Goal: Task Accomplishment & Management: Manage account settings

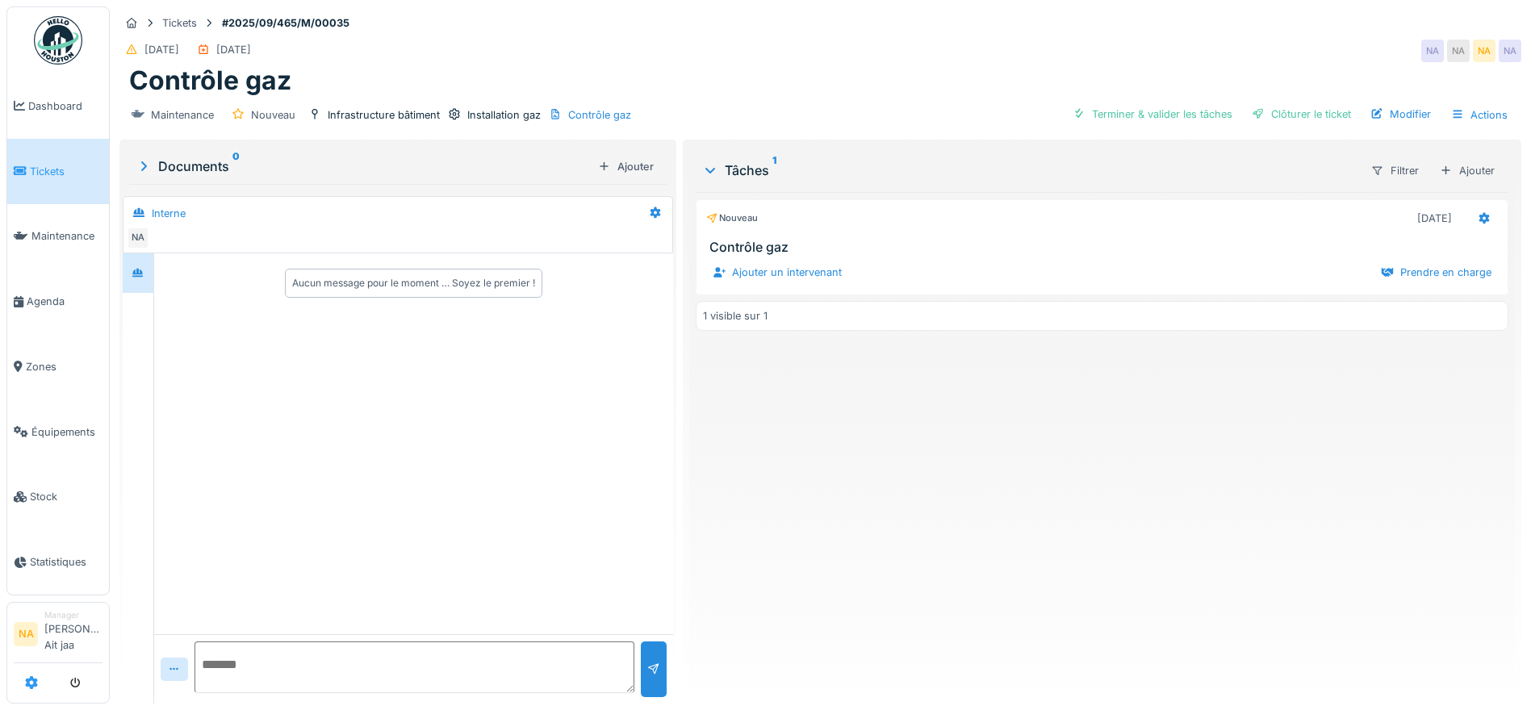
click at [32, 684] on icon at bounding box center [31, 682] width 13 height 13
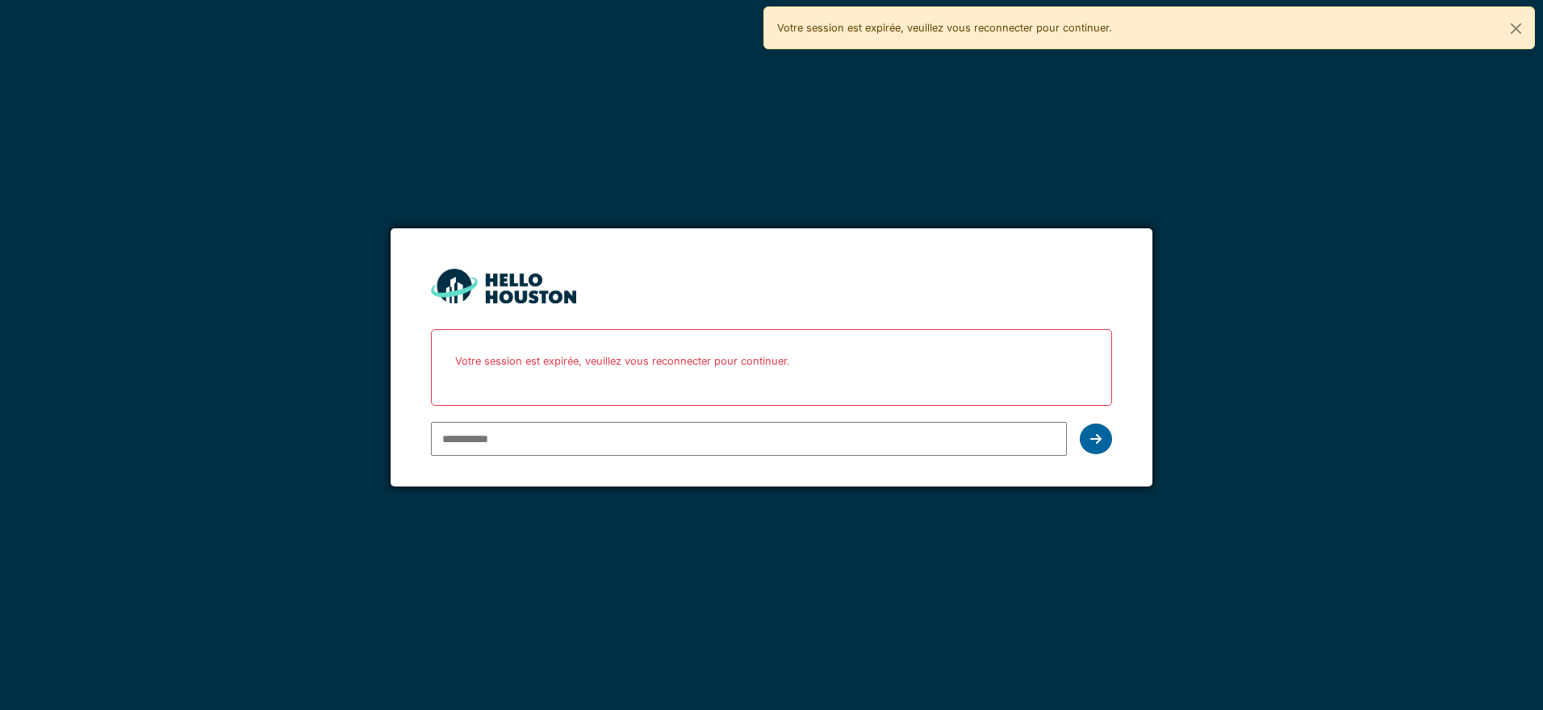
type input "**********"
click at [1092, 437] on icon at bounding box center [1096, 439] width 11 height 13
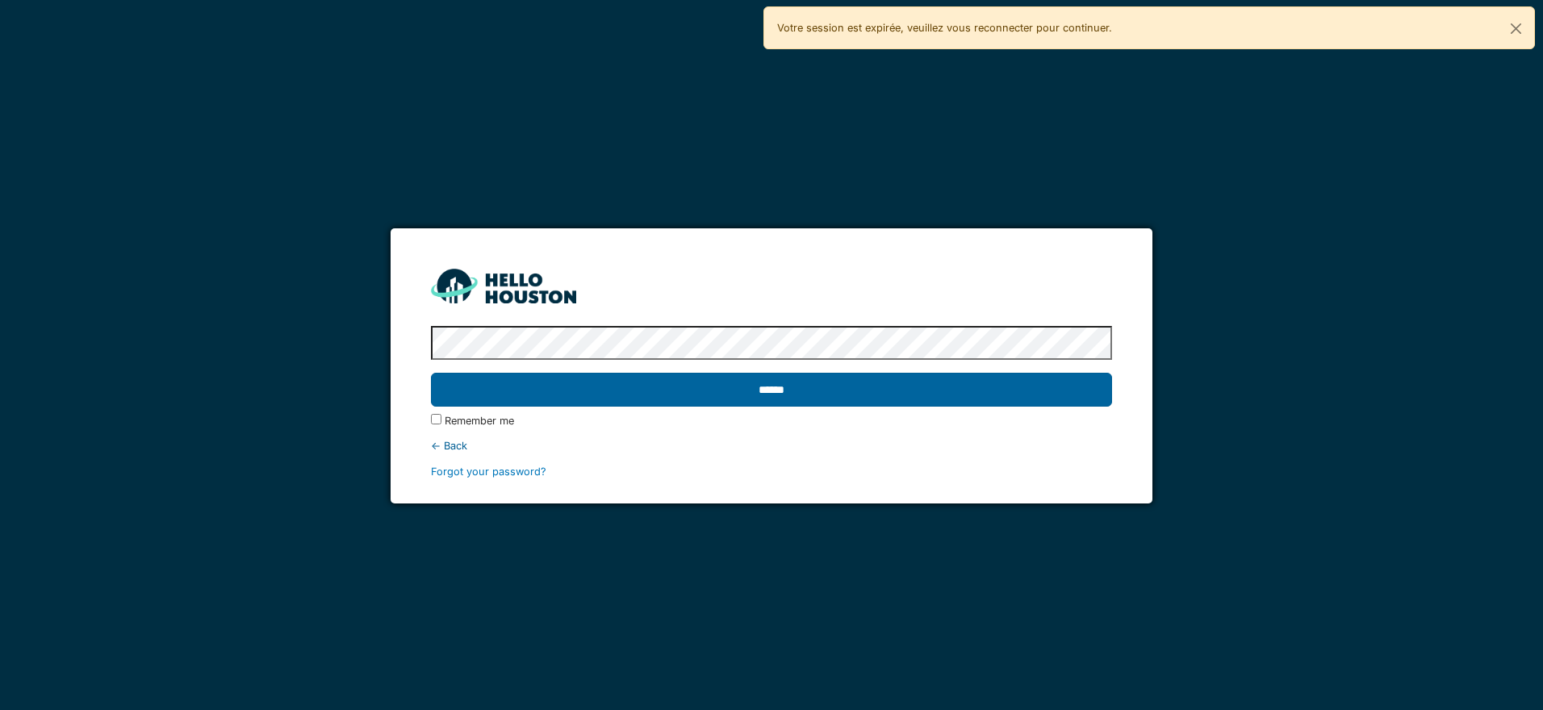
click at [934, 388] on input "******" at bounding box center [771, 390] width 680 height 34
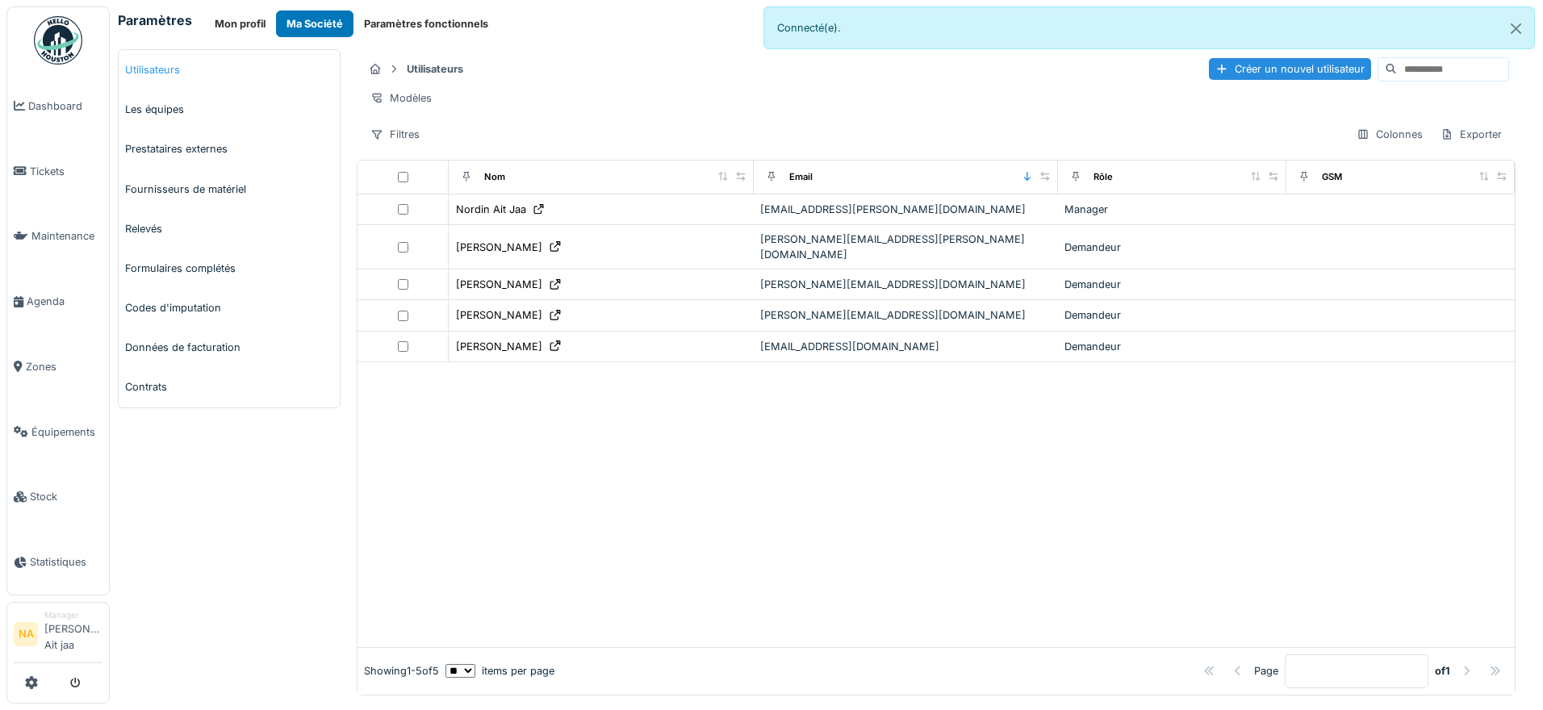
click at [186, 80] on link "Utilisateurs" at bounding box center [229, 70] width 221 height 40
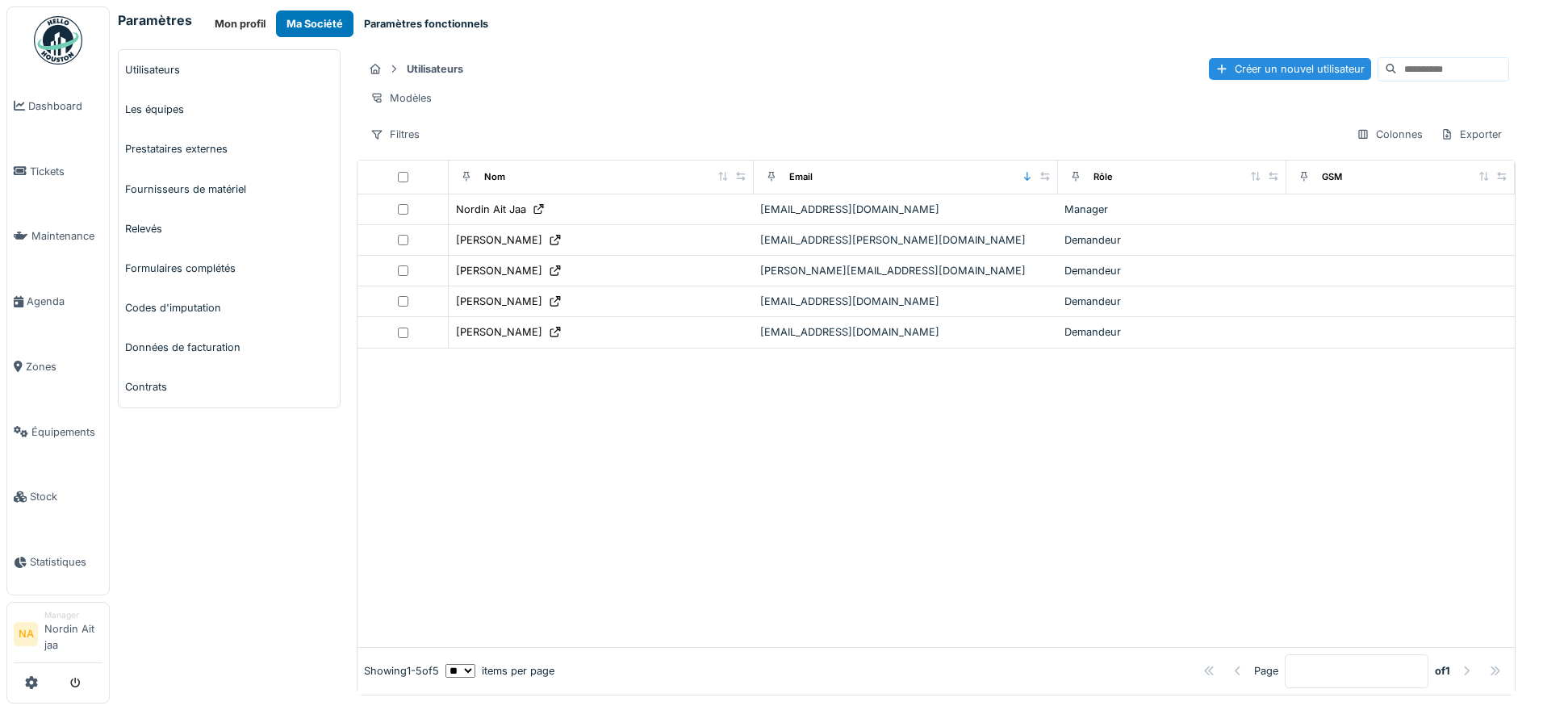
click at [402, 22] on button "Paramètres fonctionnels" at bounding box center [426, 23] width 145 height 27
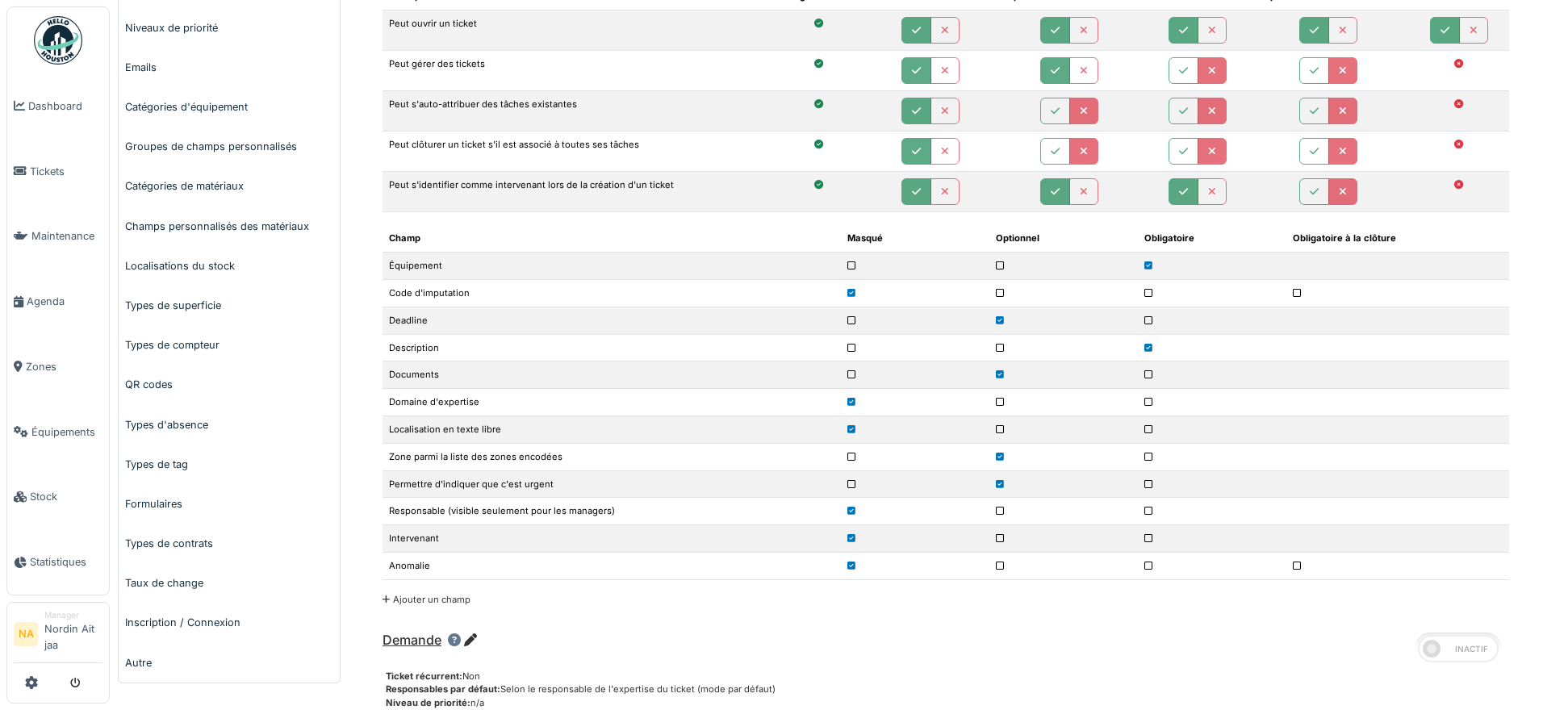
scroll to position [410, 0]
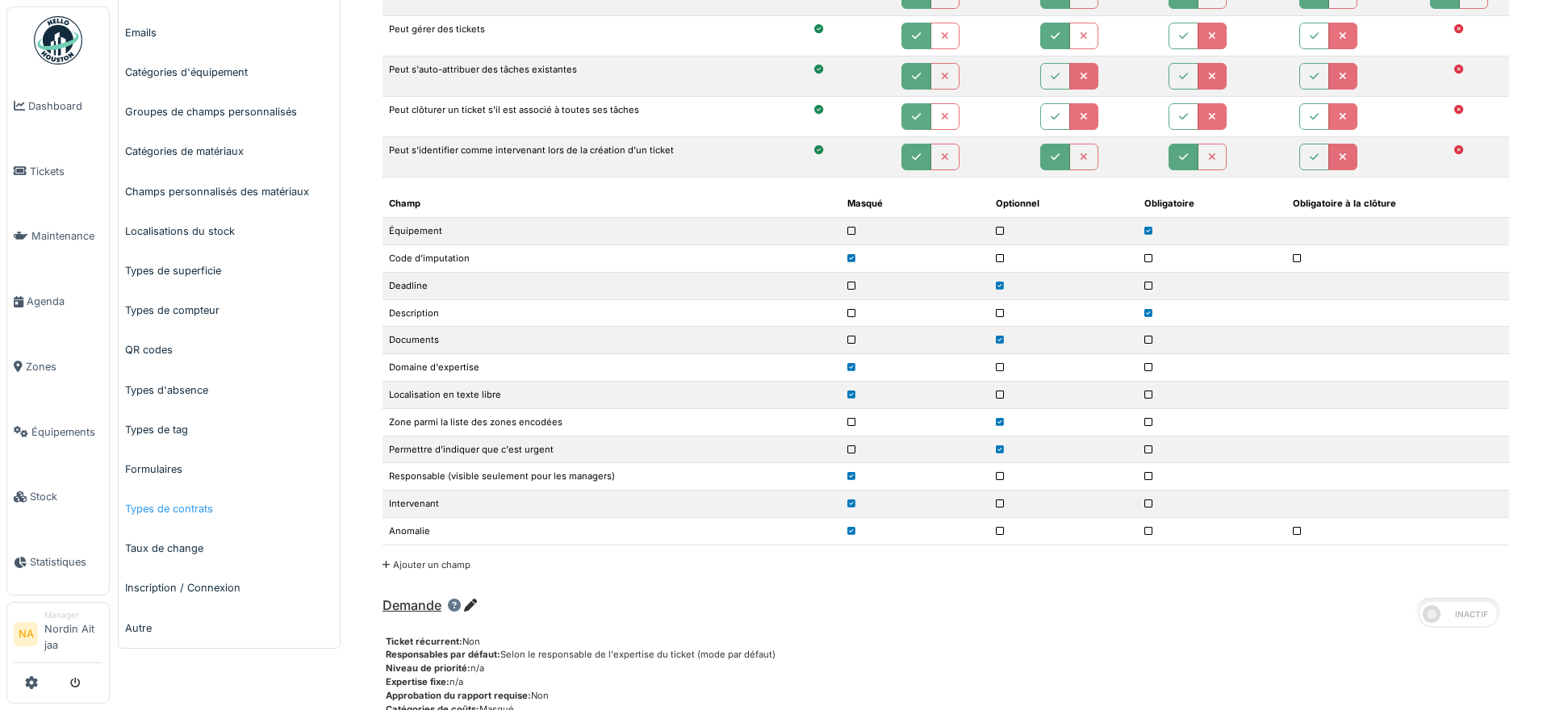
click at [162, 509] on link "Types de contrats" at bounding box center [229, 509] width 221 height 40
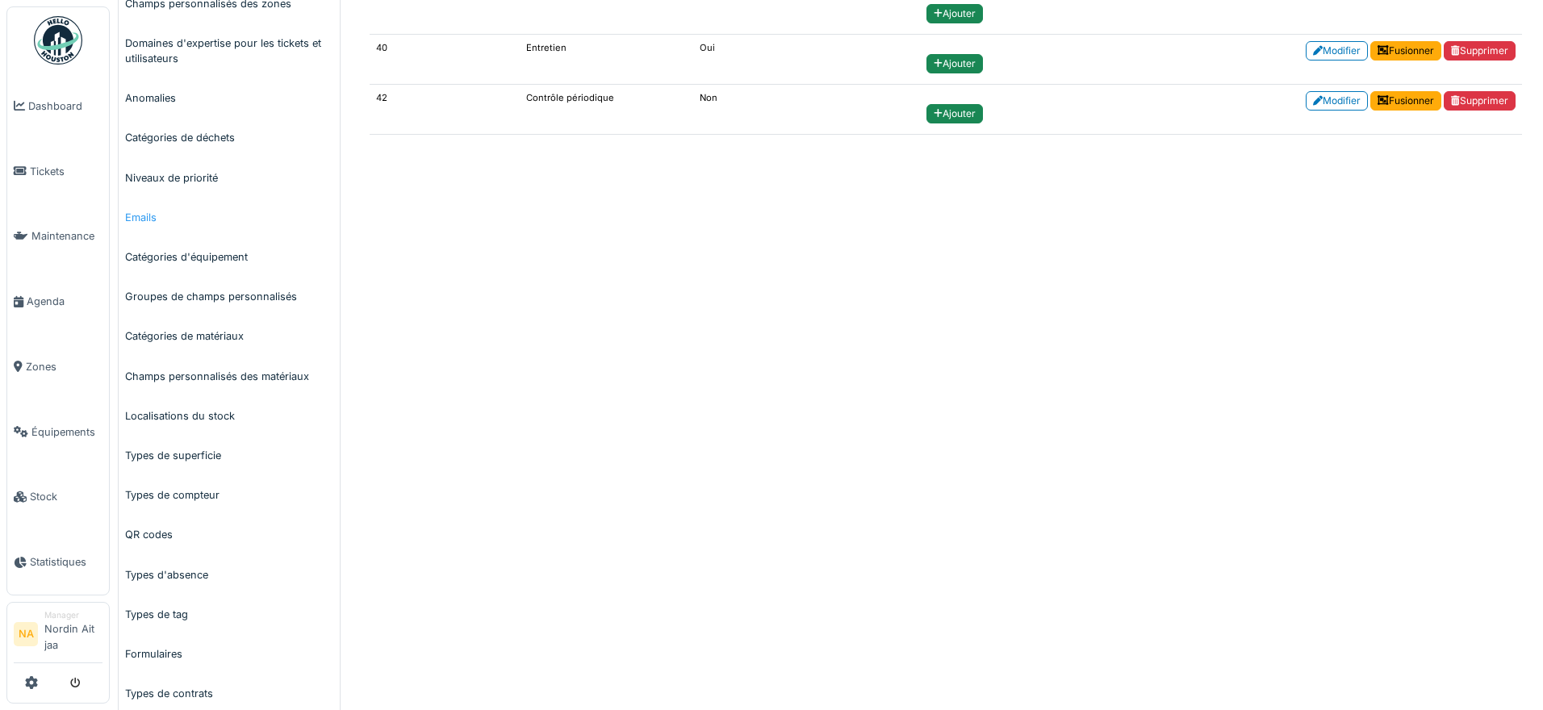
scroll to position [242, 0]
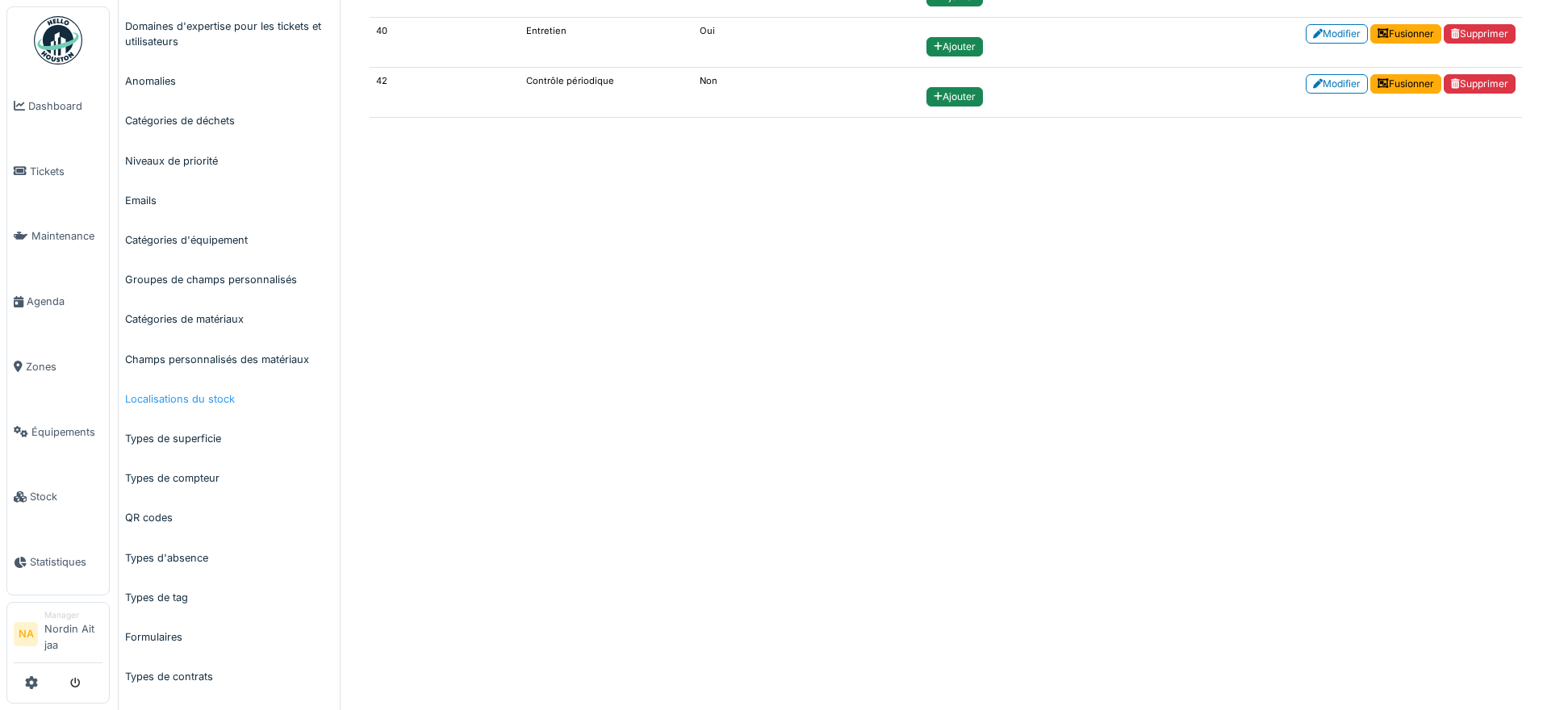
click at [186, 400] on link "Localisations du stock" at bounding box center [229, 399] width 221 height 40
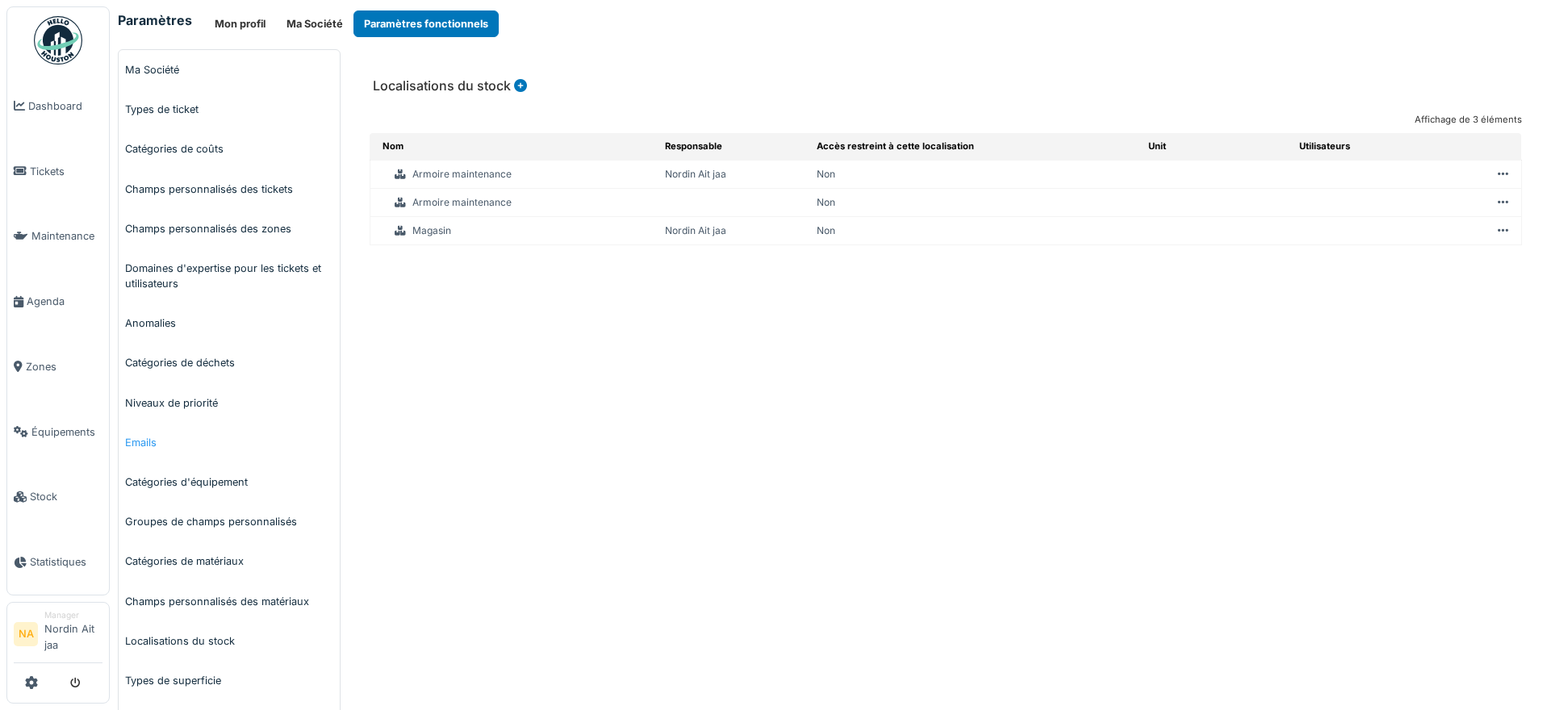
click at [158, 443] on link "Emails" at bounding box center [229, 443] width 221 height 40
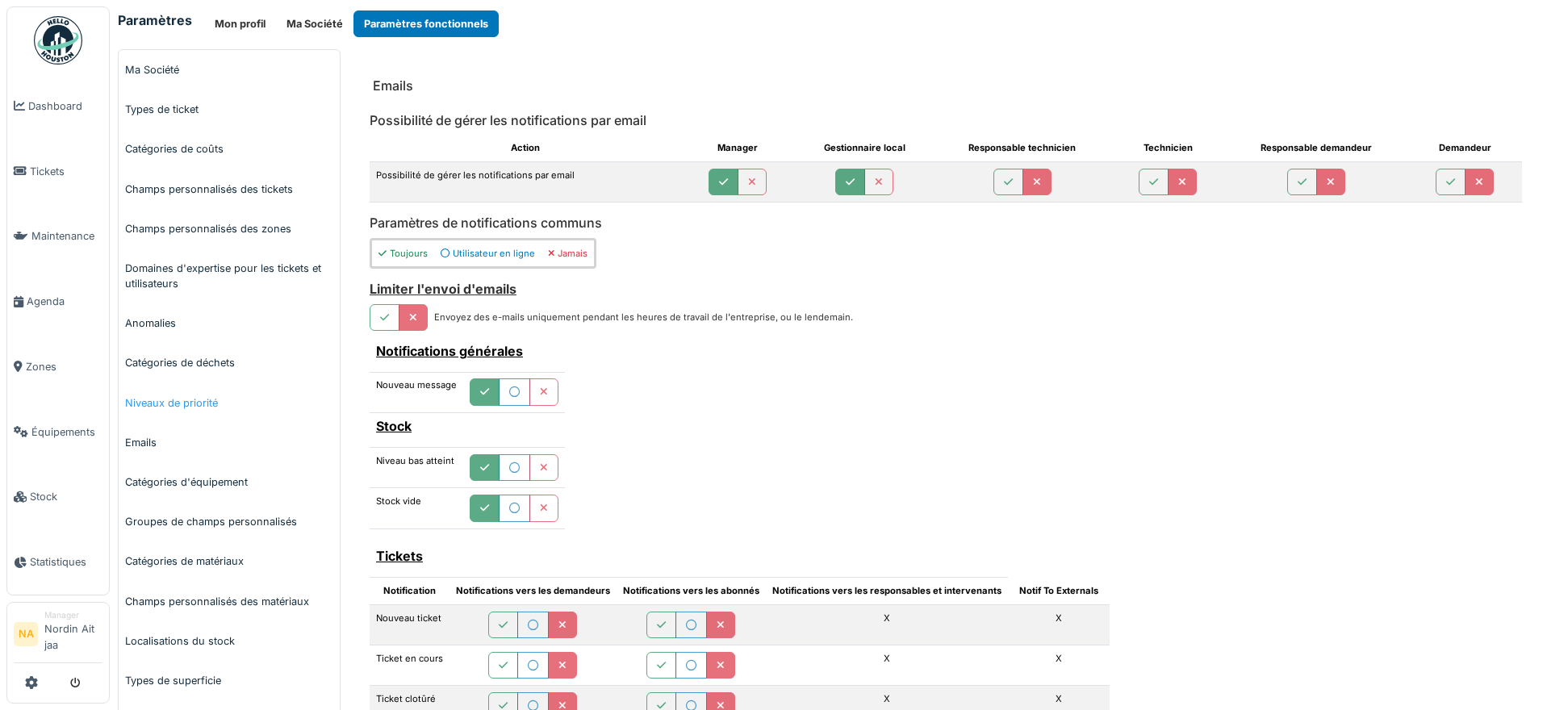
click at [245, 396] on link "Niveaux de priorité" at bounding box center [229, 403] width 221 height 40
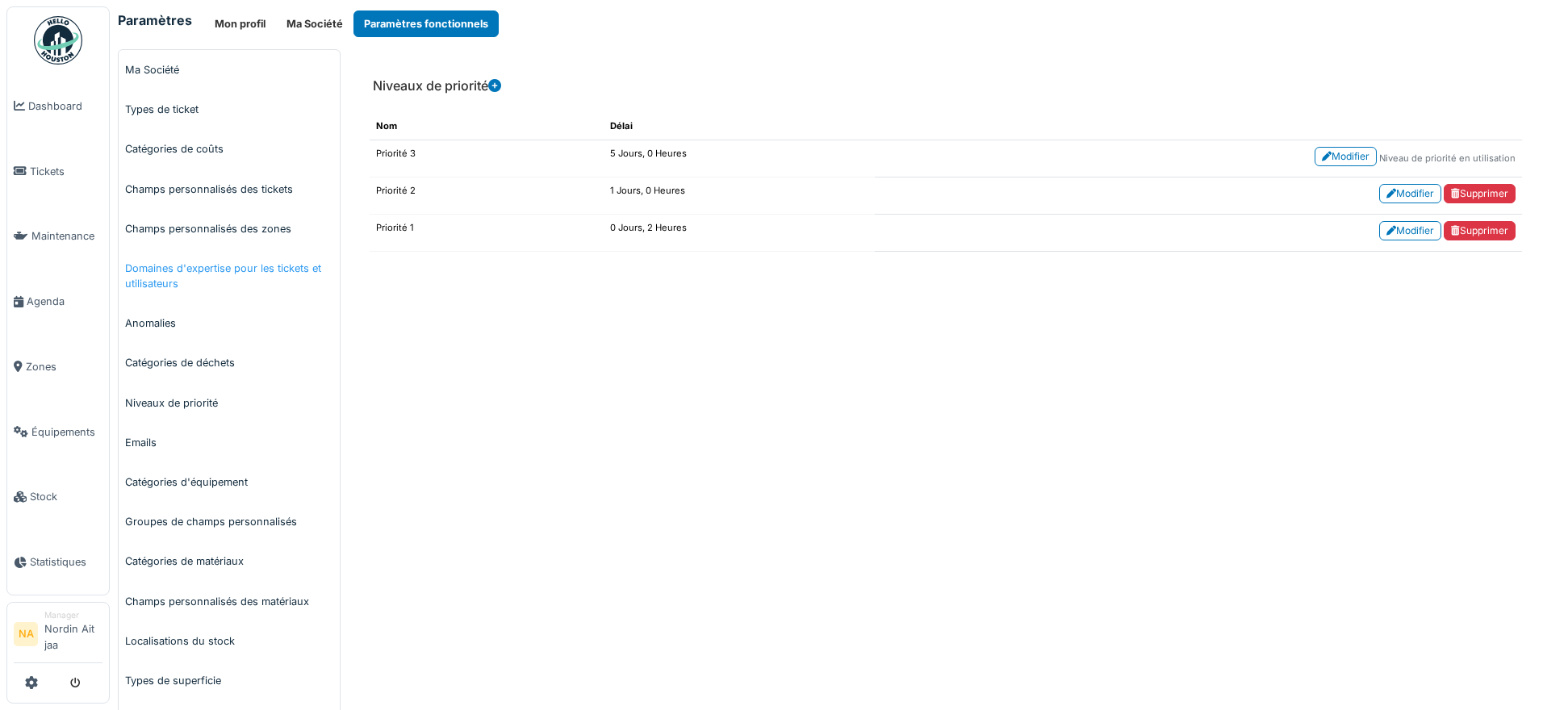
click at [267, 274] on link "Domaines d'expertise pour les tickets et utilisateurs" at bounding box center [229, 276] width 221 height 55
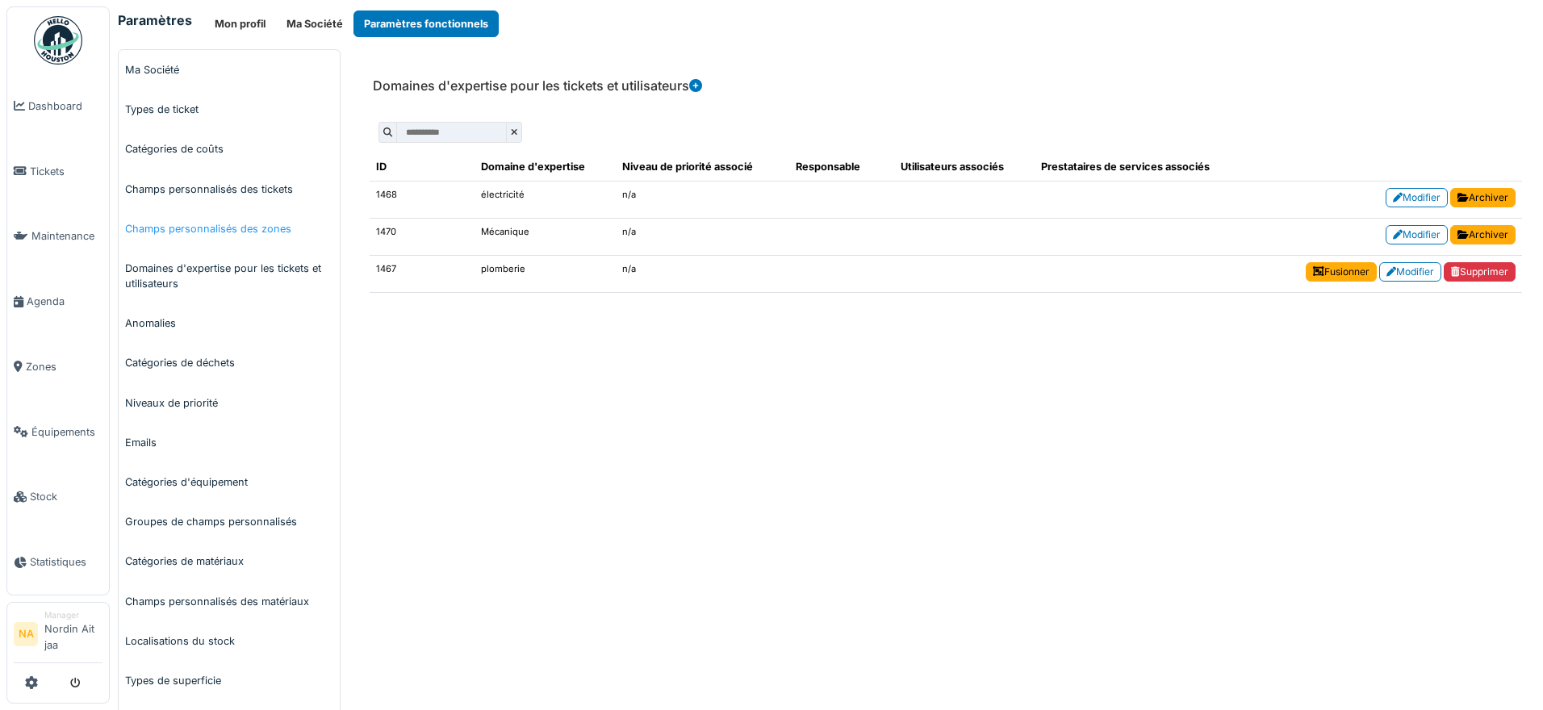
click at [285, 222] on link "Champs personnalisés des zones" at bounding box center [229, 229] width 221 height 40
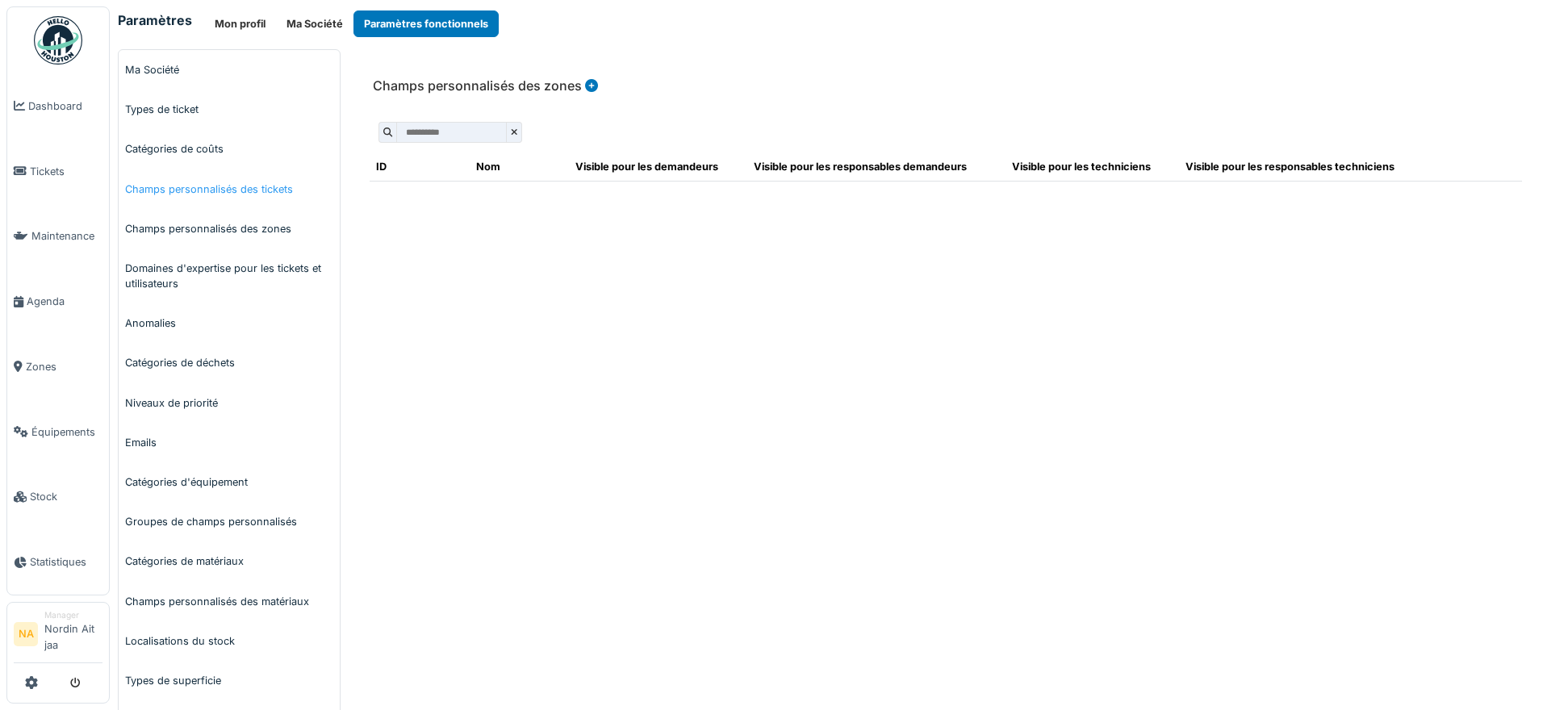
click at [291, 190] on link "Champs personnalisés des tickets" at bounding box center [229, 190] width 221 height 40
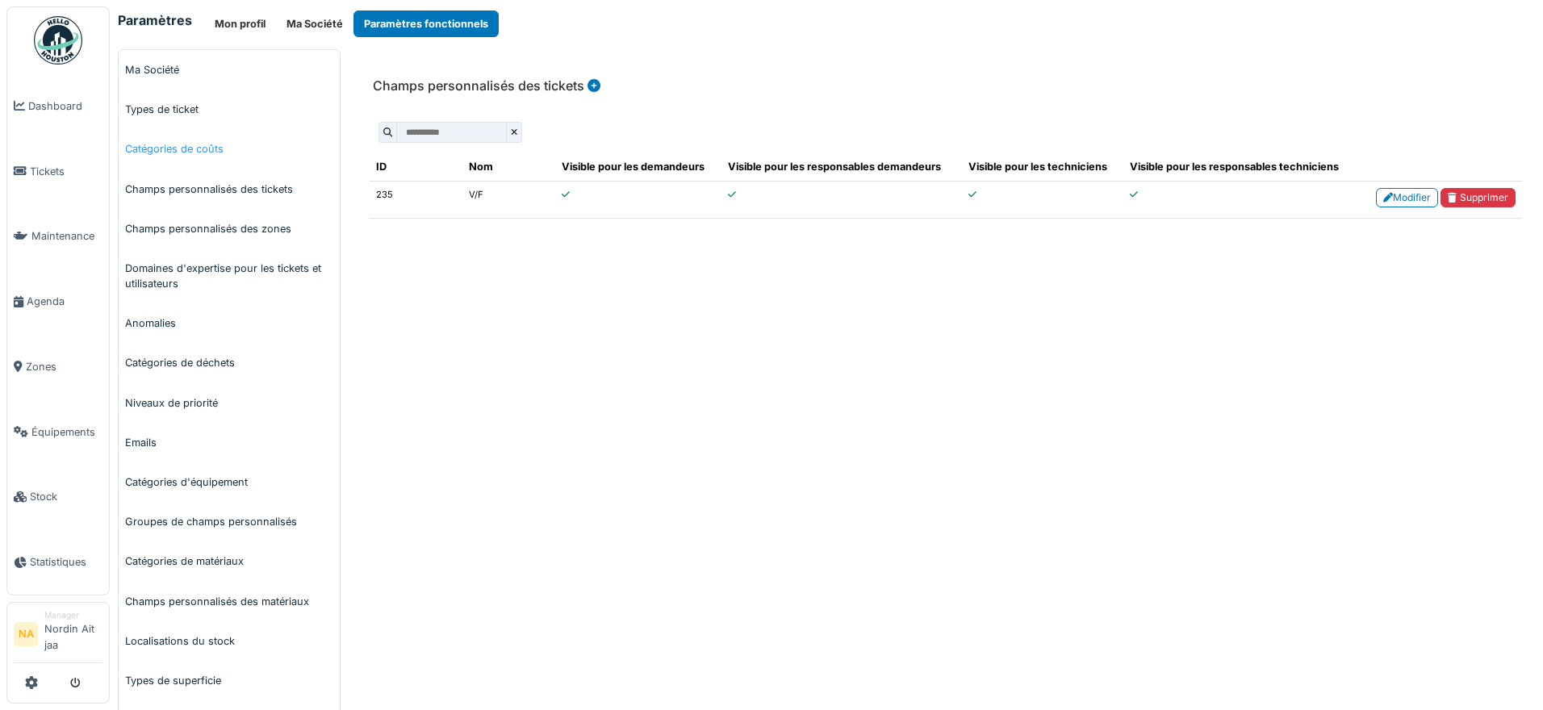
click at [274, 139] on link "Catégories de coûts" at bounding box center [229, 149] width 221 height 40
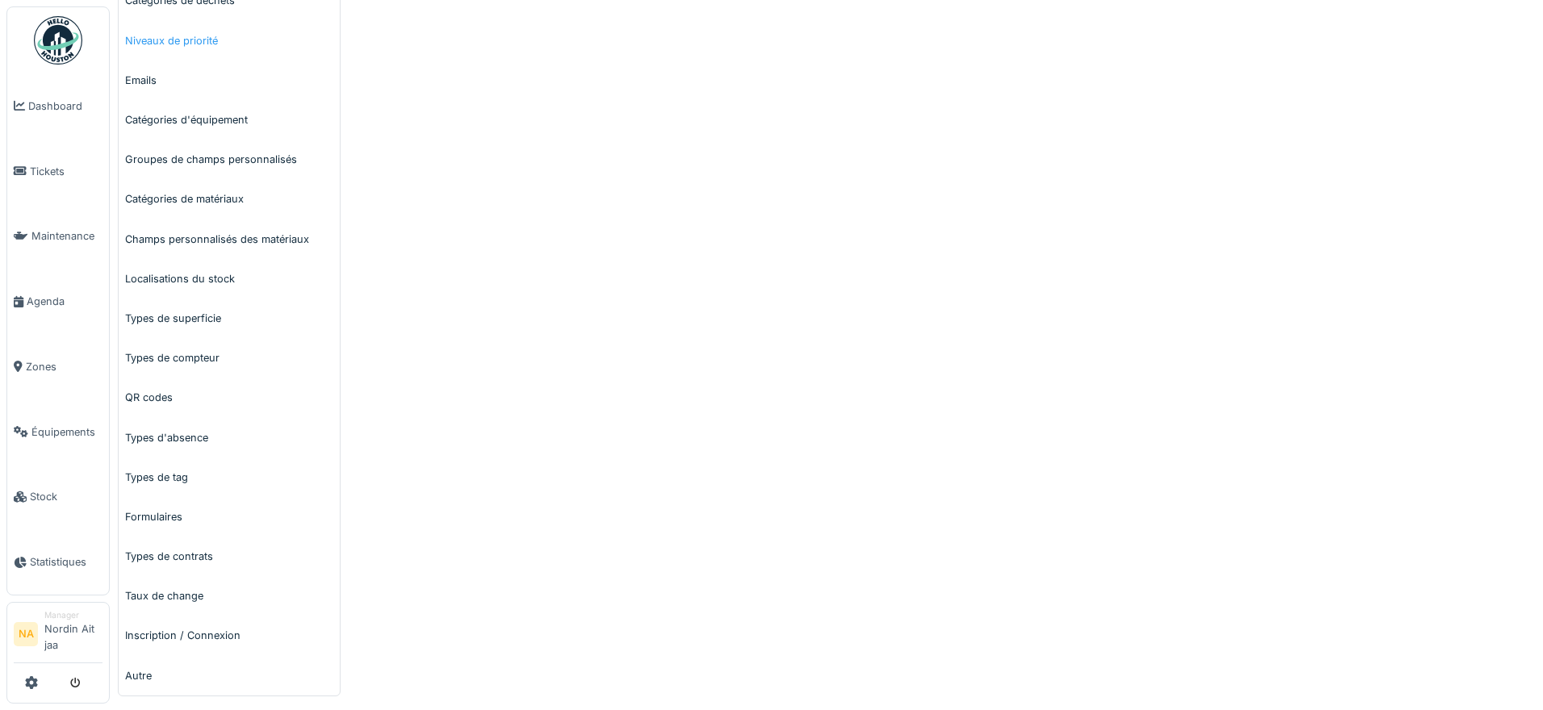
scroll to position [372, 0]
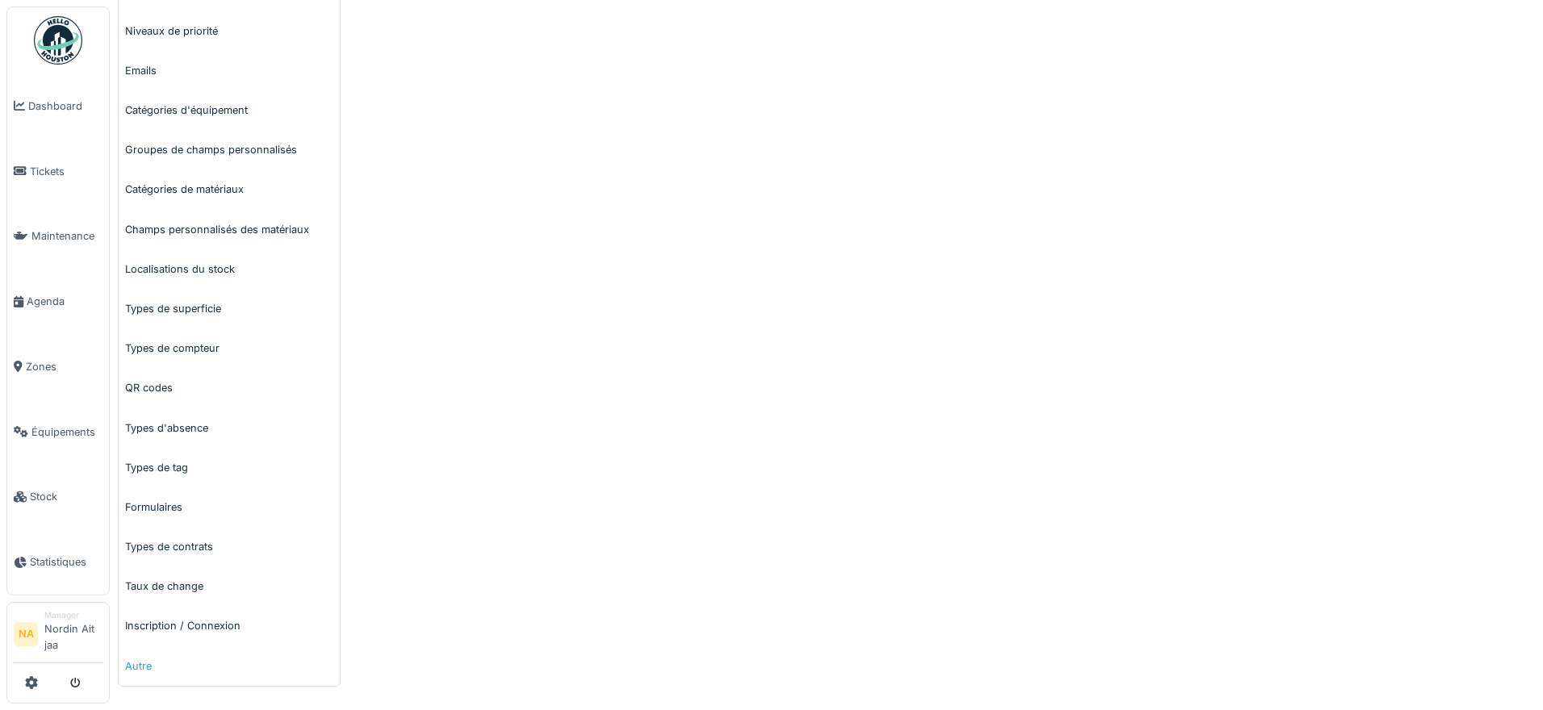
click at [153, 664] on link "Autre" at bounding box center [229, 667] width 221 height 40
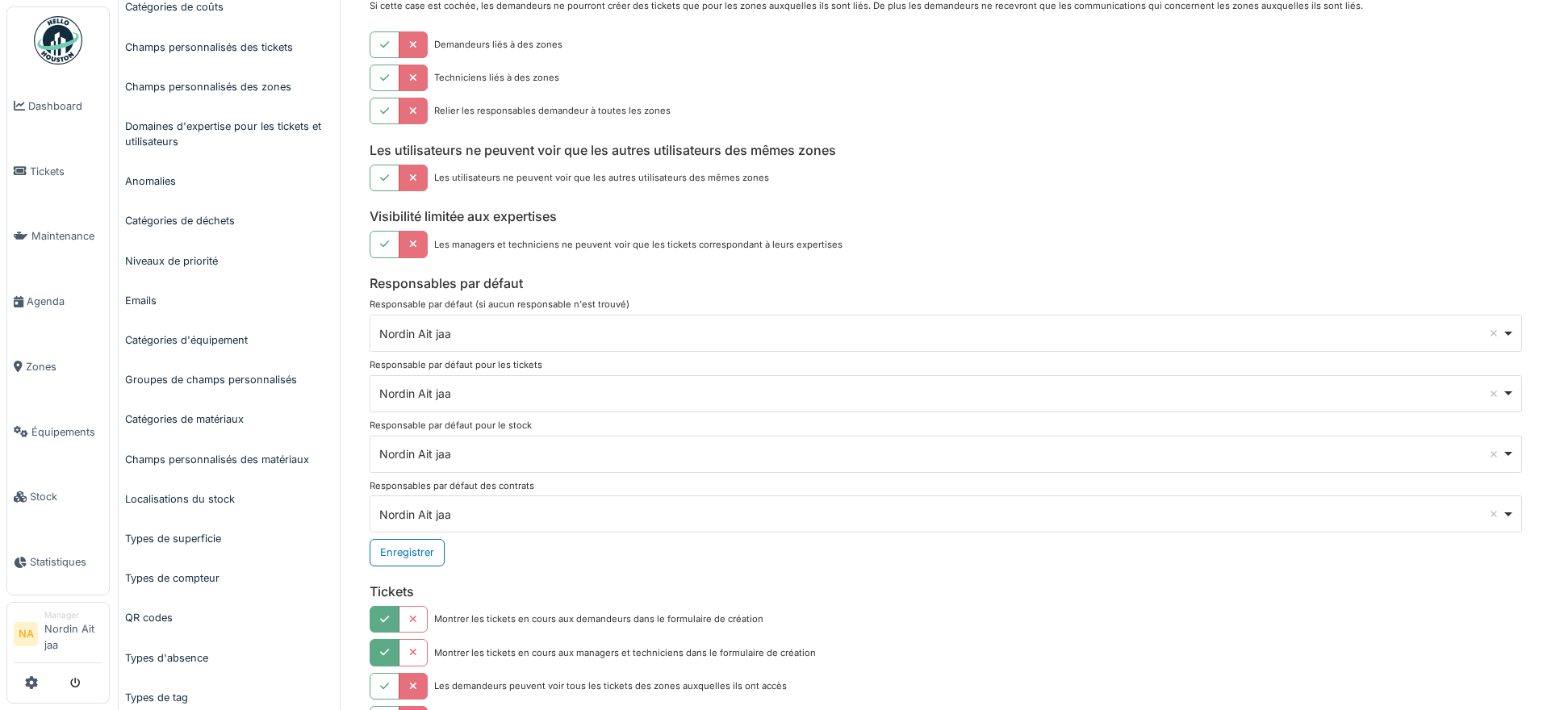
scroll to position [161, 0]
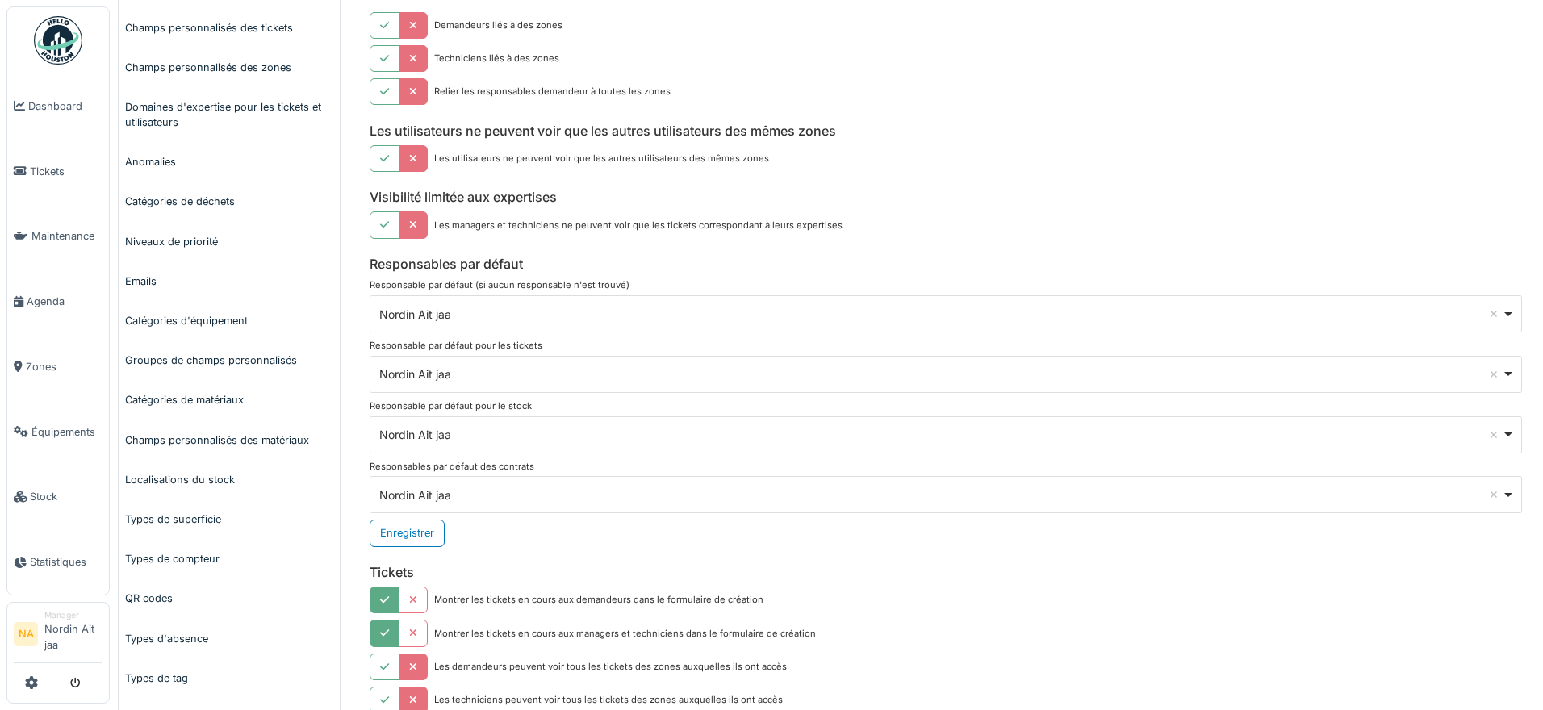
drag, startPoint x: 515, startPoint y: 241, endPoint x: 594, endPoint y: 199, distance: 89.9
click at [594, 199] on h6 "Visibilité limitée aux expertises" at bounding box center [946, 197] width 1153 height 15
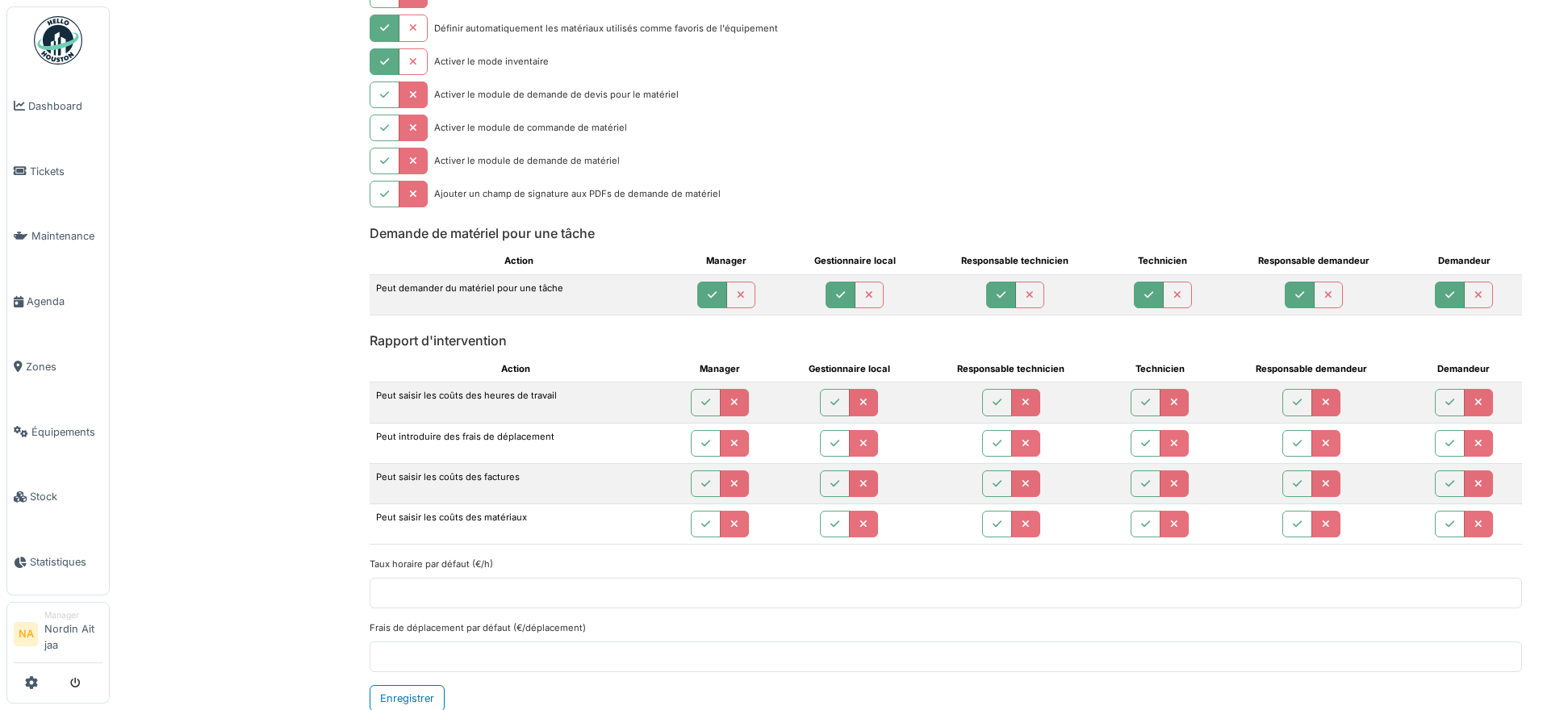
scroll to position [2267, 0]
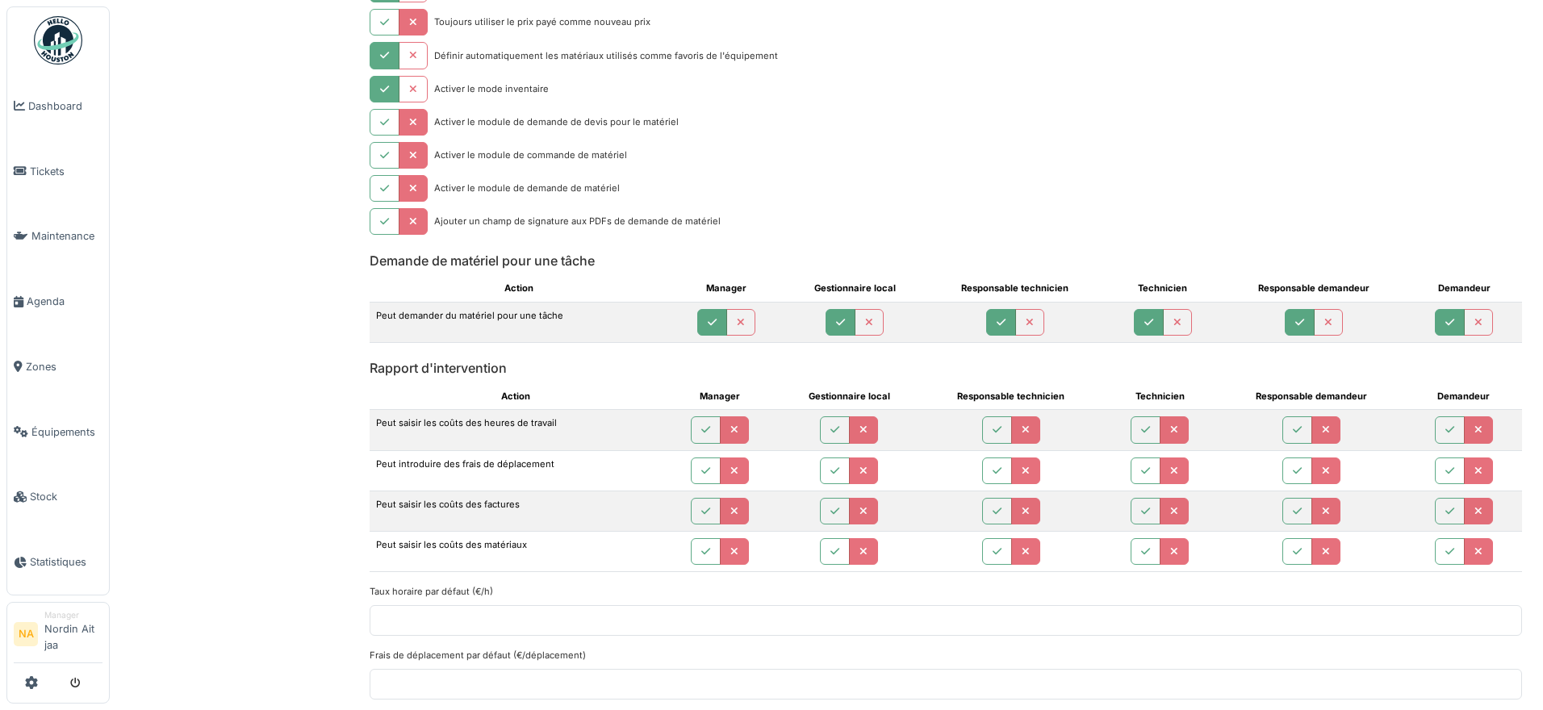
drag, startPoint x: 634, startPoint y: 443, endPoint x: 369, endPoint y: 387, distance: 270.7
click at [370, 384] on th "Action" at bounding box center [516, 396] width 292 height 27
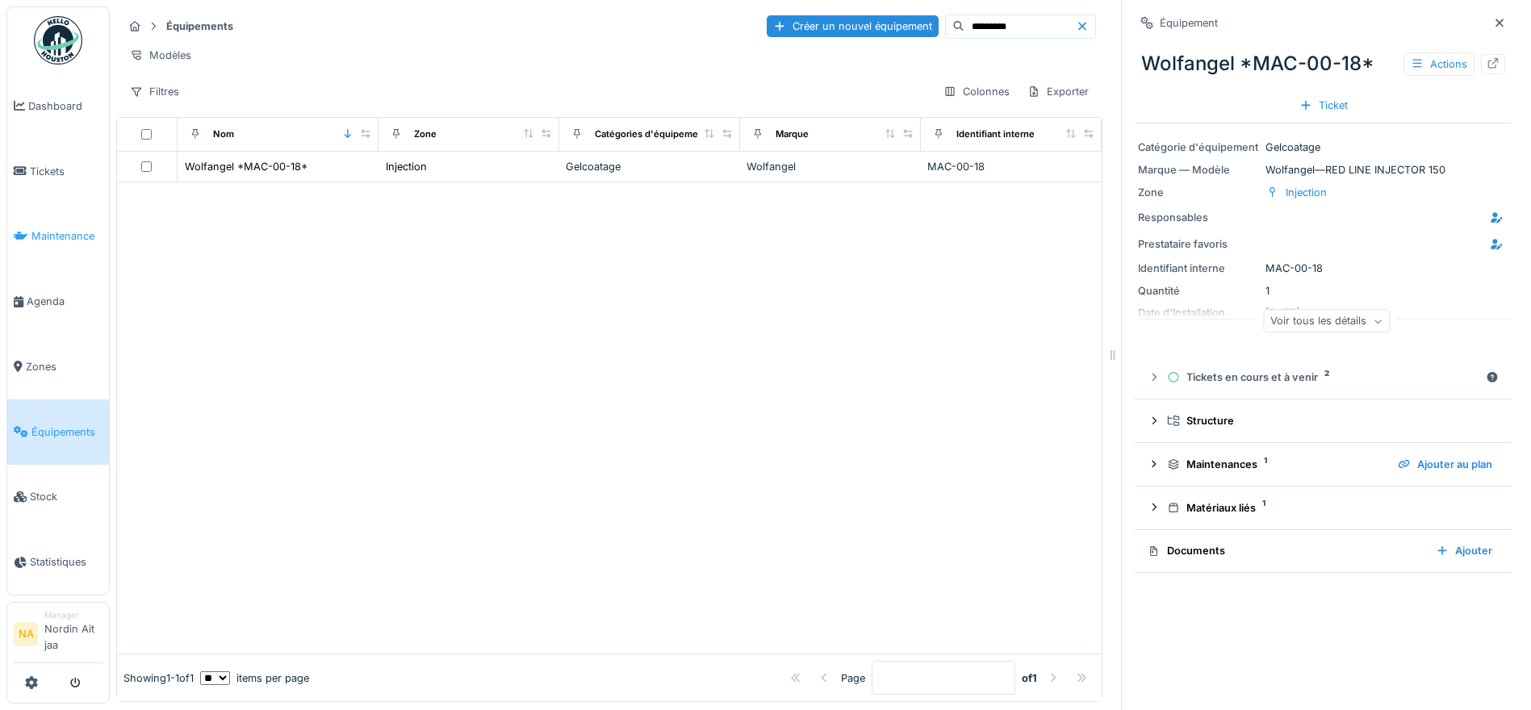
click at [74, 249] on link "Maintenance" at bounding box center [58, 236] width 102 height 65
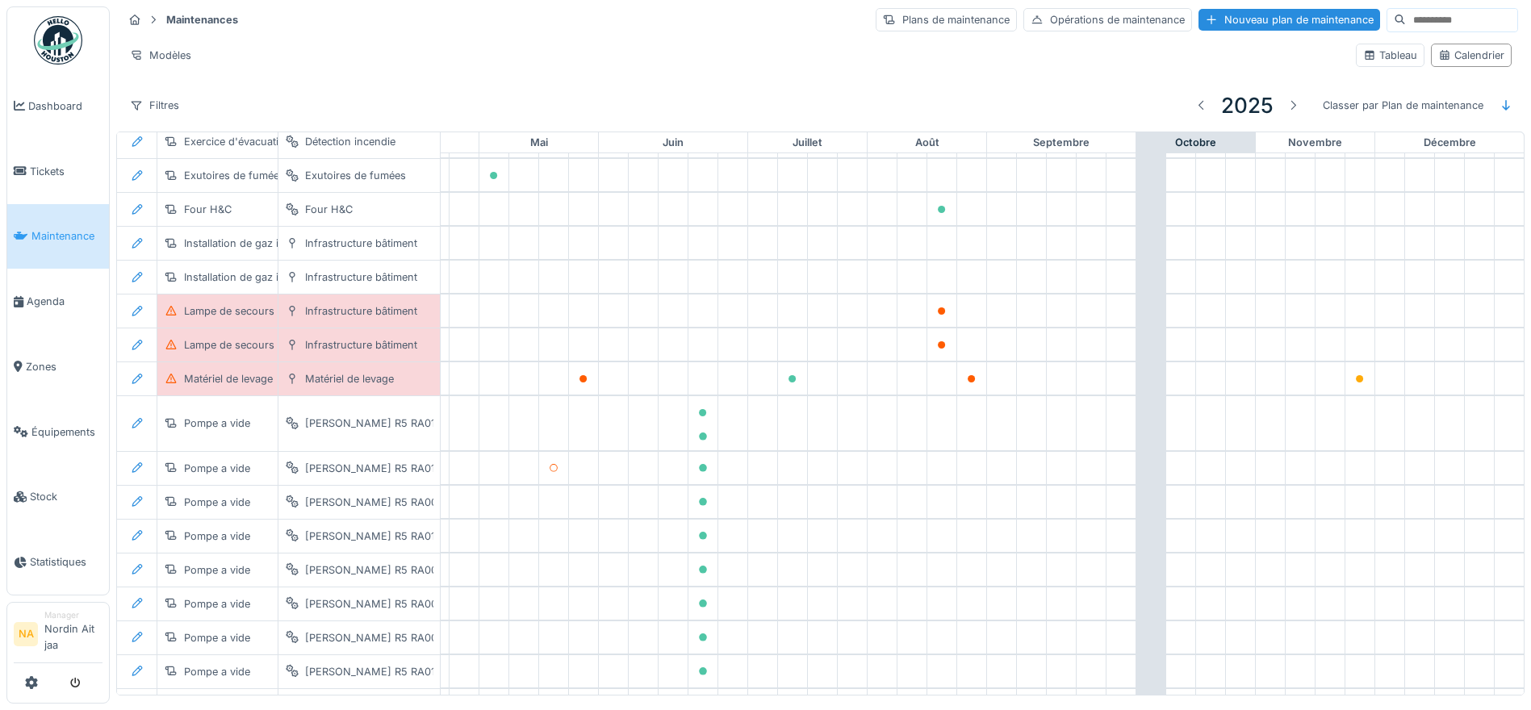
scroll to position [879, 535]
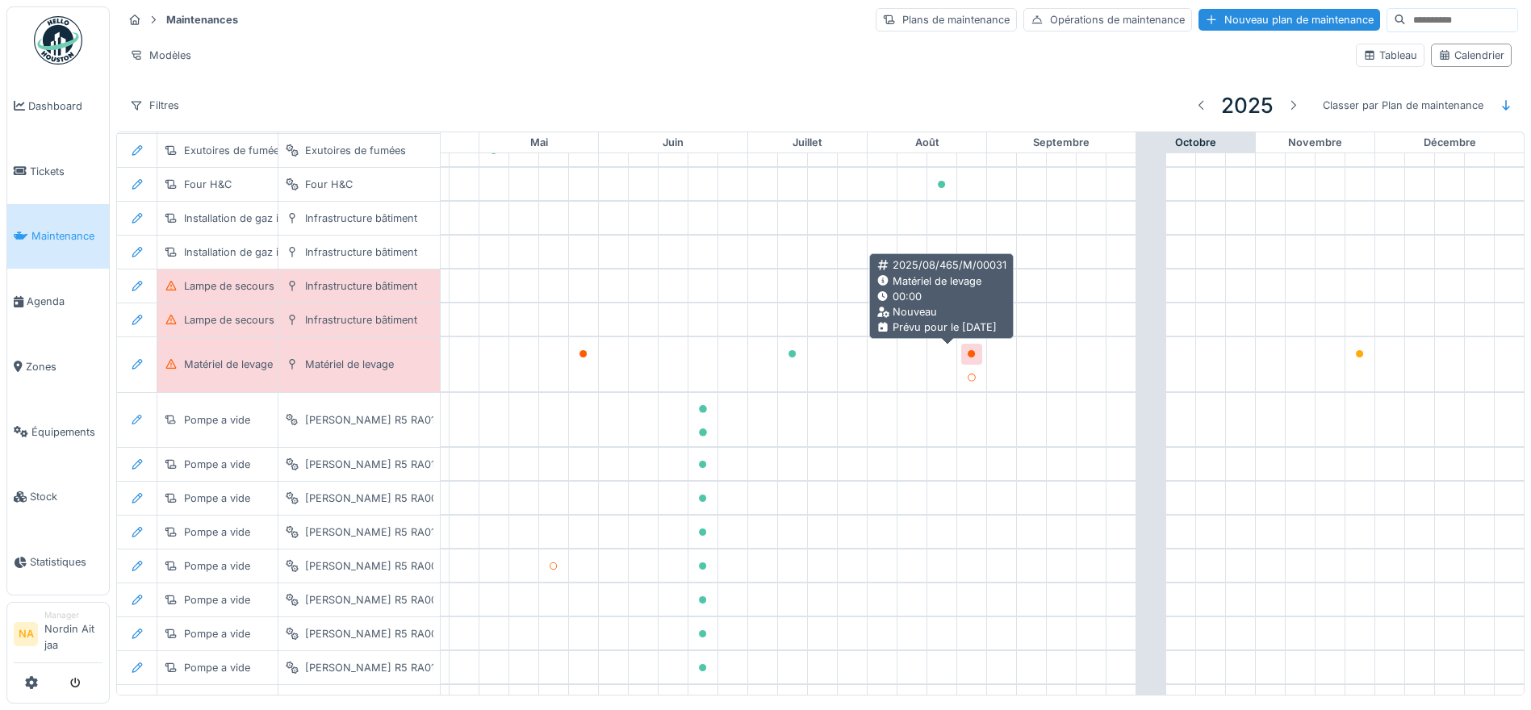
click at [961, 353] on div at bounding box center [971, 354] width 21 height 20
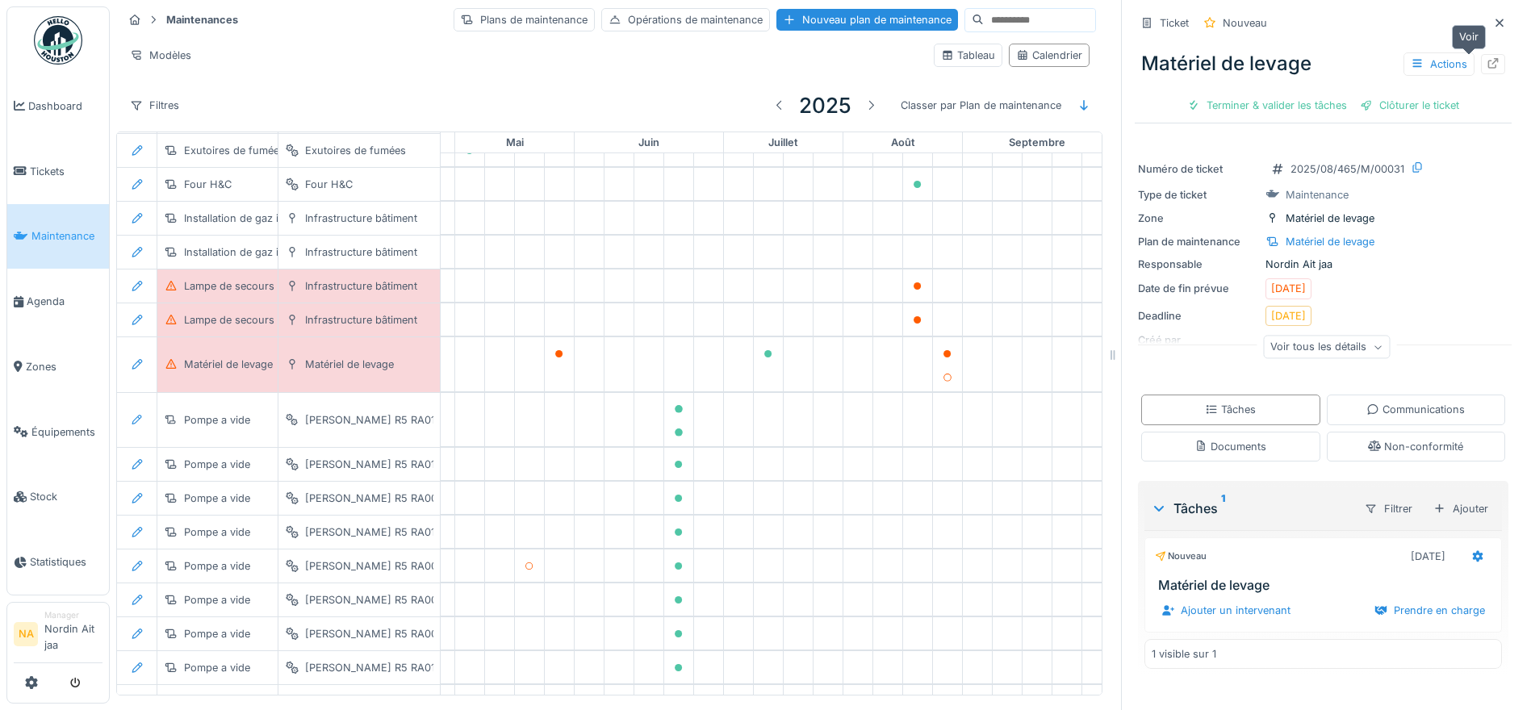
click at [1481, 66] on div at bounding box center [1493, 64] width 24 height 20
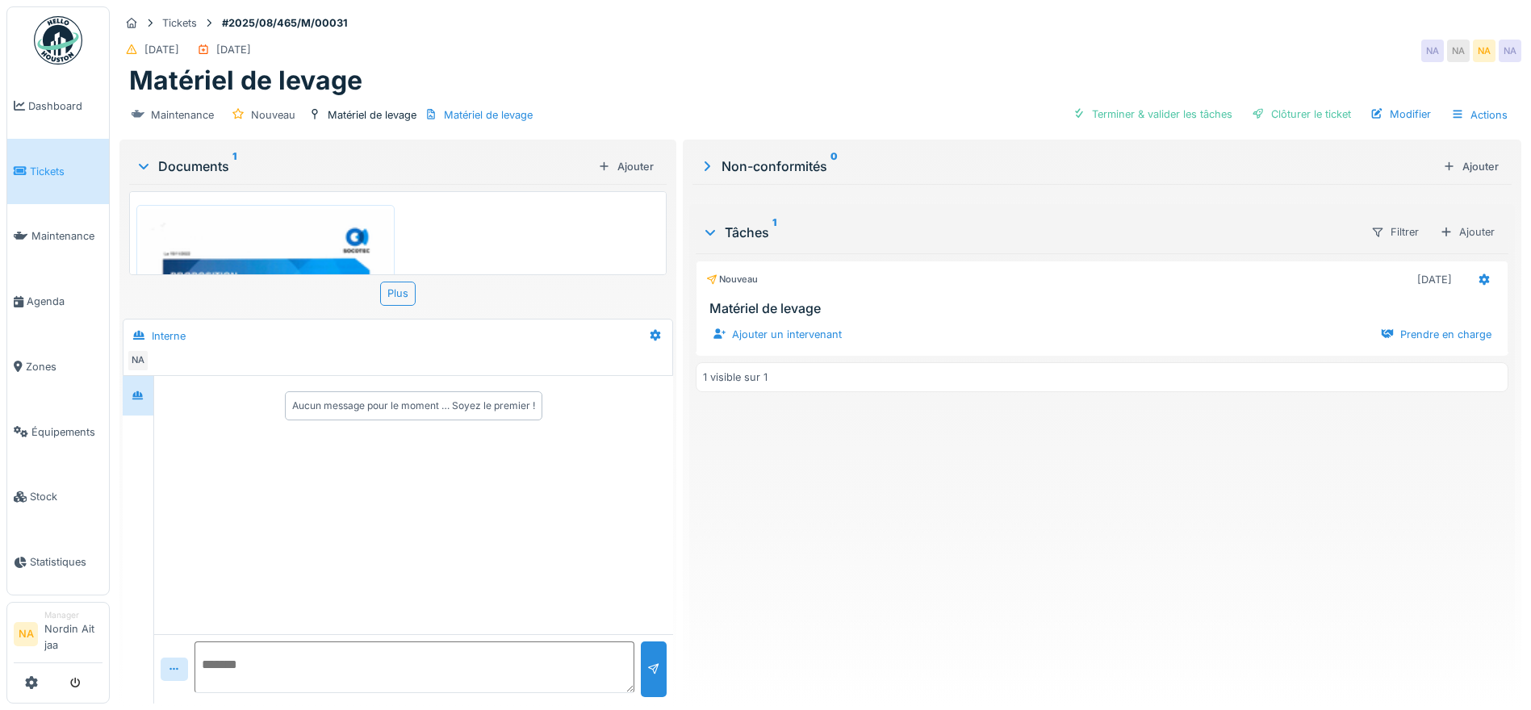
drag, startPoint x: 268, startPoint y: 689, endPoint x: 241, endPoint y: 665, distance: 36.6
click at [241, 665] on textarea at bounding box center [415, 668] width 440 height 52
click at [1148, 114] on div "Terminer & valider les tâches" at bounding box center [1152, 114] width 173 height 22
click at [1266, 111] on div "Clôturer le ticket" at bounding box center [1301, 114] width 112 height 22
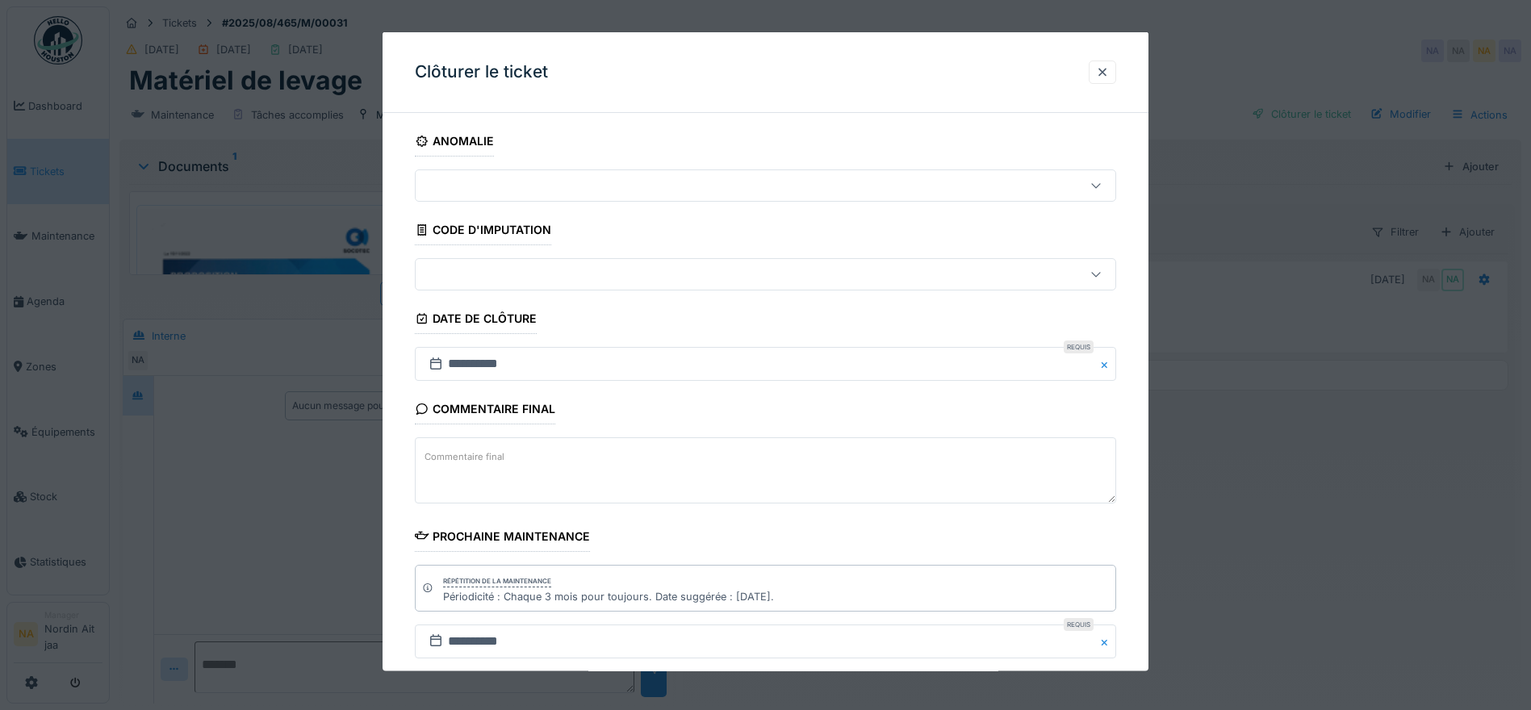
scroll to position [137, 0]
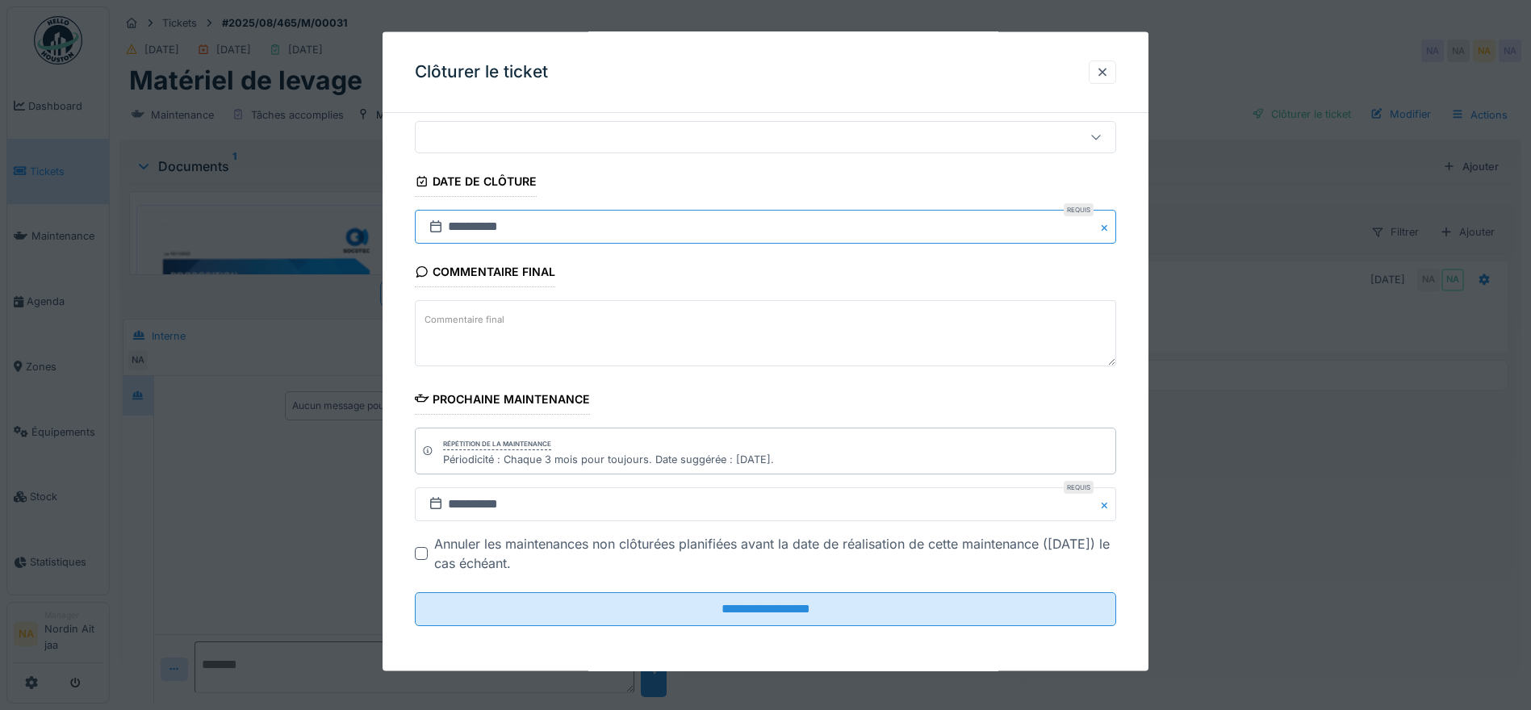
click at [722, 225] on input "**********" at bounding box center [765, 227] width 701 height 34
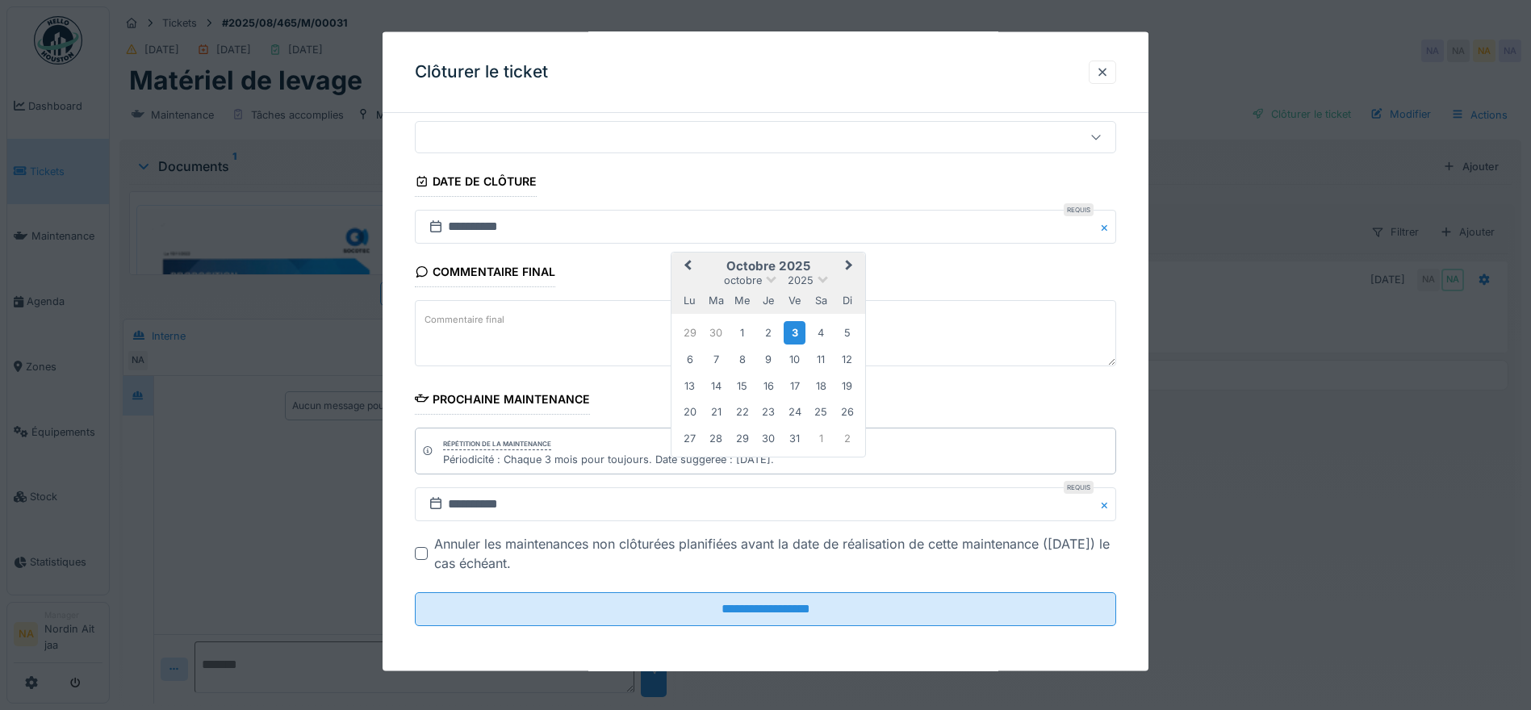
click at [686, 262] on button "Previous Month" at bounding box center [686, 267] width 26 height 26
click at [721, 407] on div "23" at bounding box center [716, 411] width 22 height 22
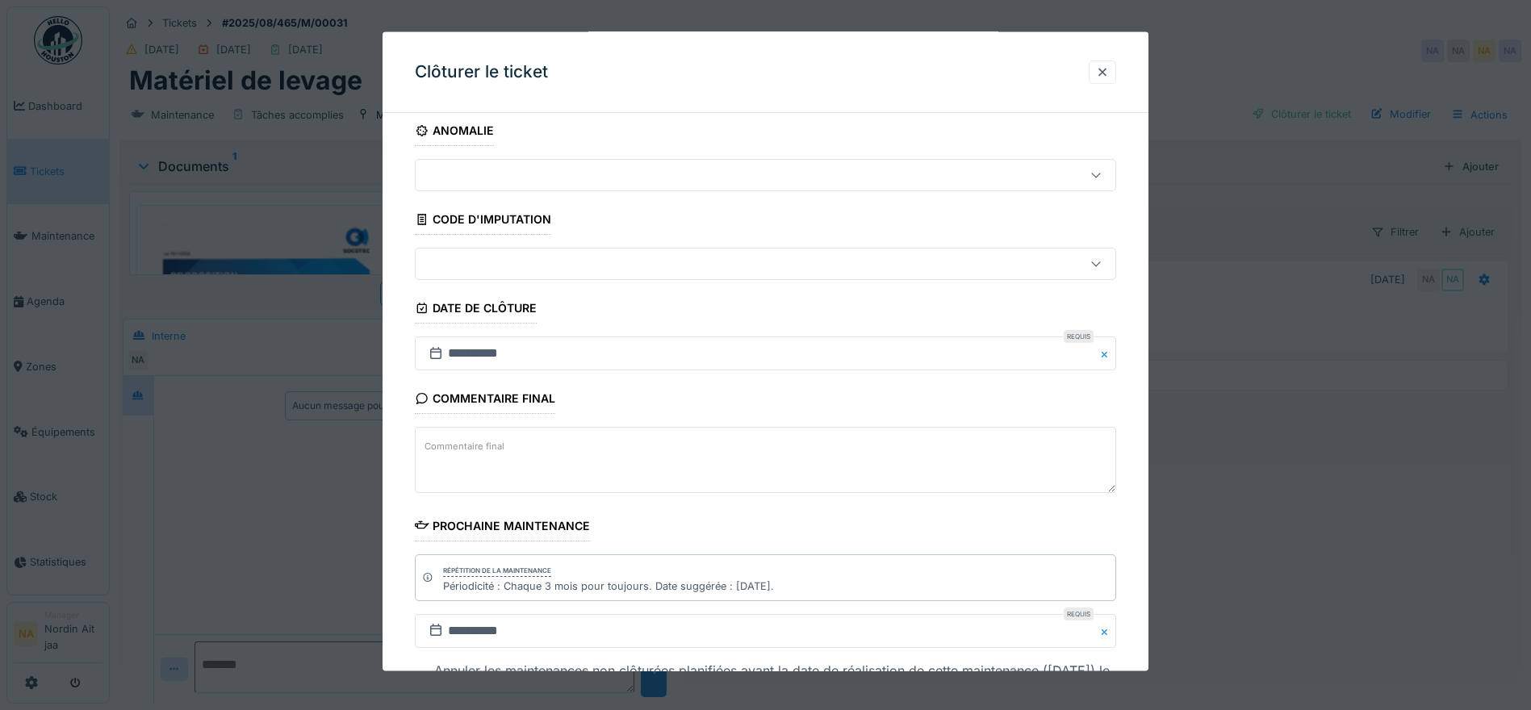
scroll to position [0, 0]
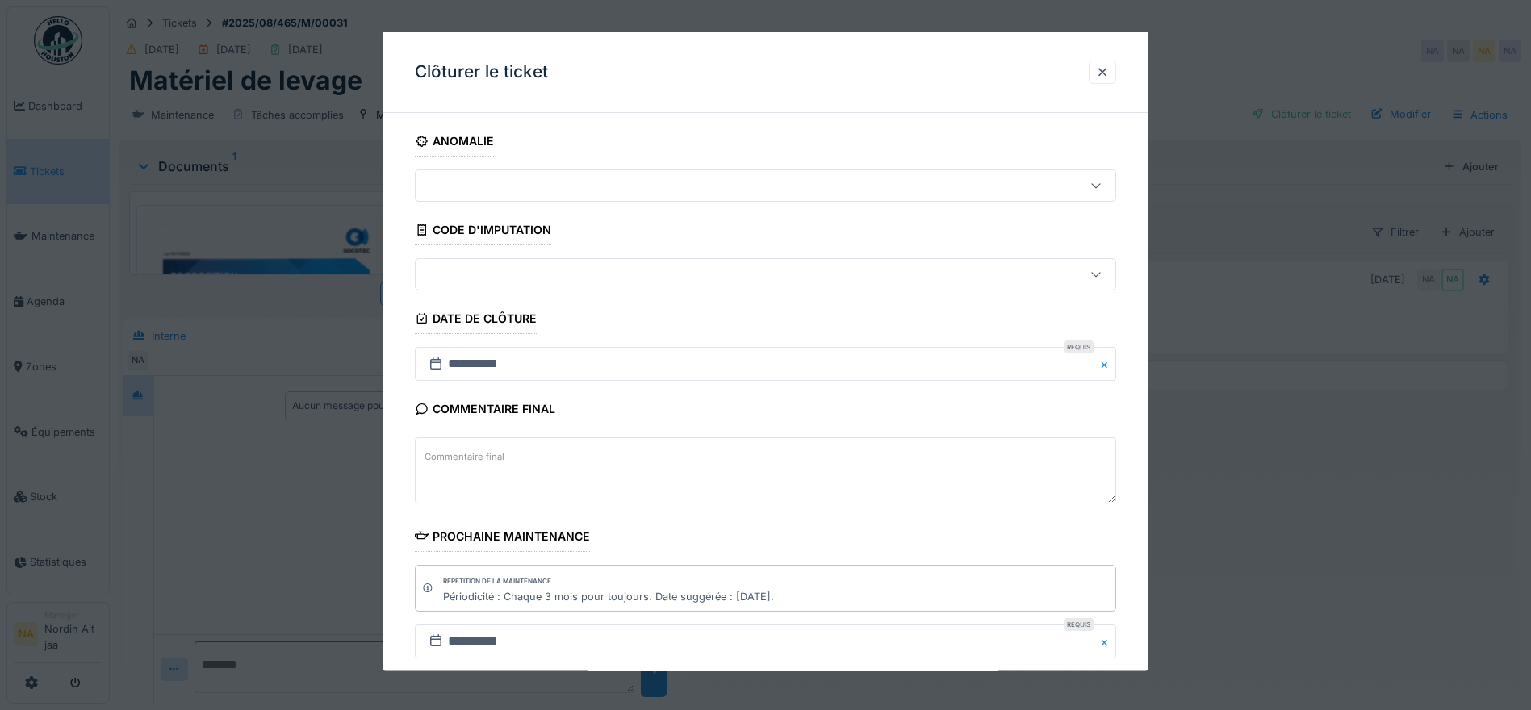
click at [957, 186] on div at bounding box center [724, 186] width 605 height 18
click at [895, 278] on div at bounding box center [724, 275] width 605 height 18
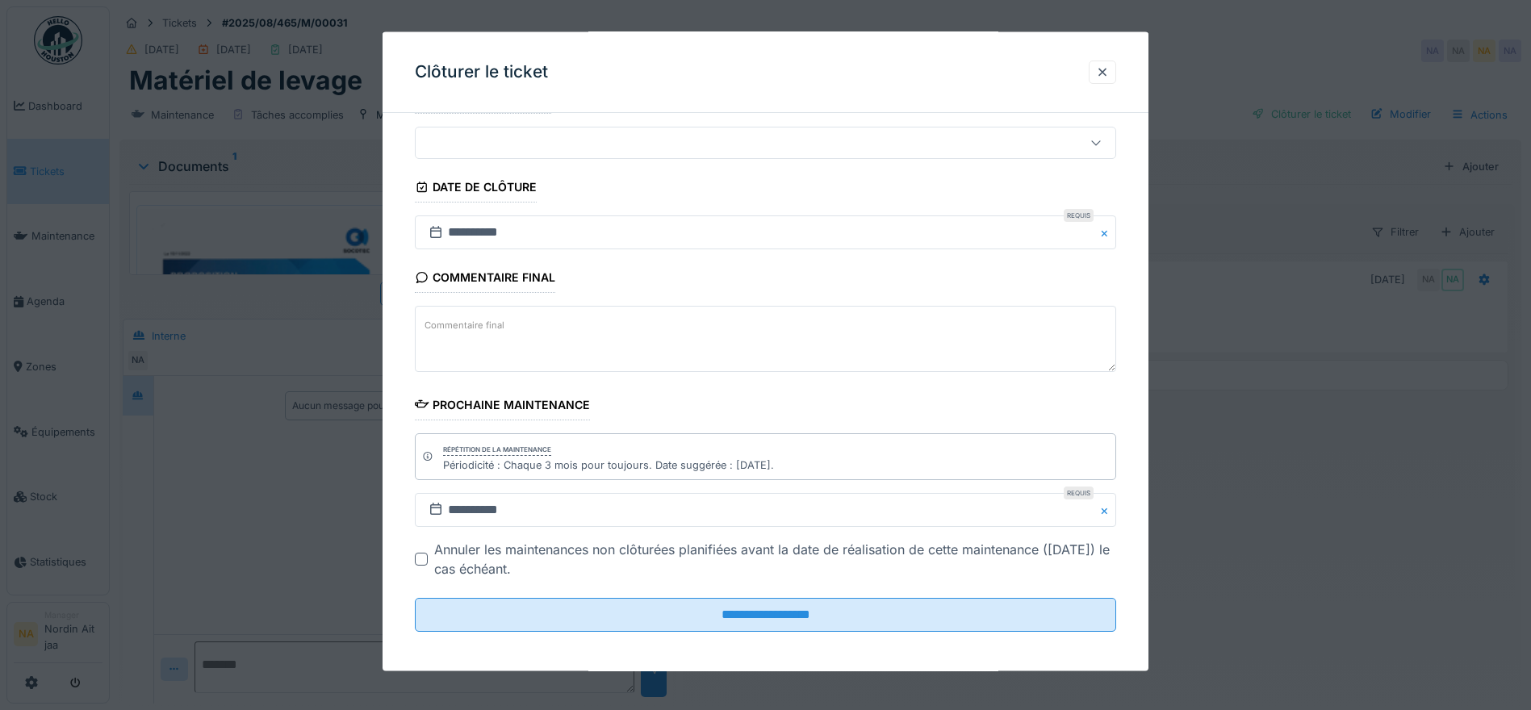
scroll to position [137, 0]
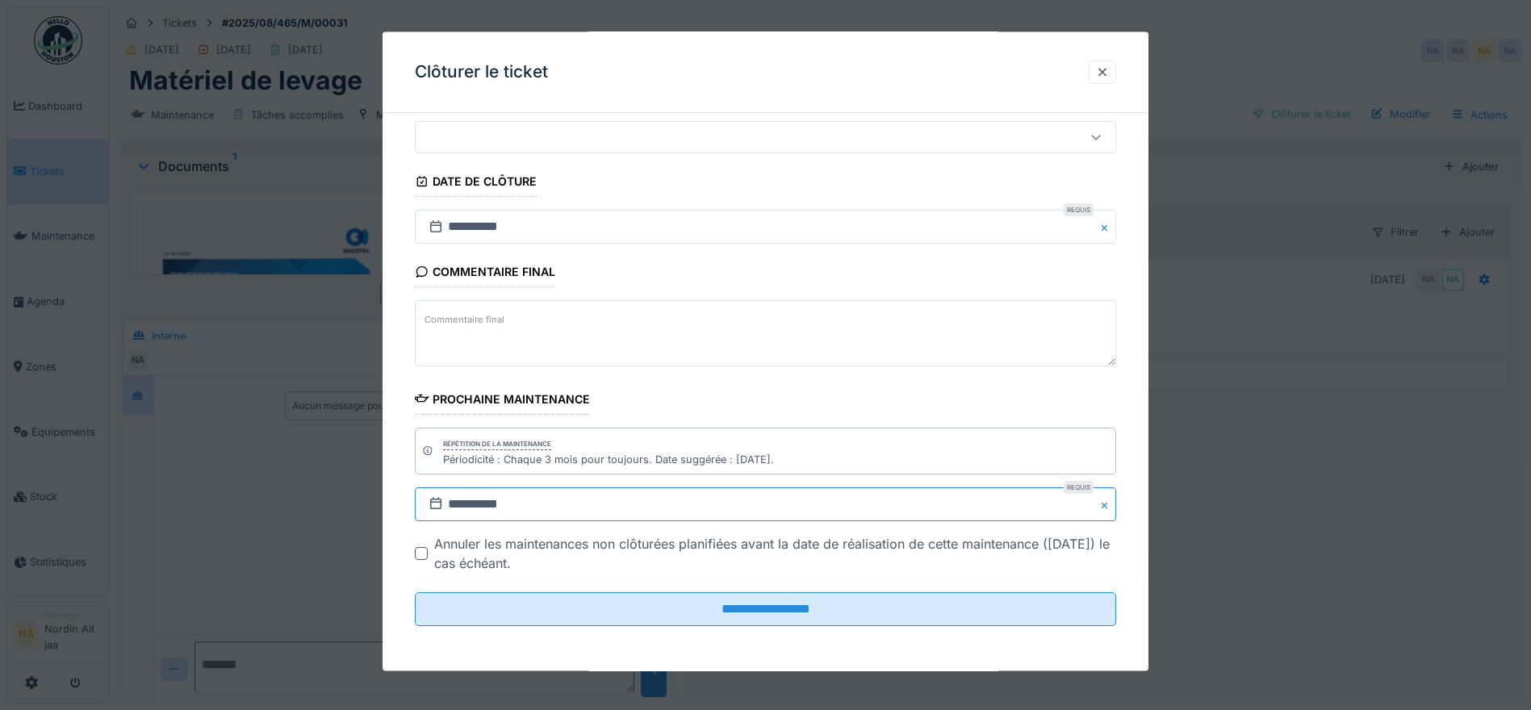
click at [470, 498] on input "**********" at bounding box center [765, 505] width 701 height 34
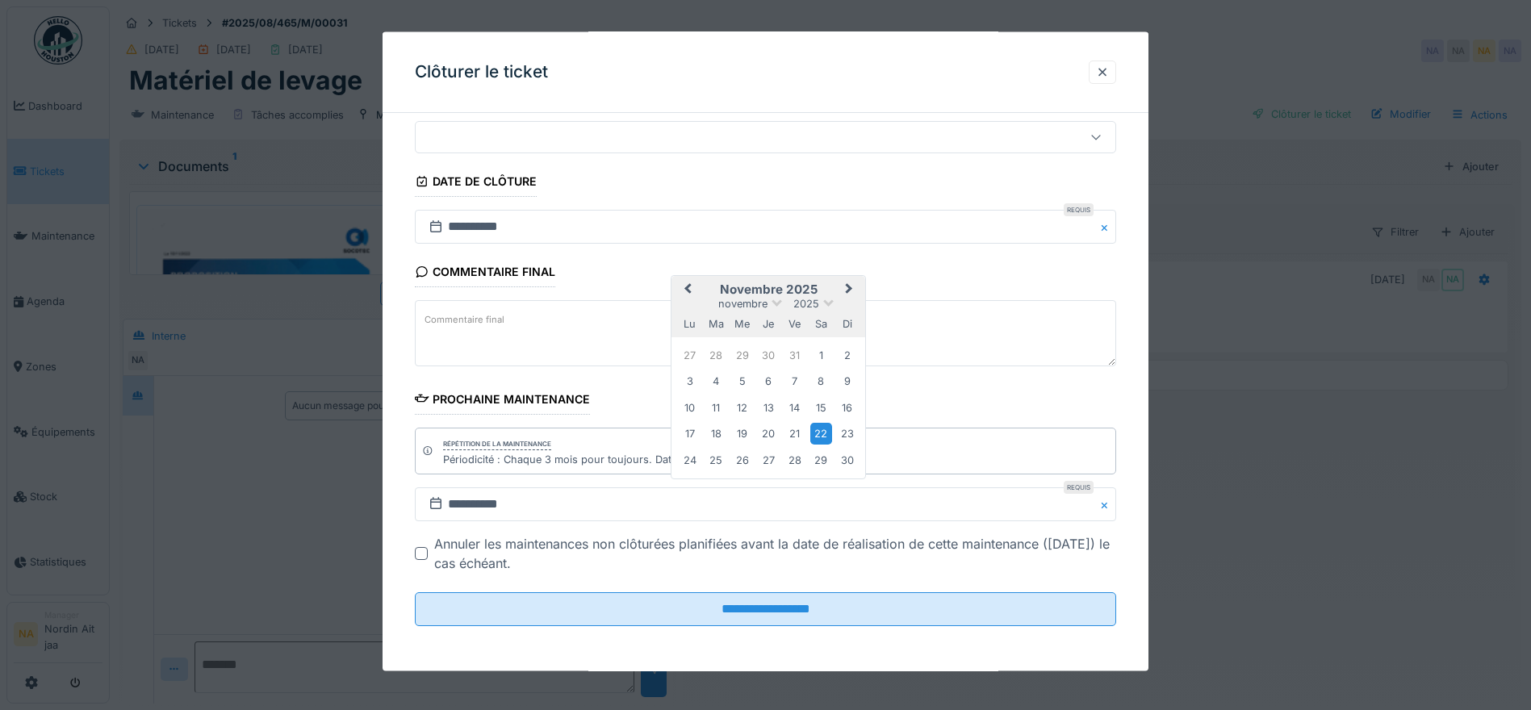
click at [849, 289] on span "Next Month" at bounding box center [849, 289] width 0 height 19
click at [726, 432] on div "23" at bounding box center [716, 434] width 22 height 22
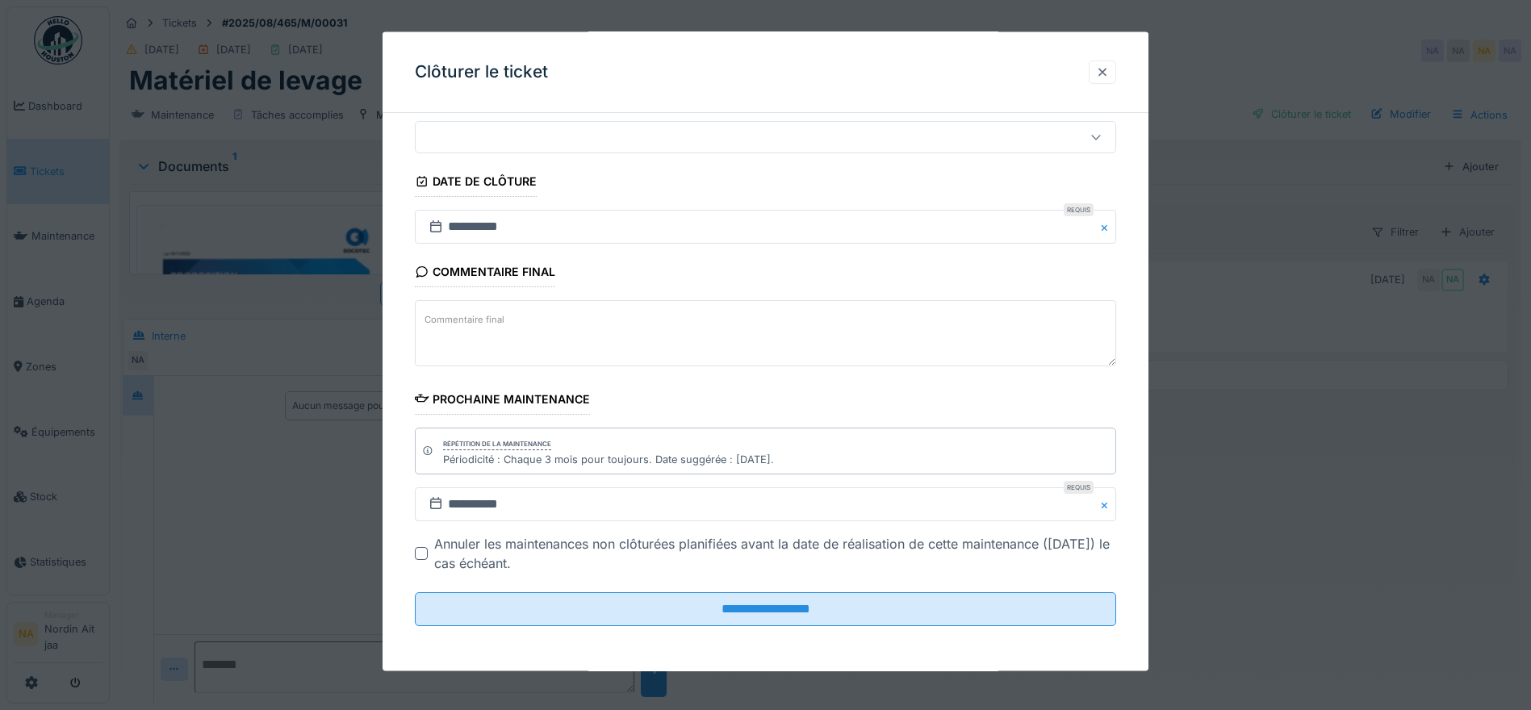
click at [1107, 75] on div at bounding box center [1102, 72] width 13 height 15
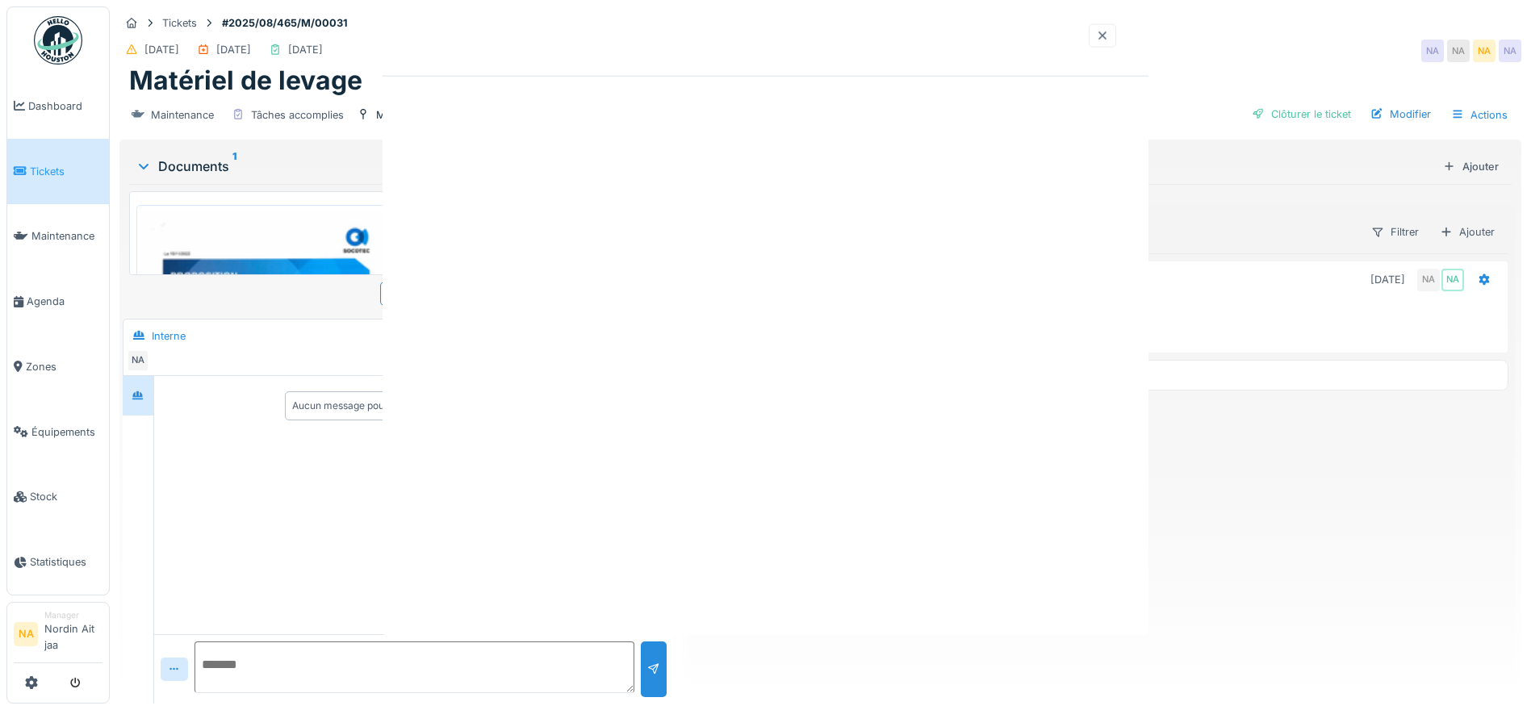
scroll to position [0, 0]
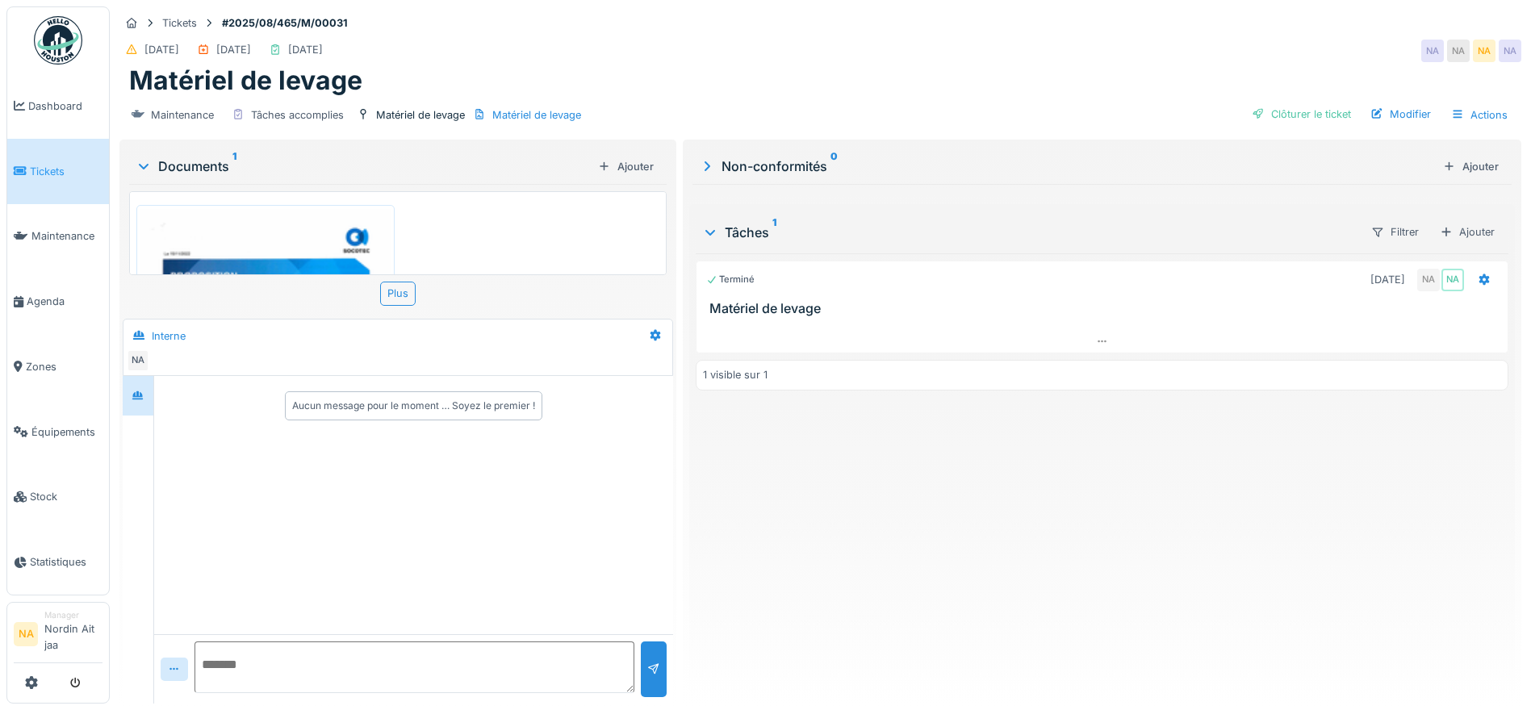
click at [699, 165] on icon at bounding box center [707, 166] width 16 height 13
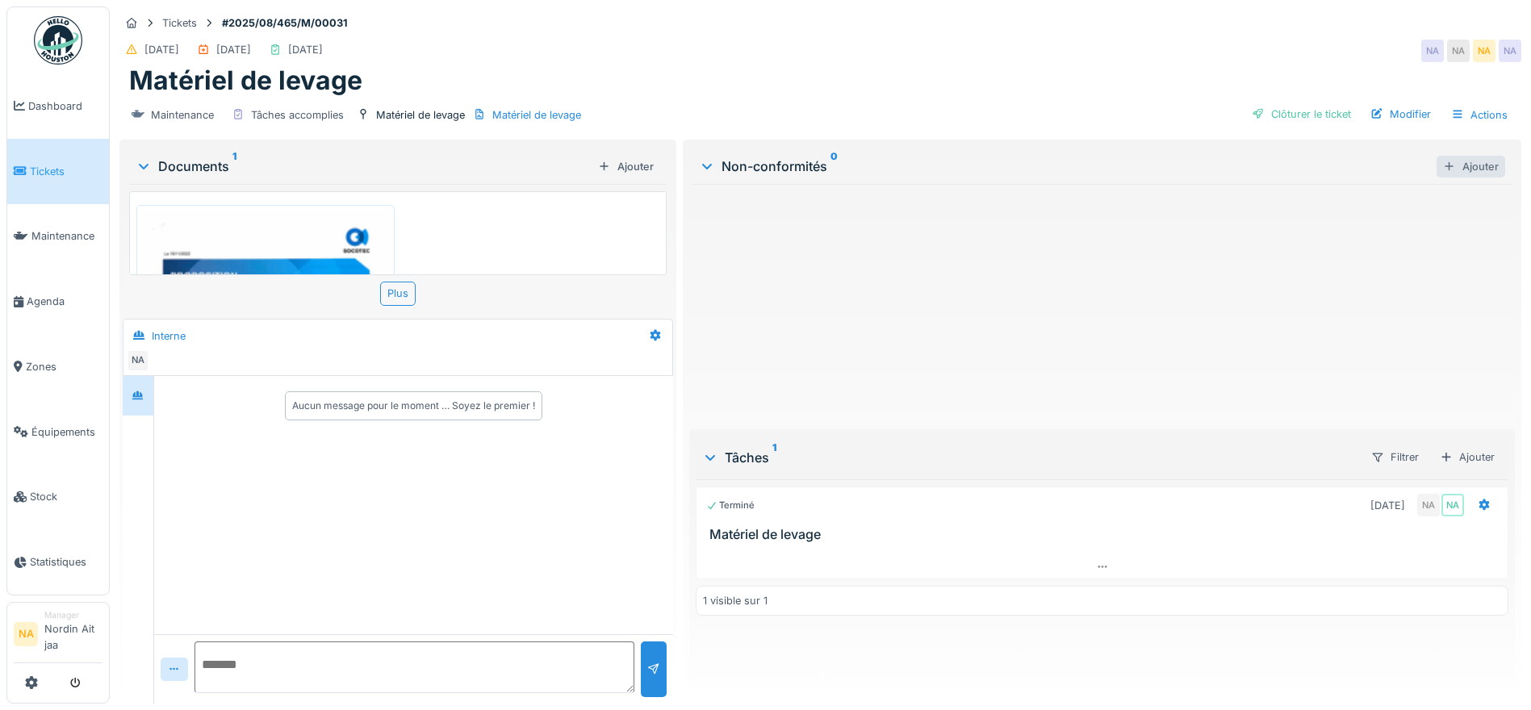
click at [1474, 164] on div "Ajouter" at bounding box center [1471, 167] width 69 height 22
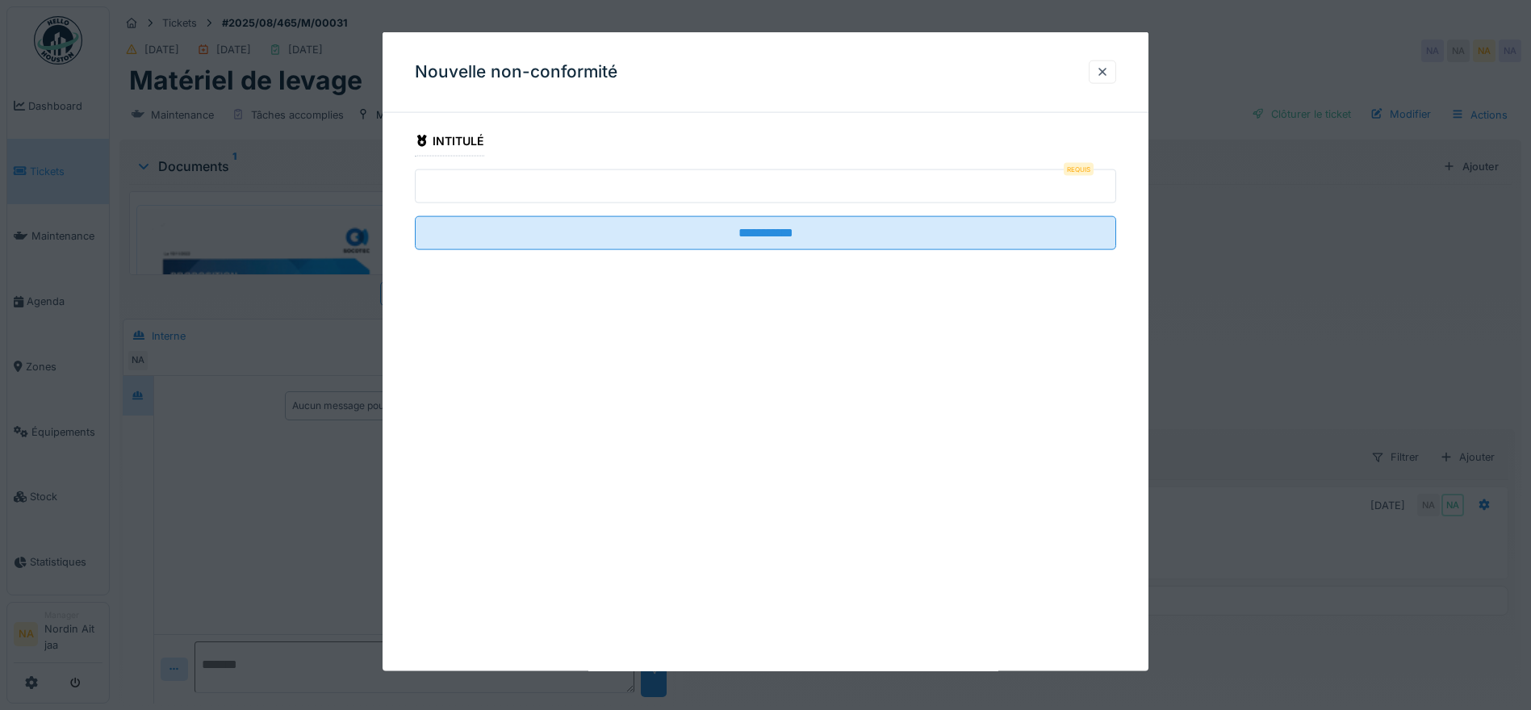
click at [593, 186] on input "text" at bounding box center [765, 187] width 701 height 34
click at [1107, 69] on div at bounding box center [1102, 72] width 13 height 15
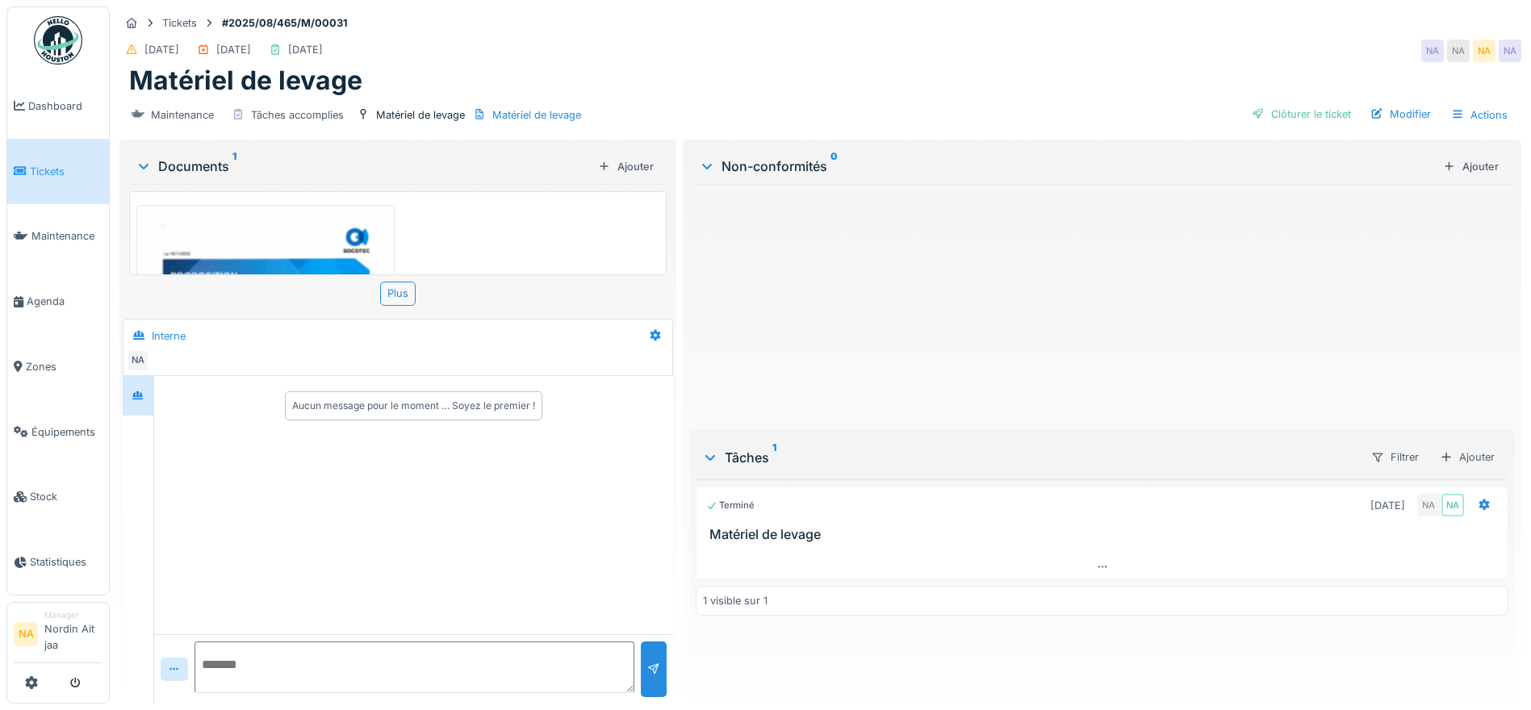
scroll to position [12, 0]
click at [1098, 566] on icon at bounding box center [1102, 567] width 9 height 2
click at [1478, 500] on icon at bounding box center [1484, 505] width 13 height 10
click at [1066, 299] on div at bounding box center [1102, 300] width 819 height 232
click at [1456, 103] on div "Actions" at bounding box center [1479, 114] width 71 height 23
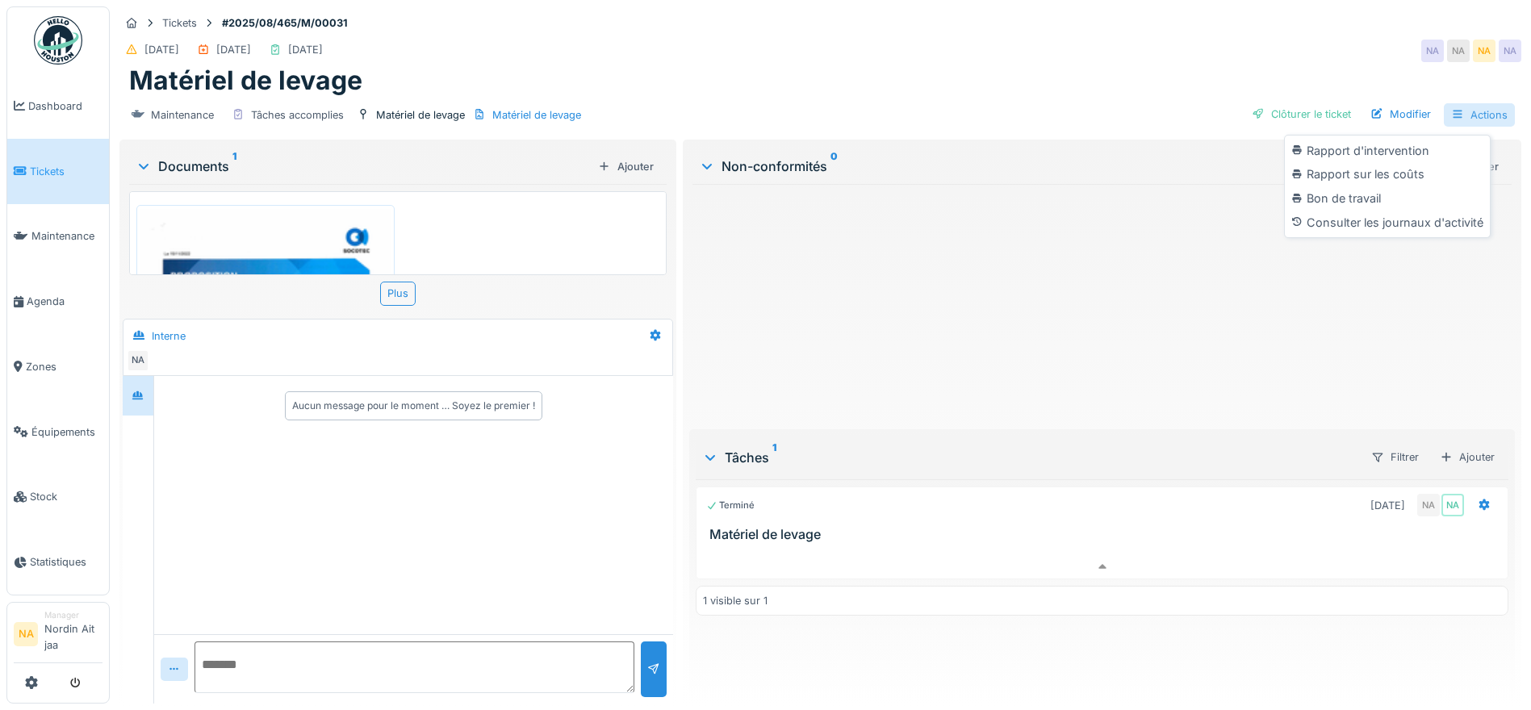
click at [1456, 103] on div "Actions" at bounding box center [1479, 114] width 71 height 23
click at [626, 156] on div "Ajouter" at bounding box center [626, 167] width 69 height 22
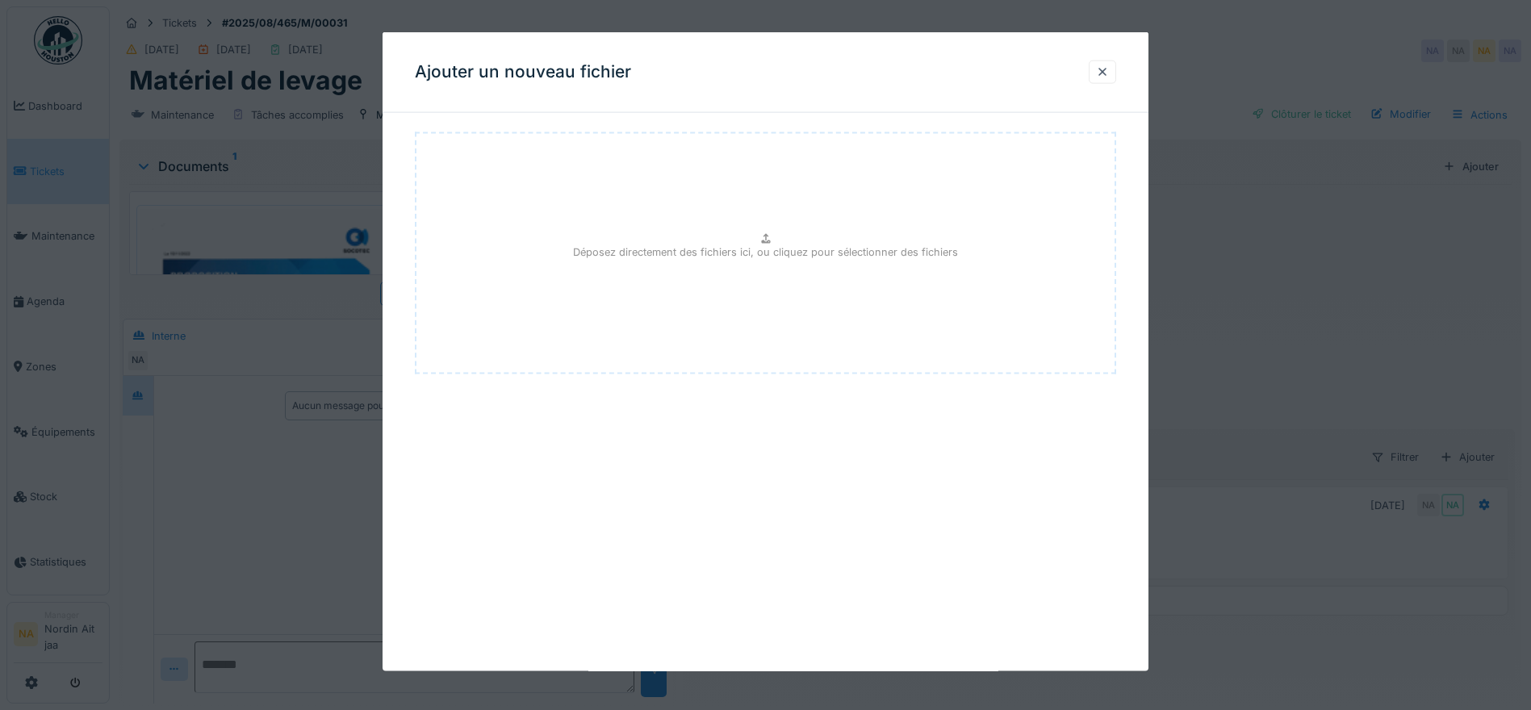
click at [845, 250] on p "Déposez directement des fichiers ici, ou cliquez pour sélectionner des fichiers" at bounding box center [765, 251] width 385 height 15
type input "**********"
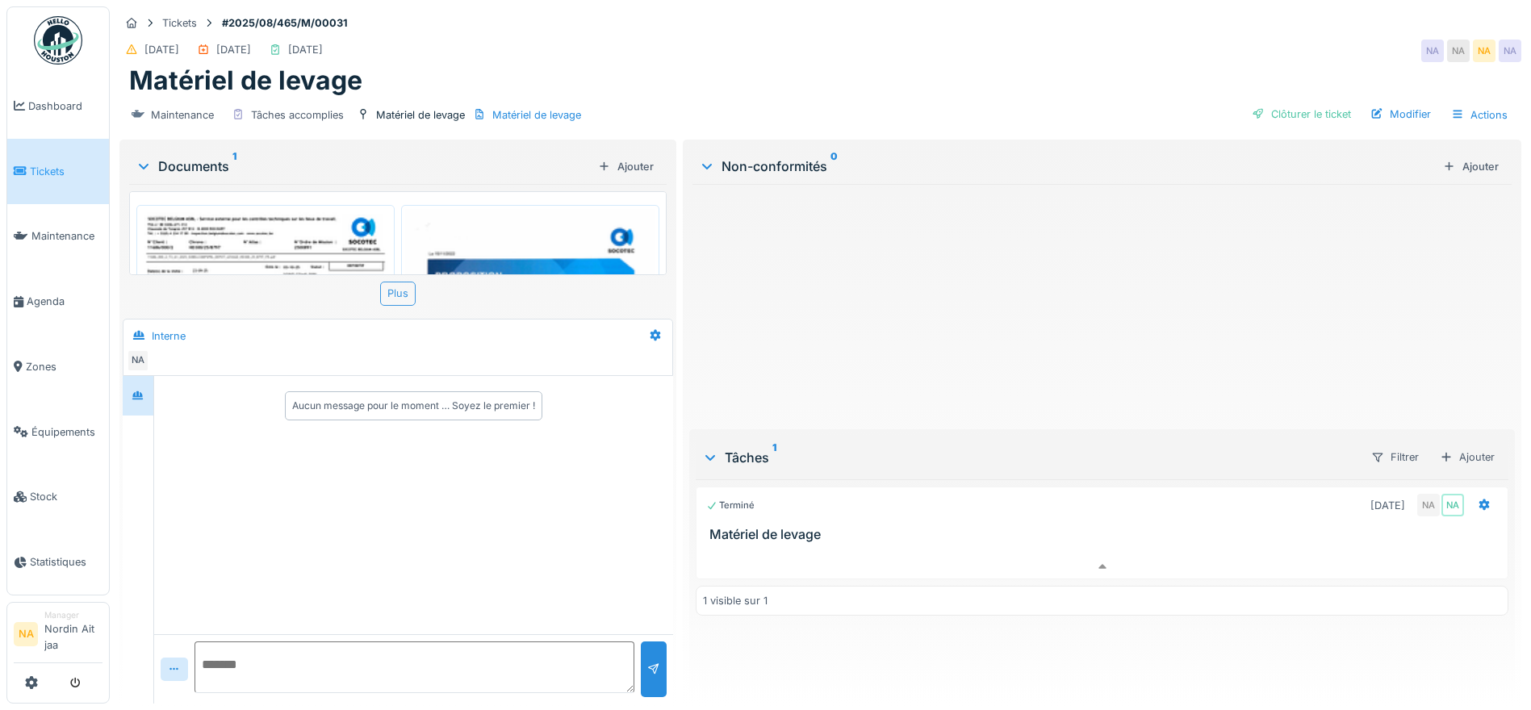
click at [402, 284] on div "Plus" at bounding box center [398, 293] width 36 height 23
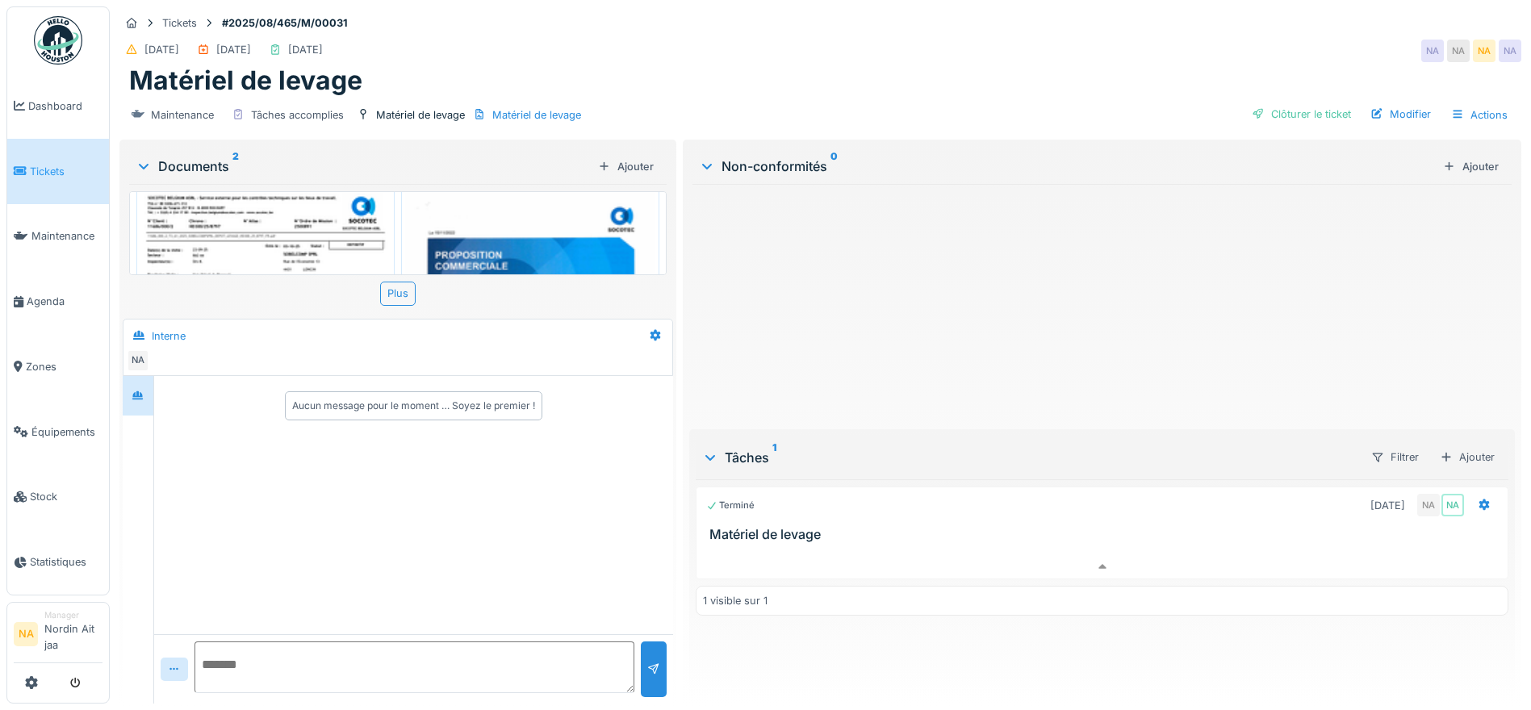
scroll to position [0, 0]
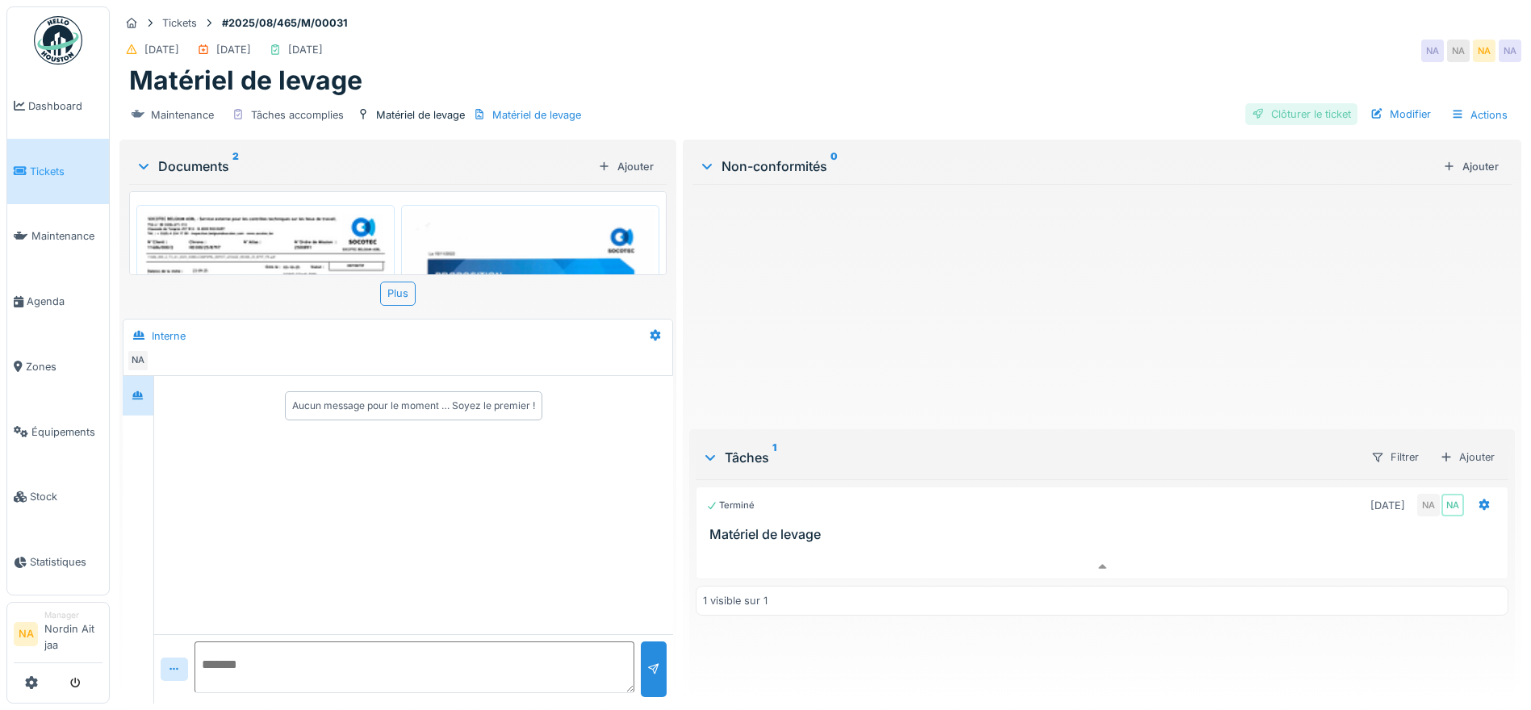
click at [1299, 103] on div "Clôturer le ticket" at bounding box center [1301, 114] width 112 height 22
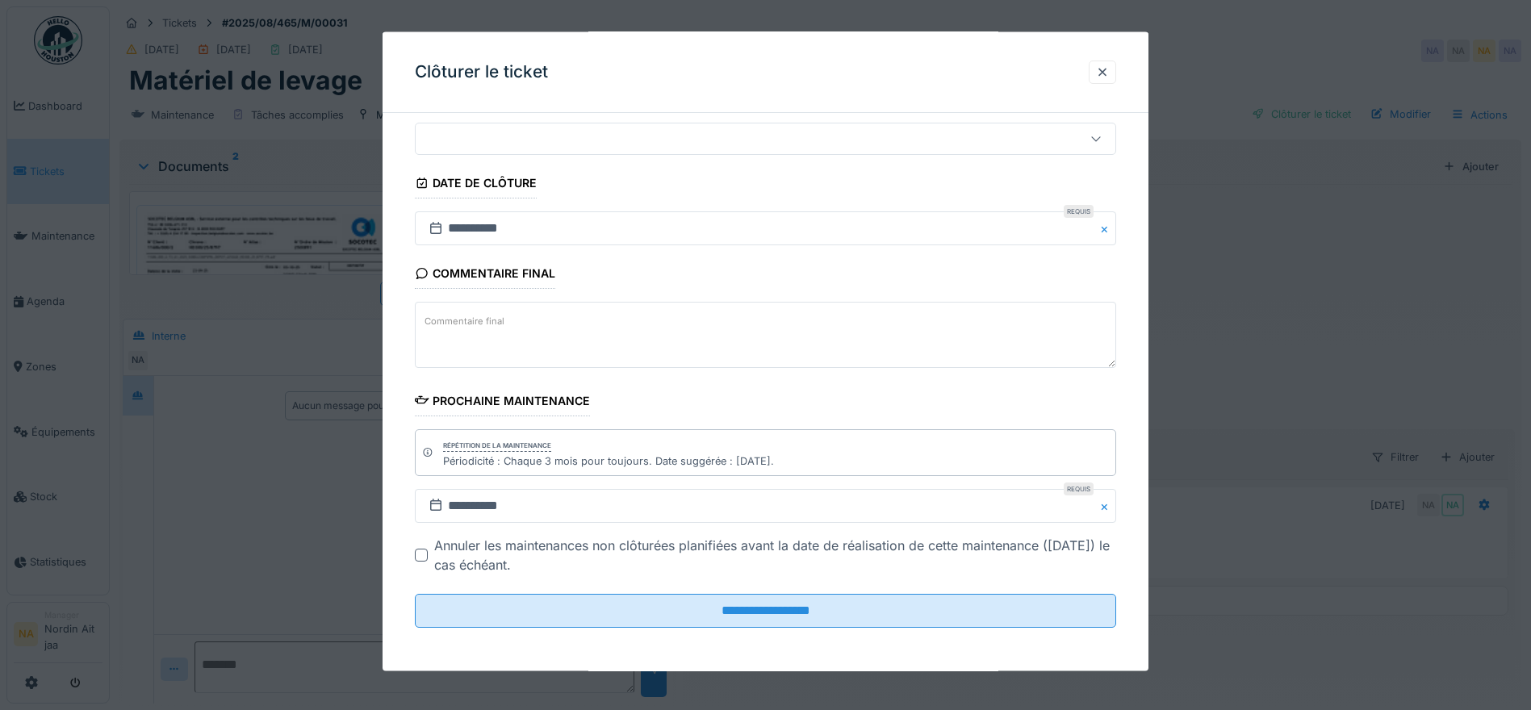
scroll to position [137, 0]
click at [470, 508] on input "**********" at bounding box center [765, 505] width 701 height 34
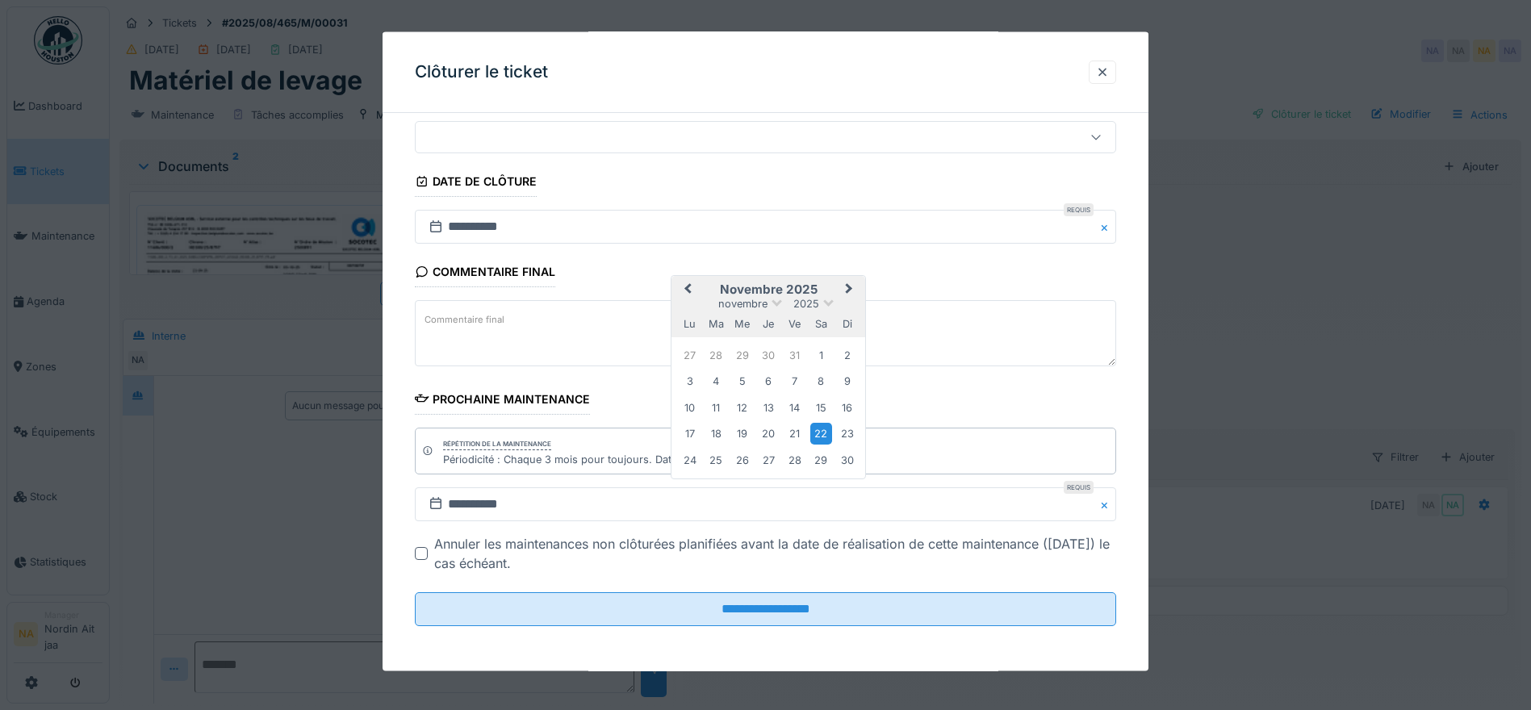
click at [849, 287] on span "Next Month" at bounding box center [849, 289] width 0 height 19
click at [724, 437] on div "23" at bounding box center [716, 434] width 22 height 22
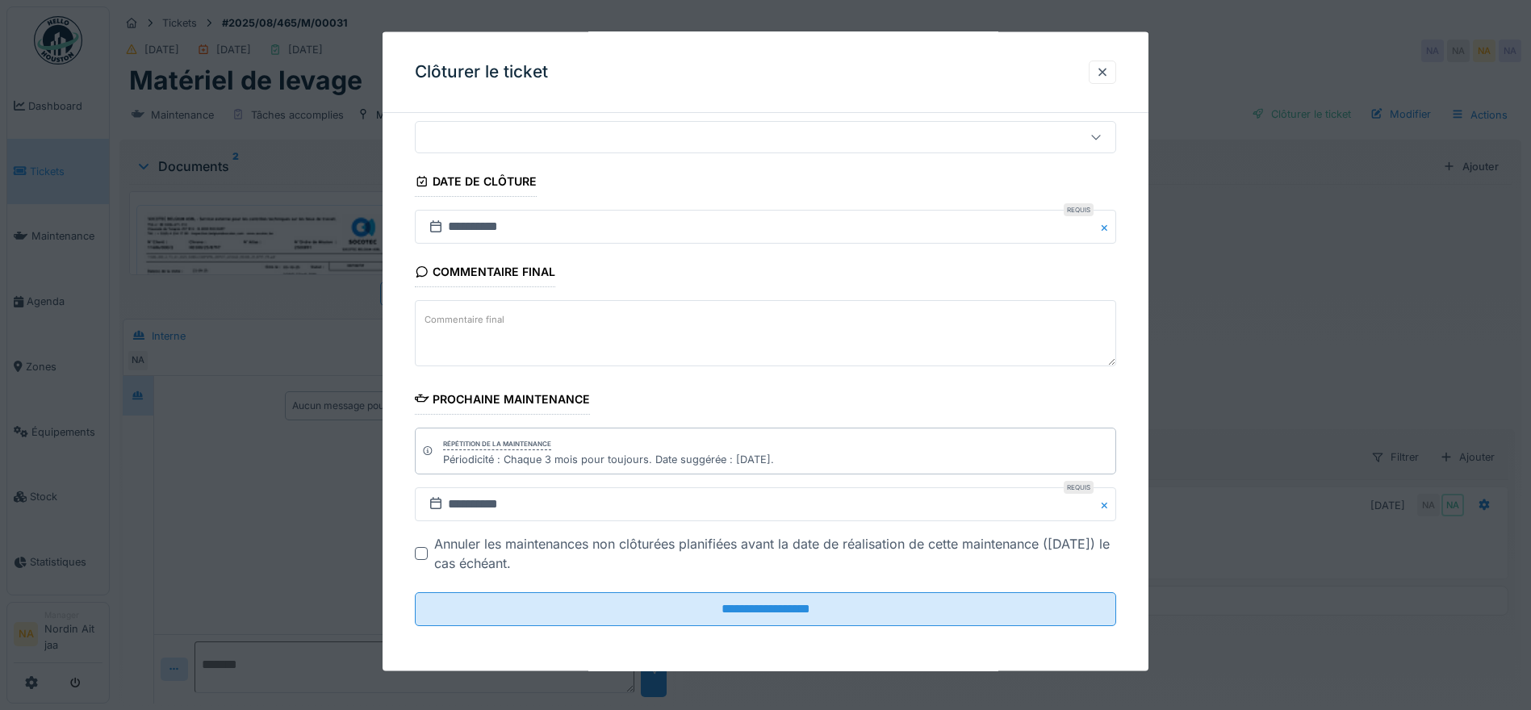
click at [421, 554] on div at bounding box center [421, 553] width 13 height 13
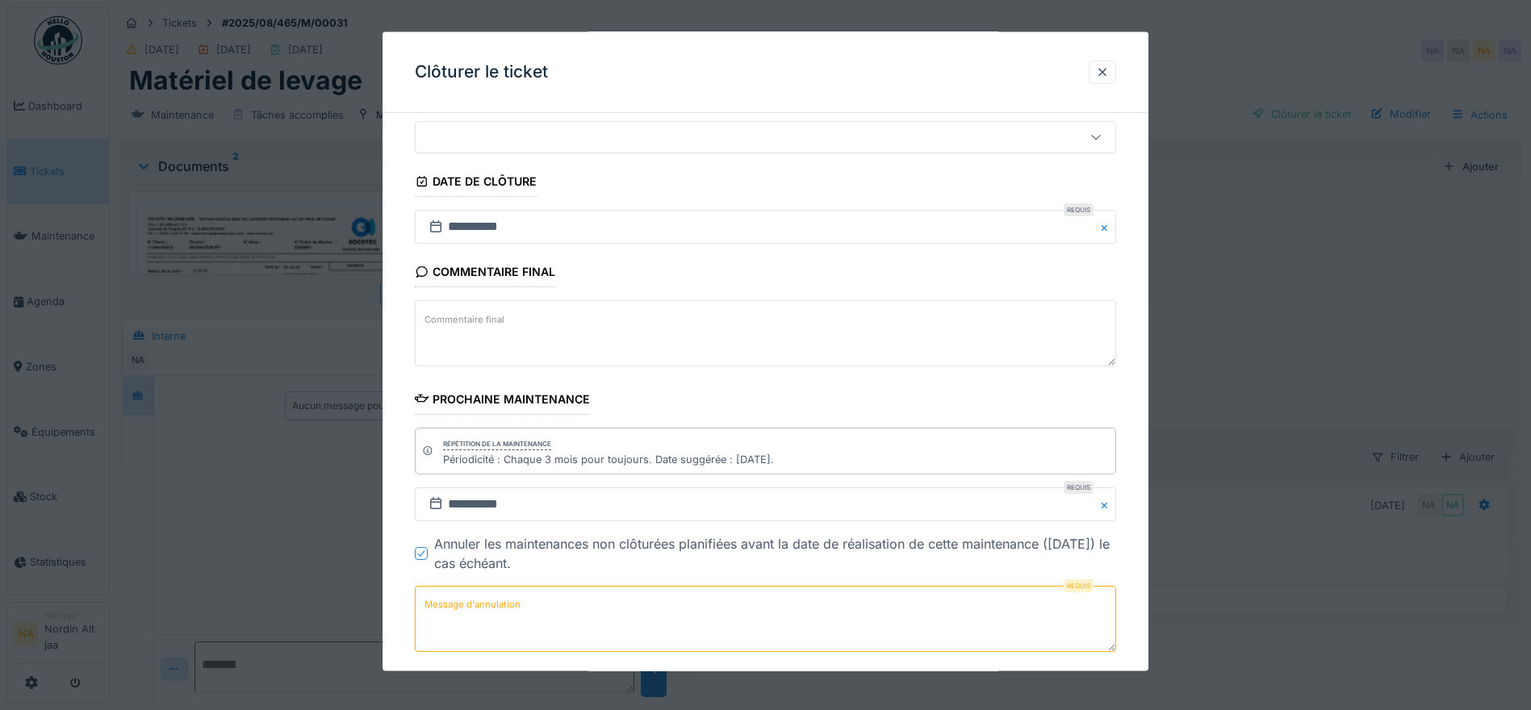
click at [423, 548] on div at bounding box center [422, 553] width 10 height 15
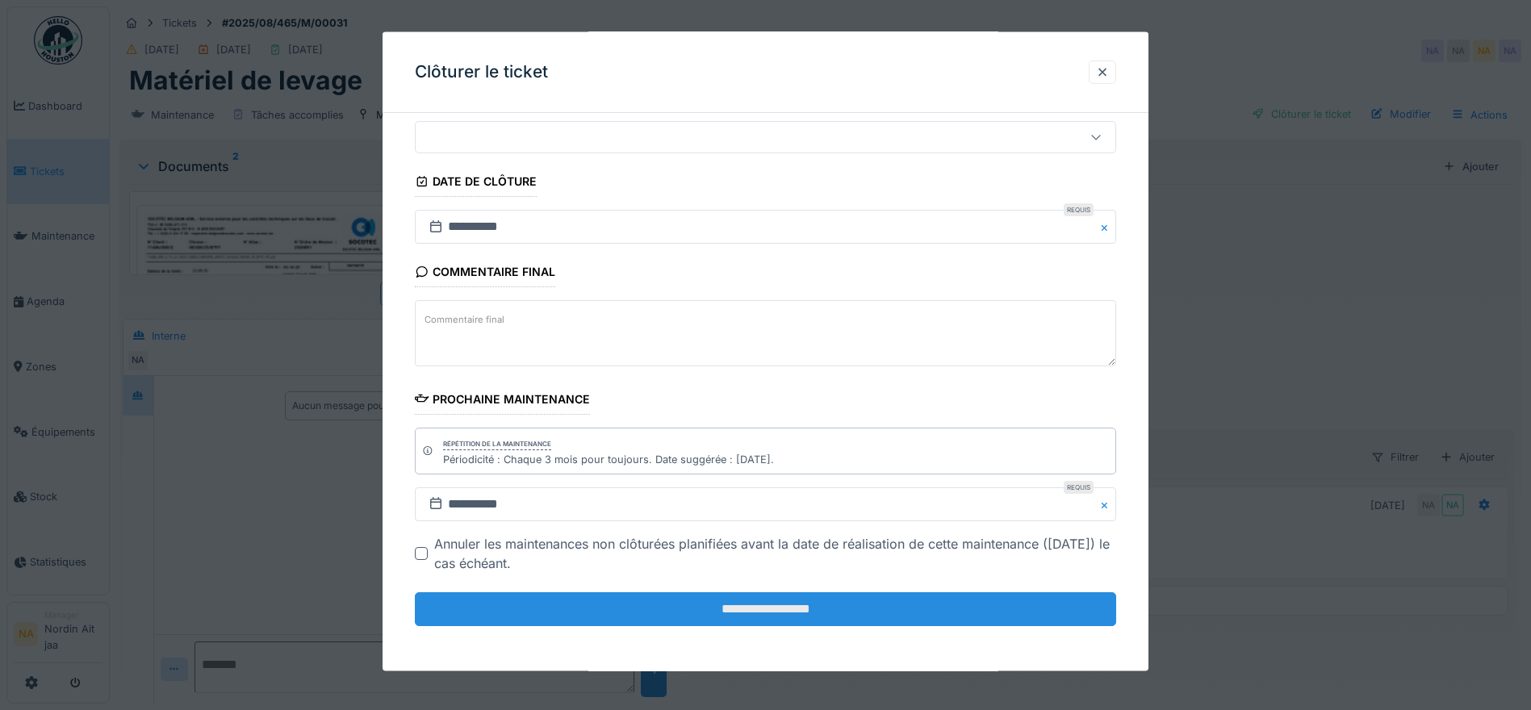
click at [761, 609] on input "**********" at bounding box center [765, 609] width 701 height 34
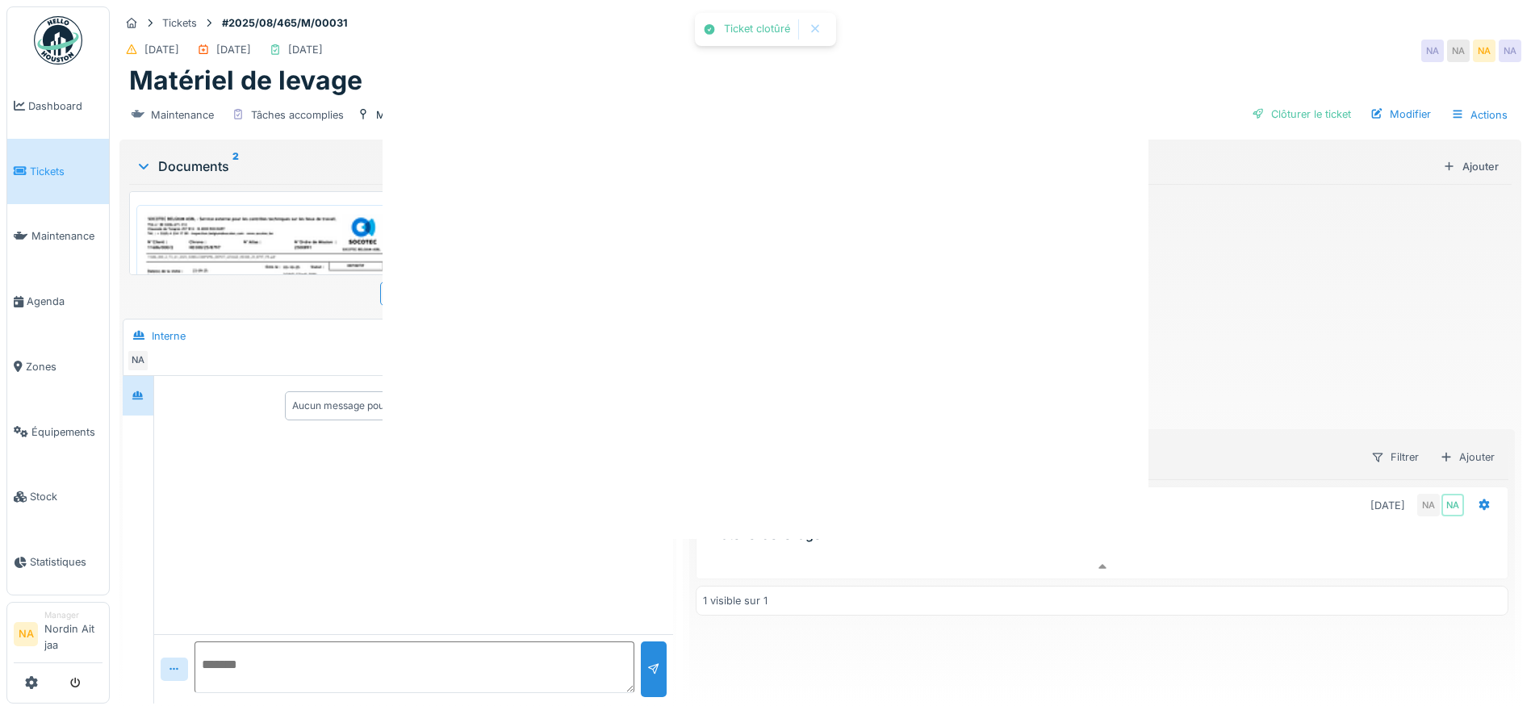
scroll to position [0, 0]
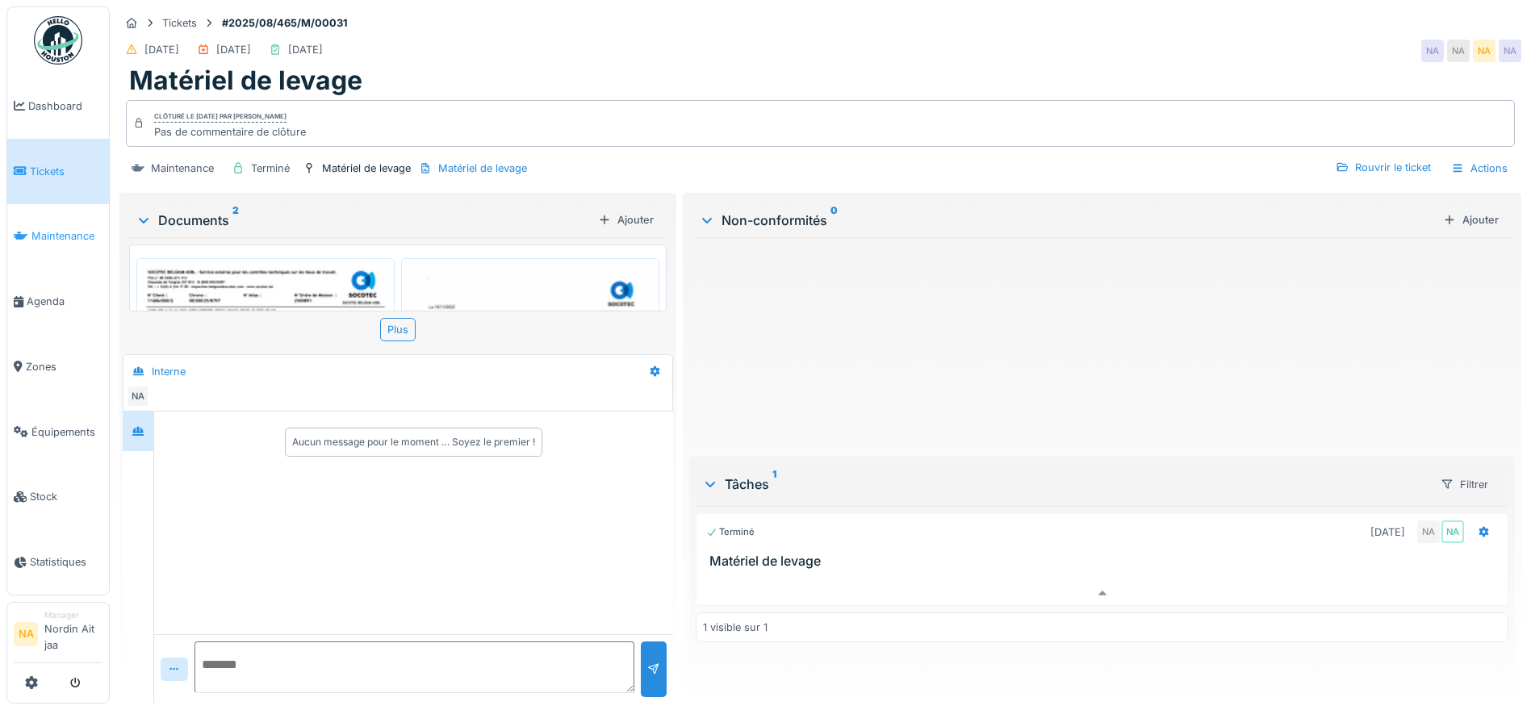
click at [82, 216] on link "Maintenance" at bounding box center [58, 236] width 102 height 65
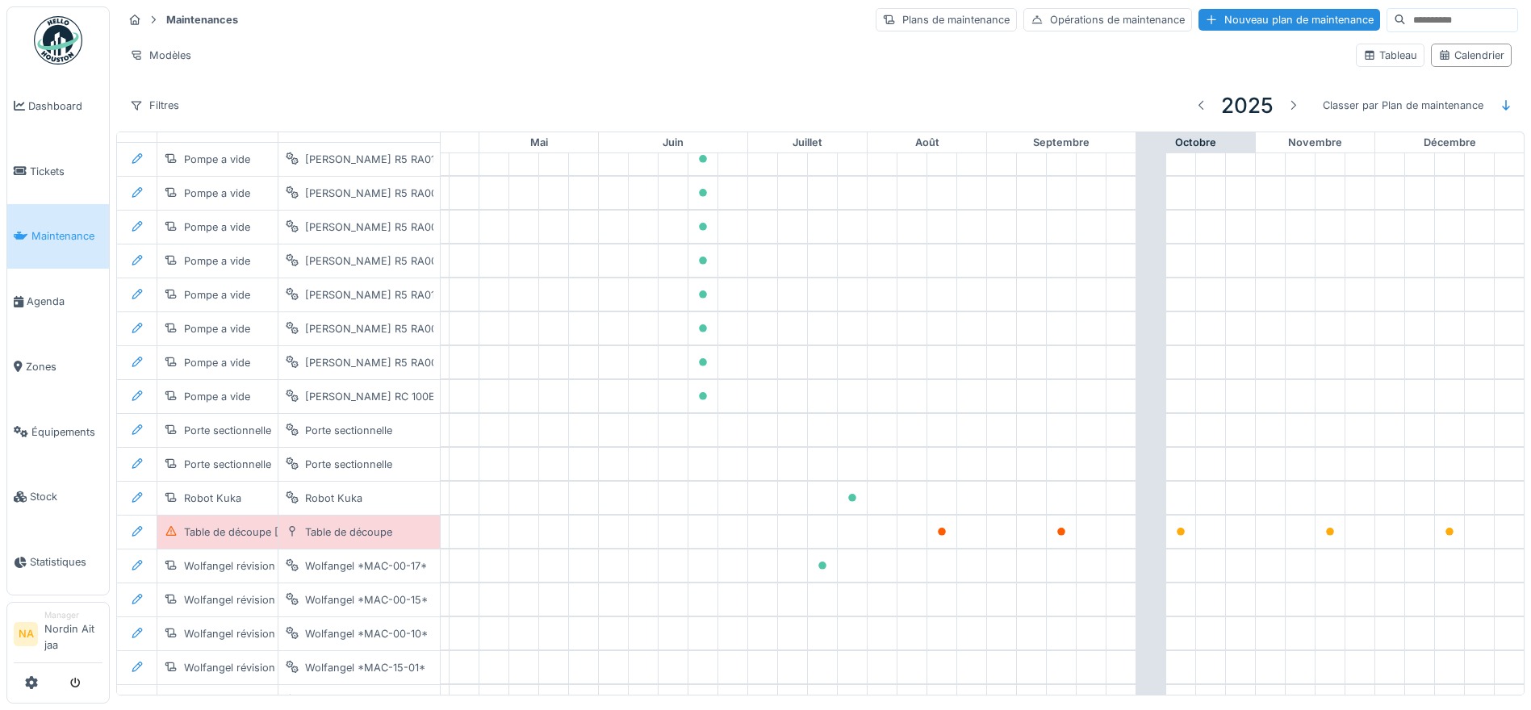
scroll to position [1379, 535]
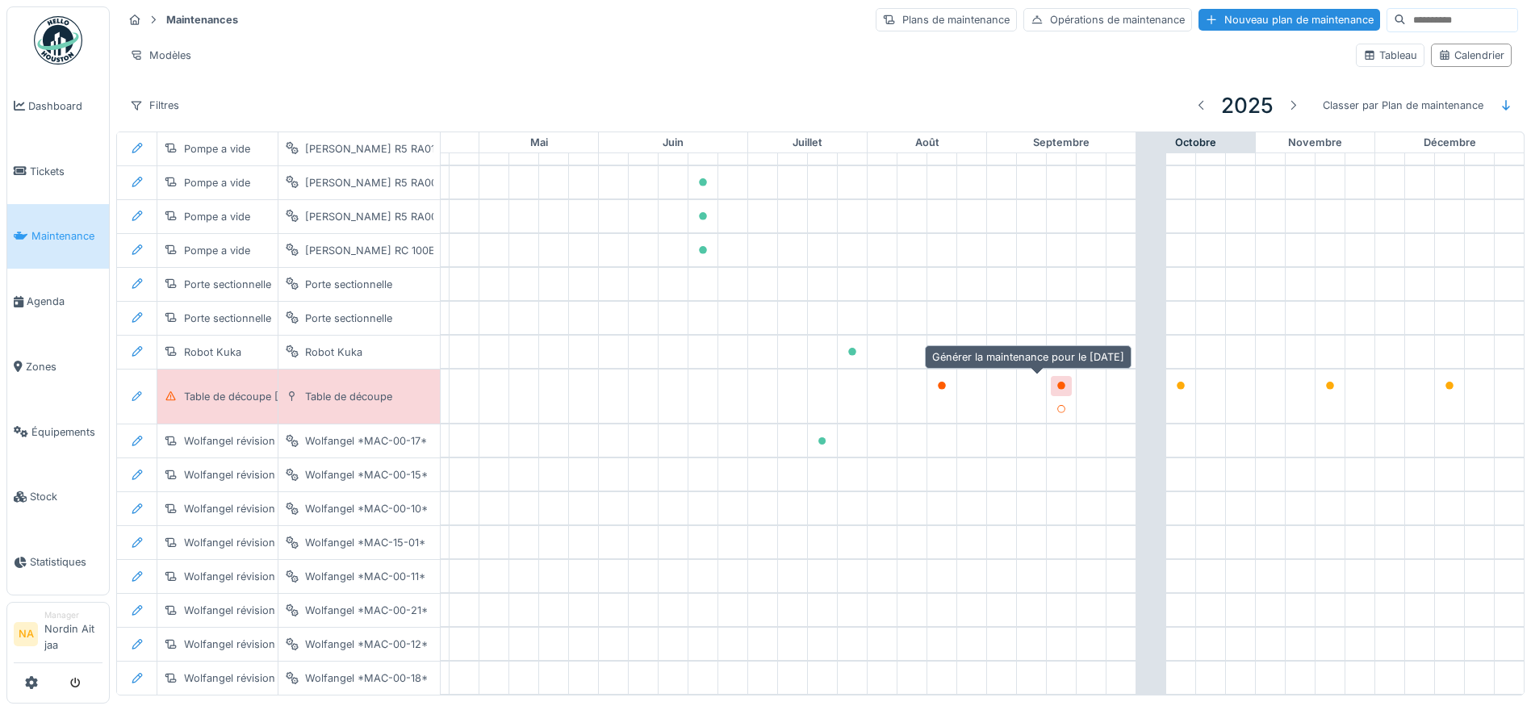
click at [1051, 382] on div at bounding box center [1061, 386] width 21 height 20
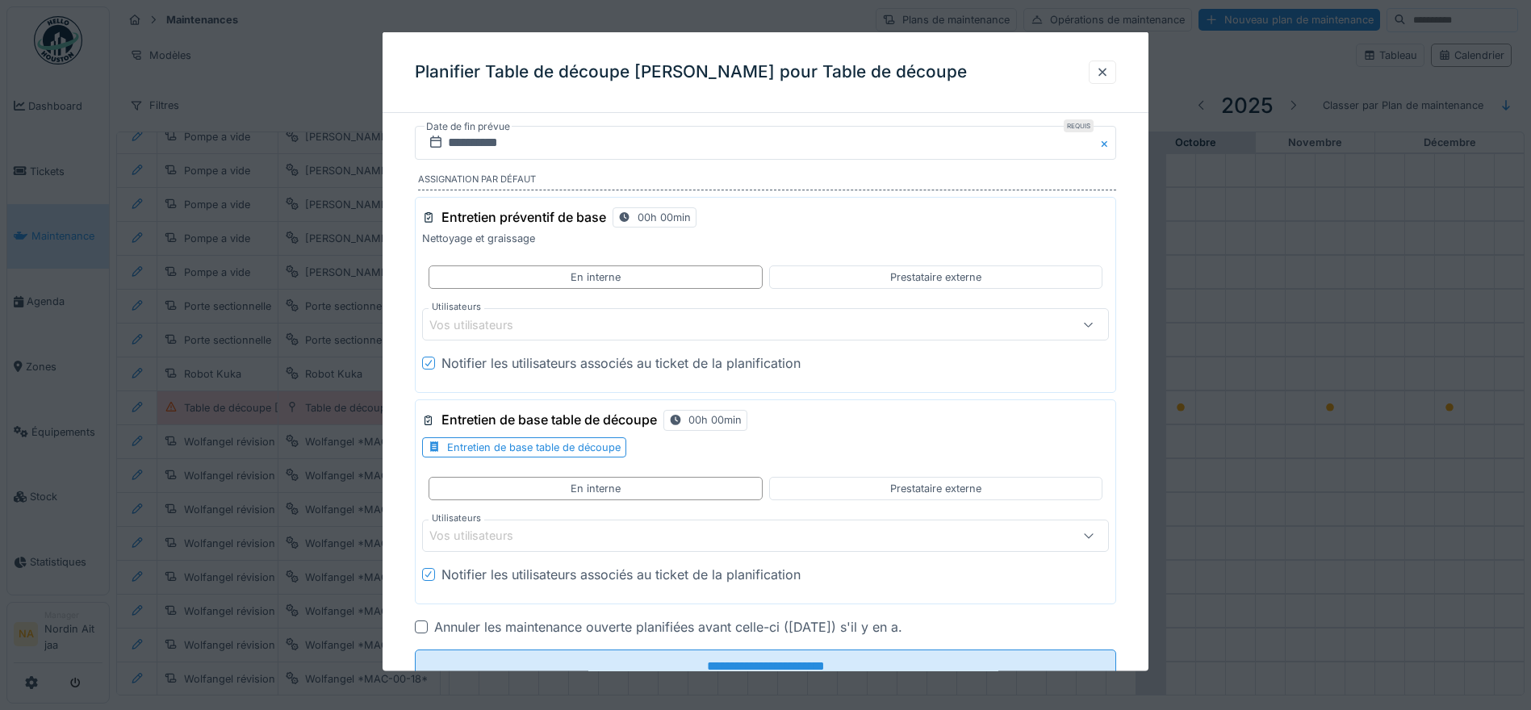
click at [848, 328] on div "Vos utilisateurs" at bounding box center [725, 325] width 592 height 18
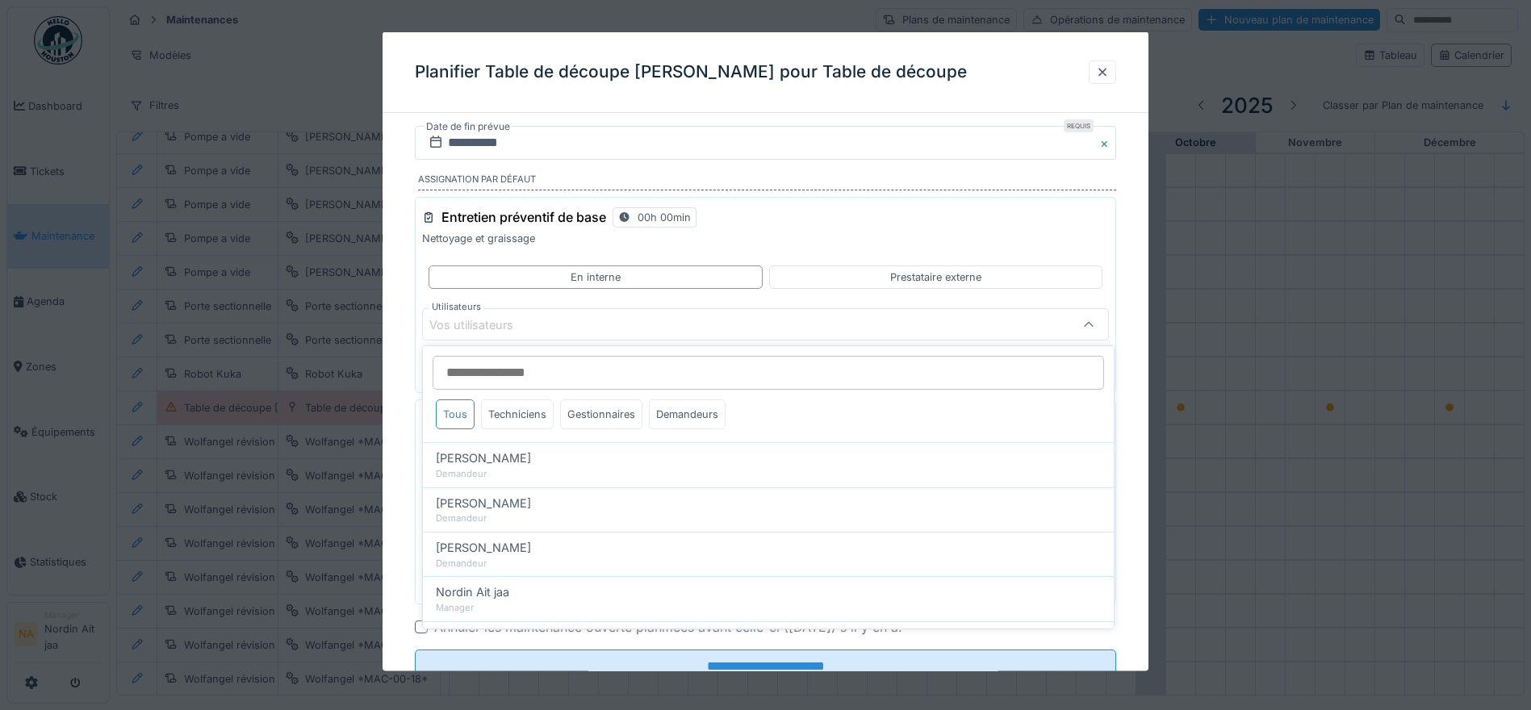
click at [848, 318] on div "Vos utilisateurs" at bounding box center [725, 325] width 592 height 18
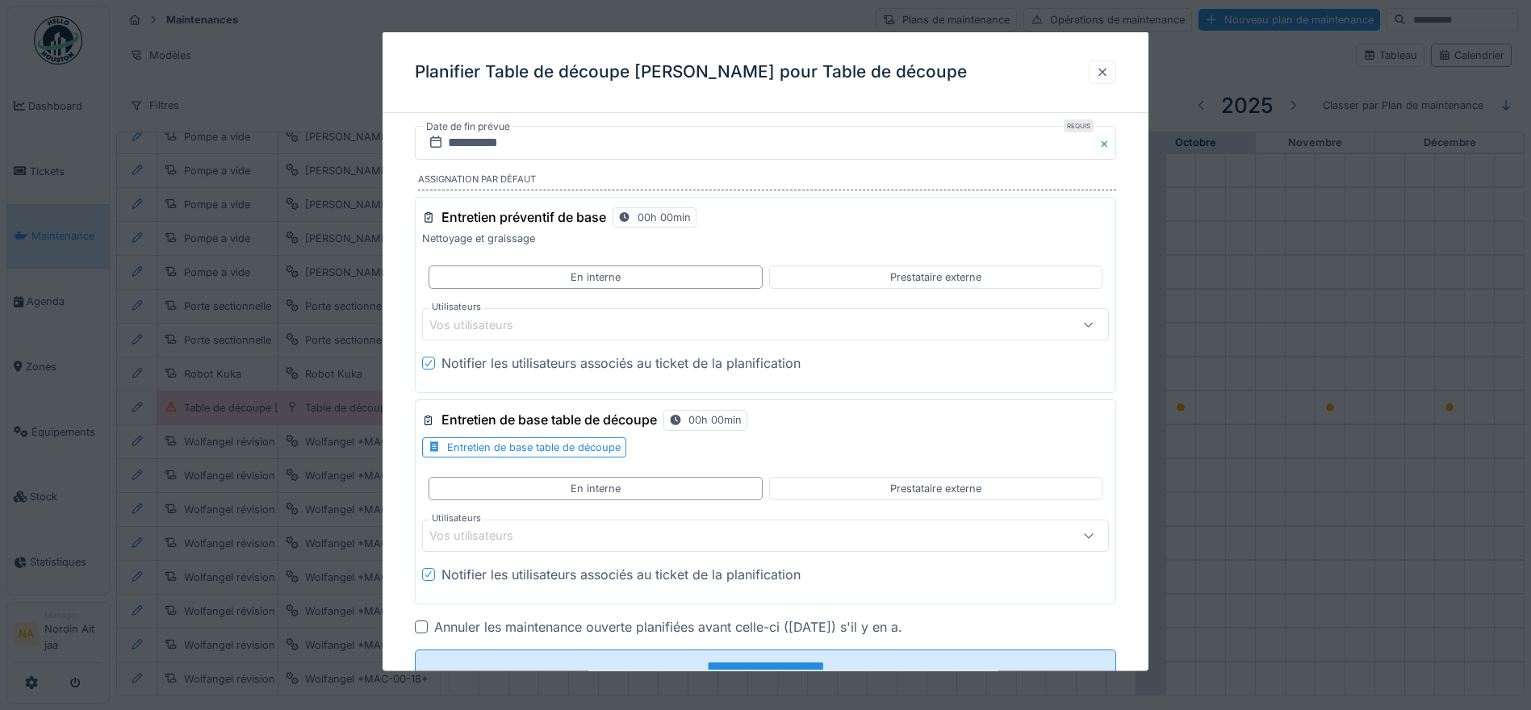
click at [1110, 81] on div at bounding box center [1102, 72] width 27 height 23
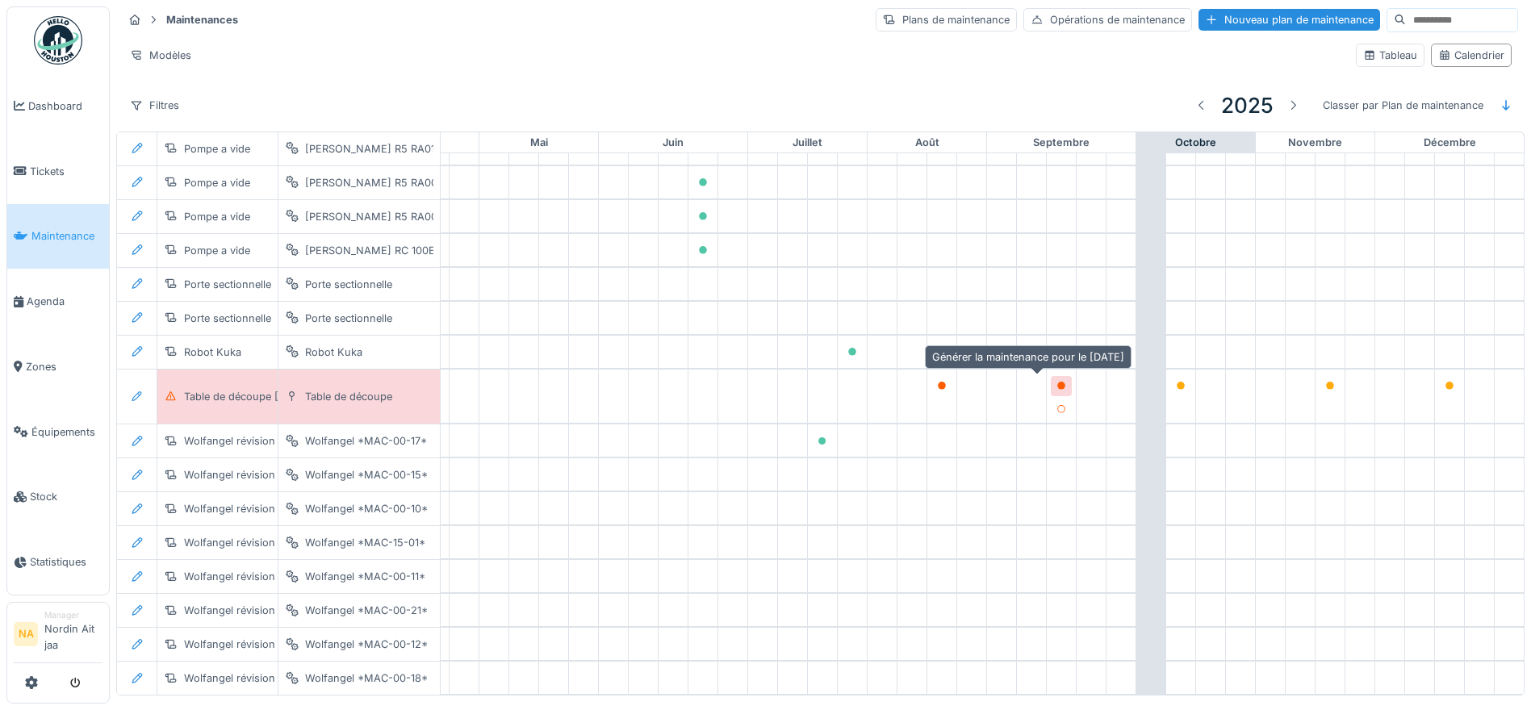
click at [1057, 383] on icon at bounding box center [1061, 386] width 8 height 8
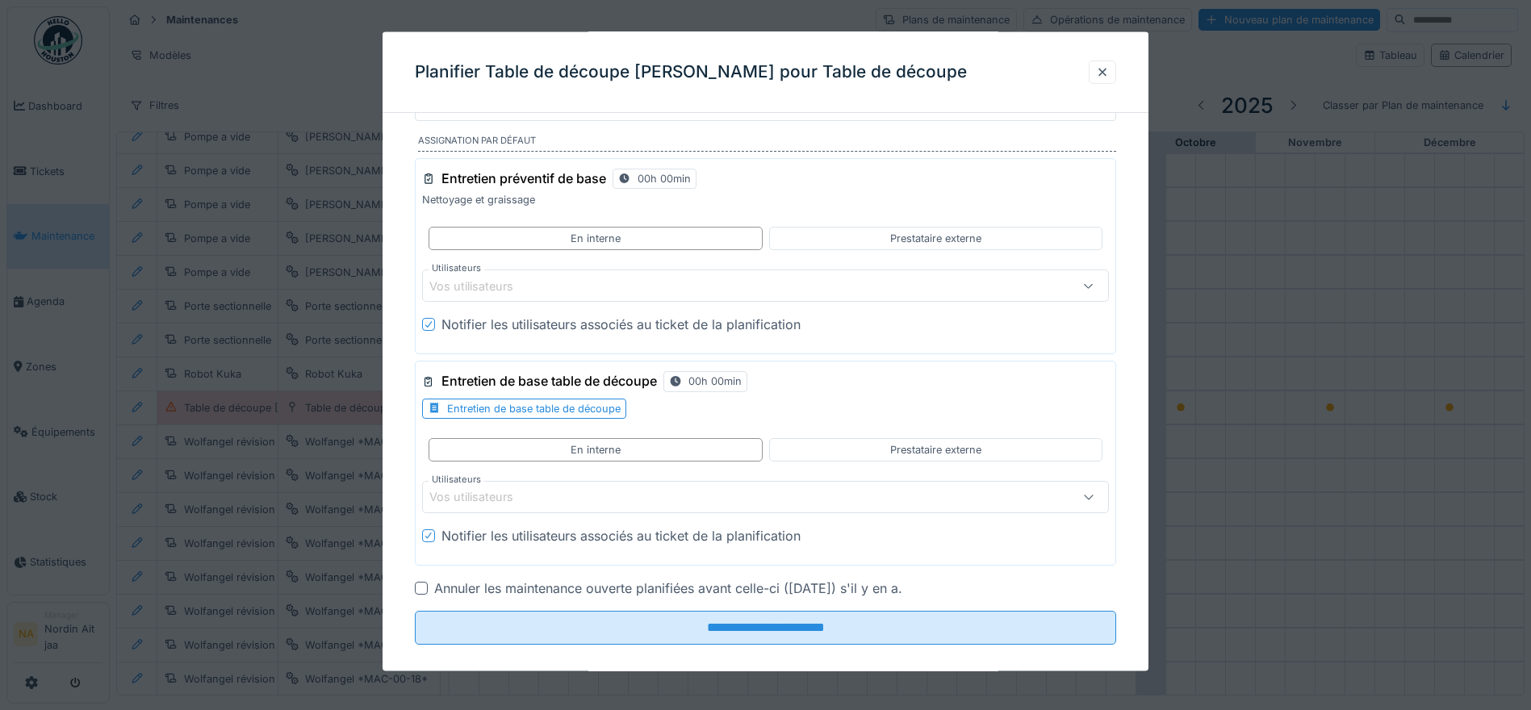
scroll to position [57, 0]
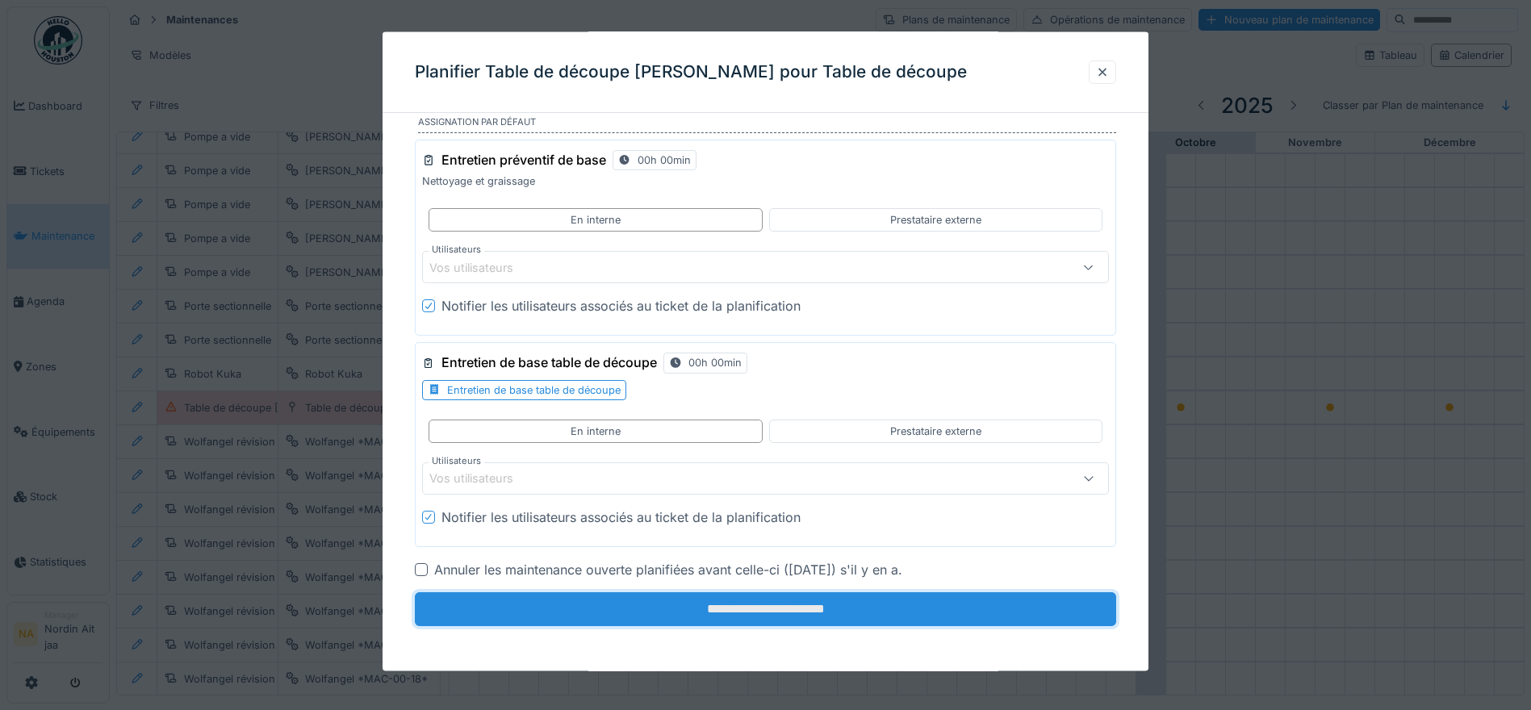
click at [737, 610] on input "**********" at bounding box center [765, 609] width 701 height 34
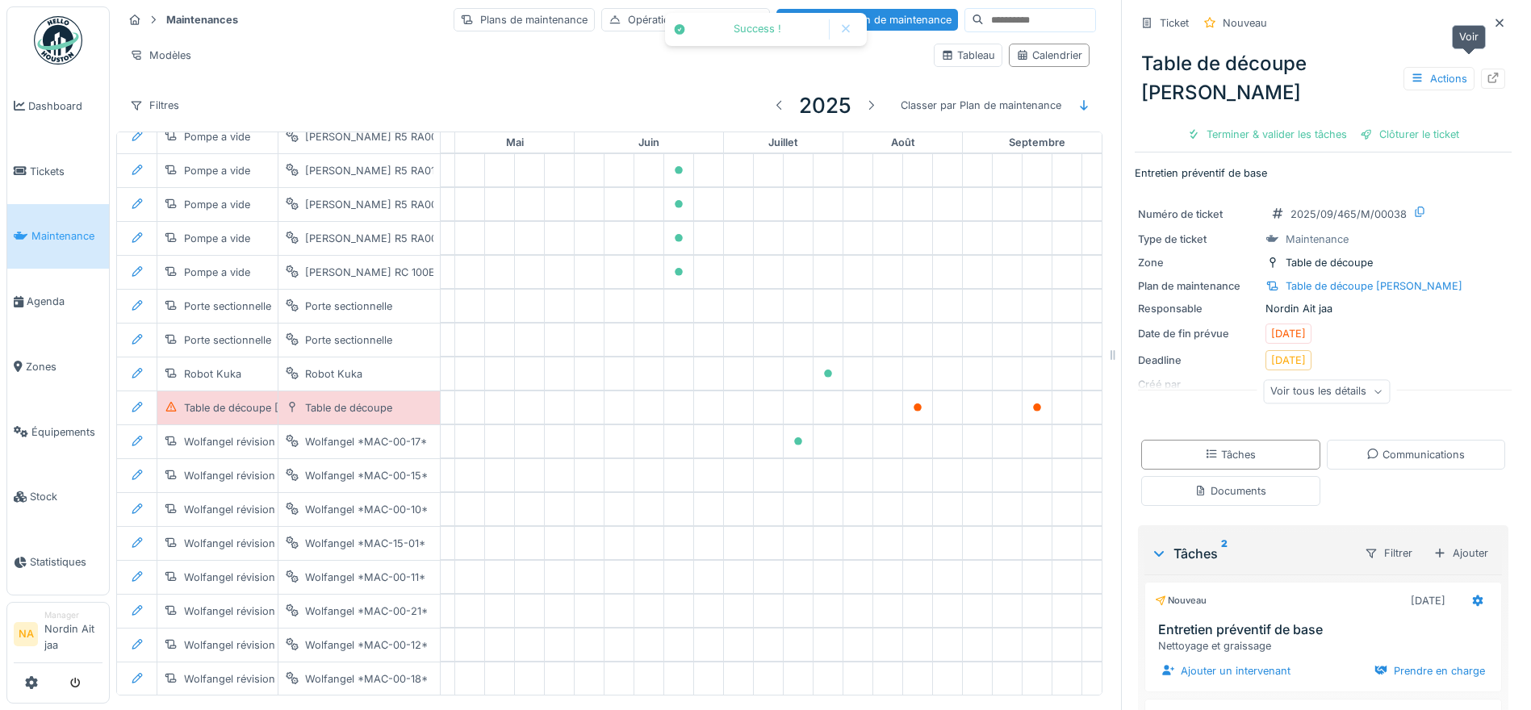
click at [1487, 73] on icon at bounding box center [1493, 78] width 13 height 10
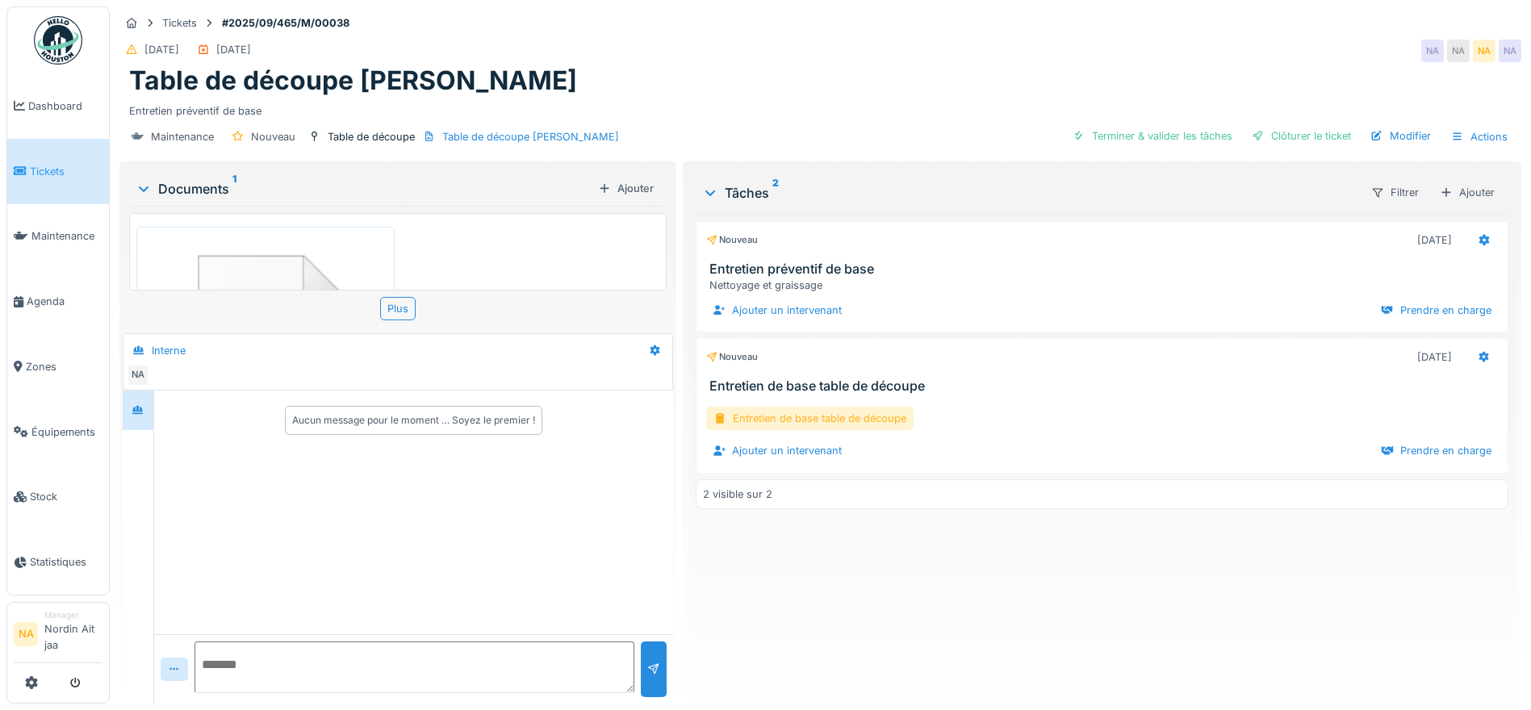
click at [841, 416] on div "Entretien de base table de découpe" at bounding box center [809, 418] width 207 height 23
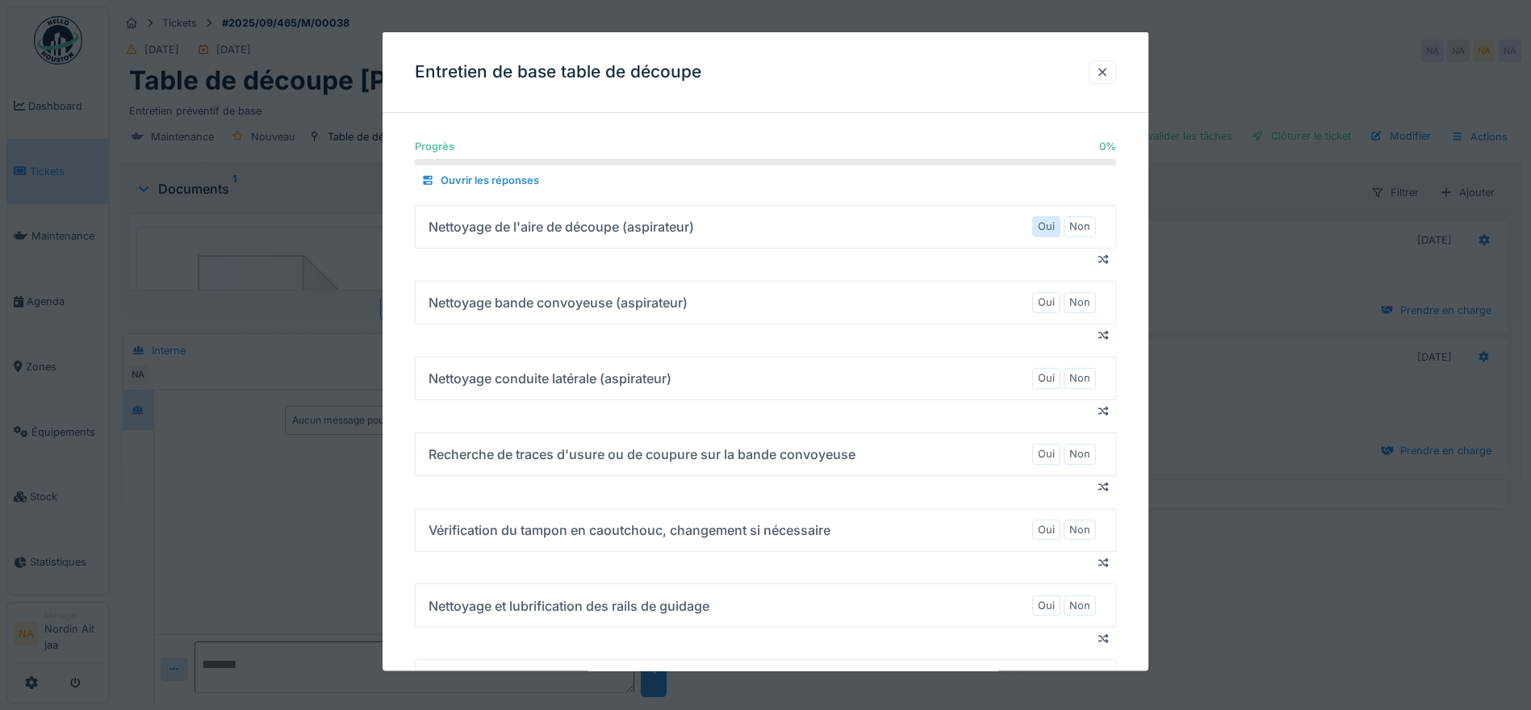
click at [1047, 225] on label "Oui" at bounding box center [1046, 226] width 17 height 15
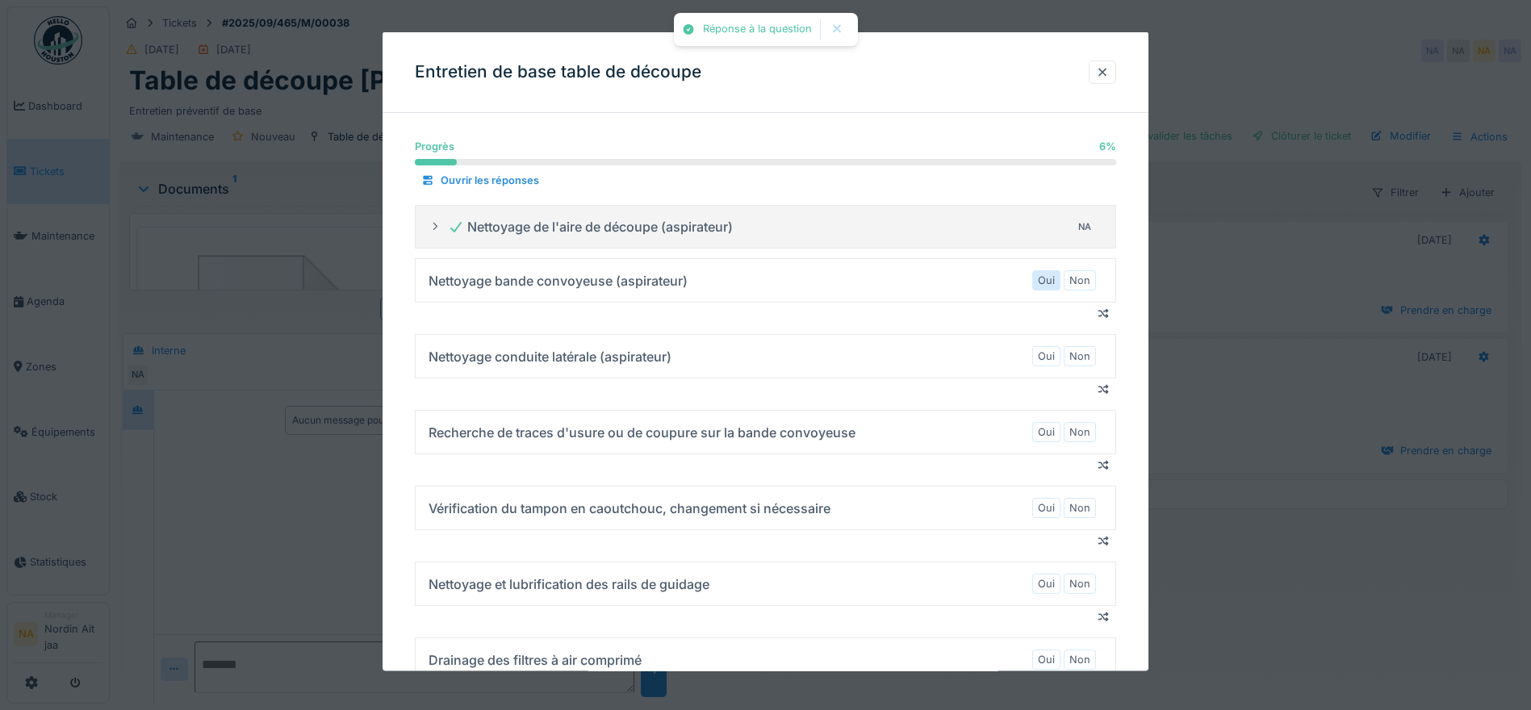
click at [1049, 290] on div "Oui" at bounding box center [1046, 280] width 28 height 20
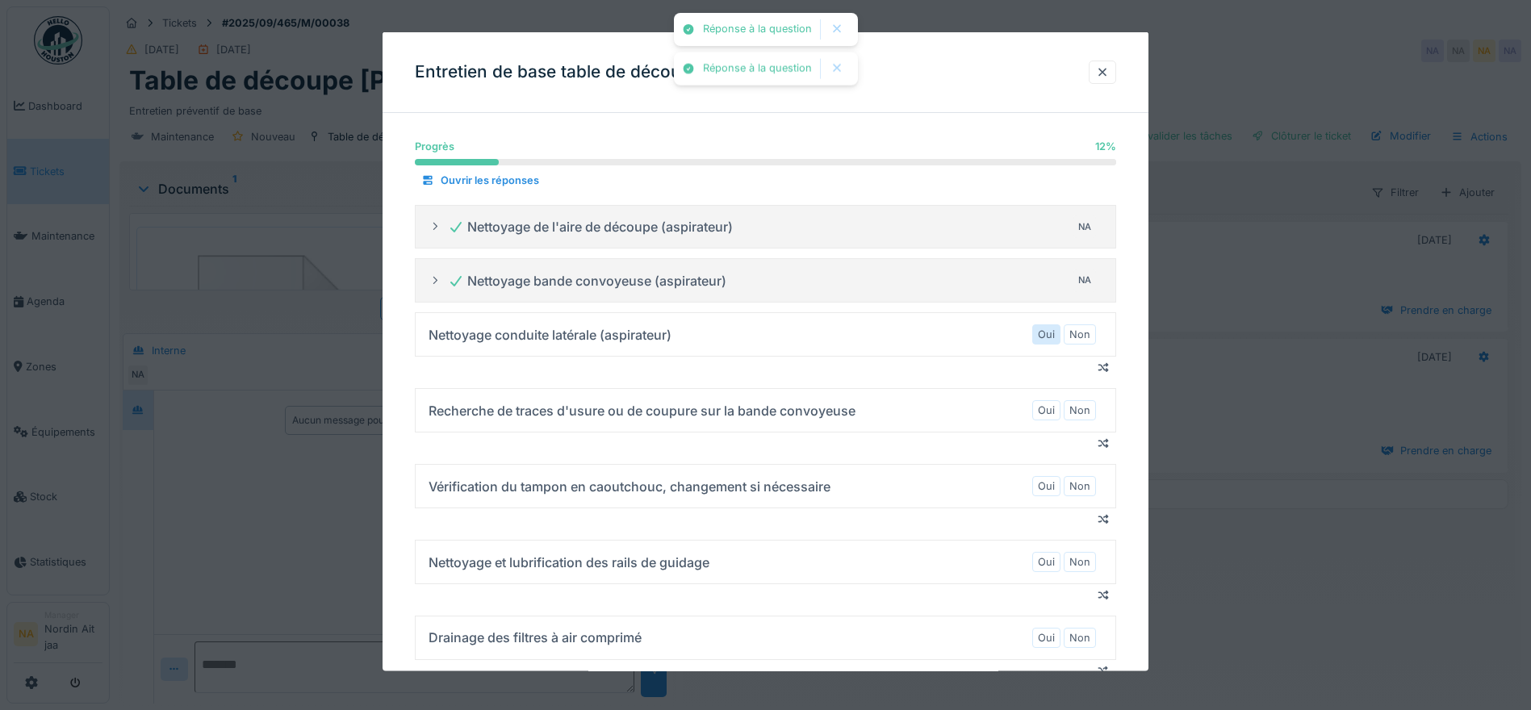
click at [1051, 327] on label "Oui" at bounding box center [1046, 334] width 17 height 15
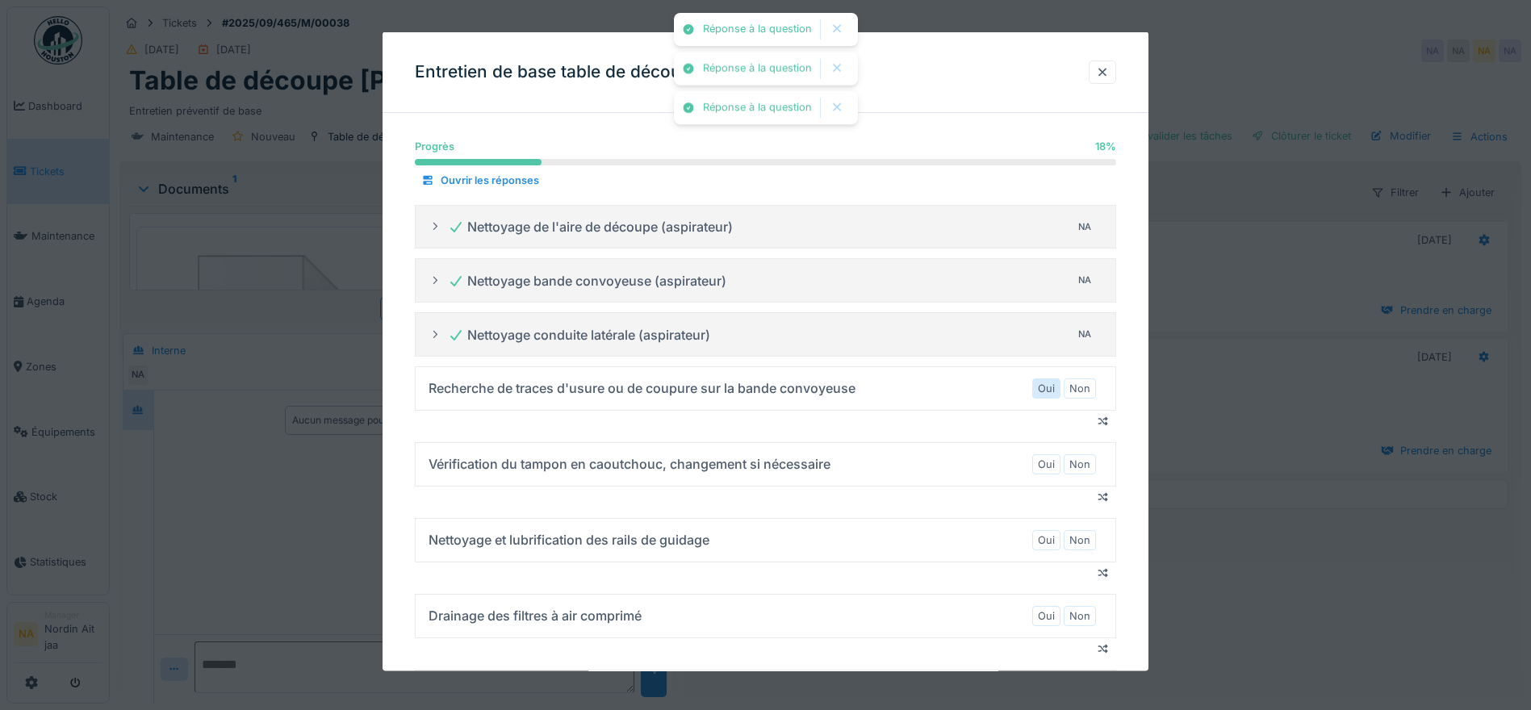
click at [1053, 378] on div "Oui" at bounding box center [1046, 388] width 28 height 20
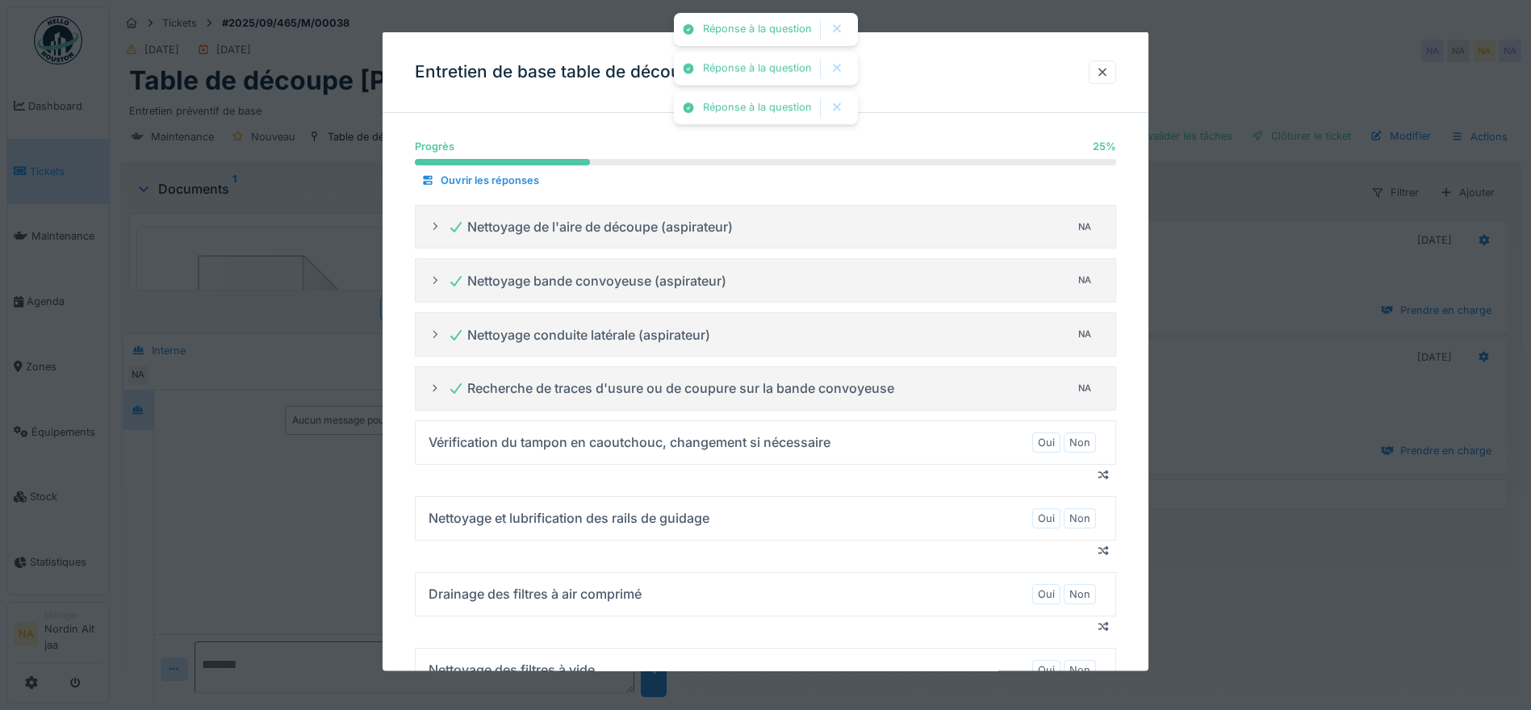
click at [1053, 461] on details "Vérification du tampon en caoutchouc, changement si nécessaire Oui Non" at bounding box center [765, 442] width 701 height 44
click at [1052, 445] on label "Oui" at bounding box center [1046, 441] width 17 height 15
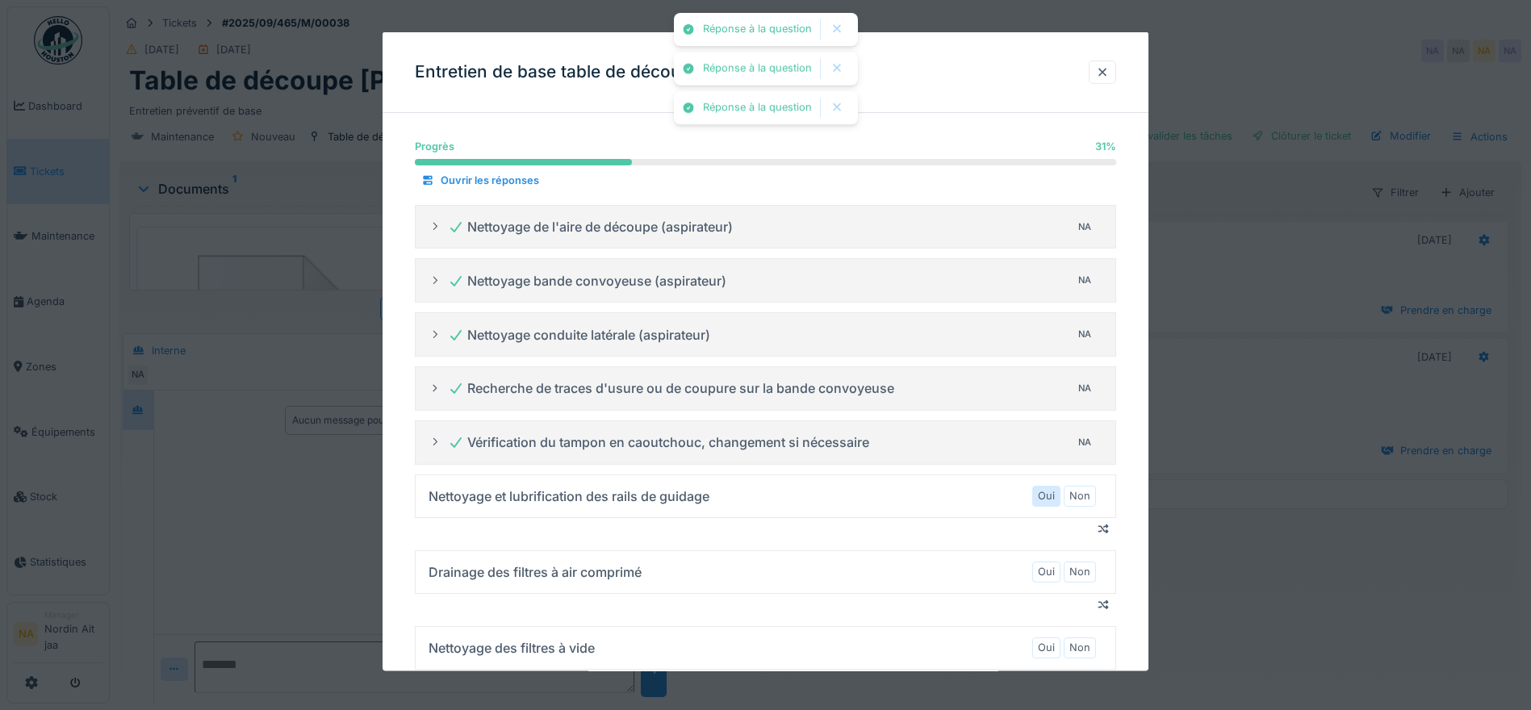
click at [1054, 493] on label "Oui" at bounding box center [1046, 495] width 17 height 15
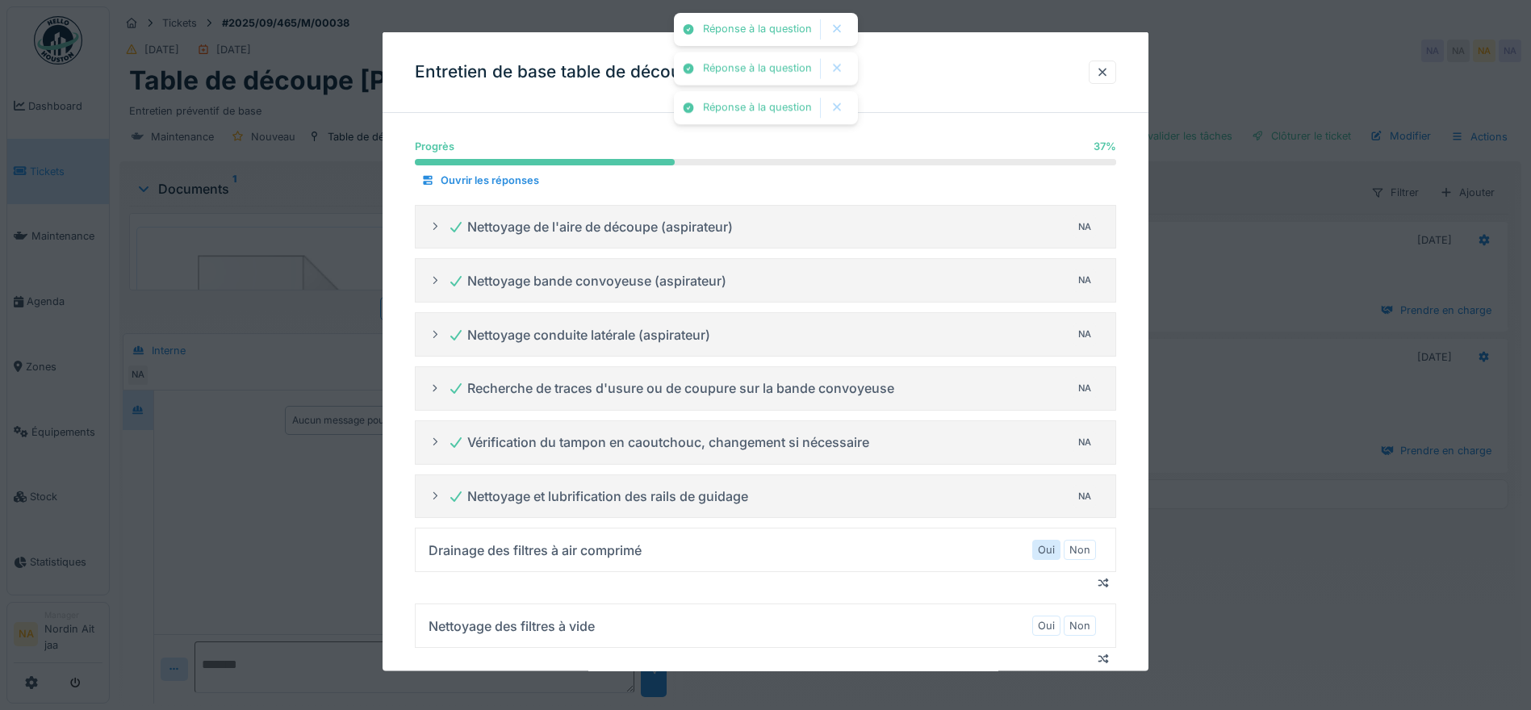
click at [1051, 551] on label "Oui" at bounding box center [1046, 549] width 17 height 15
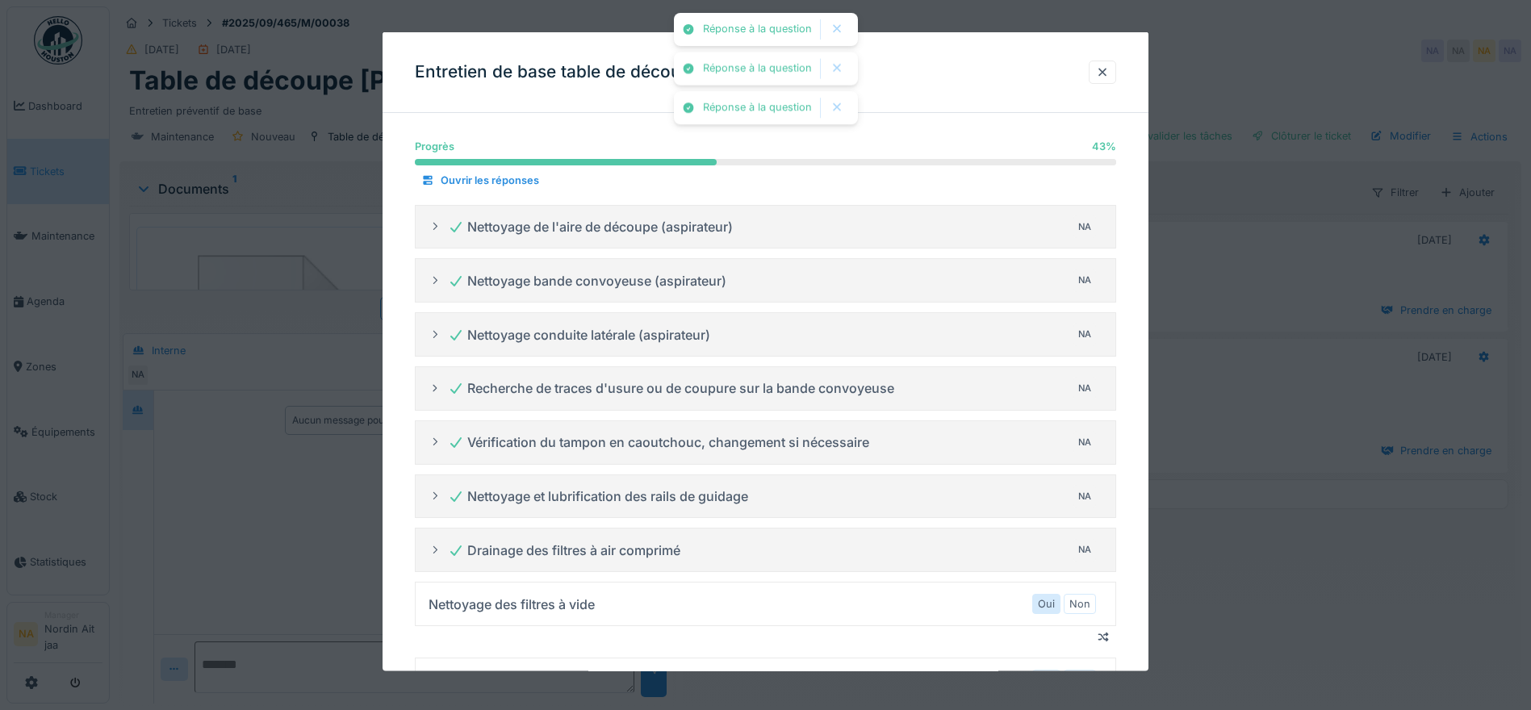
click at [1055, 609] on label "Oui" at bounding box center [1046, 604] width 17 height 15
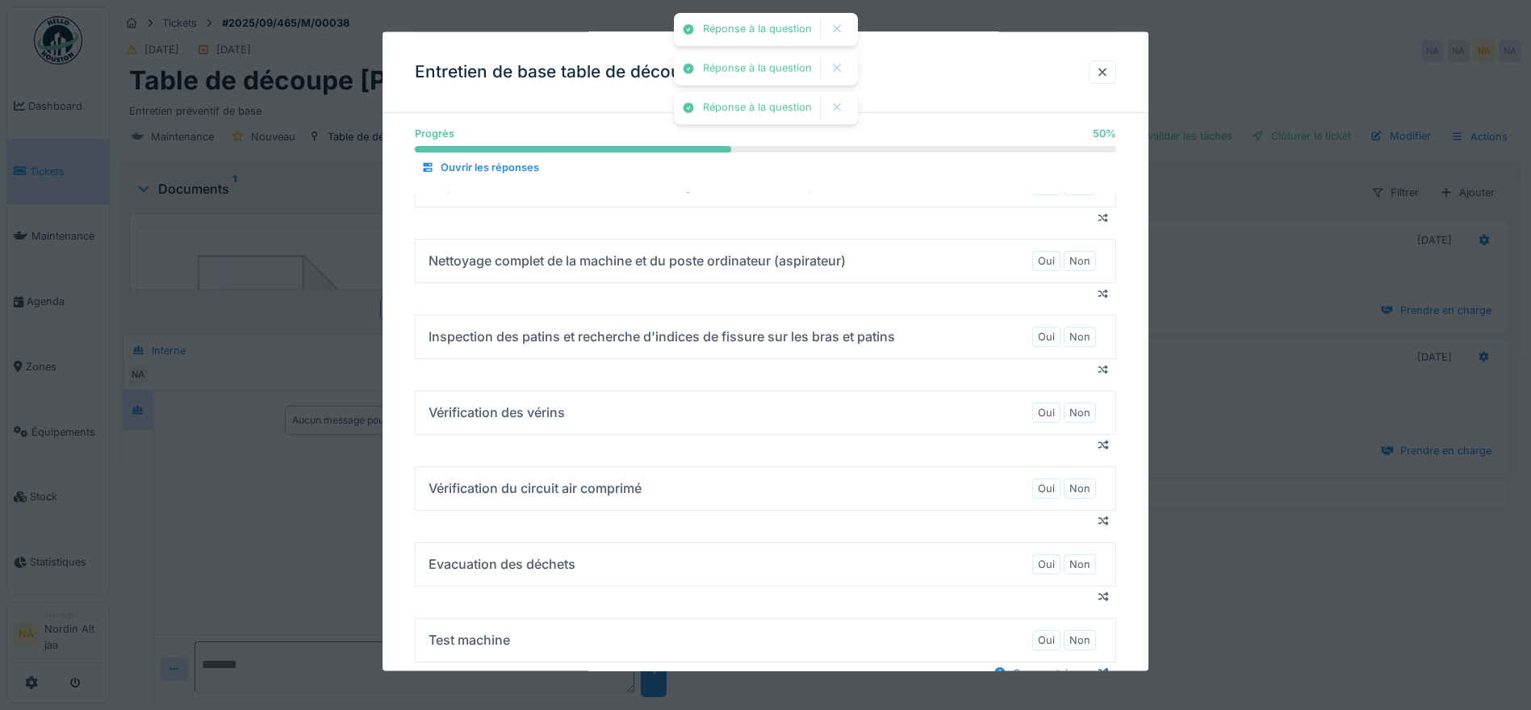
scroll to position [484, 0]
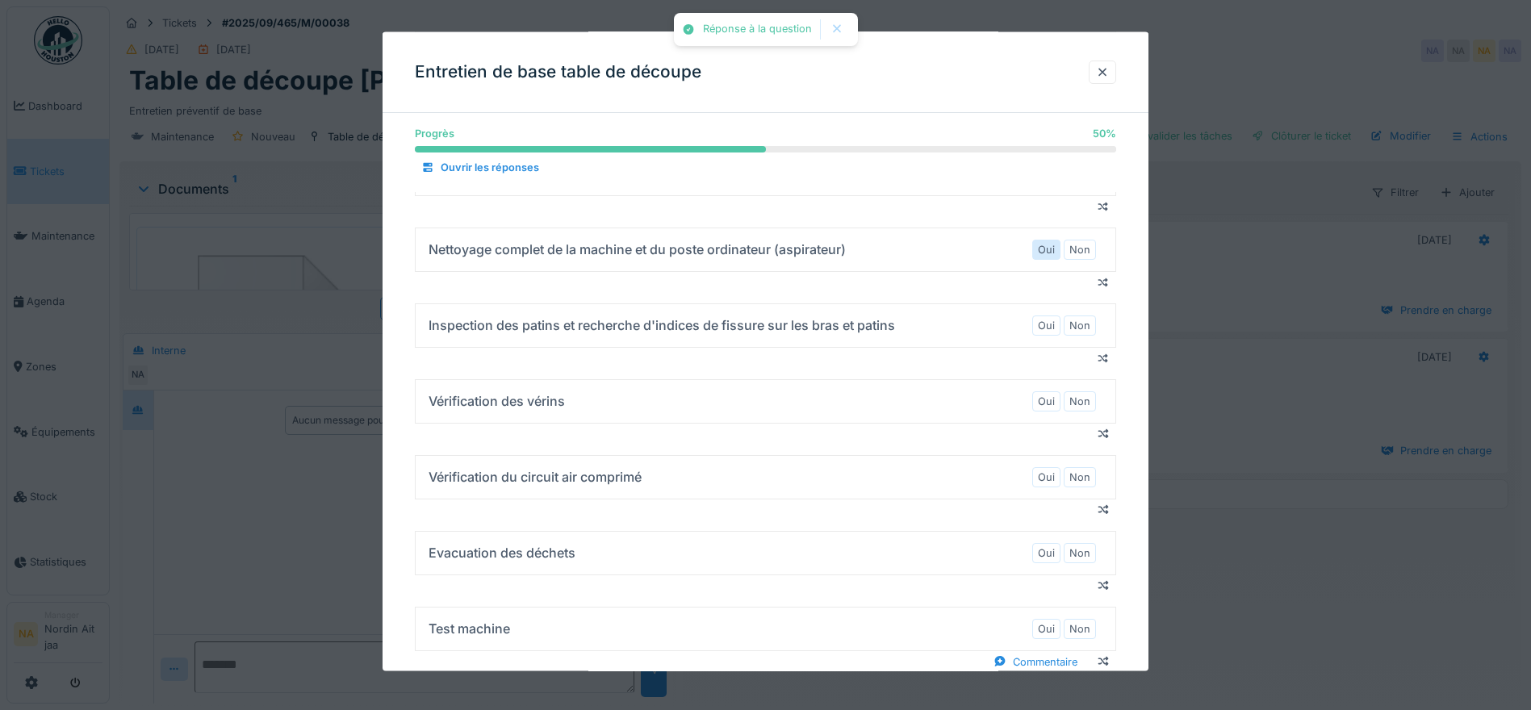
click at [1055, 254] on label "Oui" at bounding box center [1046, 248] width 17 height 15
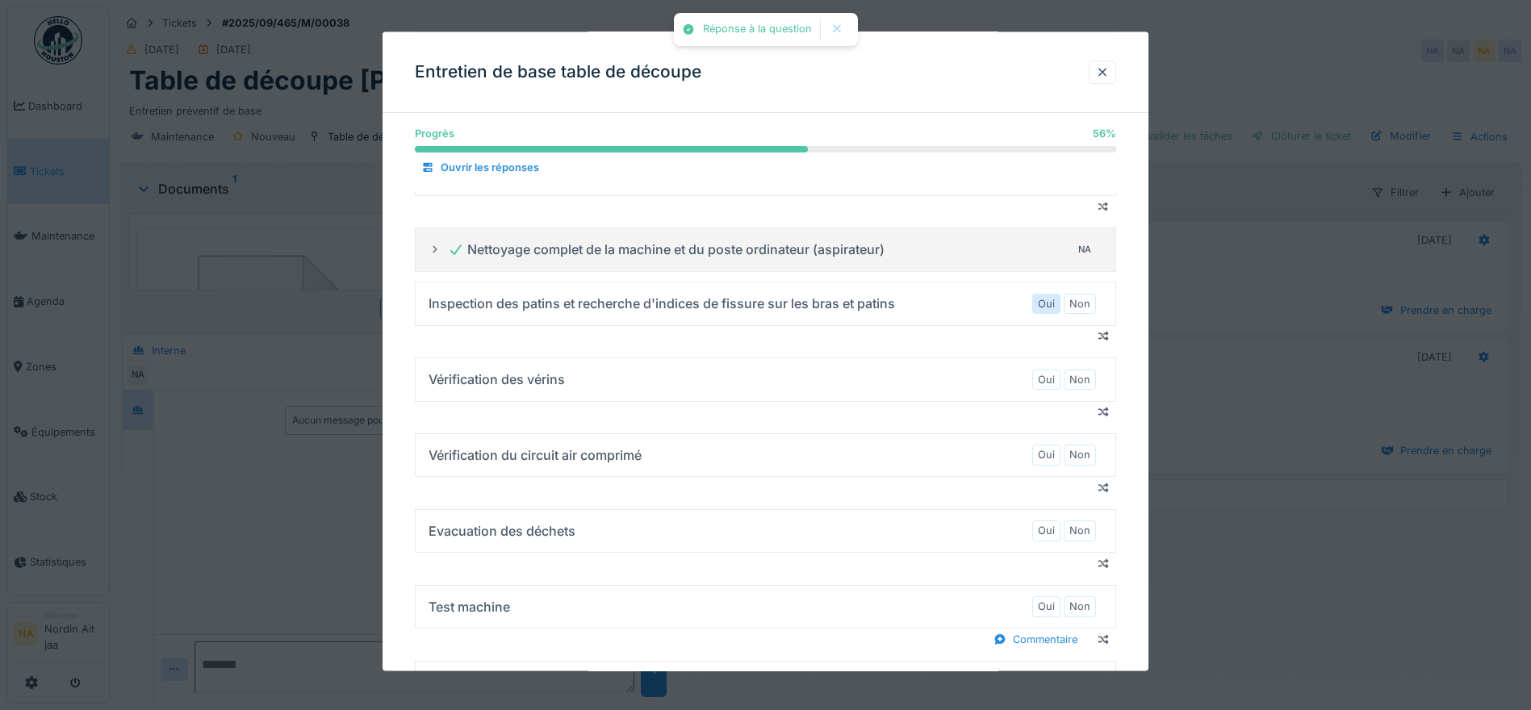
click at [1053, 308] on label "Oui" at bounding box center [1046, 302] width 17 height 15
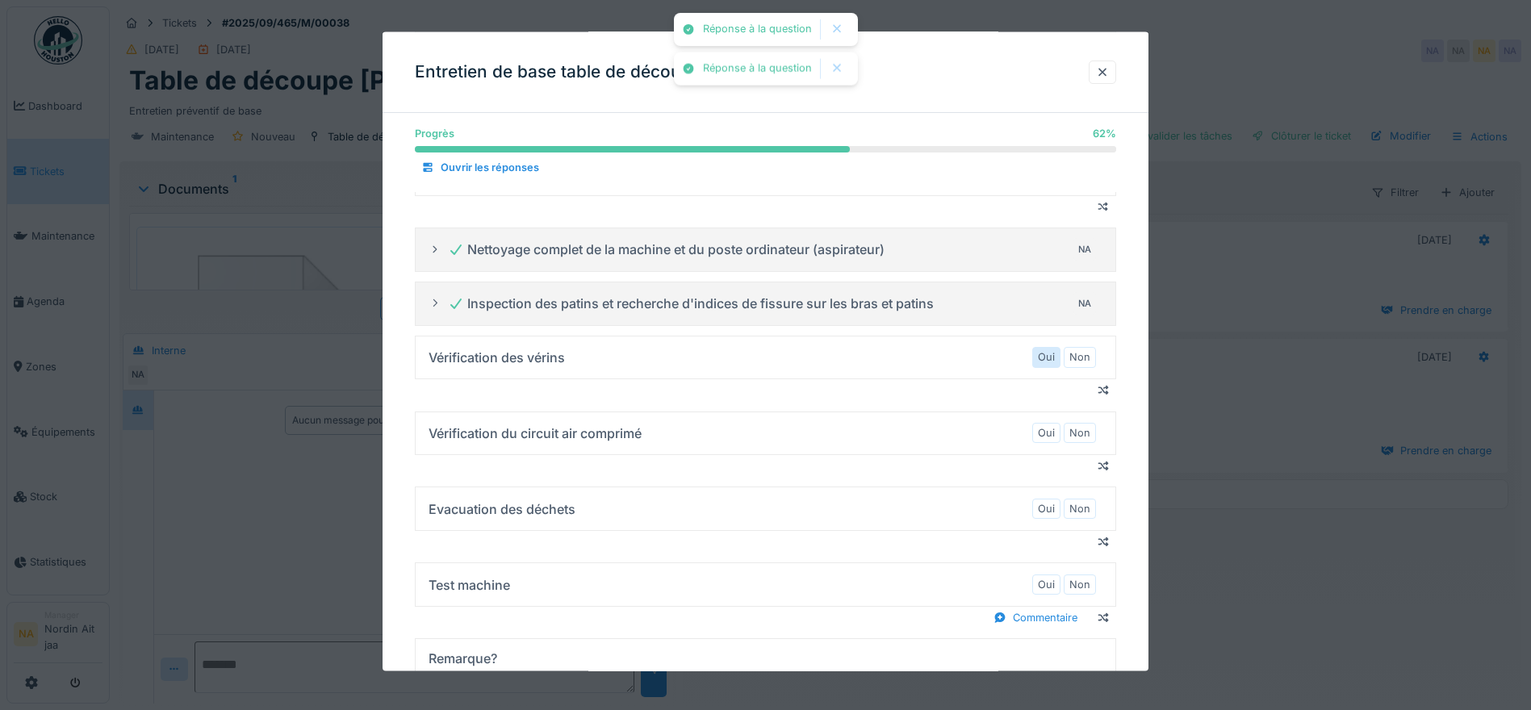
click at [1052, 357] on label "Oui" at bounding box center [1046, 357] width 17 height 15
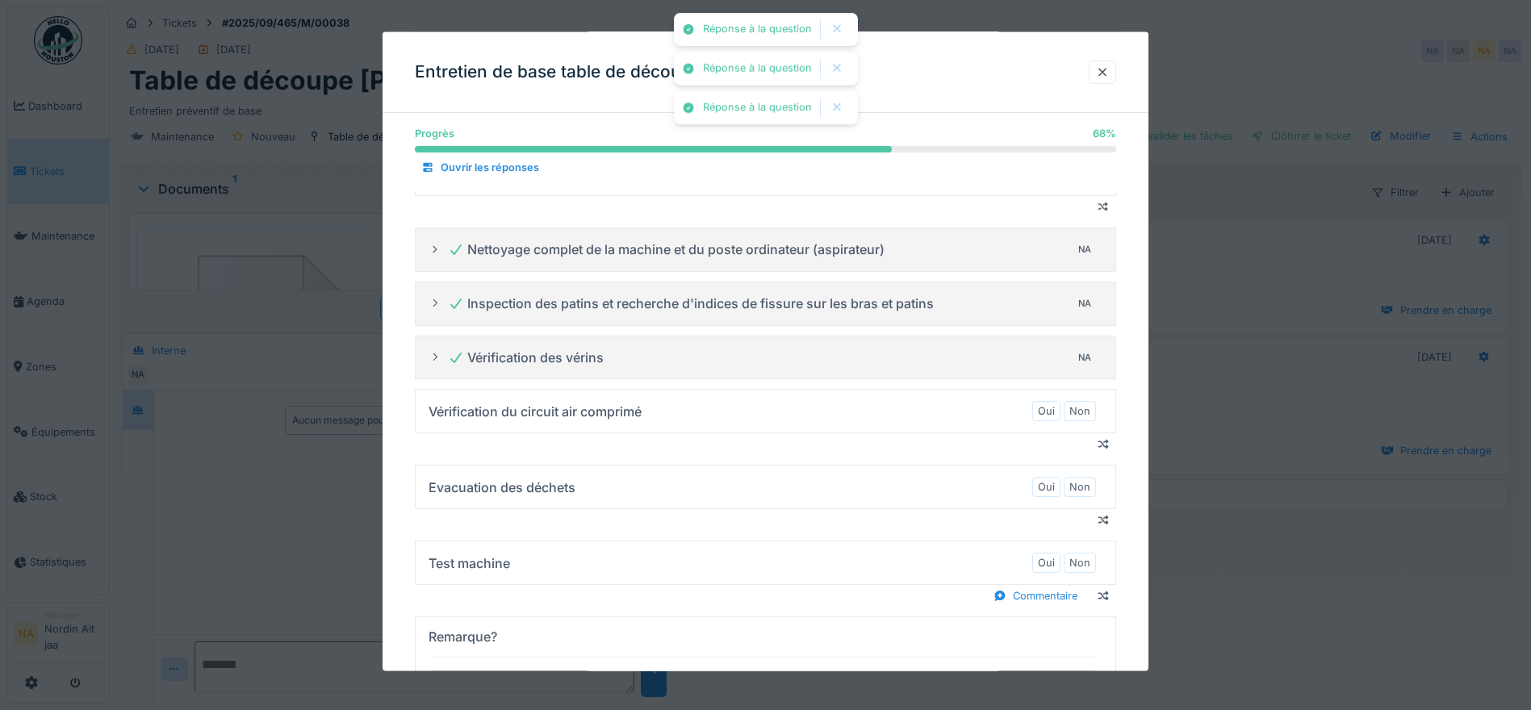
click at [1048, 389] on details "Vérification du circuit air comprimé Oui Non" at bounding box center [765, 411] width 701 height 44
click at [1053, 410] on label "Oui" at bounding box center [1046, 411] width 17 height 15
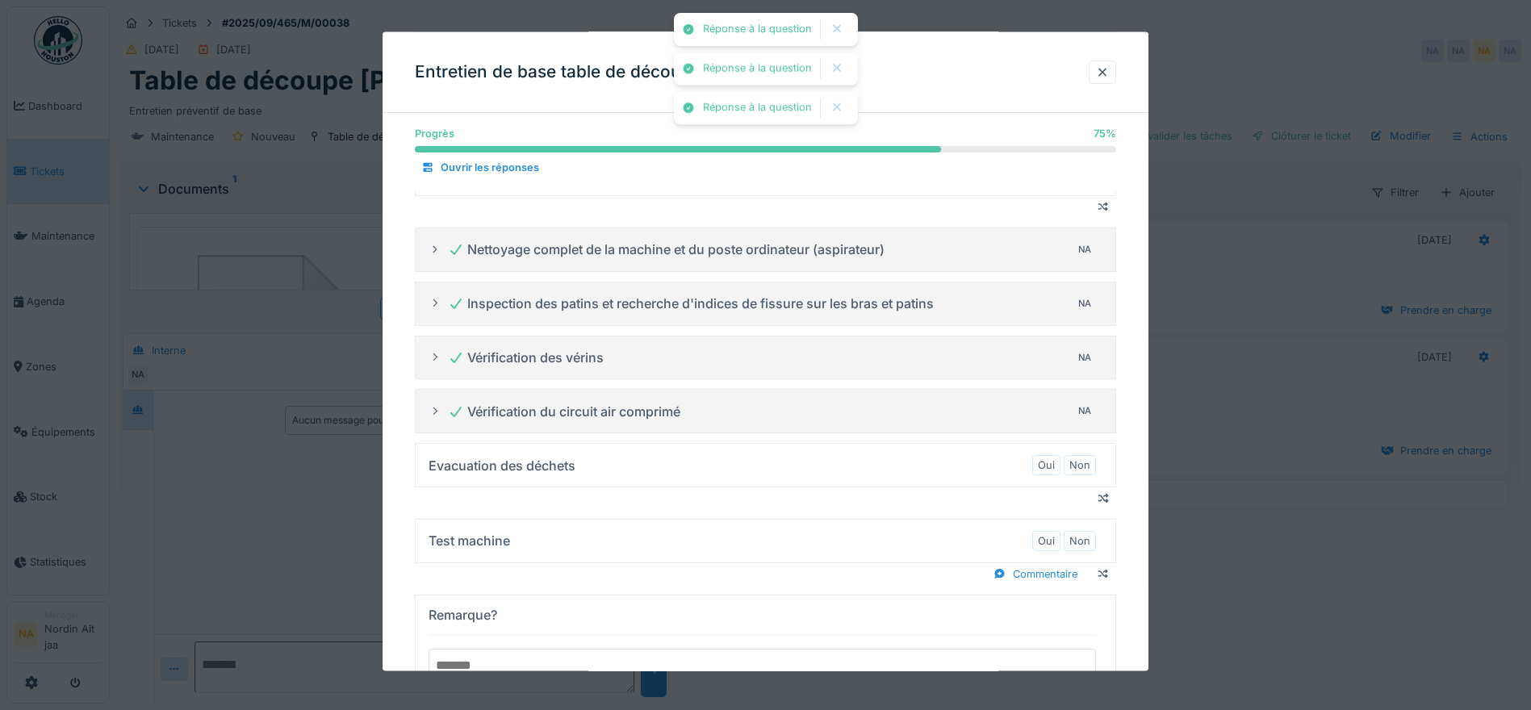
click at [1046, 454] on div "Oui Non" at bounding box center [1064, 465] width 64 height 27
click at [1043, 460] on div "Oui" at bounding box center [1046, 465] width 28 height 20
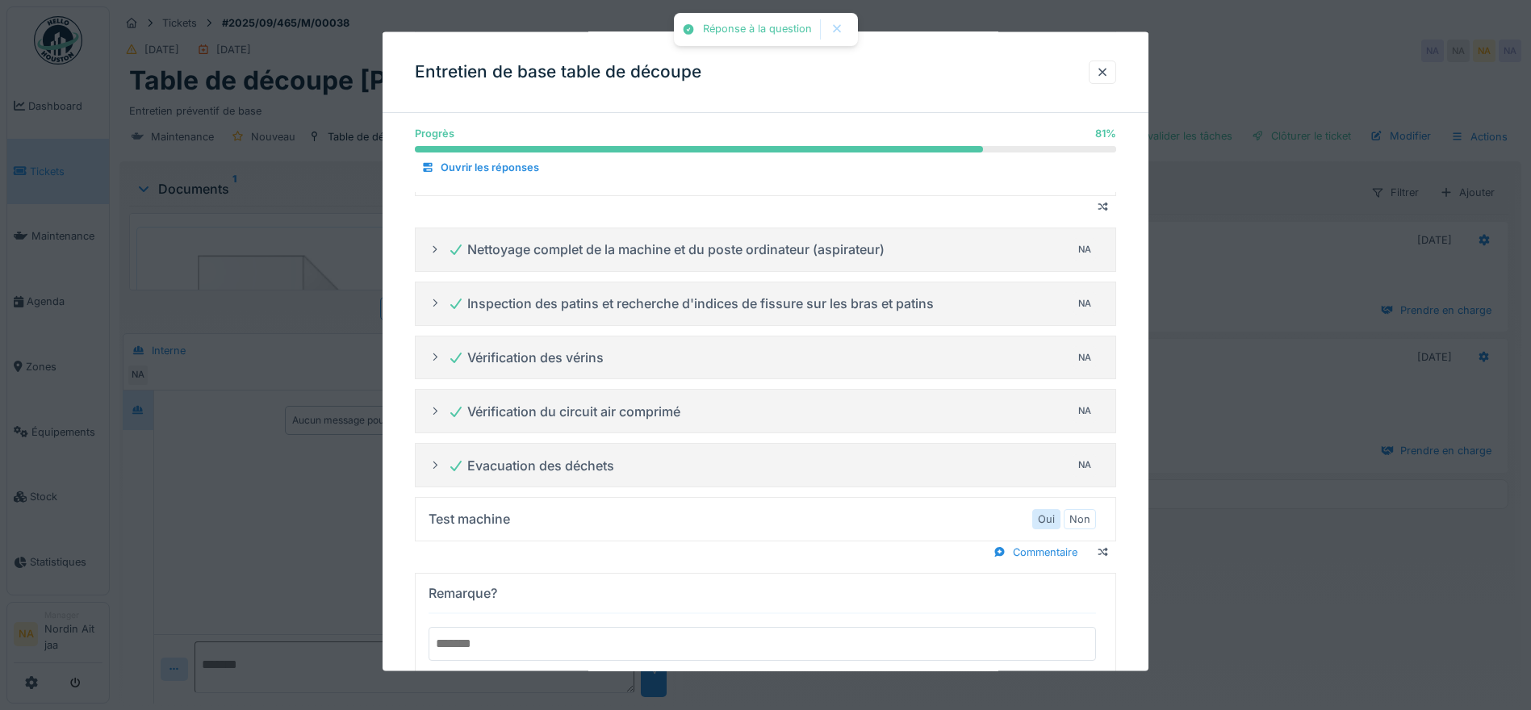
click at [1054, 517] on label "Oui" at bounding box center [1046, 518] width 17 height 15
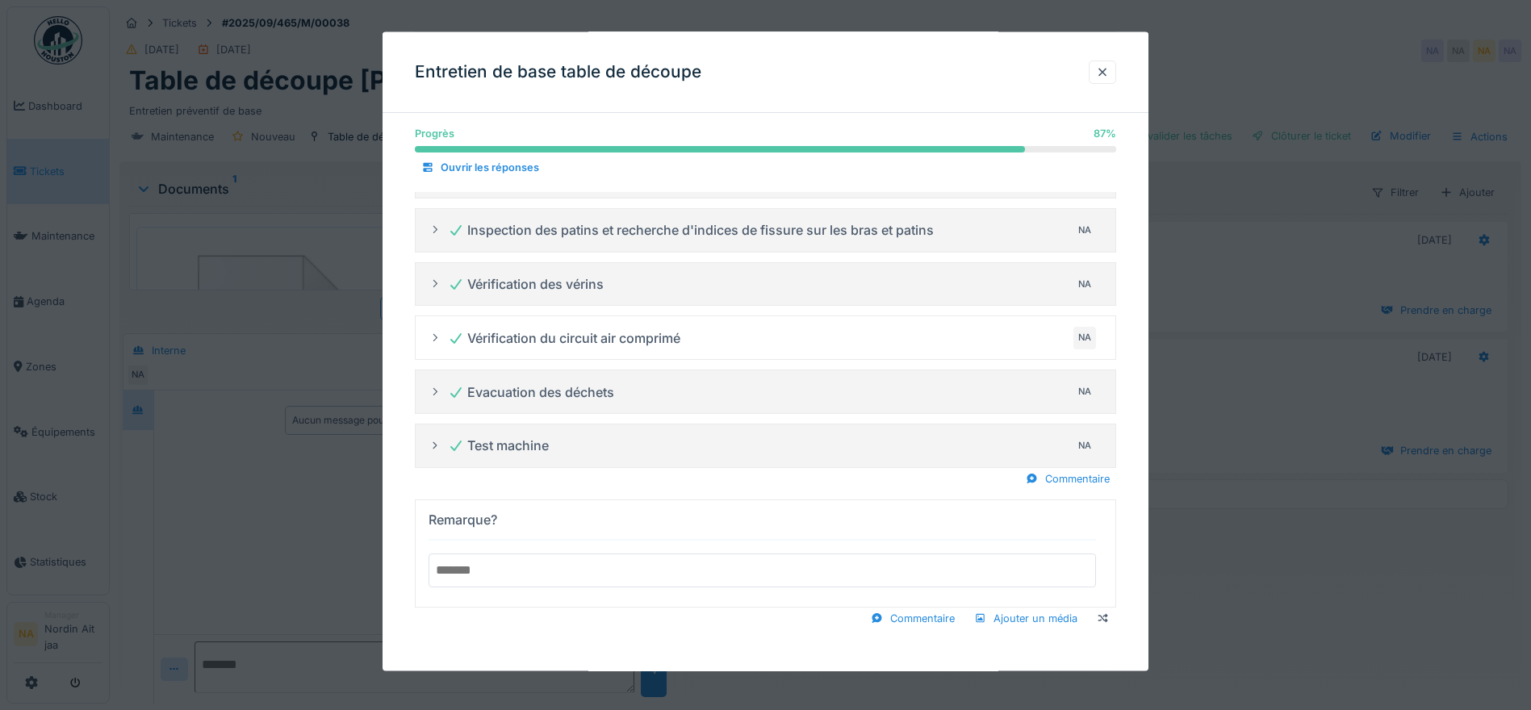
scroll to position [12, 0]
click at [1312, 603] on div at bounding box center [765, 355] width 1531 height 710
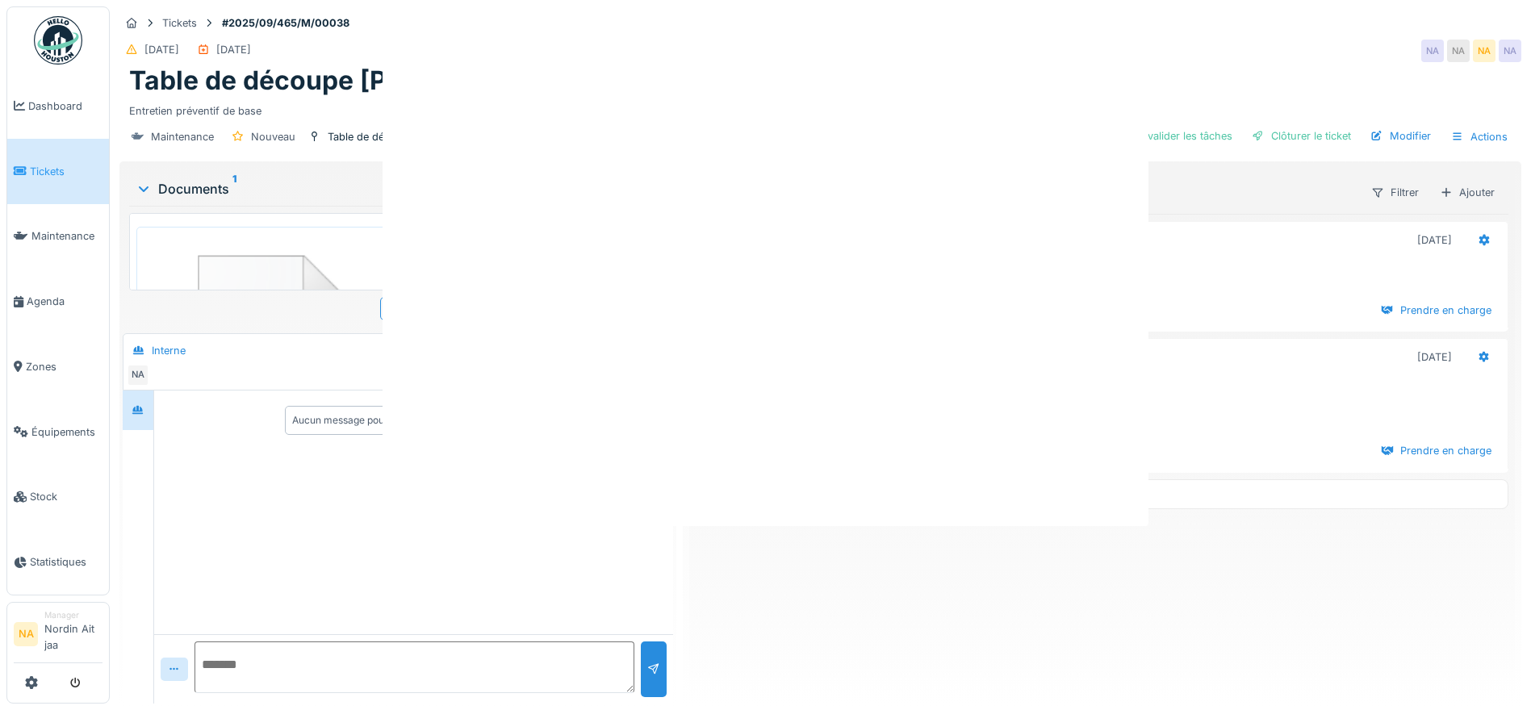
scroll to position [0, 0]
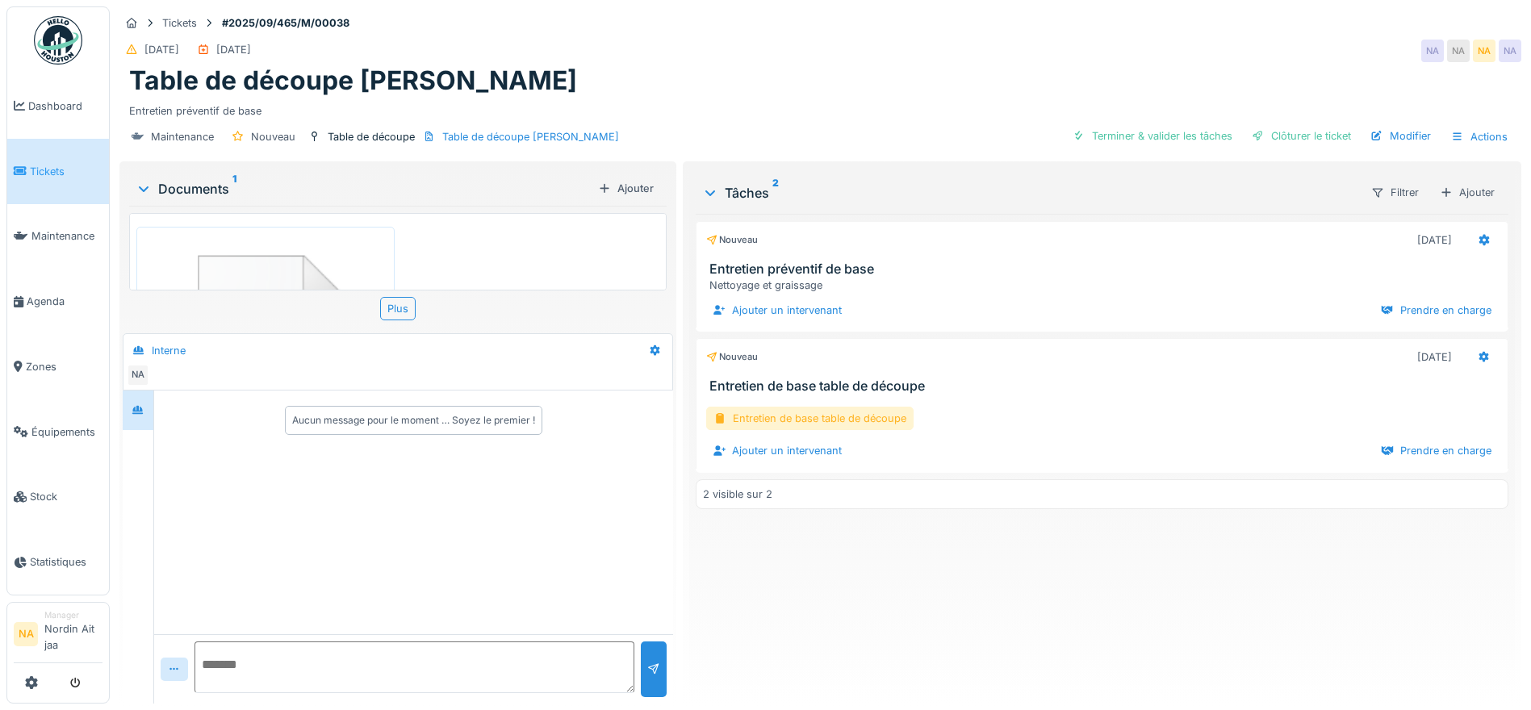
click at [814, 407] on div "Entretien de base table de découpe" at bounding box center [809, 418] width 207 height 23
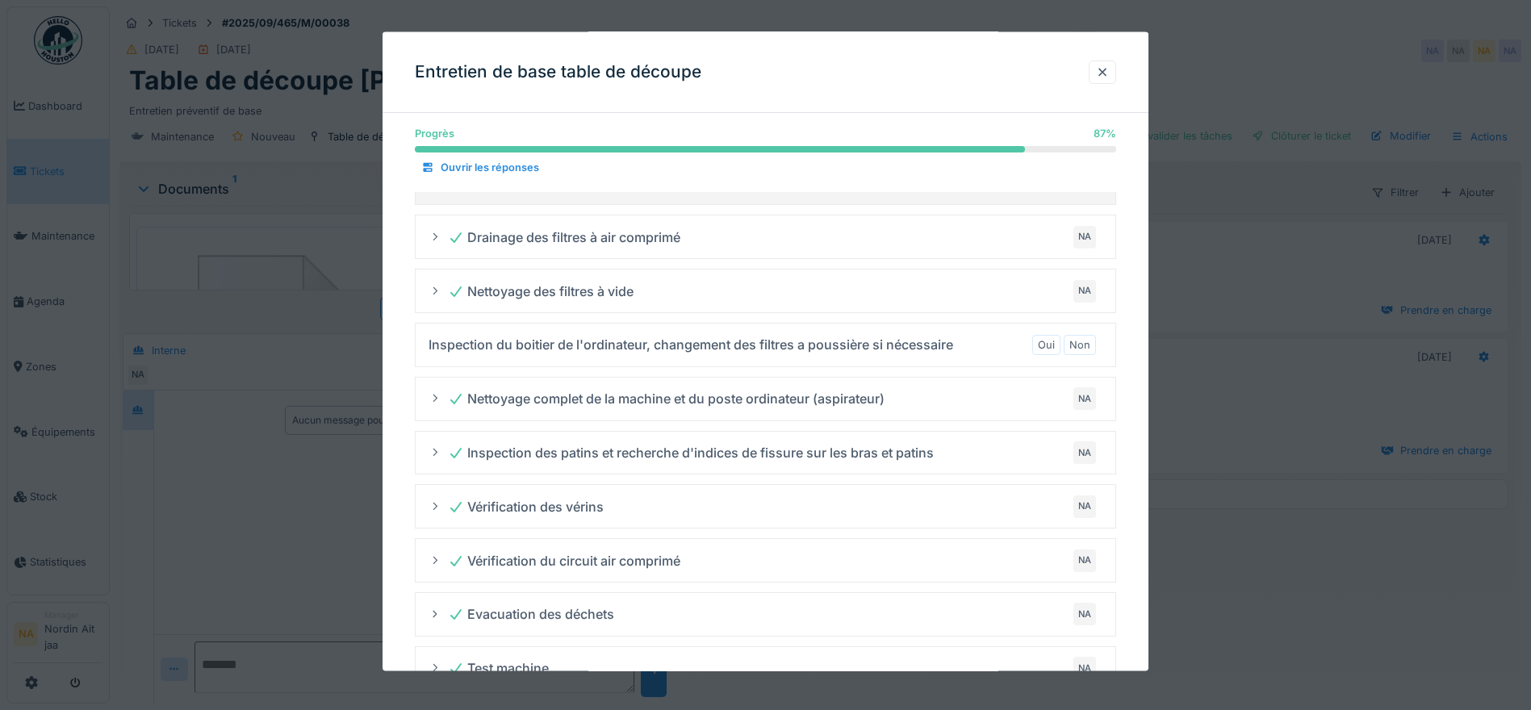
scroll to position [323, 0]
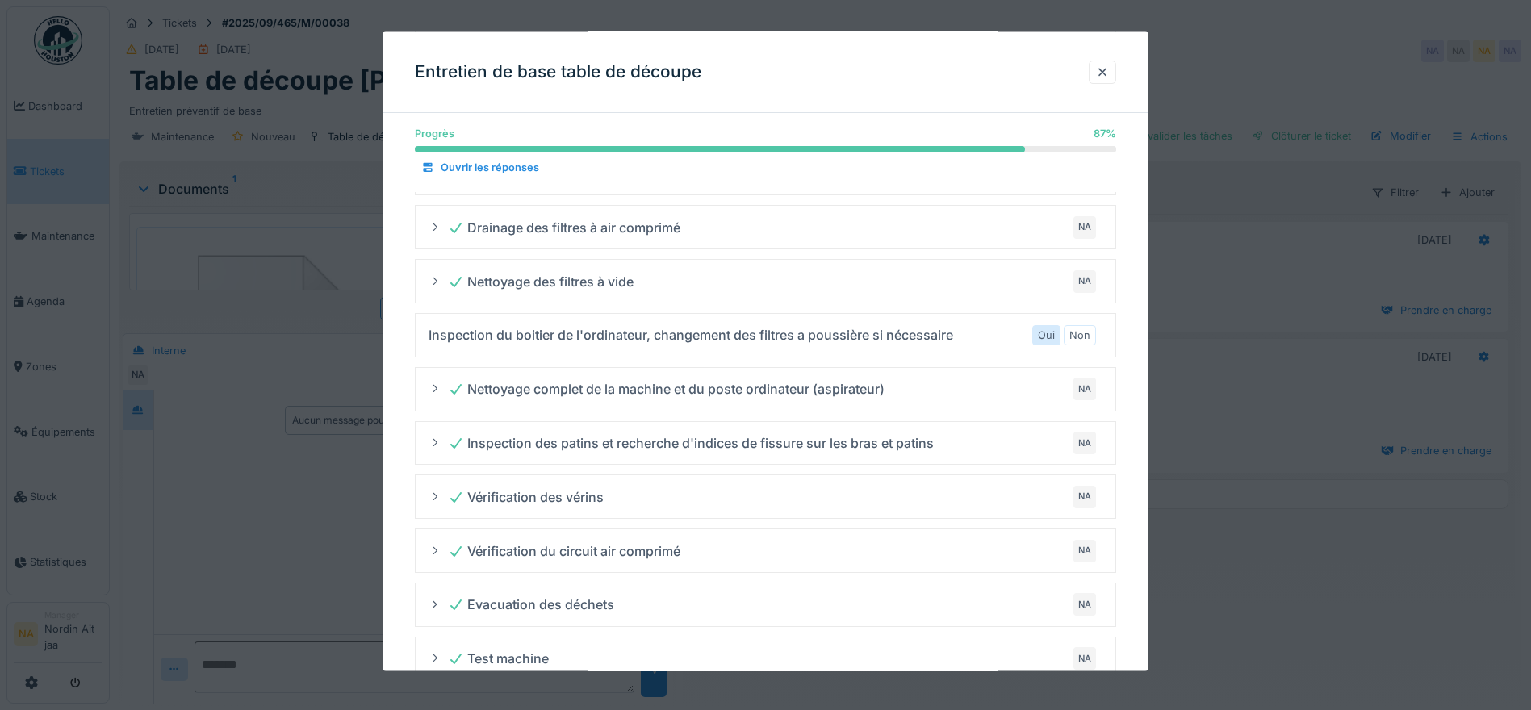
click at [1042, 342] on div "Oui" at bounding box center [1046, 334] width 28 height 20
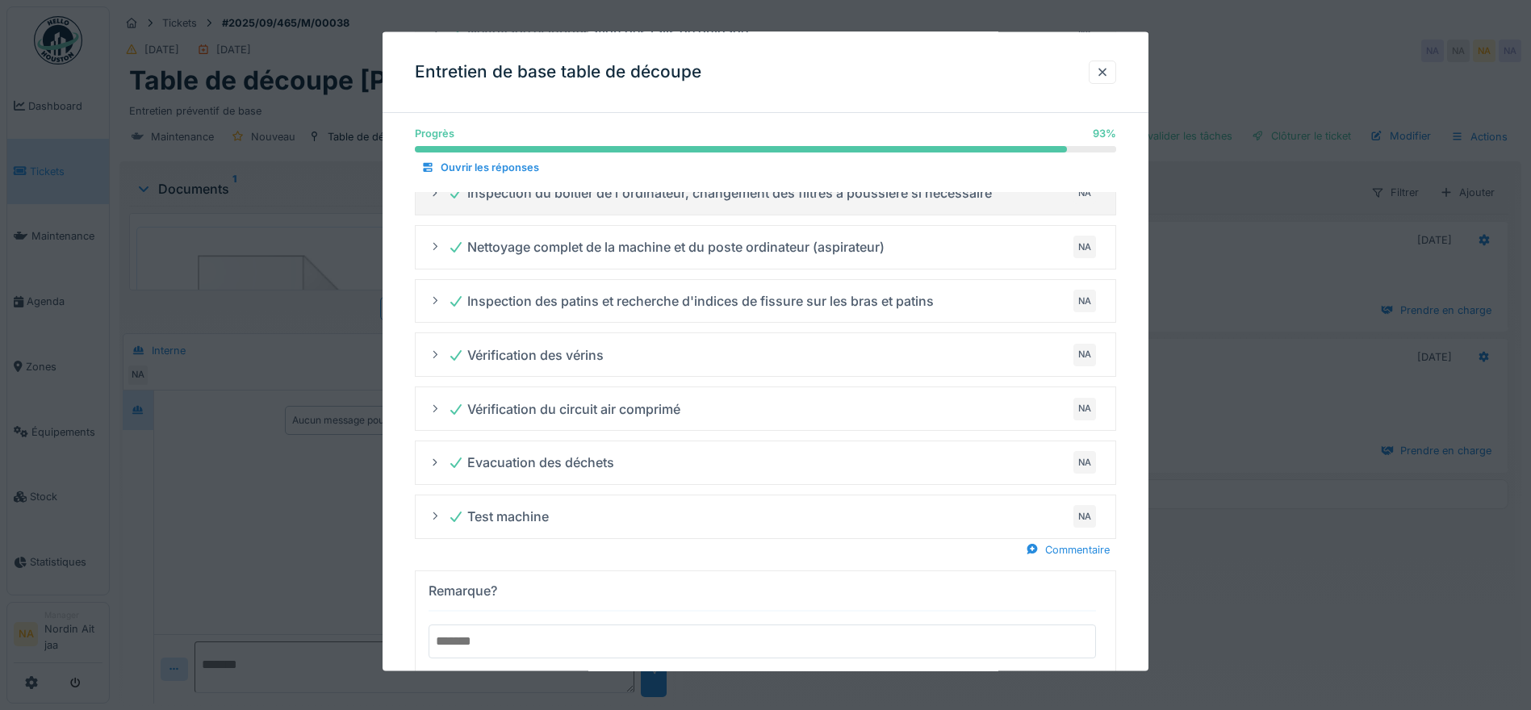
scroll to position [536, 0]
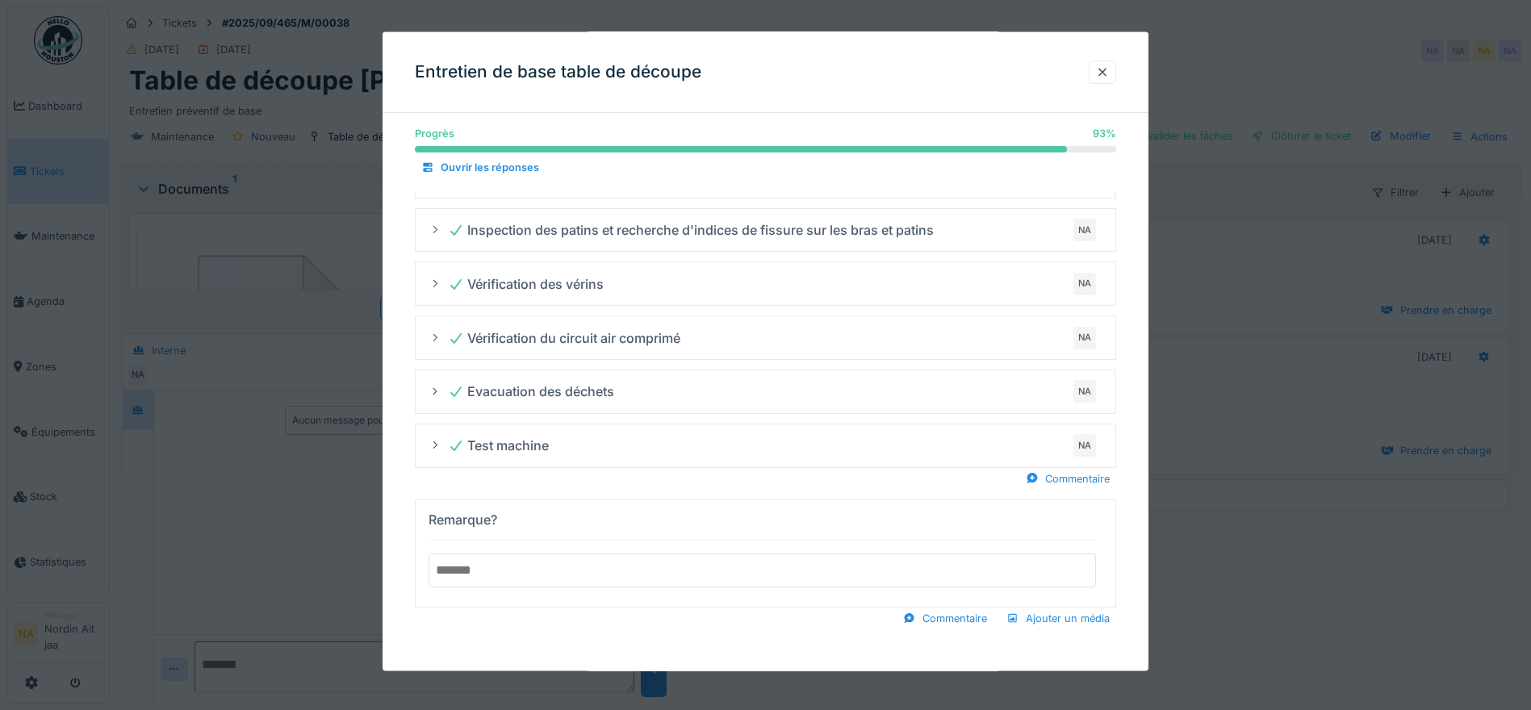
click at [869, 571] on input "text" at bounding box center [763, 570] width 668 height 34
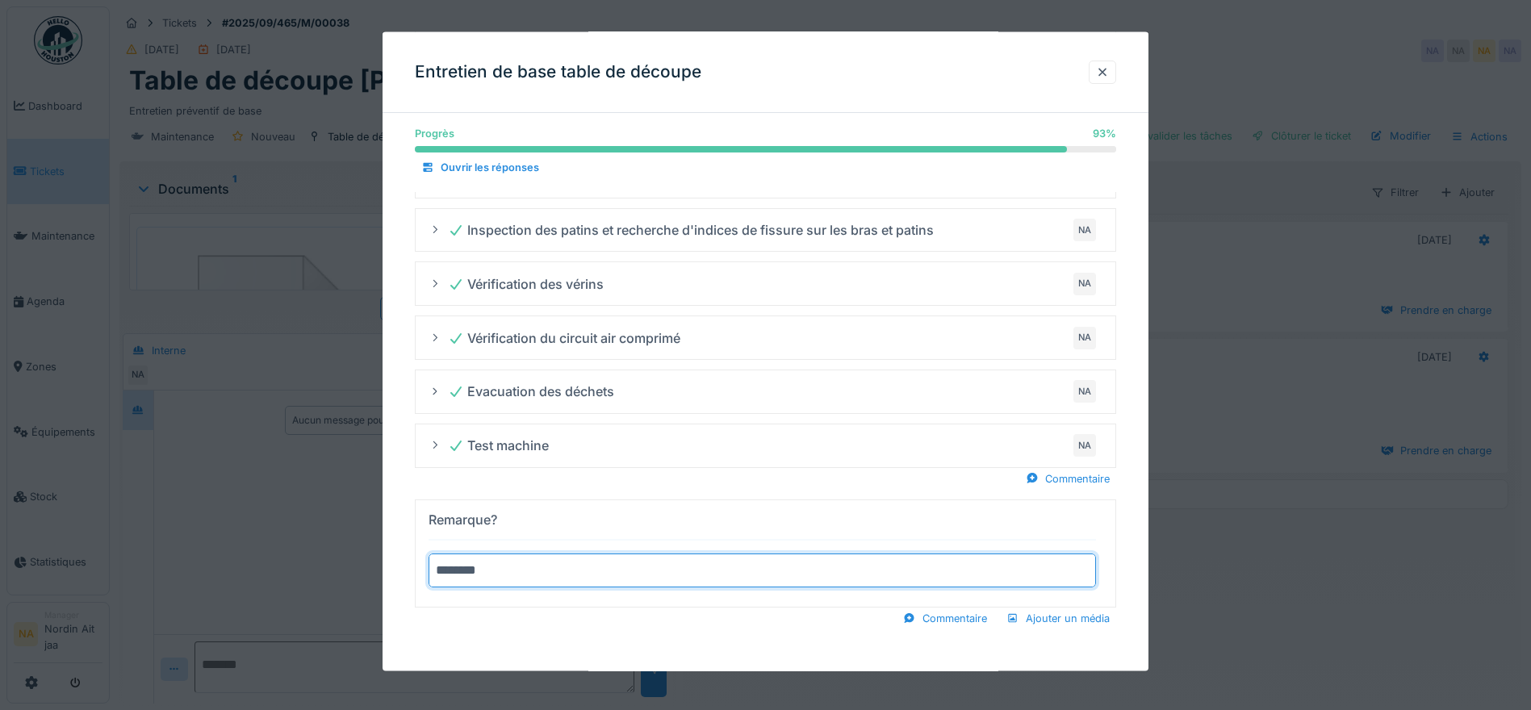
click at [422, 506] on summary "Remarque? *******" at bounding box center [765, 553] width 687 height 94
type input "*"
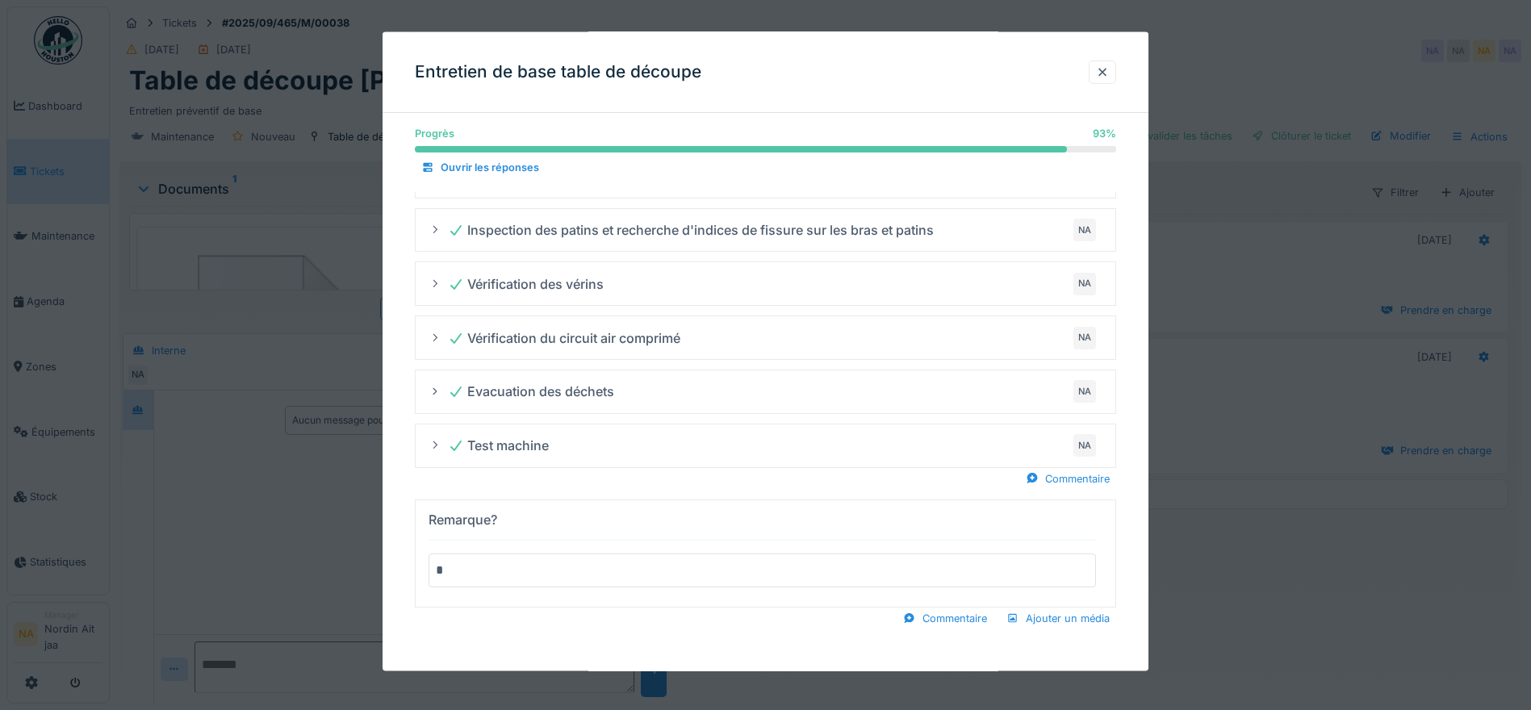
type input "*"
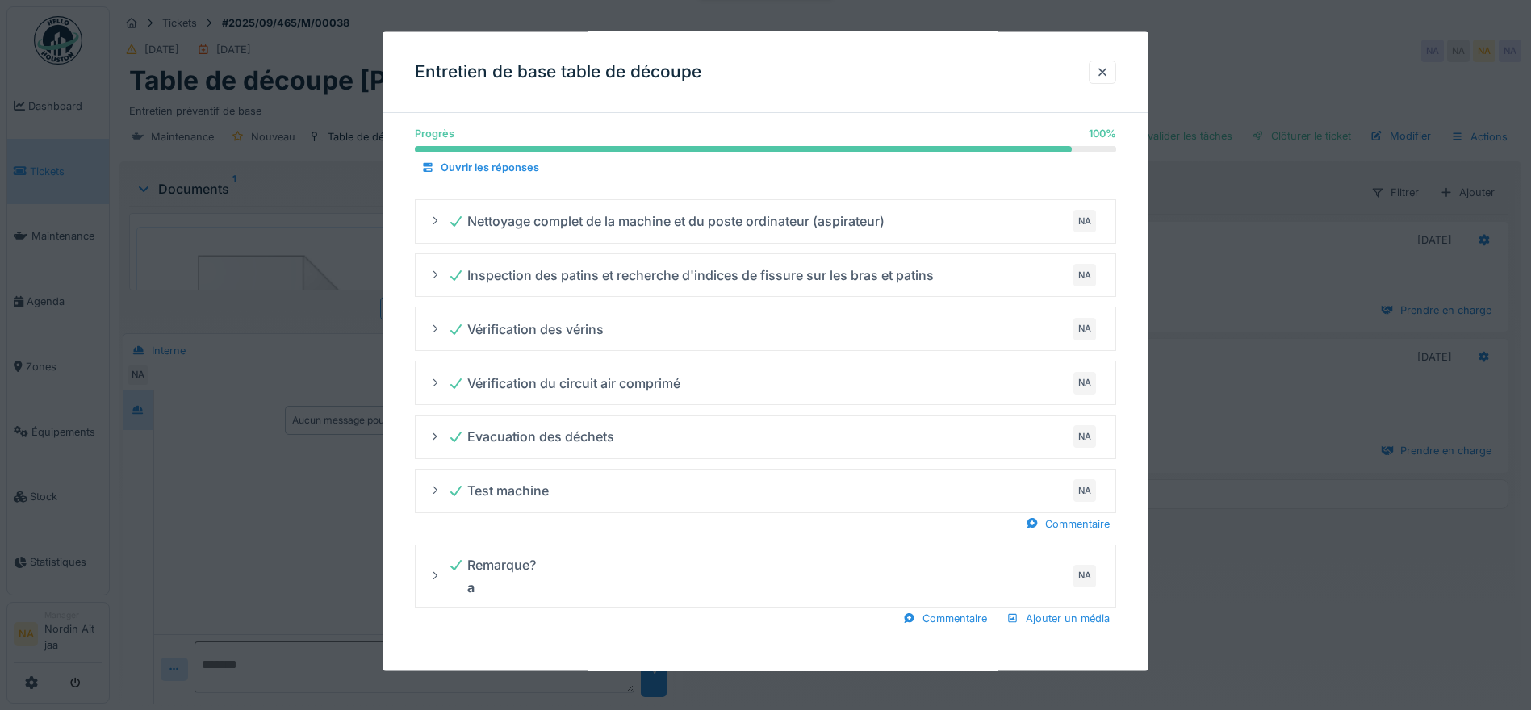
scroll to position [491, 0]
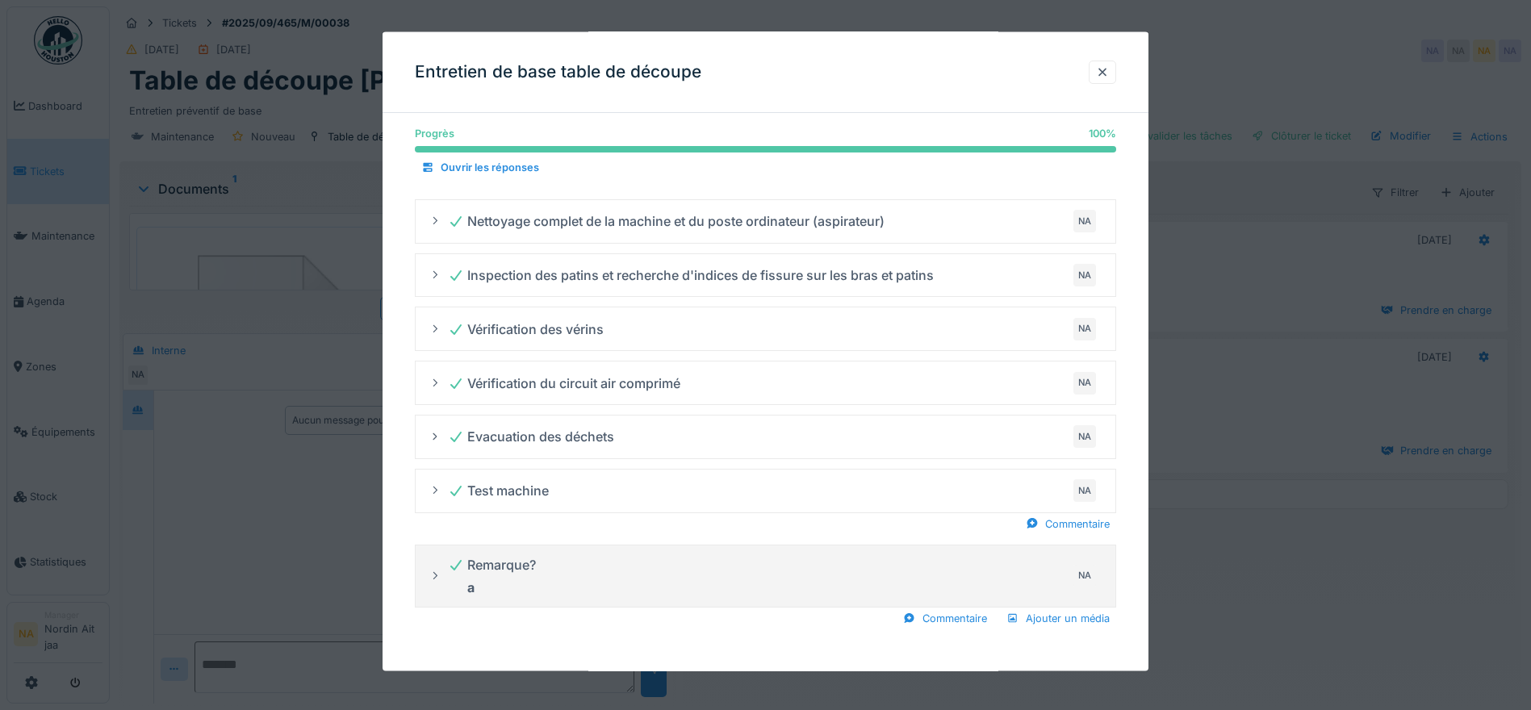
click at [641, 599] on div "Remarque? a NA" at bounding box center [772, 575] width 648 height 48
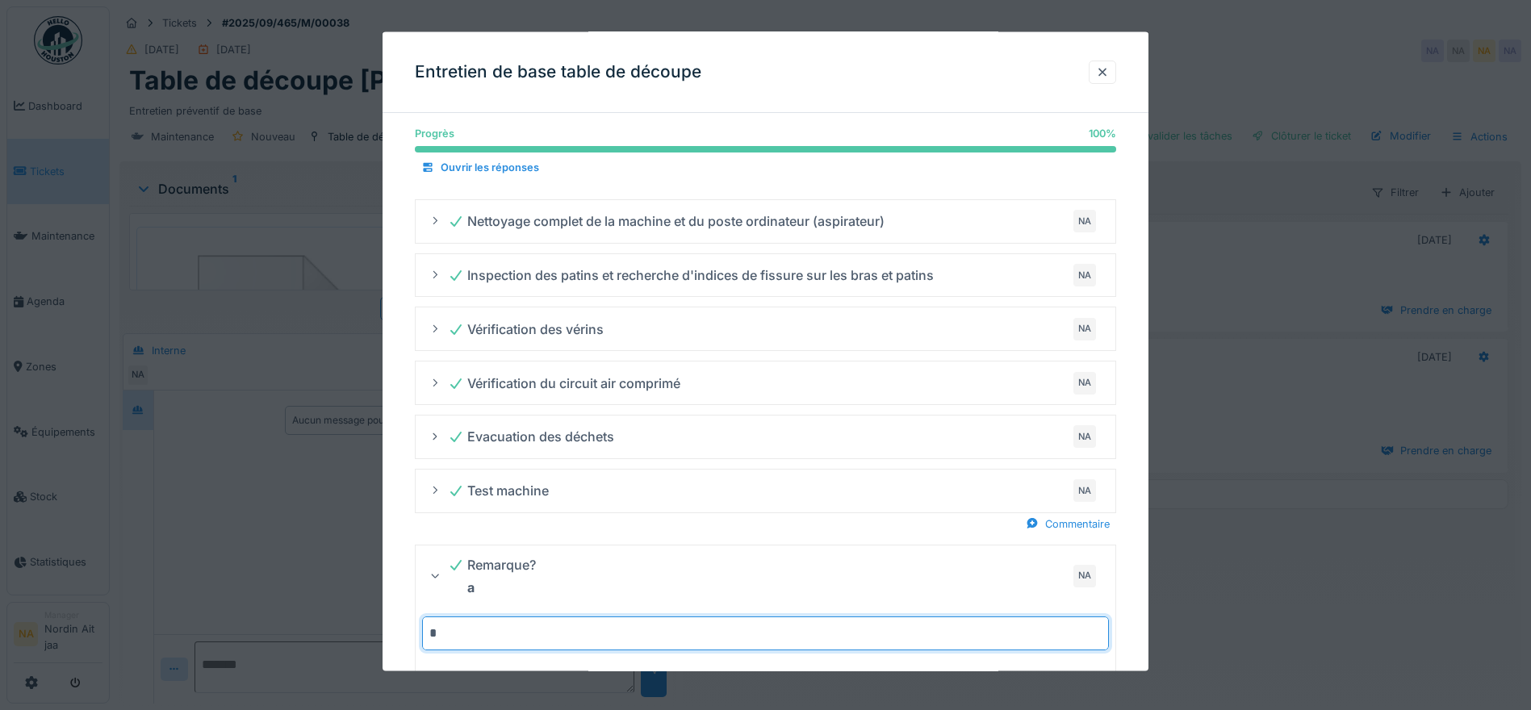
click at [421, 641] on div "*" at bounding box center [765, 633] width 693 height 34
type input "**********"
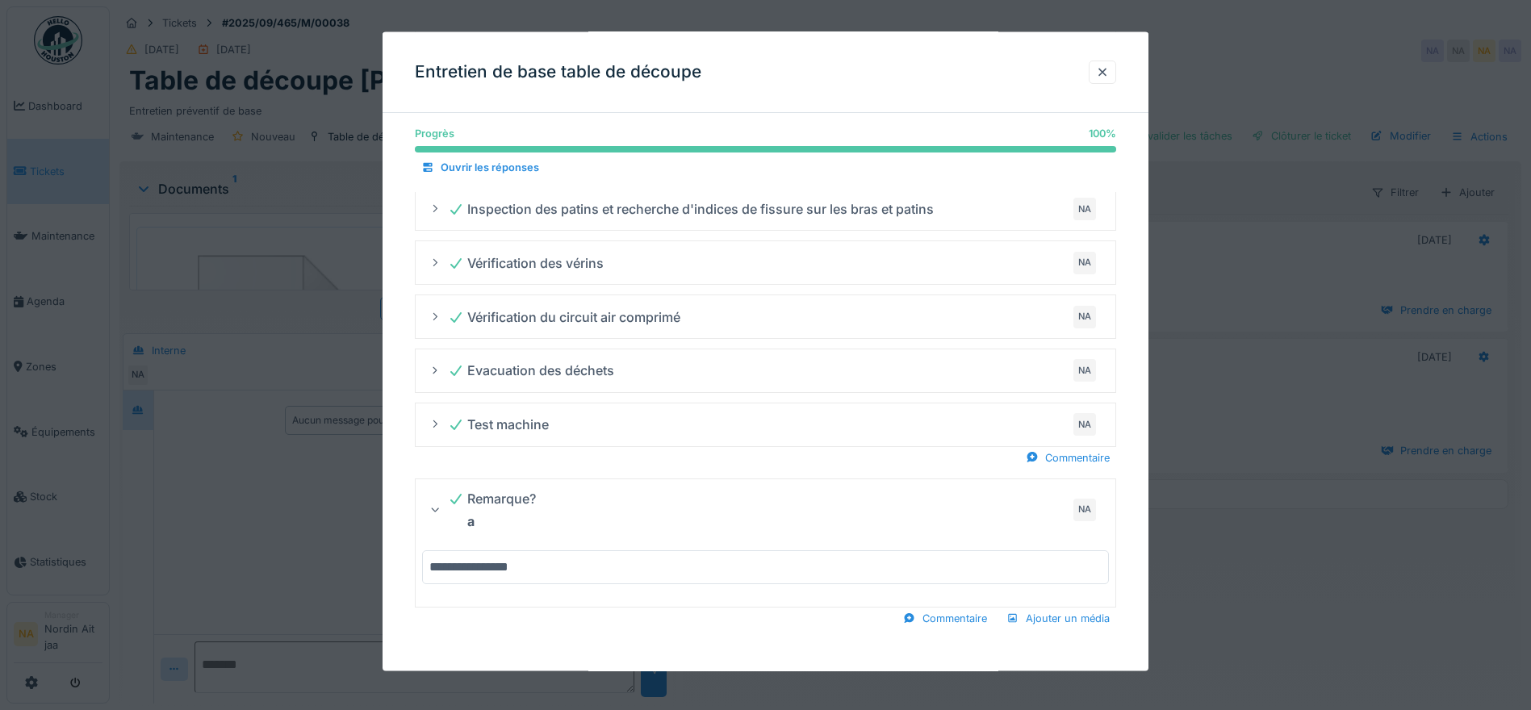
click at [693, 617] on div "Commentaire Ajouter un média" at bounding box center [765, 618] width 701 height 22
click at [926, 517] on div "Remarque? a NA" at bounding box center [772, 509] width 648 height 48
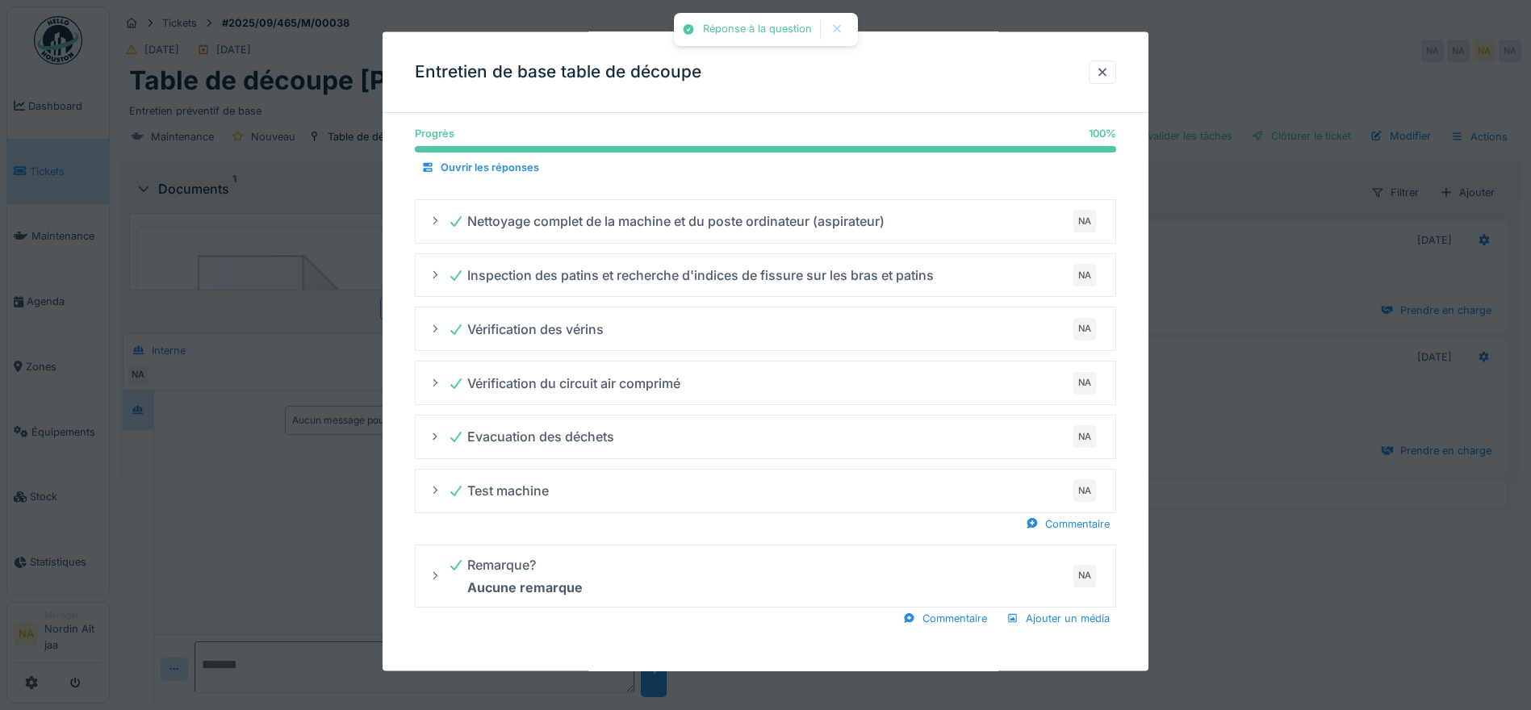
scroll to position [491, 0]
click at [1108, 77] on div at bounding box center [1102, 72] width 13 height 15
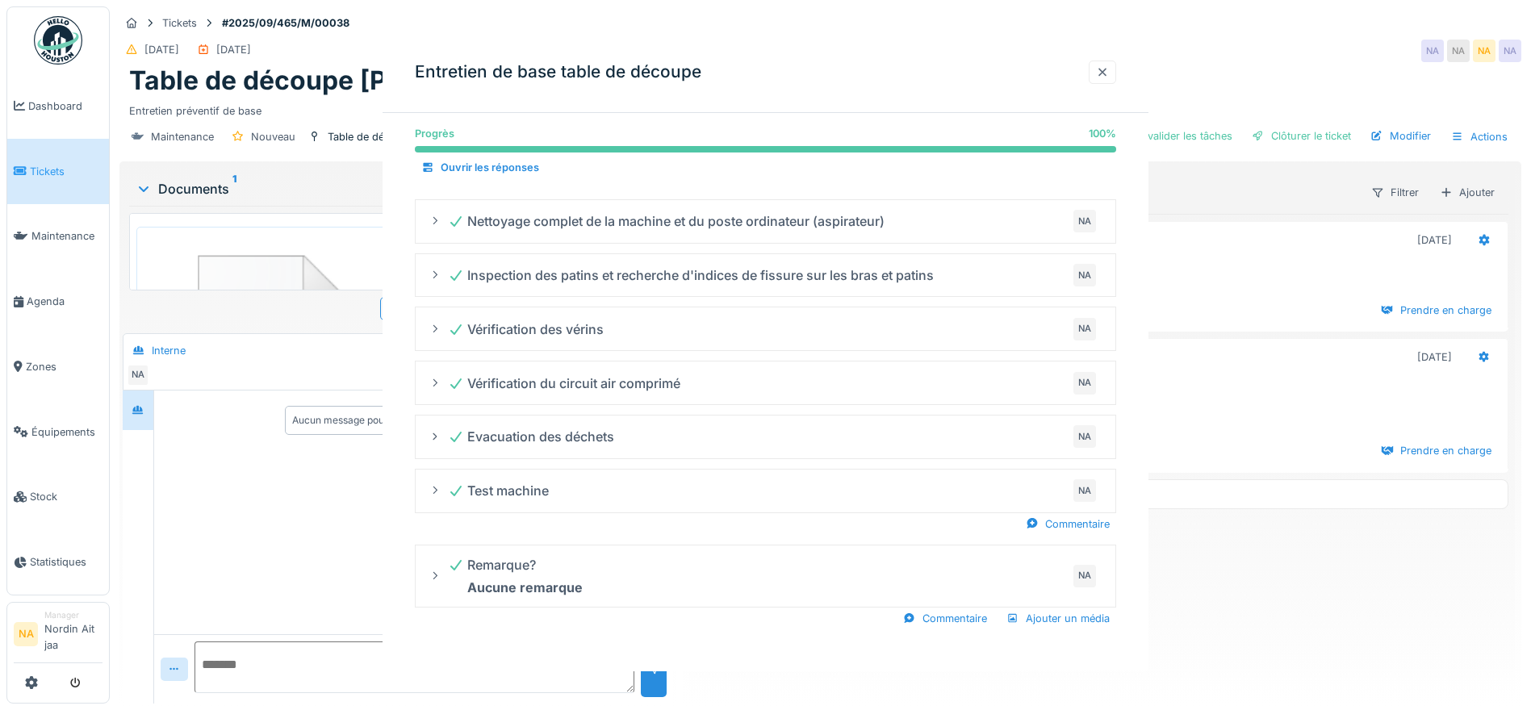
scroll to position [0, 0]
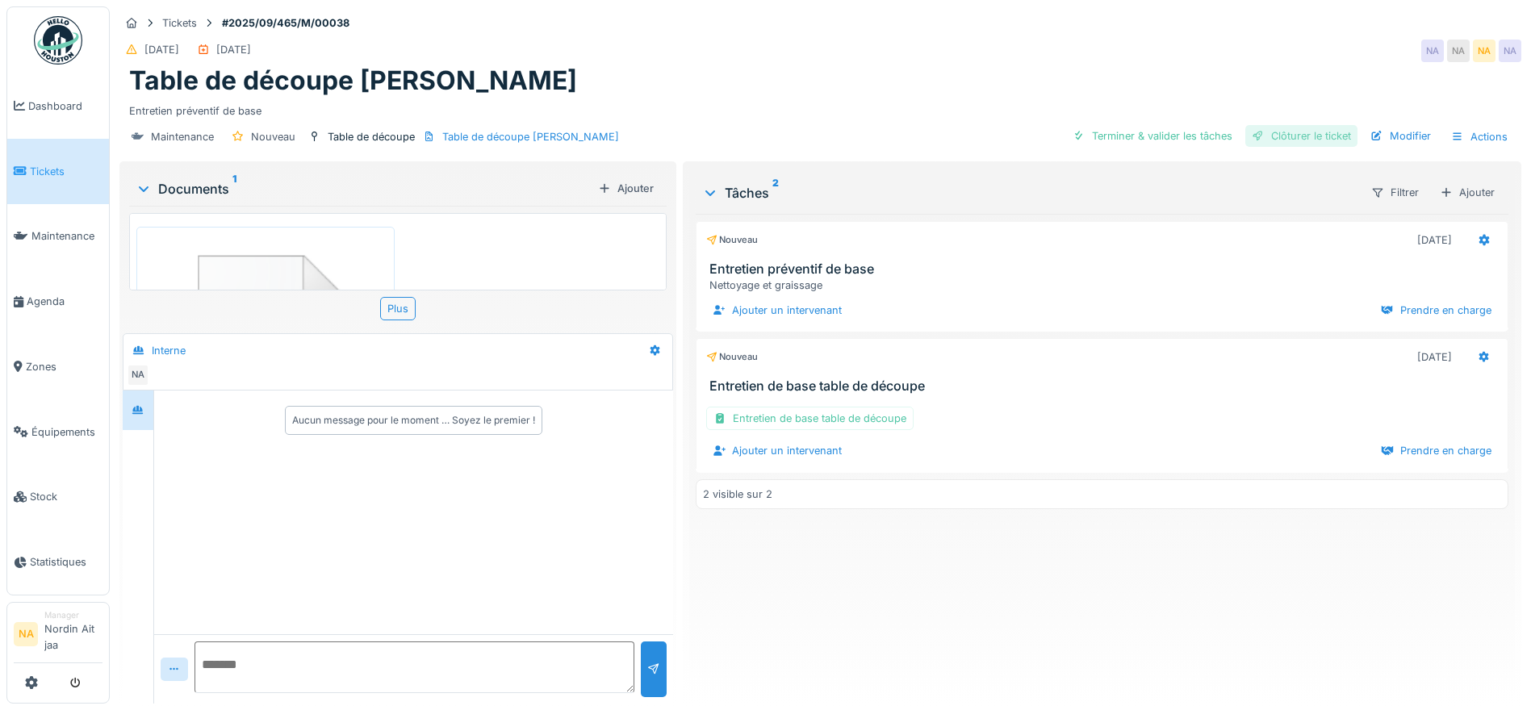
click at [1292, 125] on div "Clôturer le ticket" at bounding box center [1301, 136] width 112 height 22
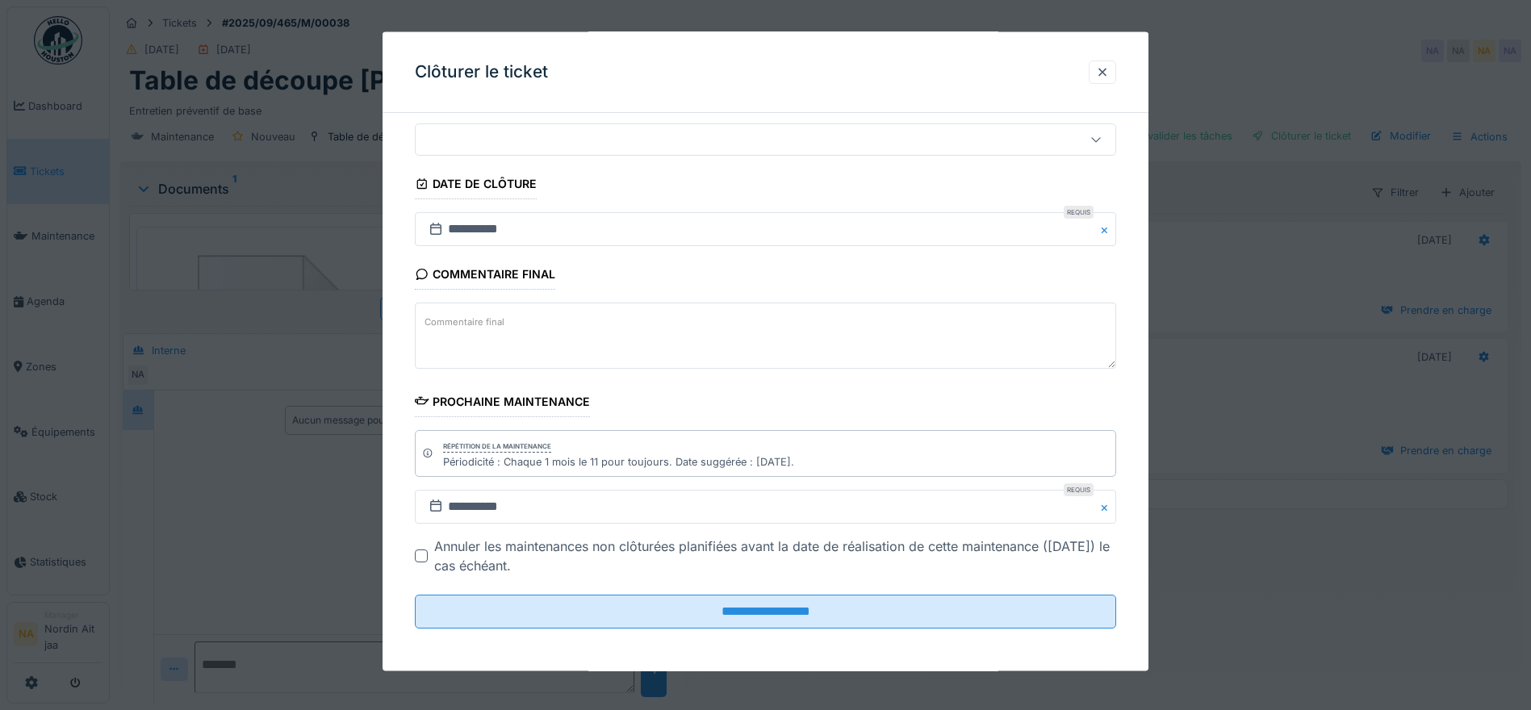
scroll to position [137, 0]
click at [543, 235] on input "**********" at bounding box center [765, 227] width 701 height 34
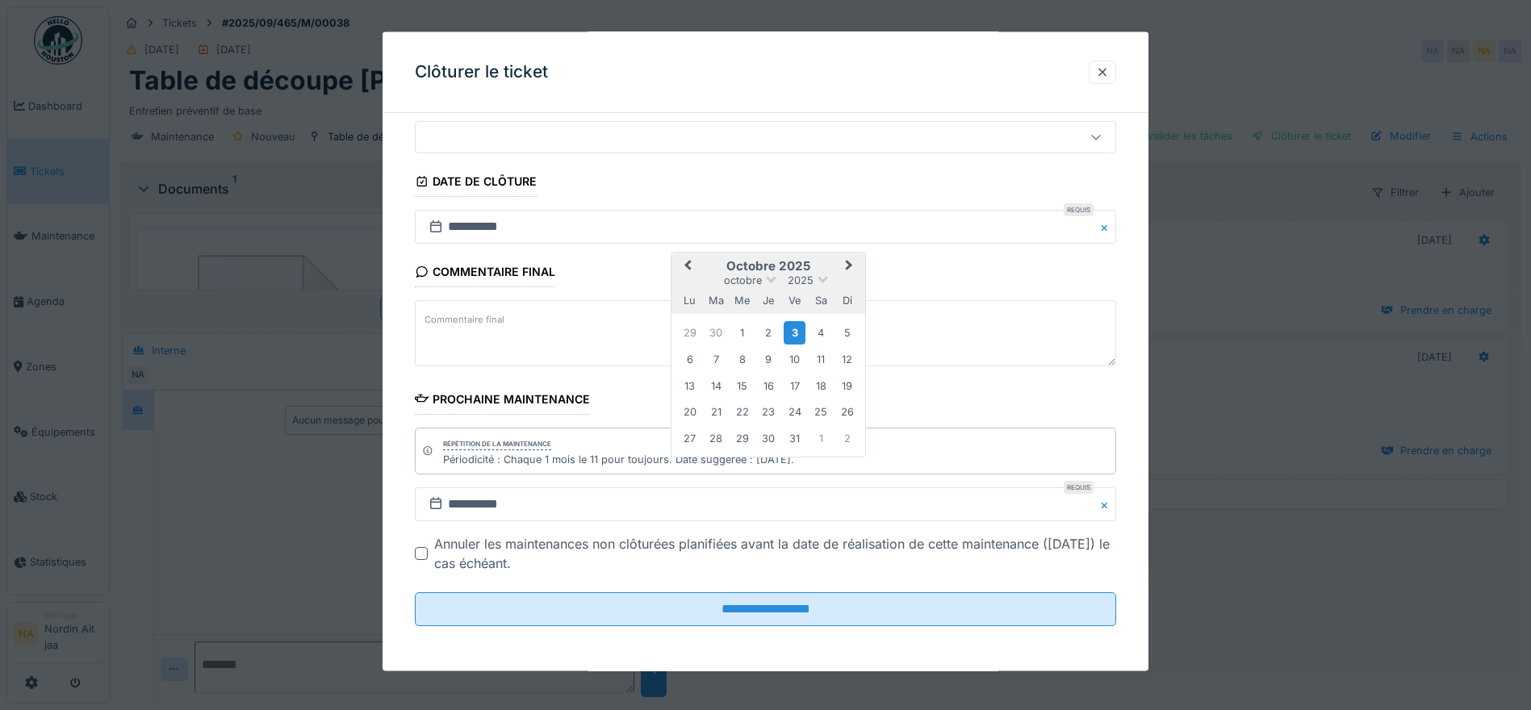
click at [688, 265] on span "Previous Month" at bounding box center [688, 266] width 0 height 19
click at [740, 384] on div "17" at bounding box center [742, 385] width 22 height 22
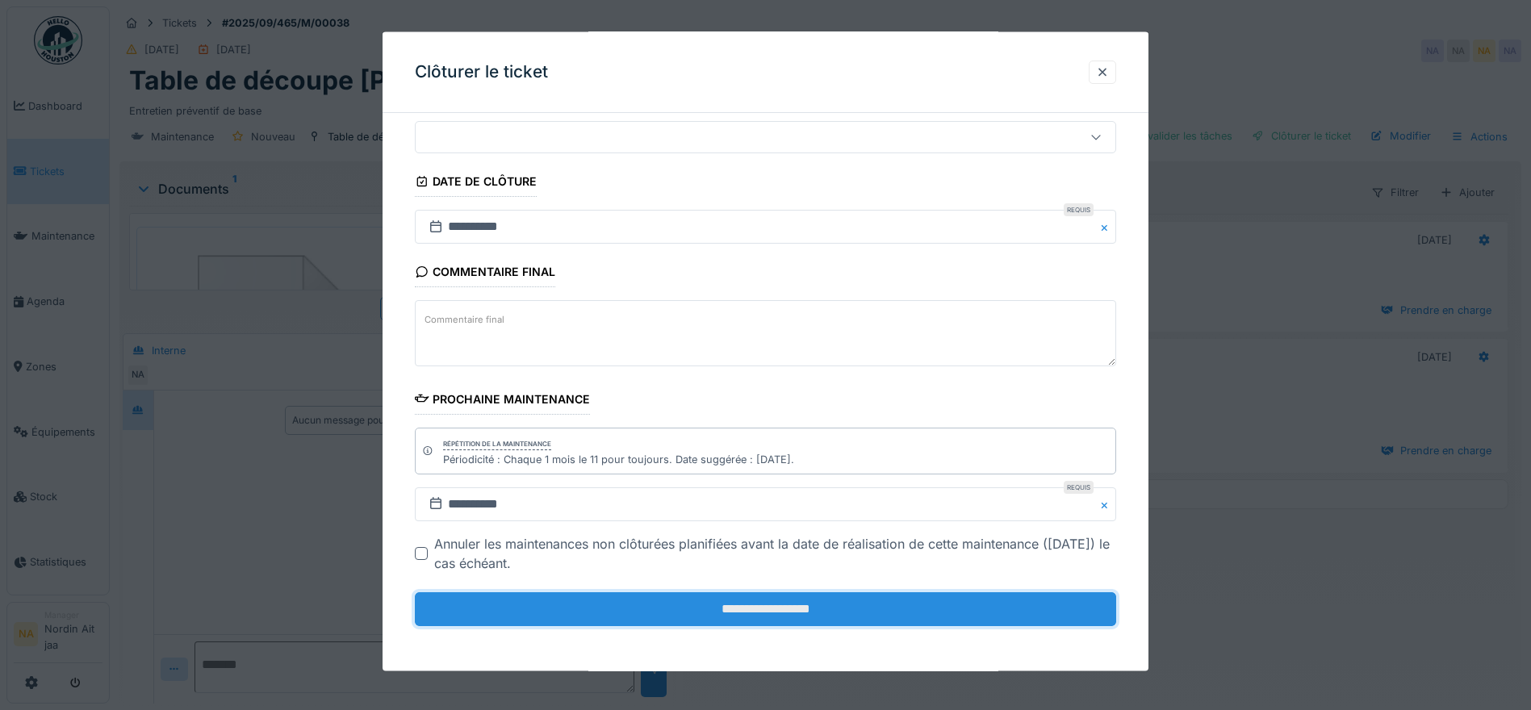
click at [765, 601] on input "**********" at bounding box center [765, 609] width 701 height 34
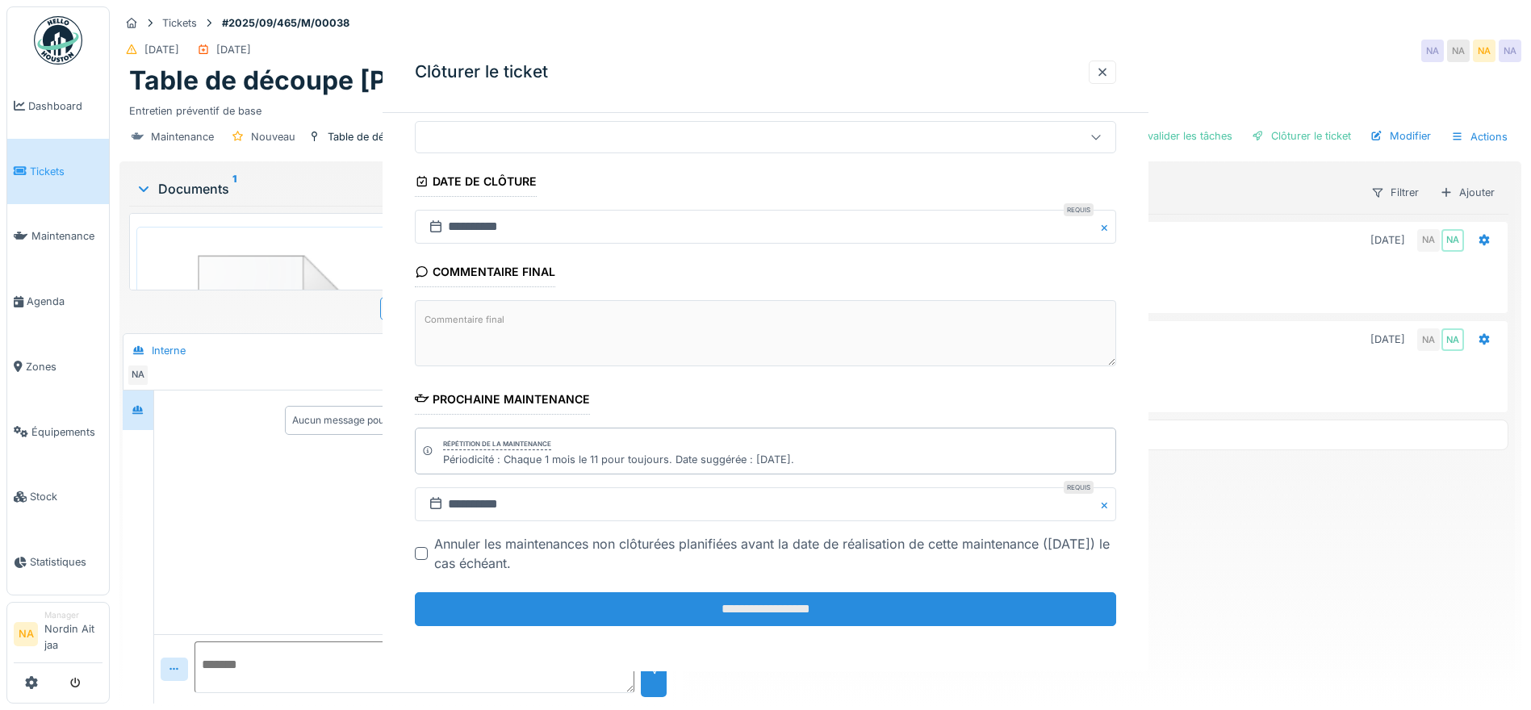
scroll to position [0, 0]
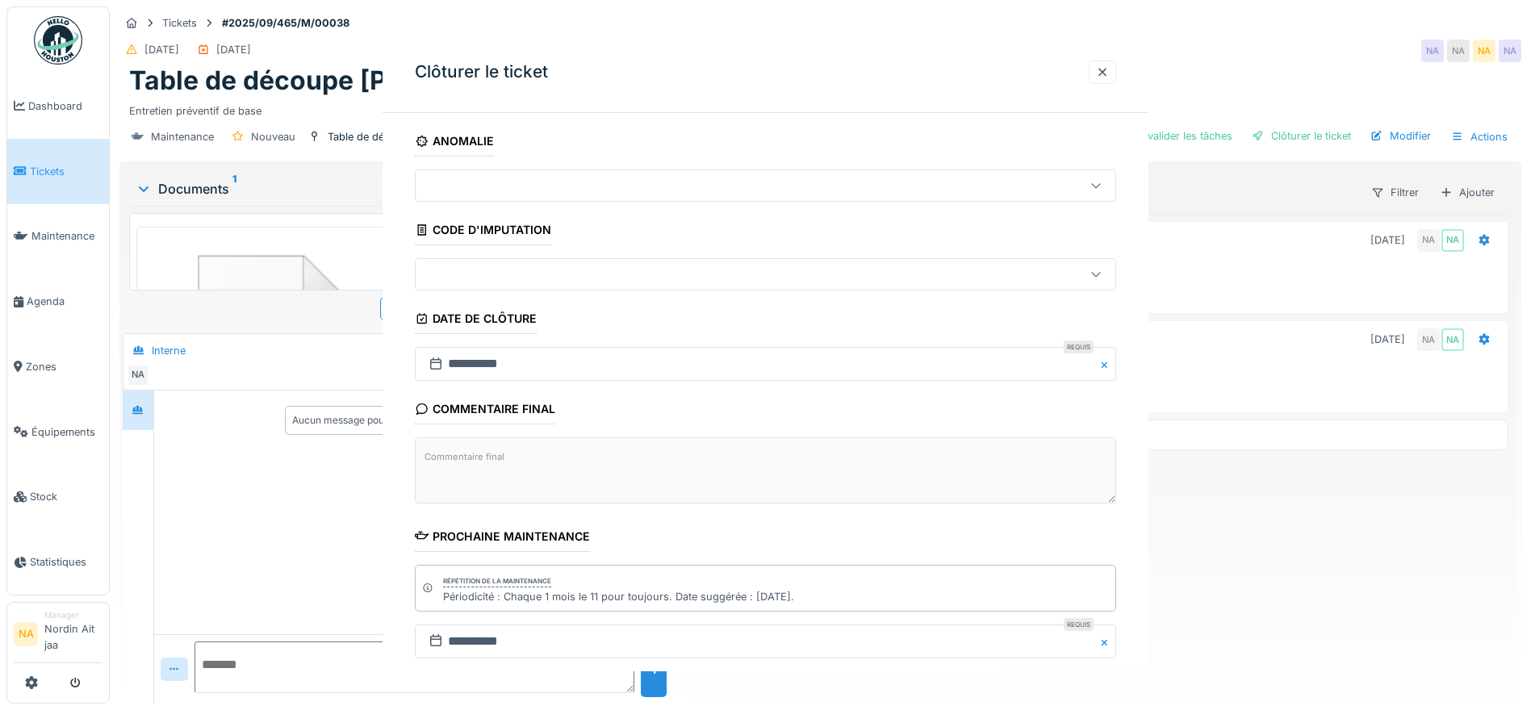
click at [762, 617] on div "**********" at bounding box center [820, 355] width 1421 height 710
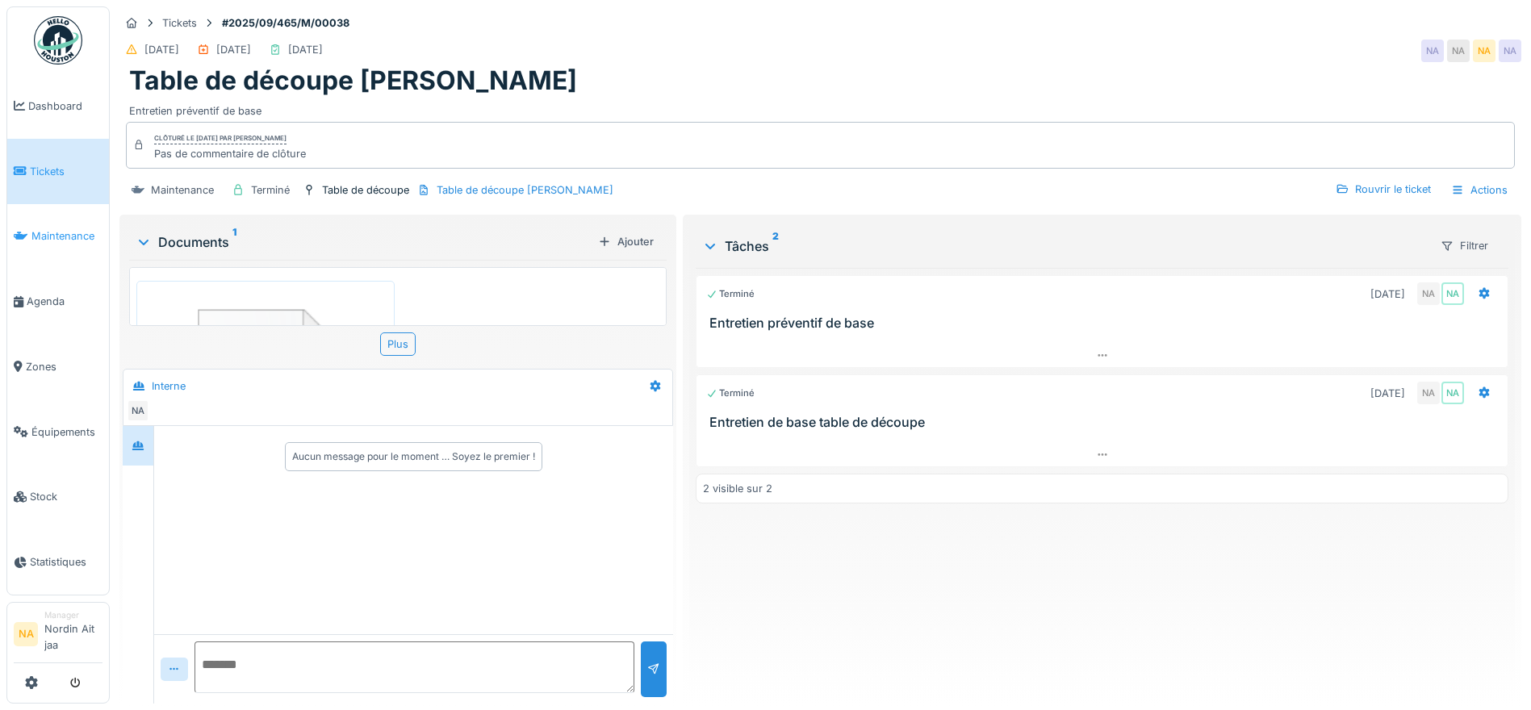
click at [54, 237] on span "Maintenance" at bounding box center [66, 235] width 71 height 15
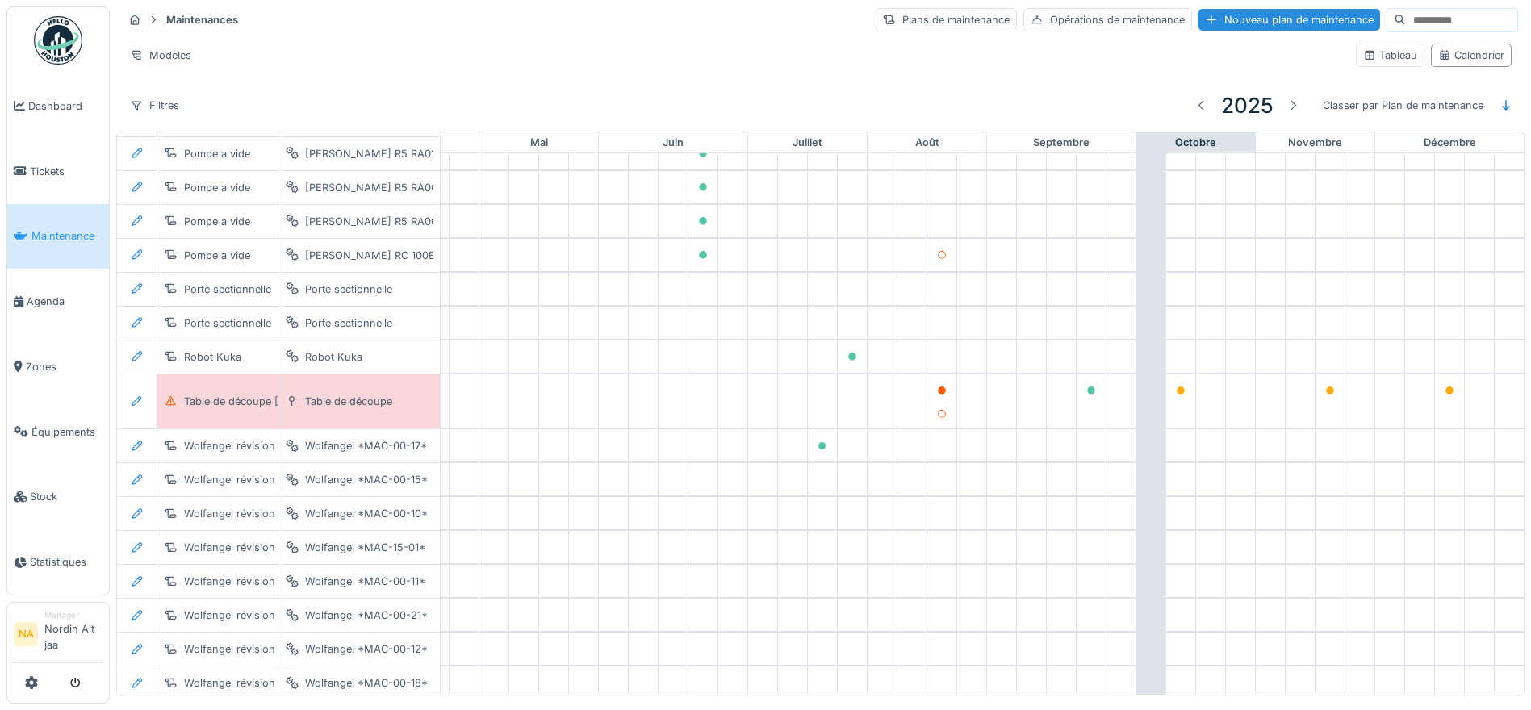
scroll to position [1401, 535]
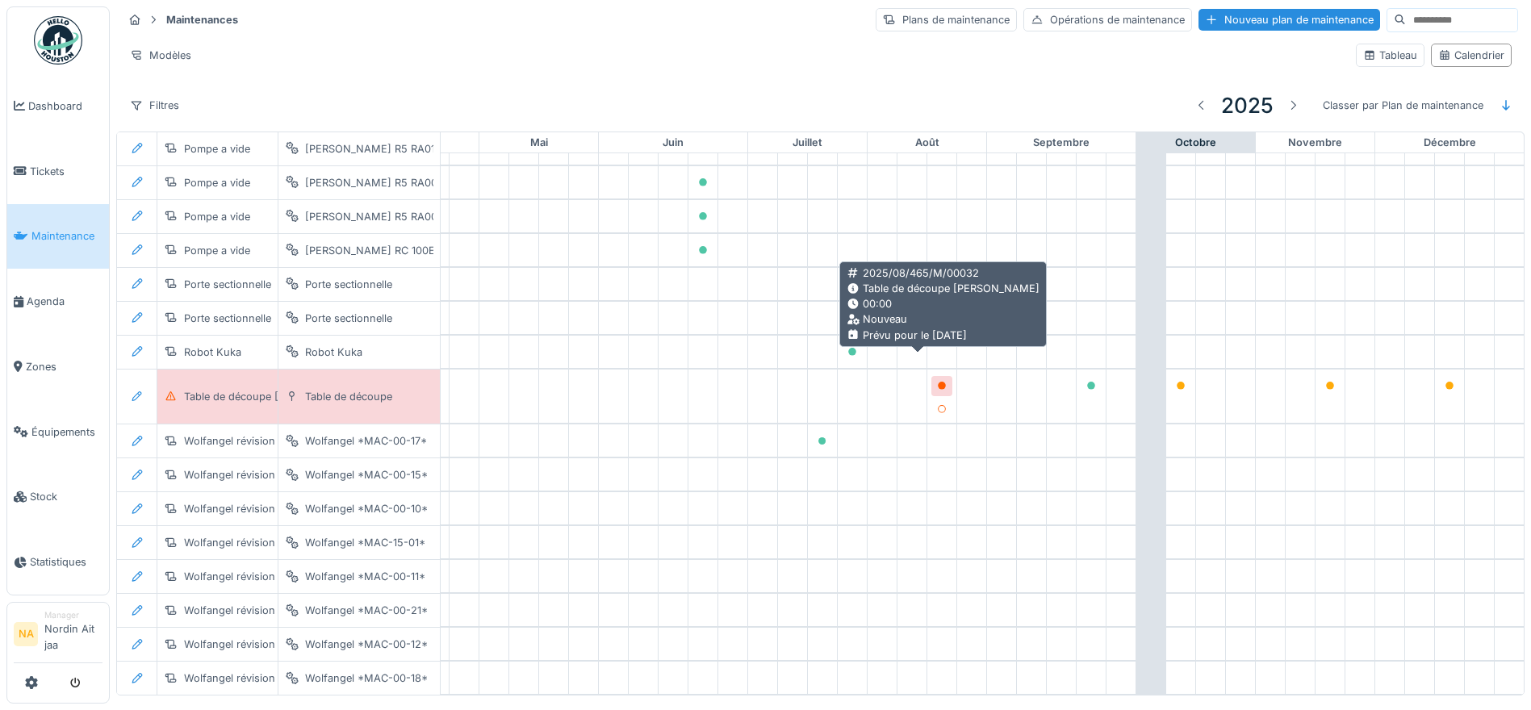
click at [937, 379] on div at bounding box center [942, 386] width 10 height 15
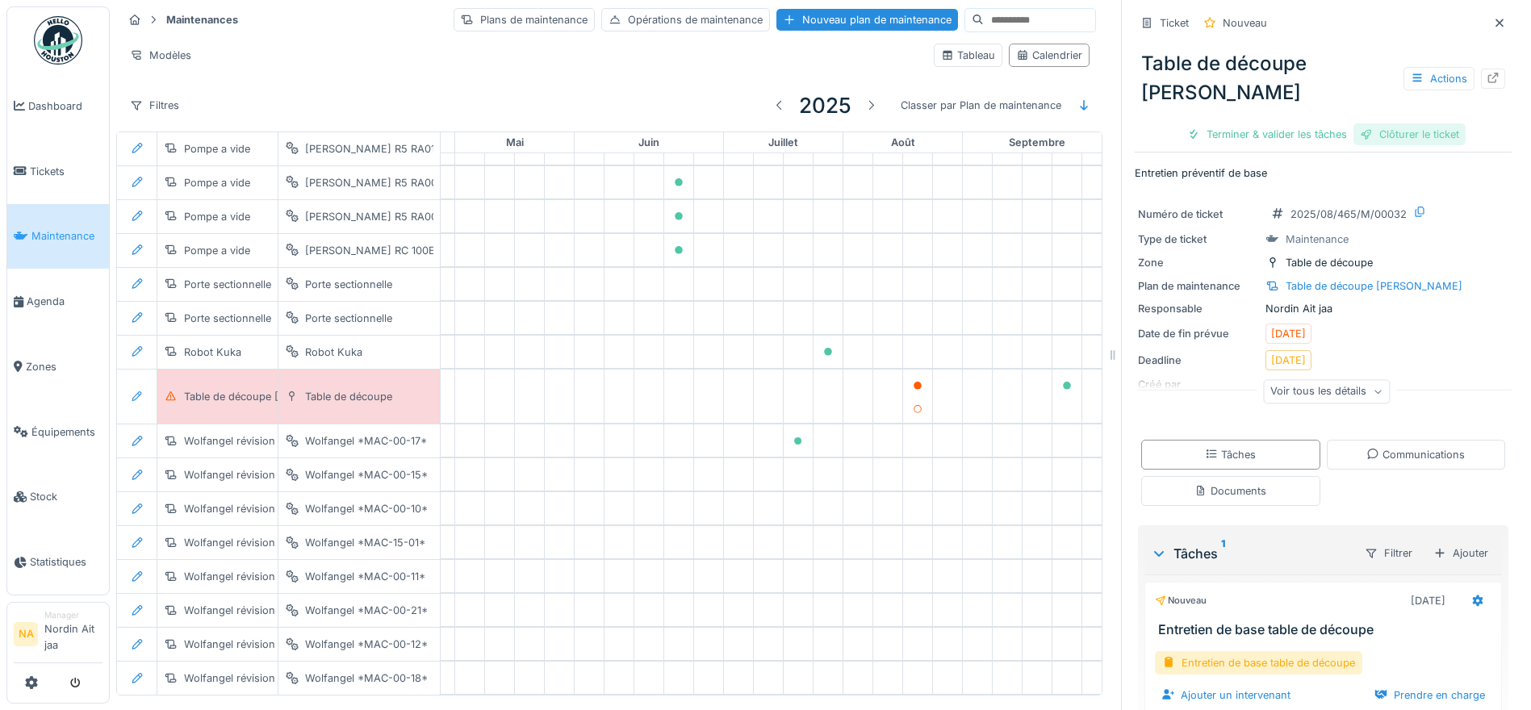
click at [1403, 123] on div "Clôturer le ticket" at bounding box center [1410, 134] width 112 height 22
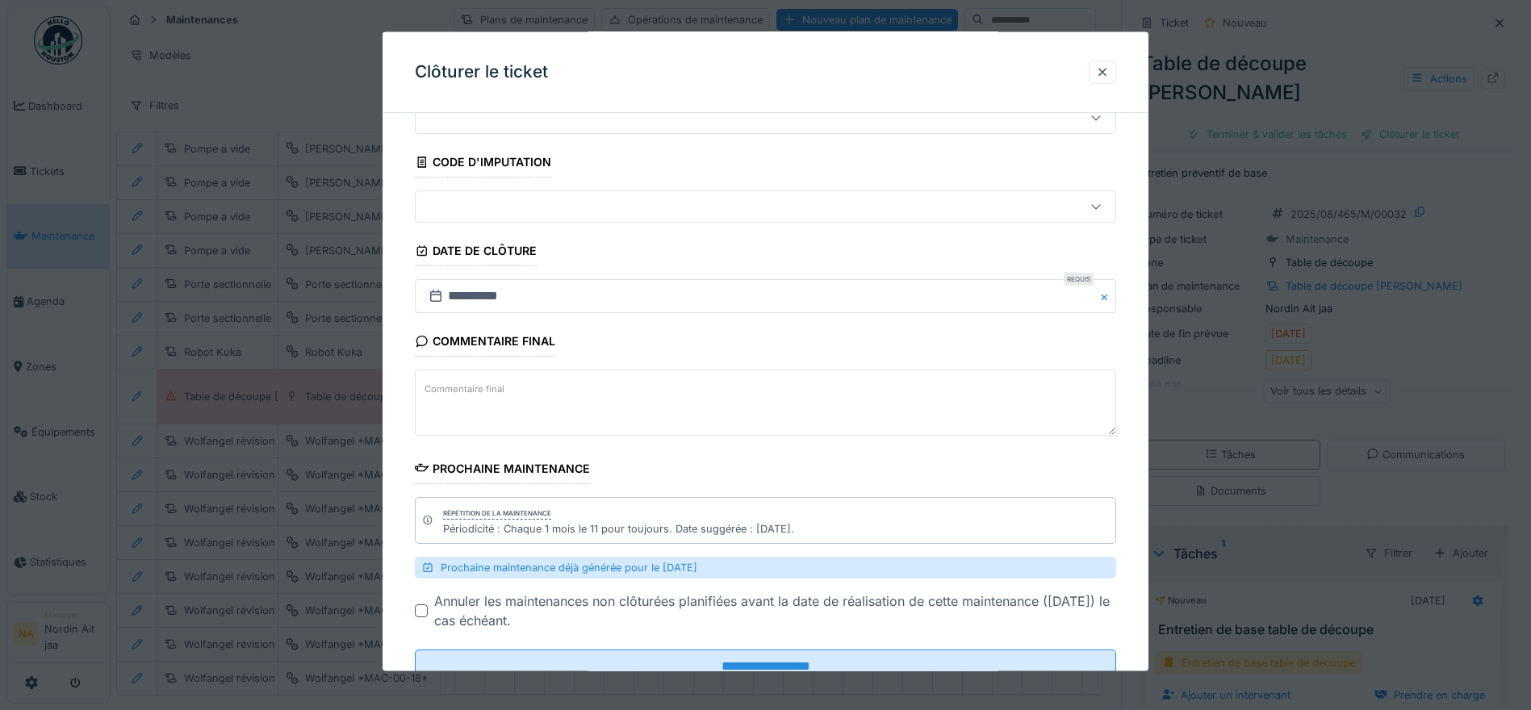
scroll to position [125, 0]
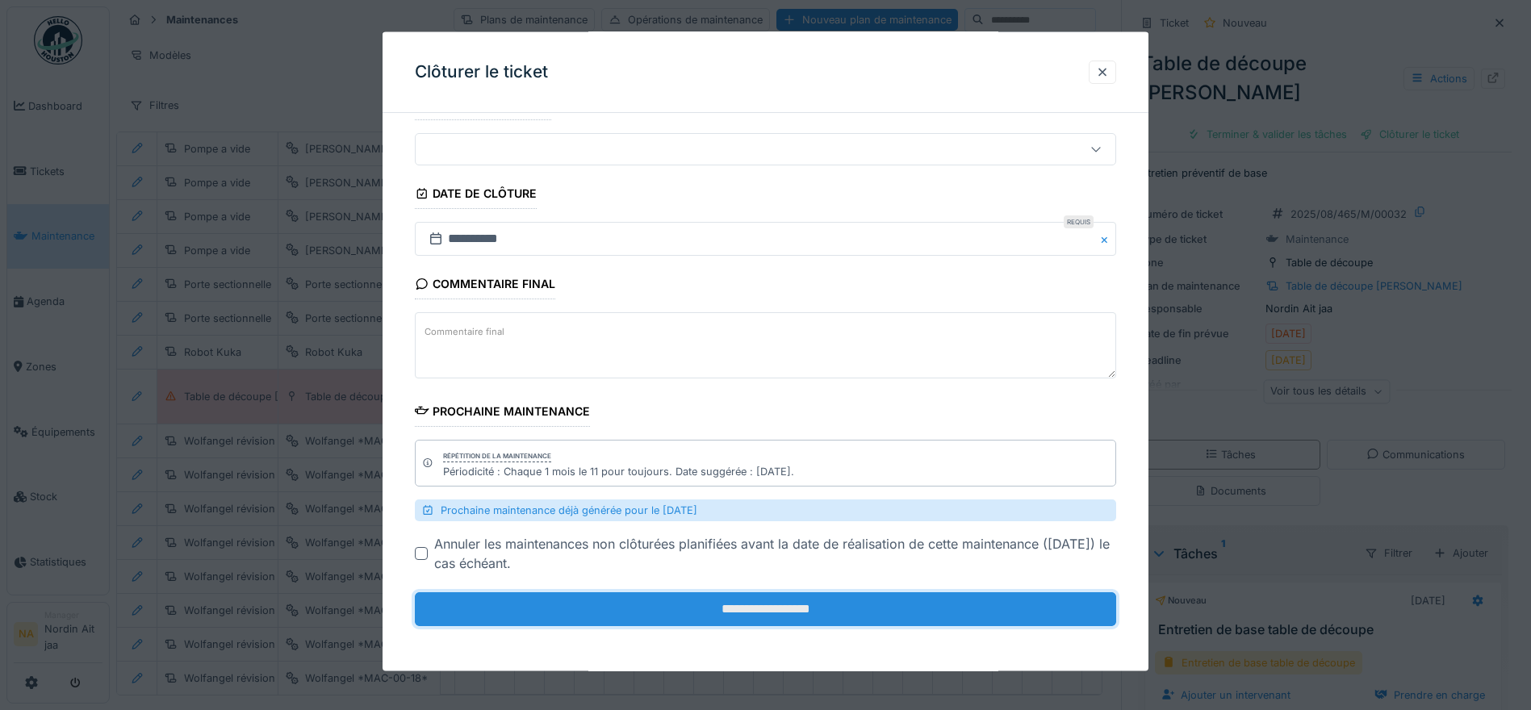
click at [760, 626] on input "**********" at bounding box center [765, 609] width 701 height 34
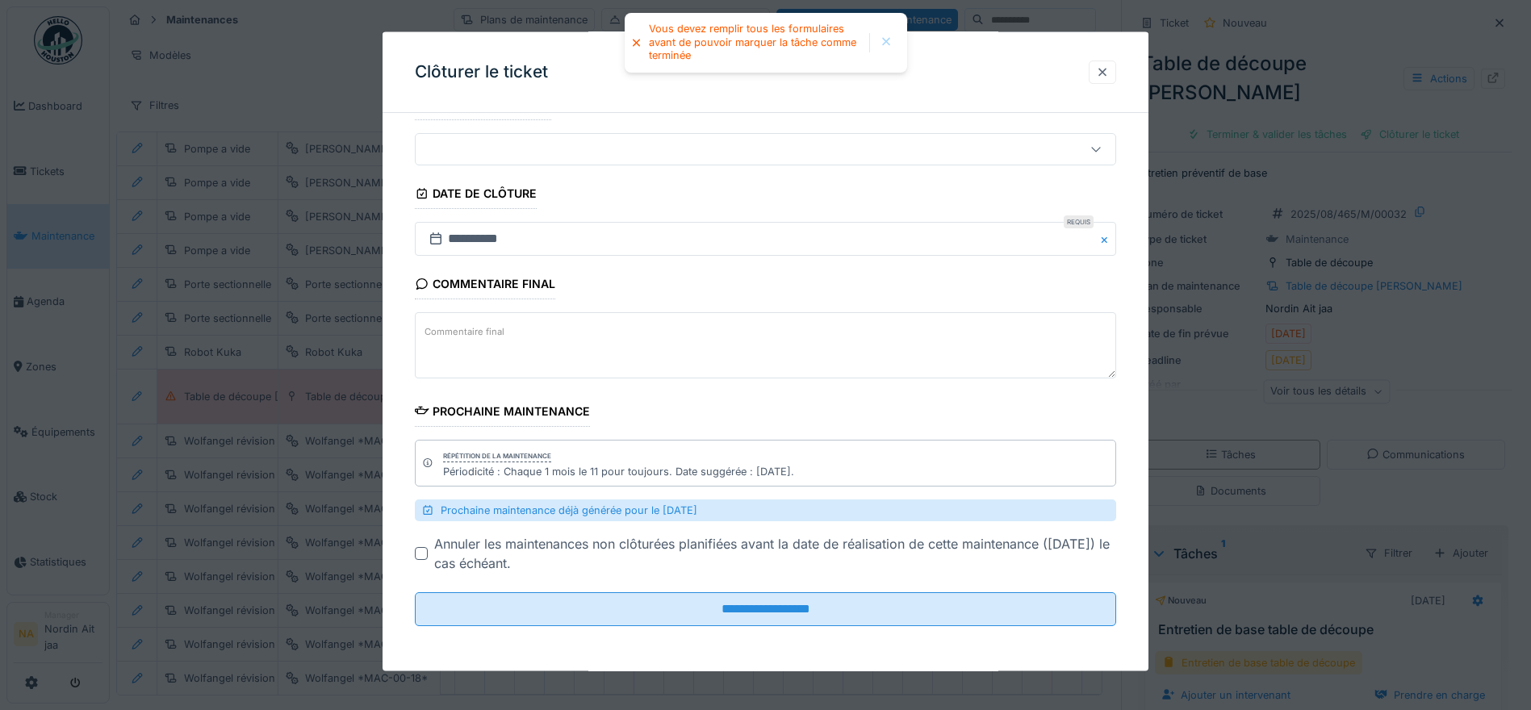
click at [1116, 72] on div at bounding box center [1102, 72] width 27 height 23
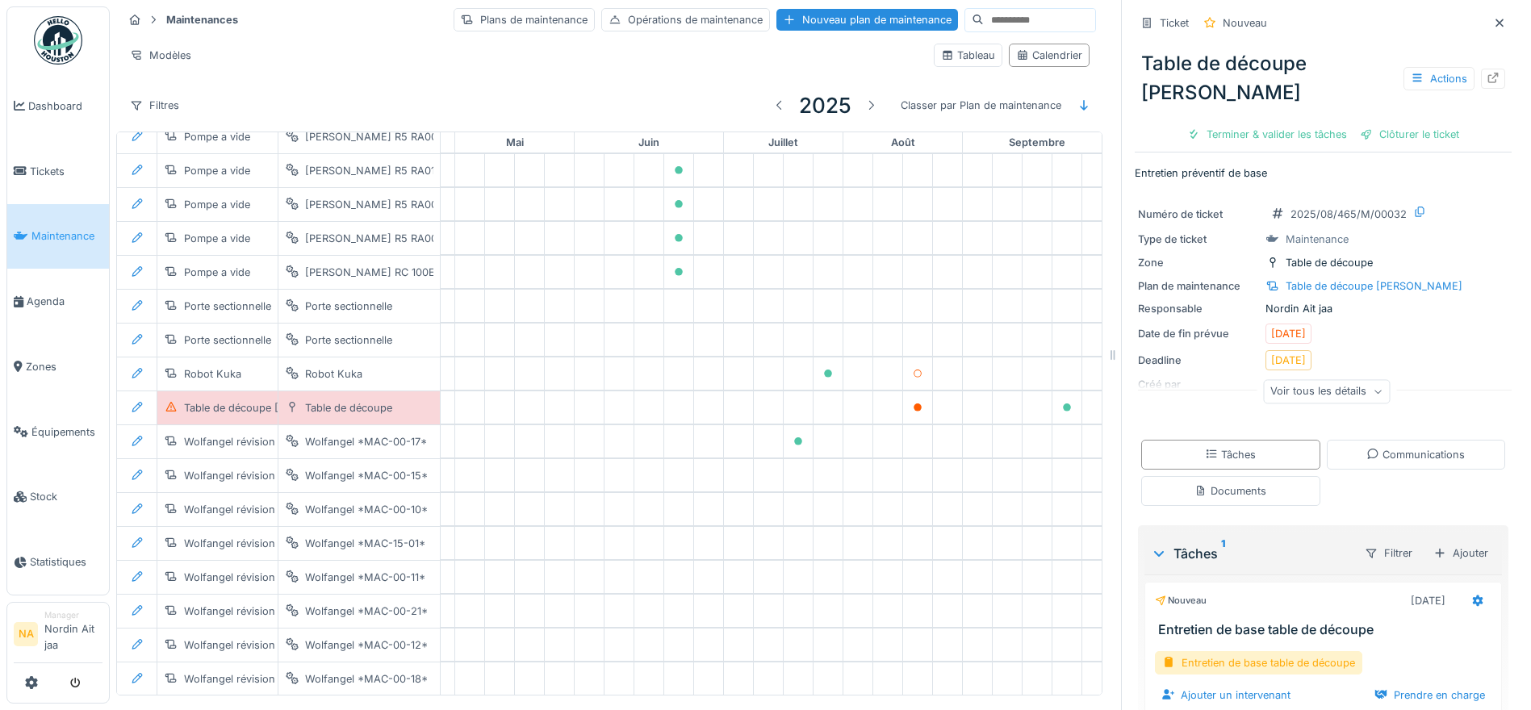
scroll to position [1401, 535]
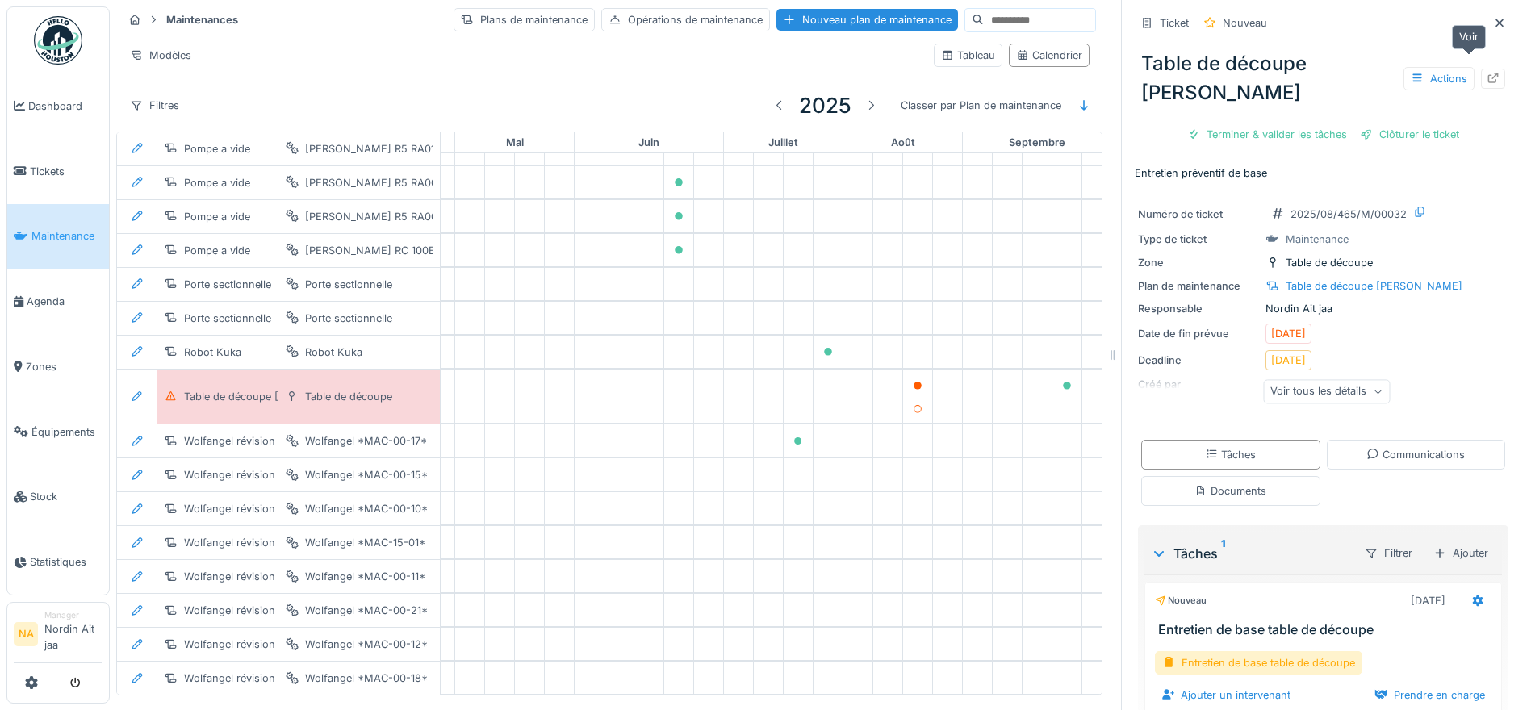
click at [1481, 72] on div at bounding box center [1493, 79] width 24 height 20
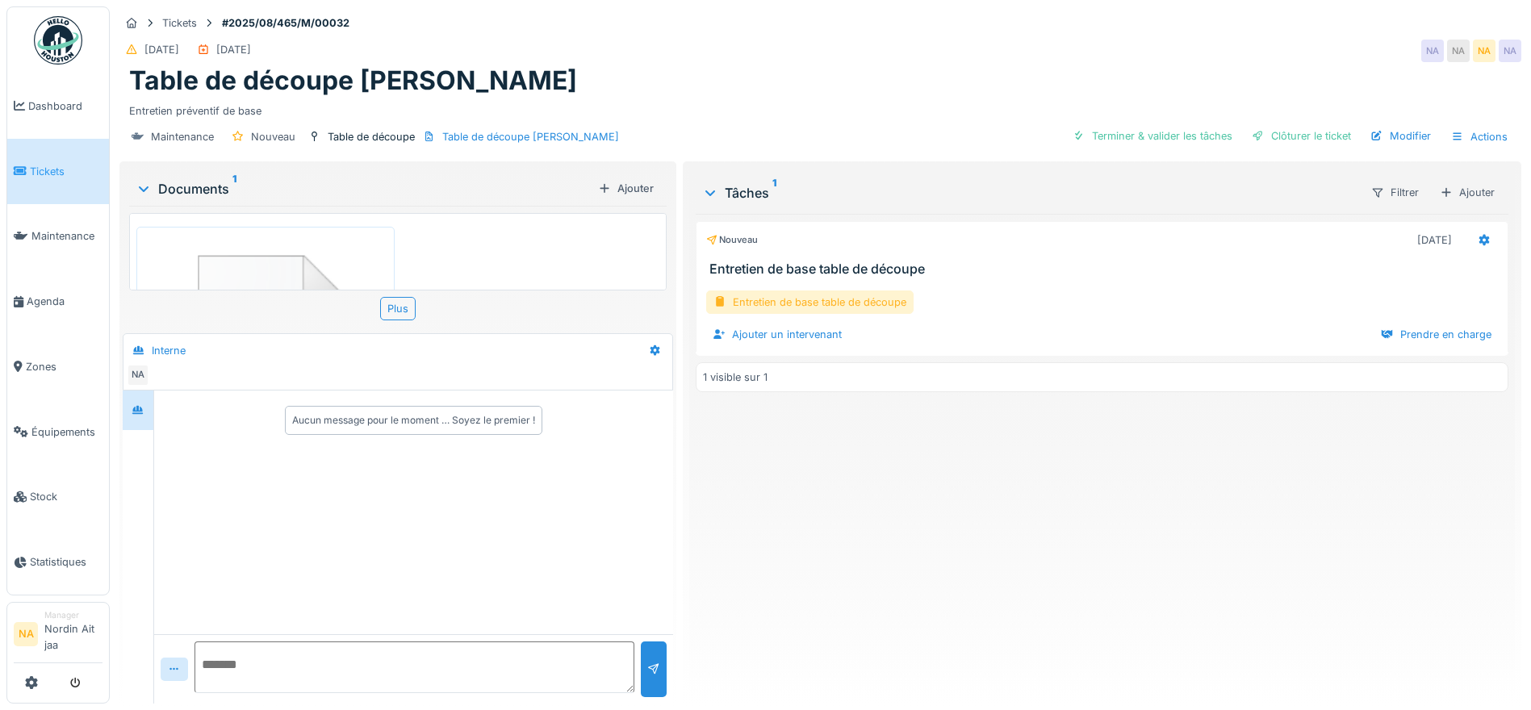
click at [804, 312] on div "Entretien de base table de découpe" at bounding box center [809, 302] width 207 height 23
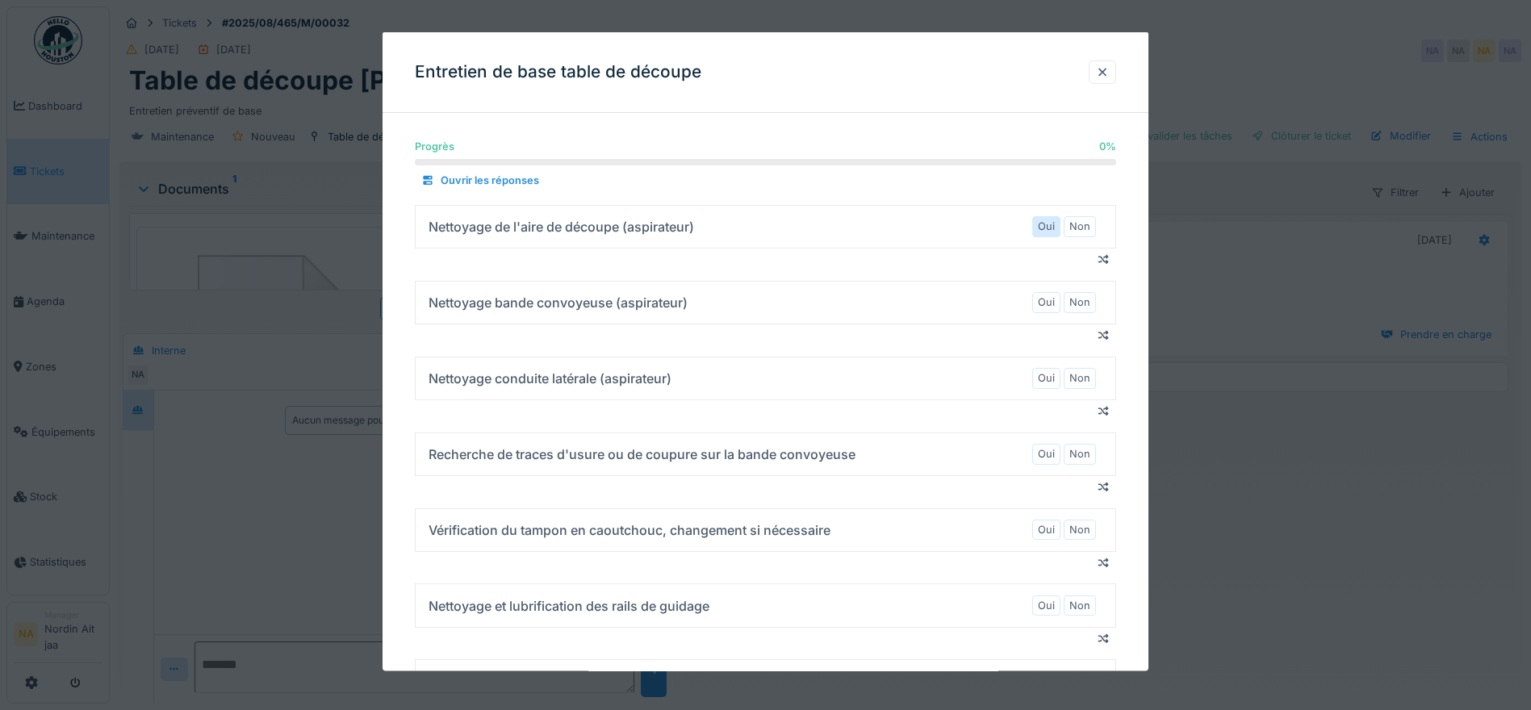
click at [1054, 220] on label "Oui" at bounding box center [1046, 226] width 17 height 15
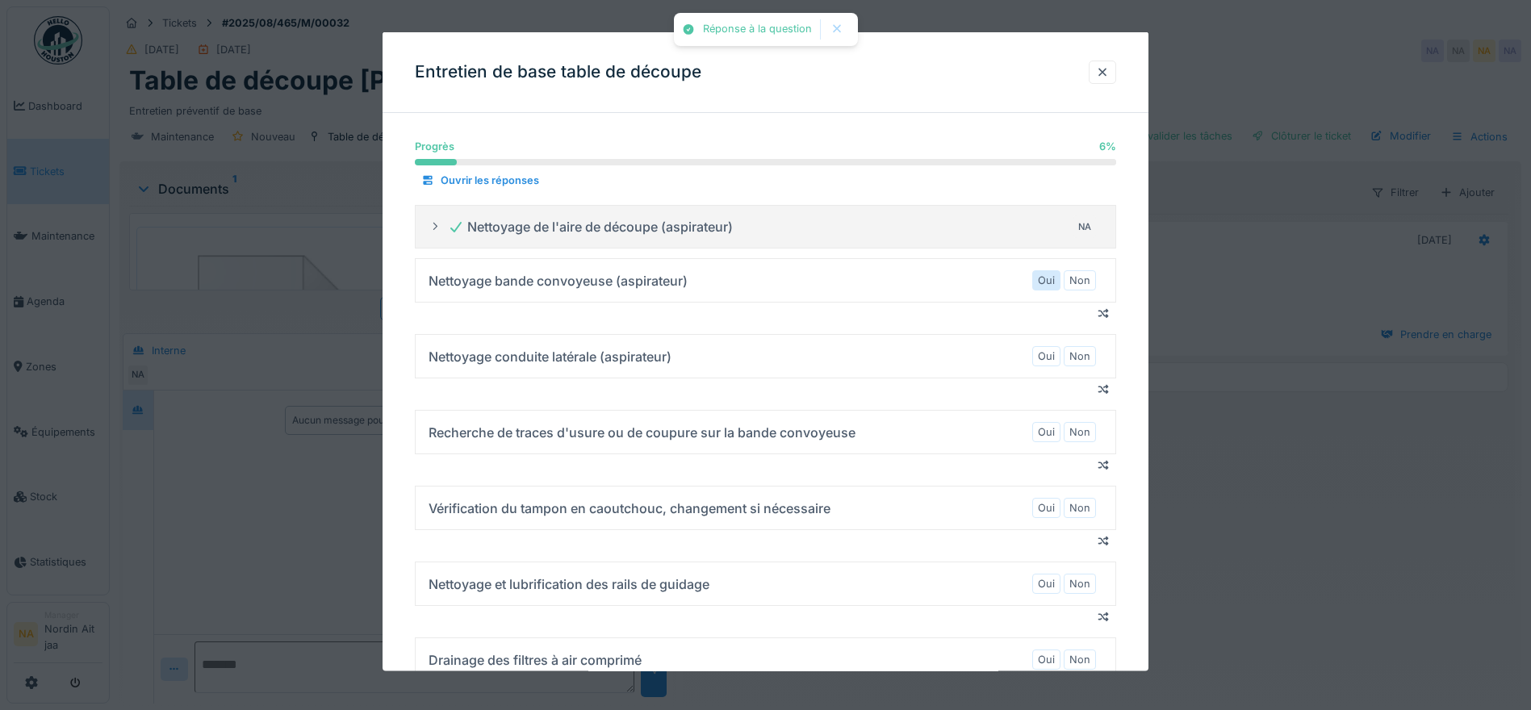
click at [1053, 278] on label "Oui" at bounding box center [1046, 280] width 17 height 15
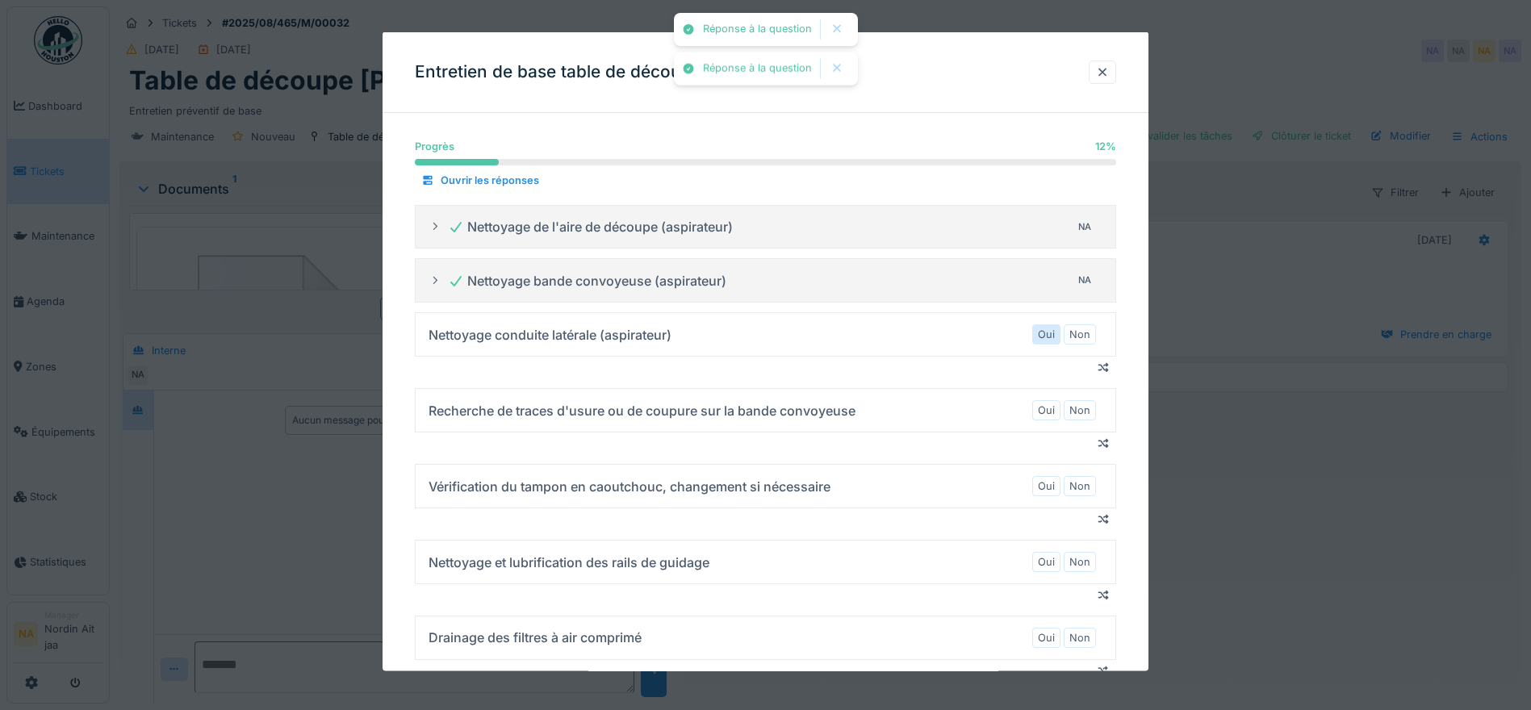
click at [1050, 329] on label "Oui" at bounding box center [1046, 334] width 17 height 15
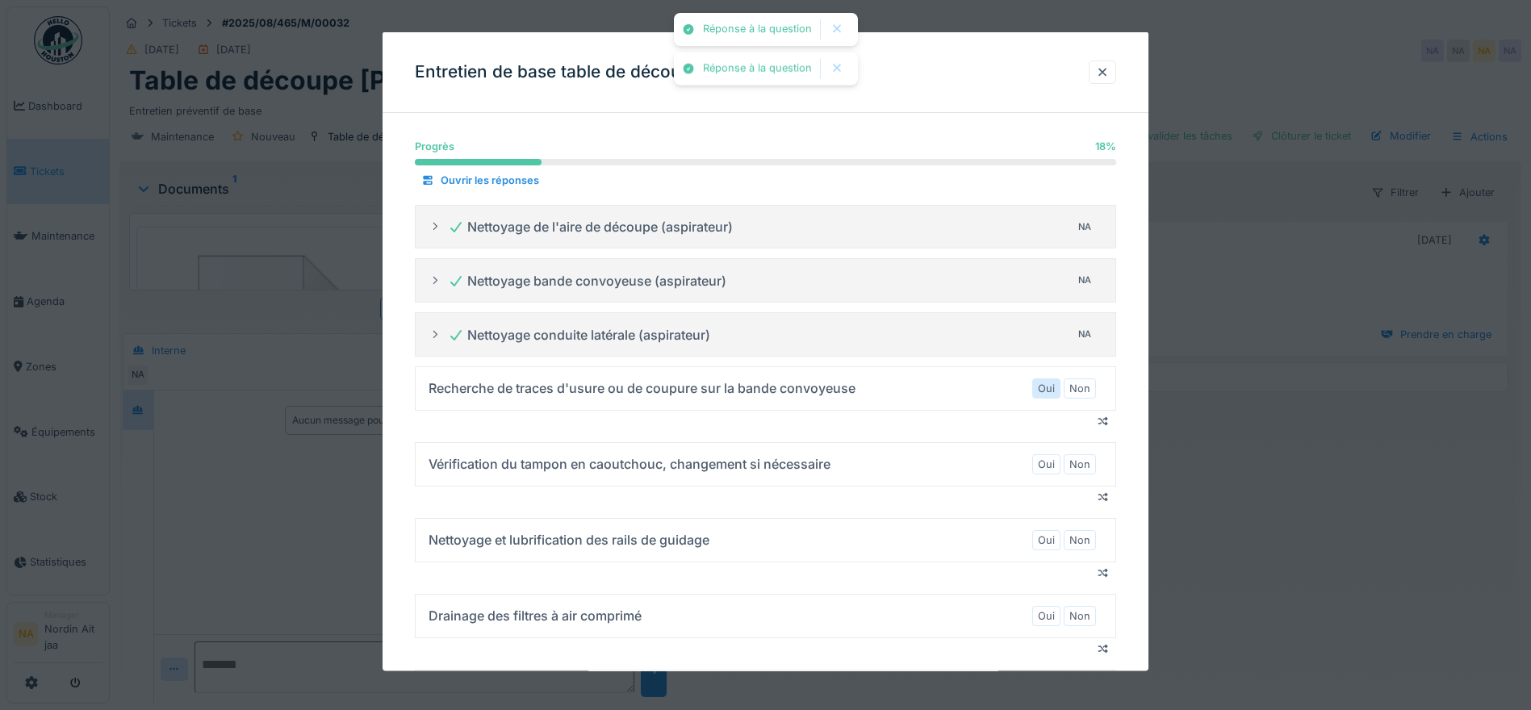
click at [1049, 388] on label "Oui" at bounding box center [1046, 387] width 17 height 15
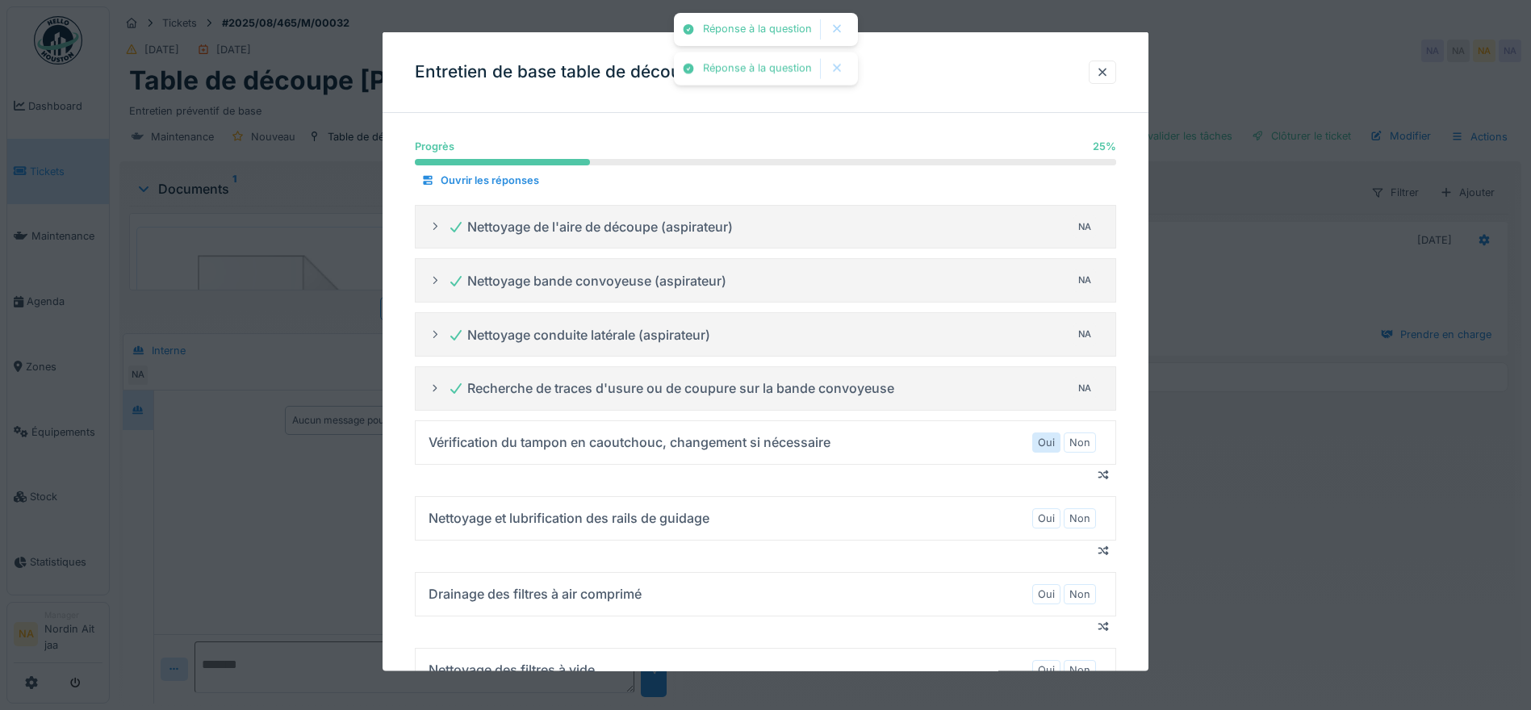
click at [1050, 451] on div "Oui" at bounding box center [1046, 442] width 28 height 20
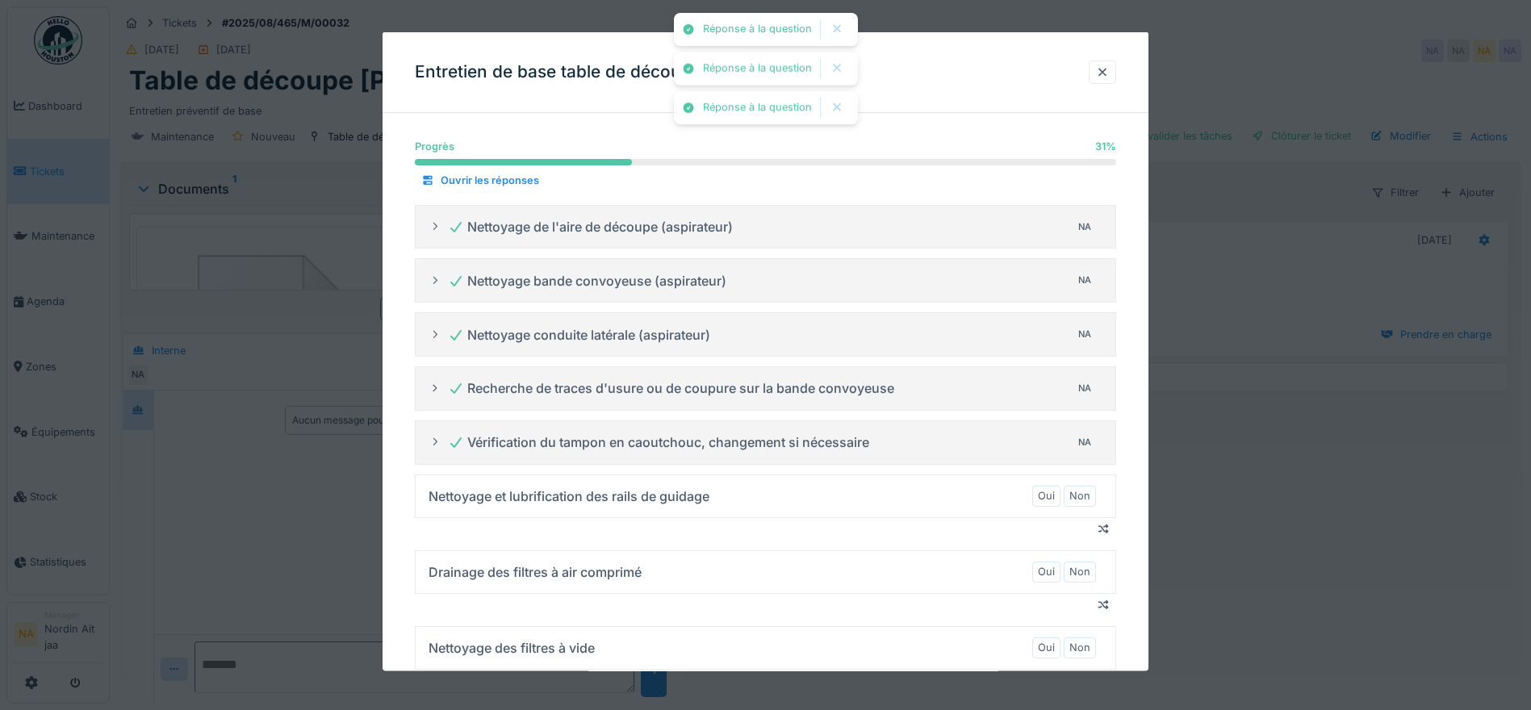
click at [1055, 500] on label "Oui" at bounding box center [1046, 495] width 17 height 15
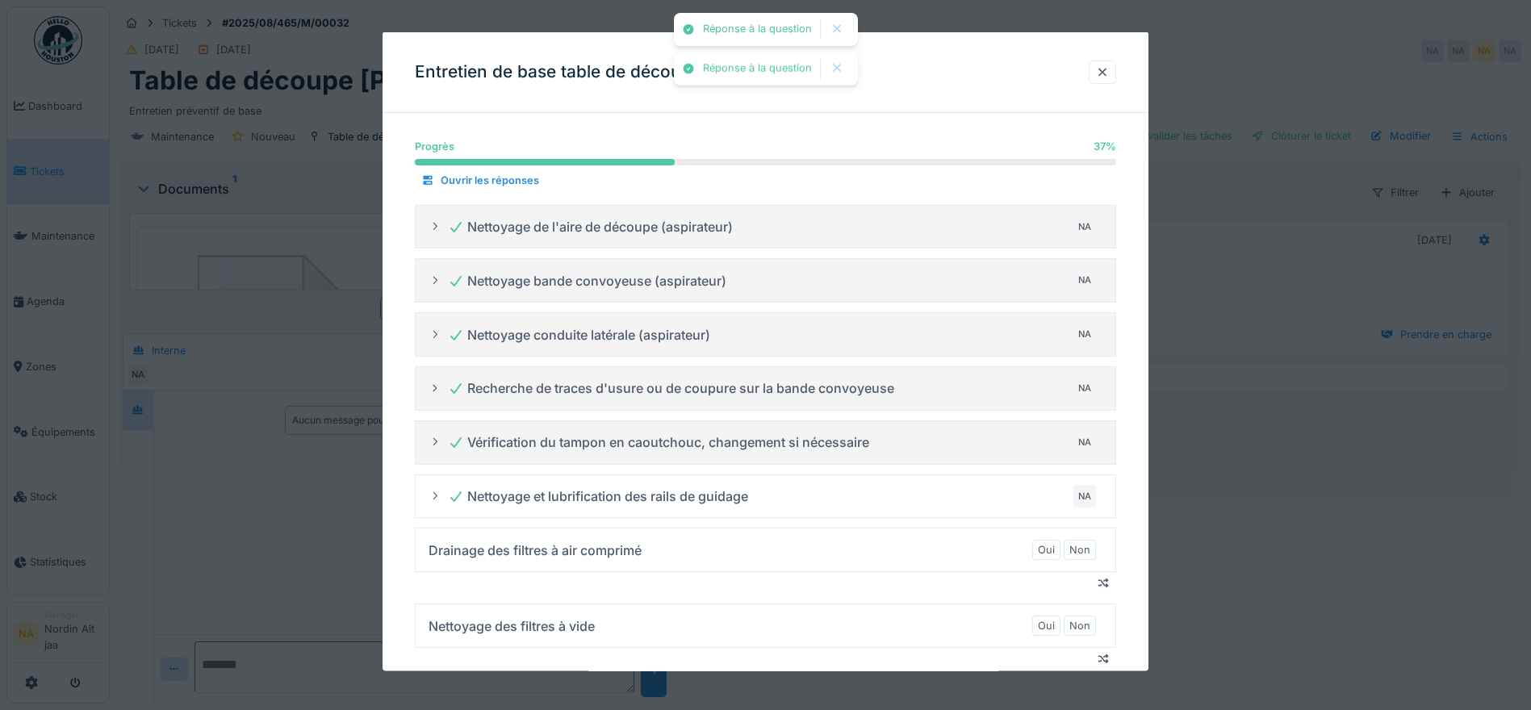
click at [1053, 538] on div "Oui Non" at bounding box center [1064, 550] width 64 height 27
click at [1053, 543] on label "Oui" at bounding box center [1046, 549] width 17 height 15
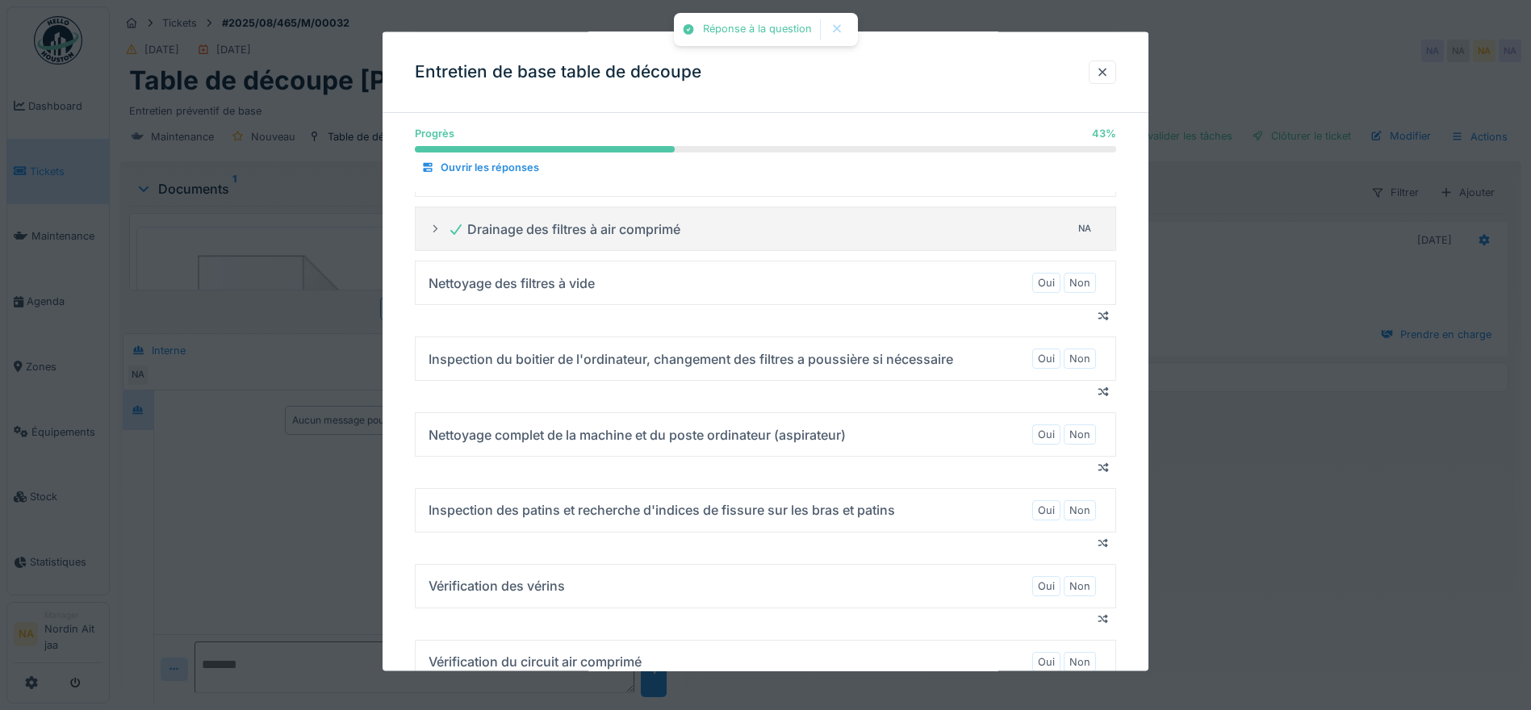
scroll to position [323, 0]
click at [1053, 283] on label "Oui" at bounding box center [1046, 281] width 17 height 15
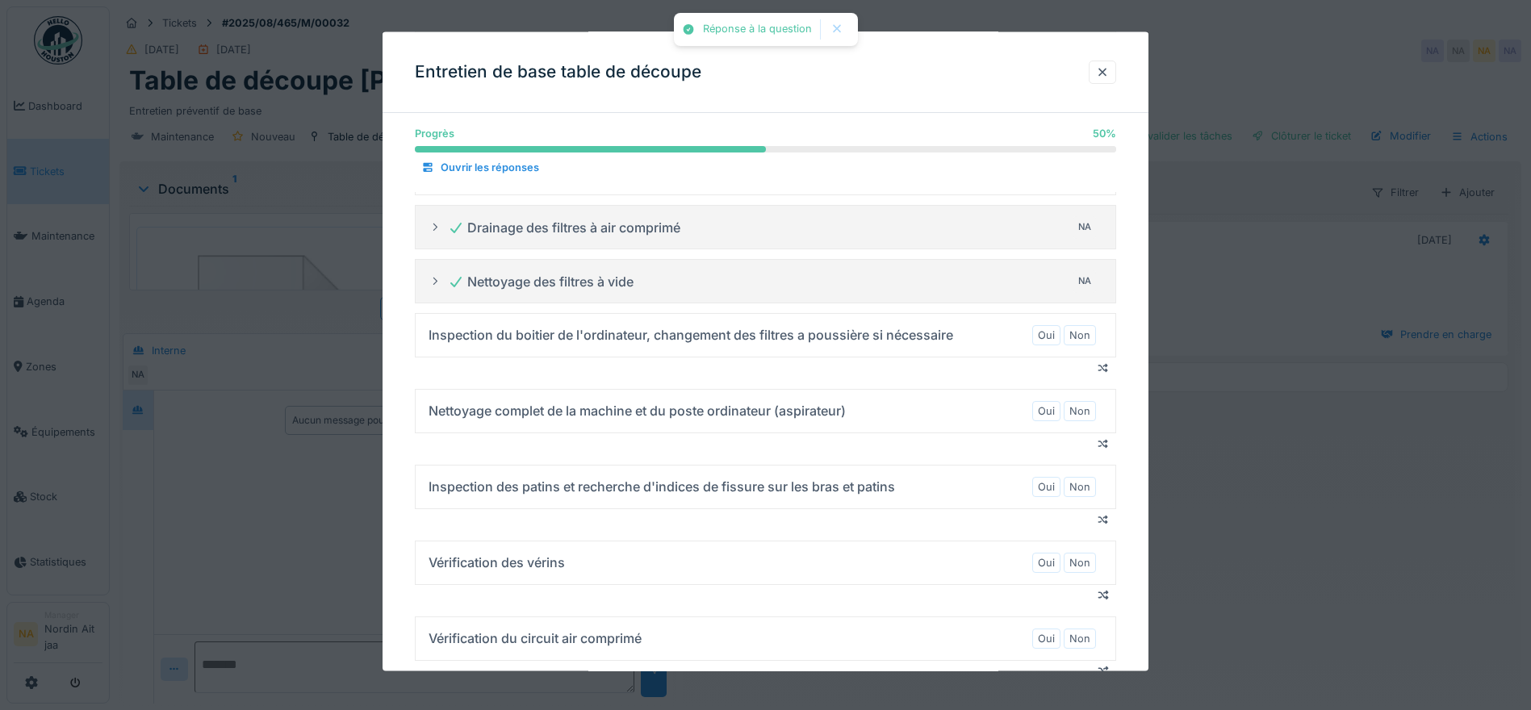
click at [1043, 347] on div "Oui Non" at bounding box center [1064, 334] width 64 height 27
click at [1046, 338] on label "Oui" at bounding box center [1046, 334] width 17 height 15
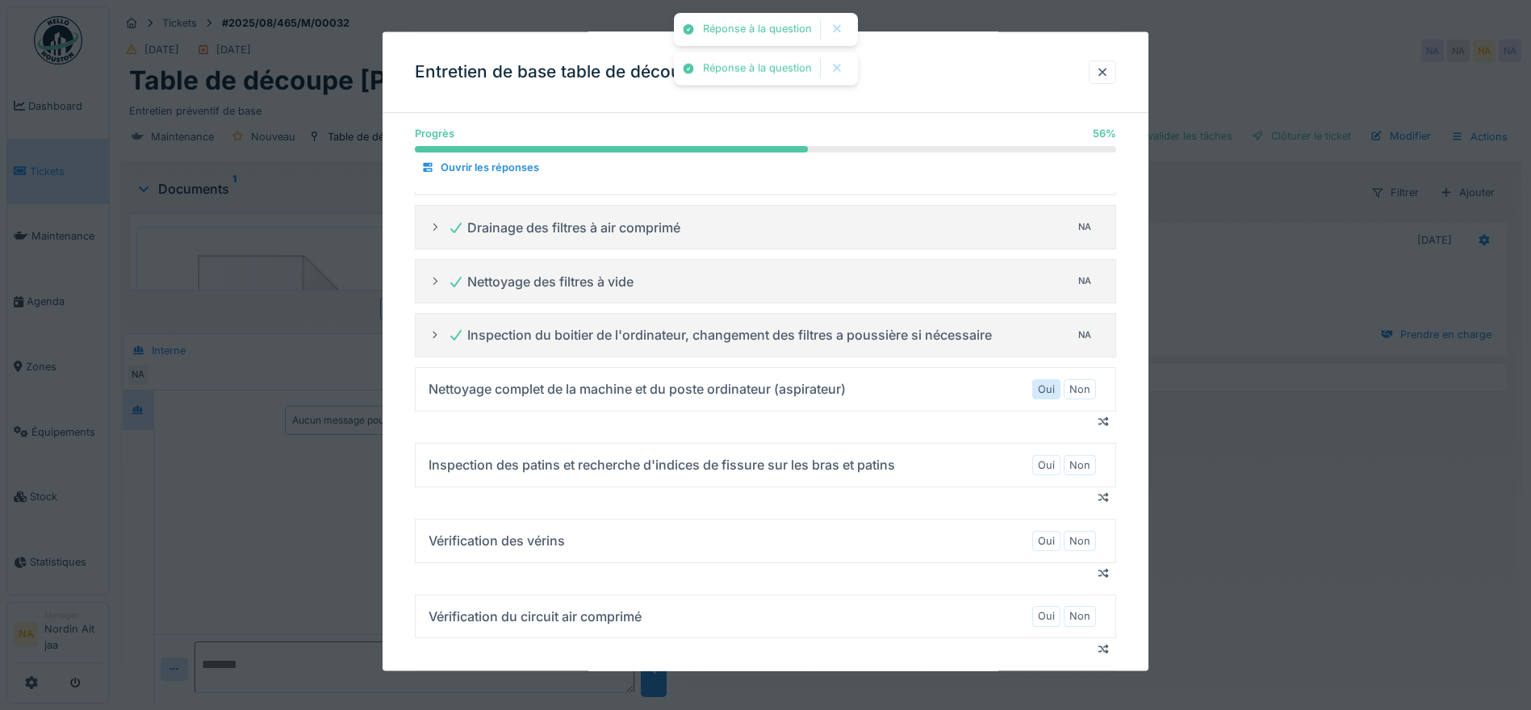
click at [1053, 387] on label "Oui" at bounding box center [1046, 388] width 17 height 15
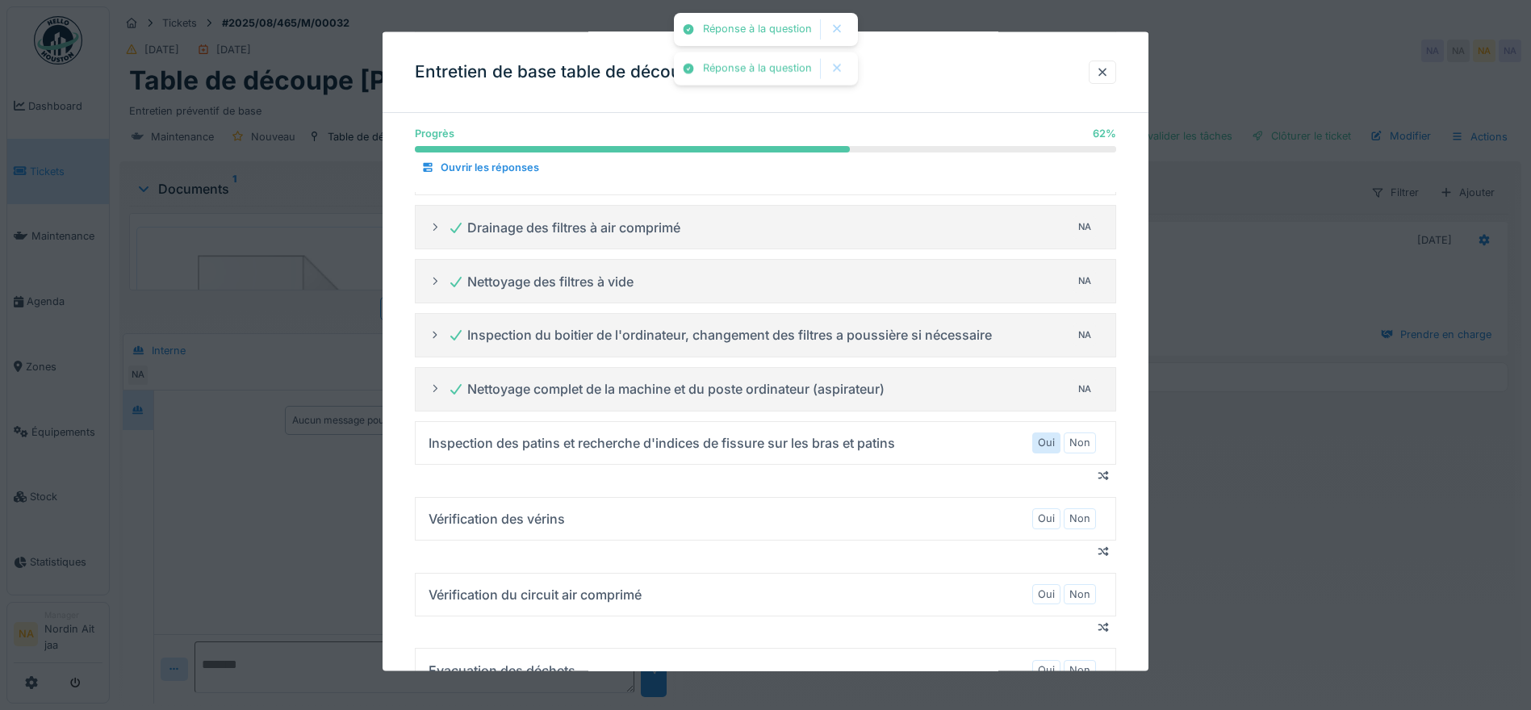
click at [1054, 439] on label "Oui" at bounding box center [1046, 442] width 17 height 15
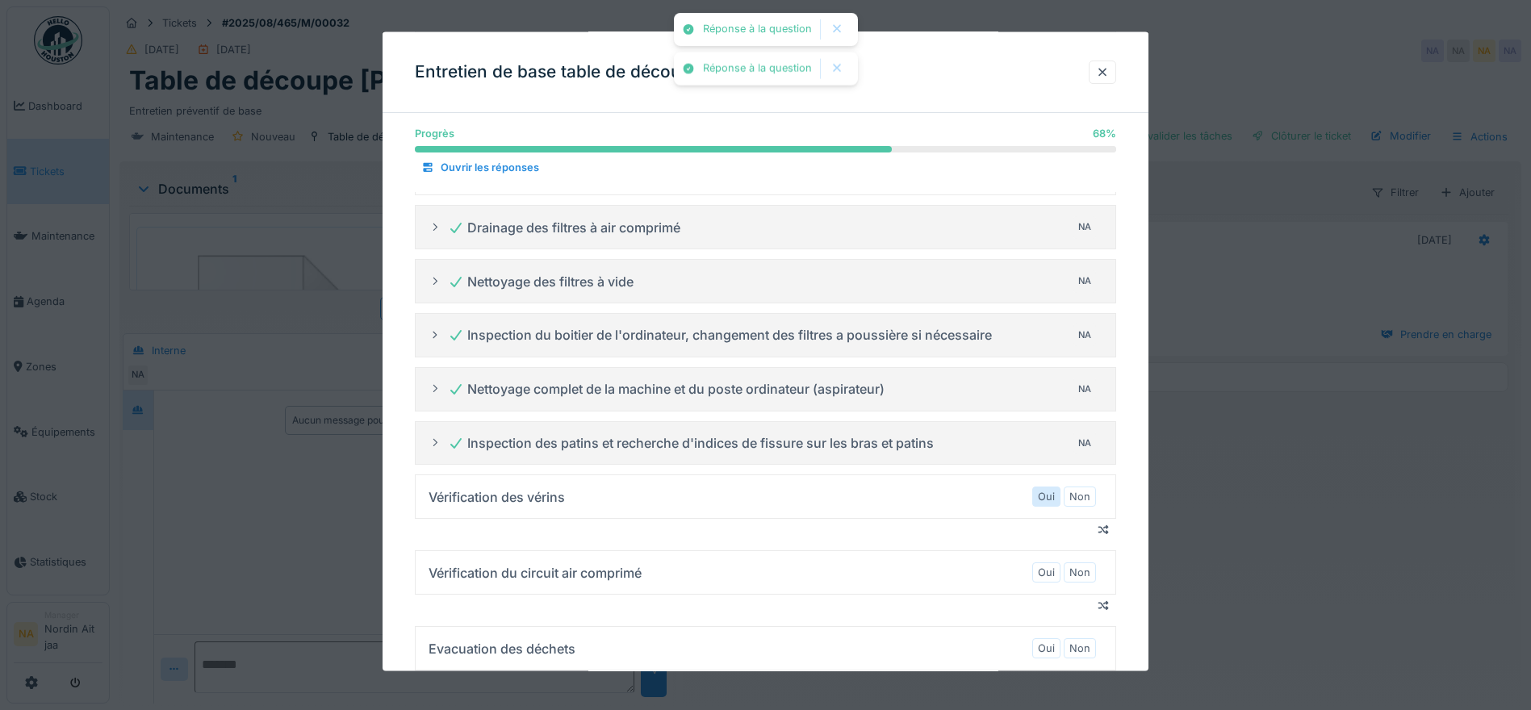
click at [1046, 502] on label "Oui" at bounding box center [1046, 496] width 17 height 15
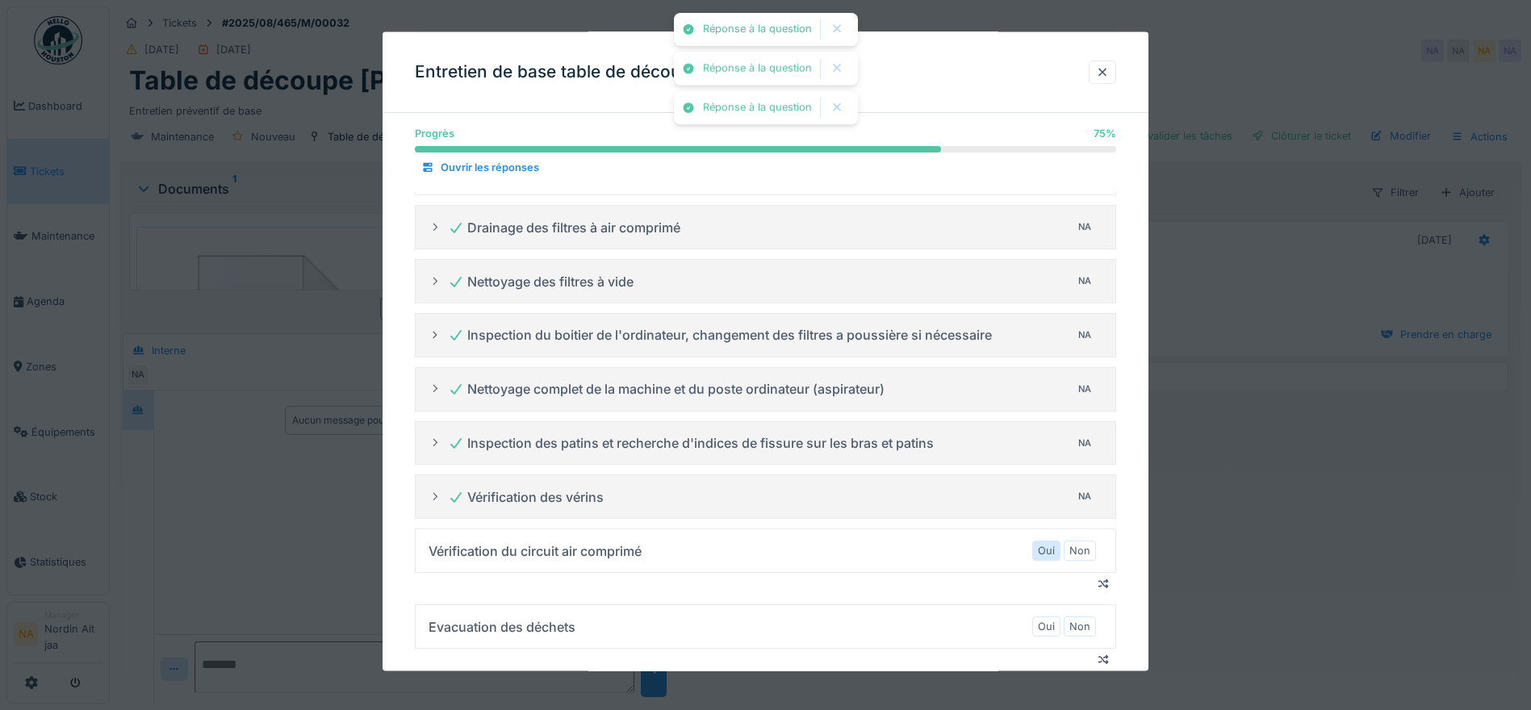
click at [1052, 545] on label "Oui" at bounding box center [1046, 550] width 17 height 15
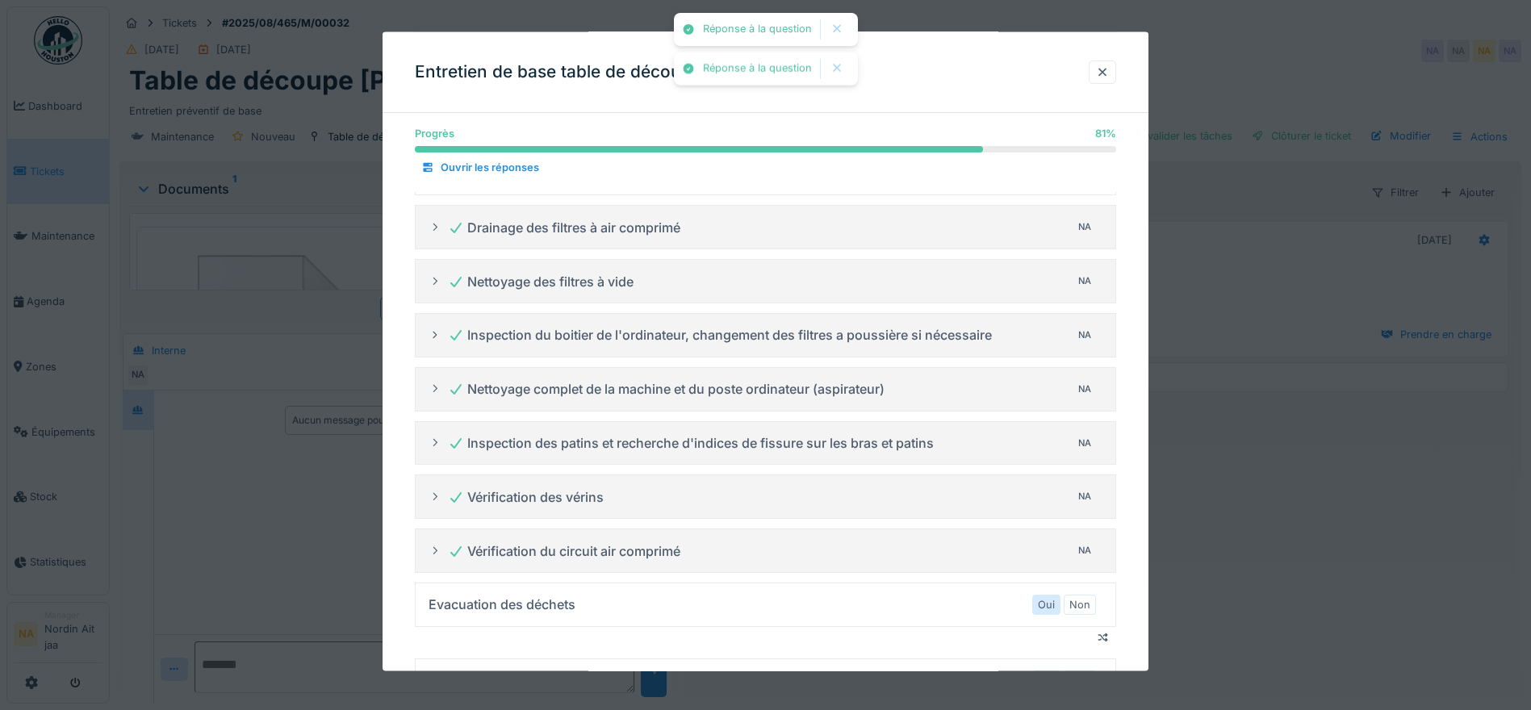
click at [1051, 608] on label "Oui" at bounding box center [1046, 604] width 17 height 15
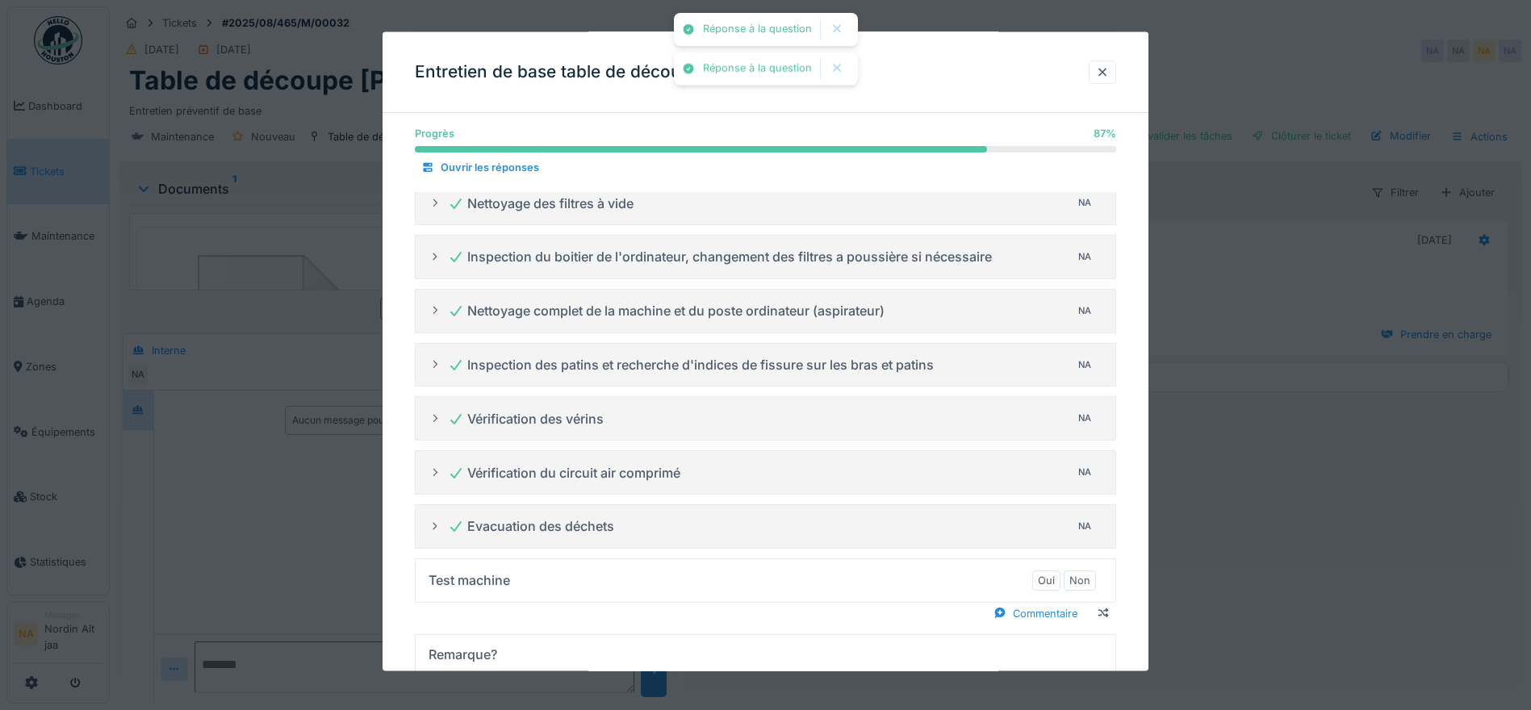
scroll to position [536, 0]
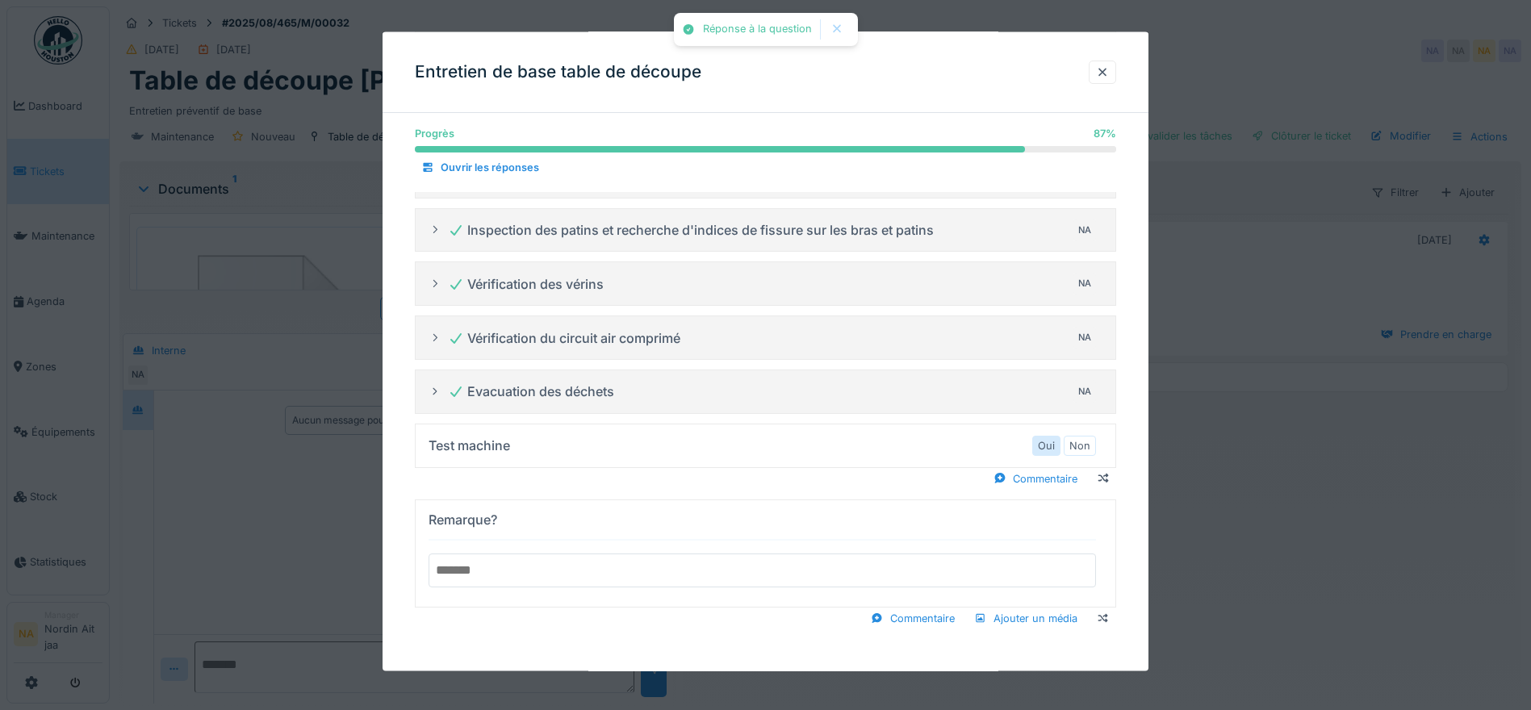
click at [1042, 449] on div "Oui" at bounding box center [1046, 445] width 28 height 20
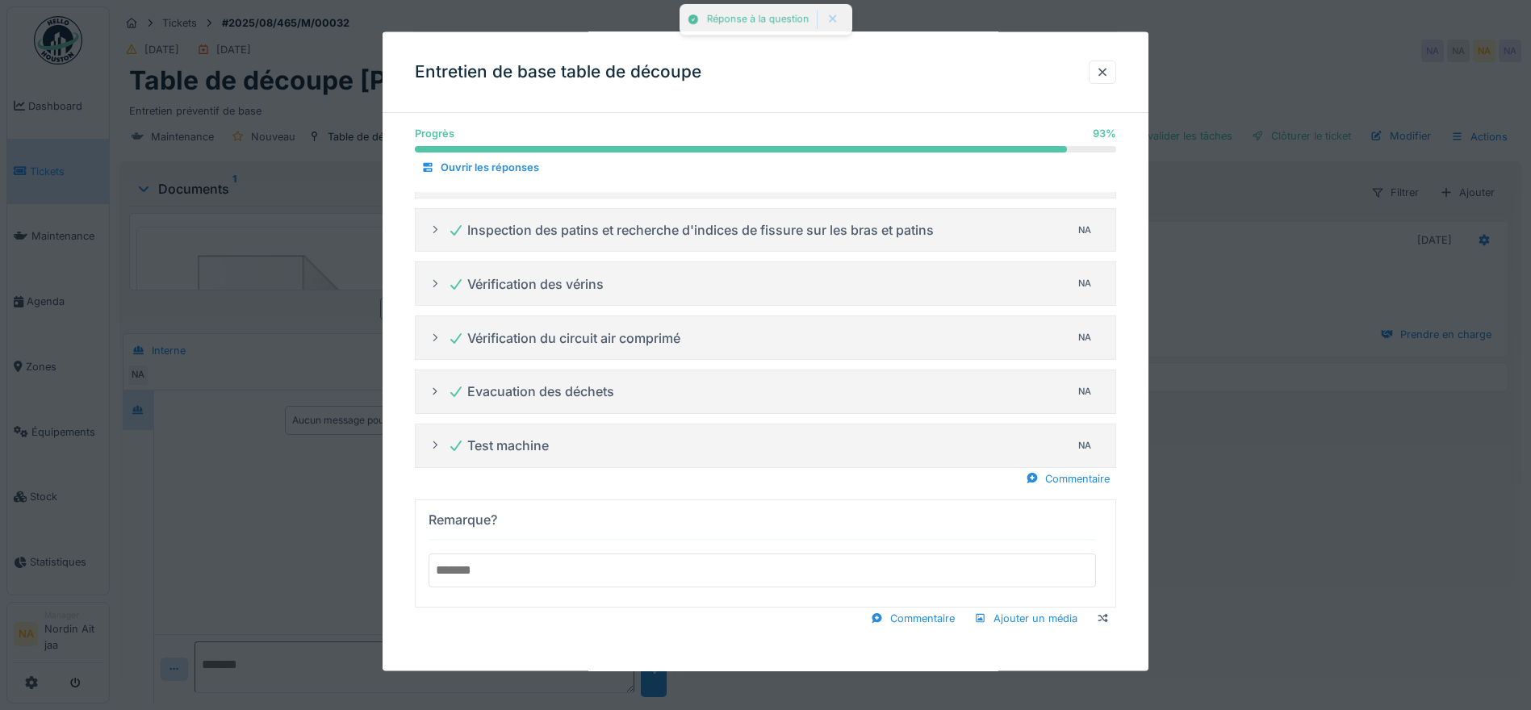
click at [926, 572] on input "text" at bounding box center [763, 570] width 668 height 34
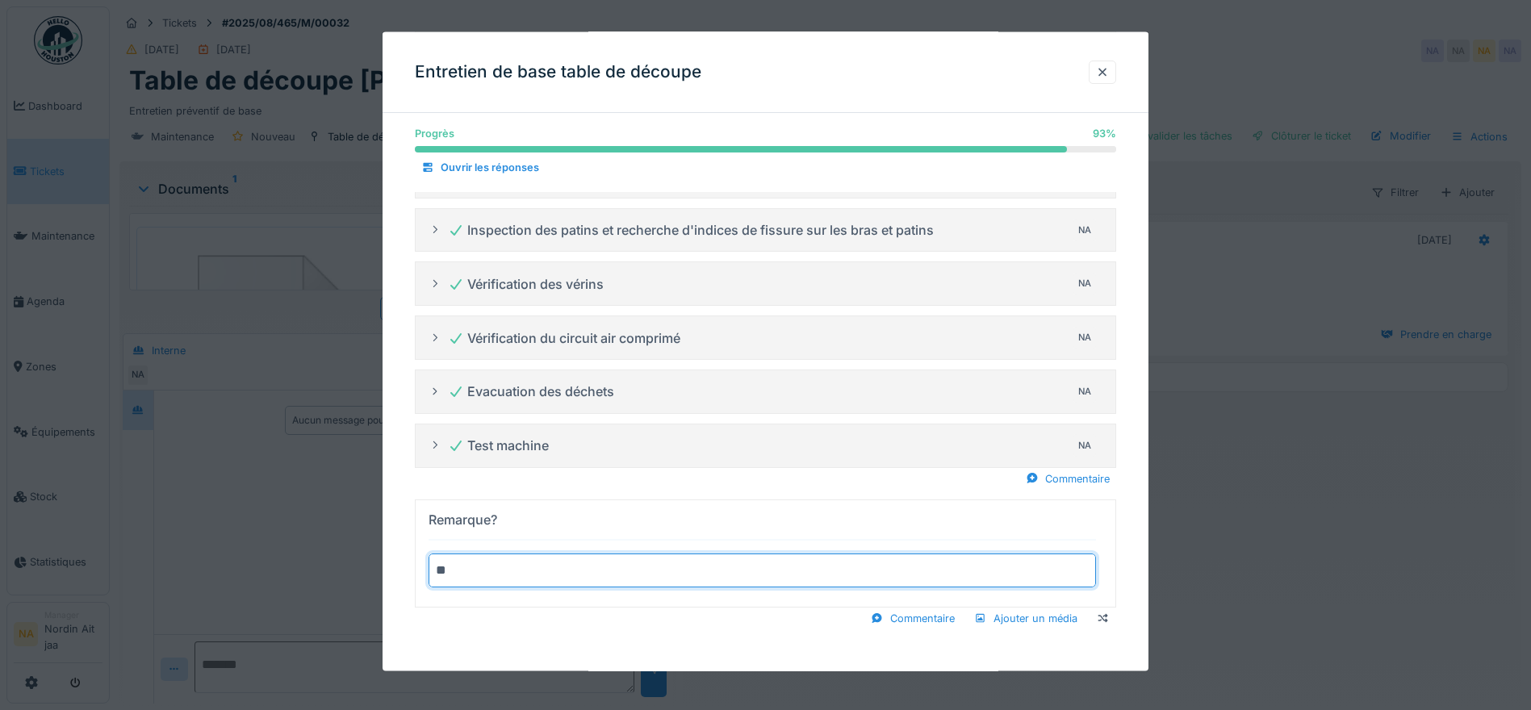
type input "*"
click at [422, 506] on summary "Remarque? ******" at bounding box center [765, 553] width 687 height 94
click at [422, 506] on summary "**********" at bounding box center [765, 553] width 687 height 94
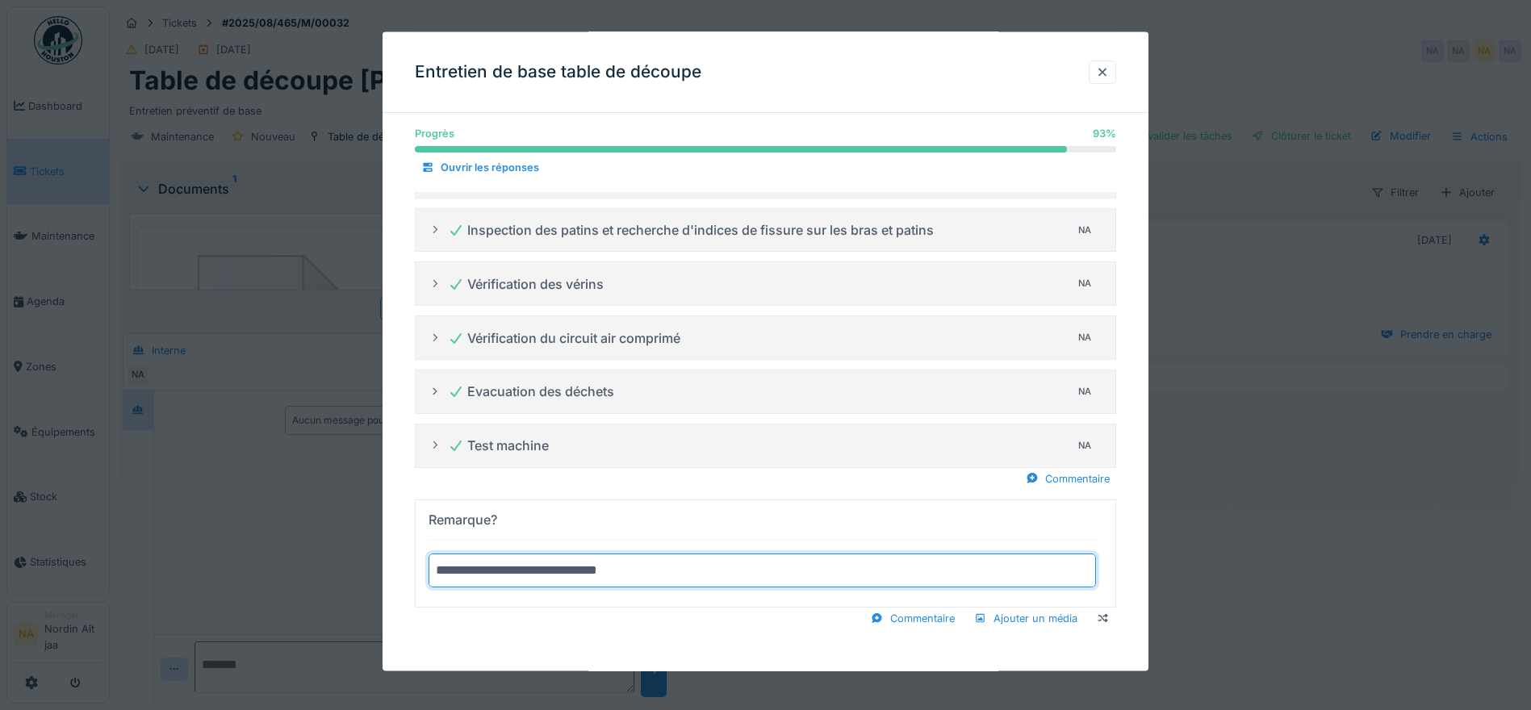
click at [422, 506] on summary "**********" at bounding box center [765, 553] width 687 height 94
type input "**********"
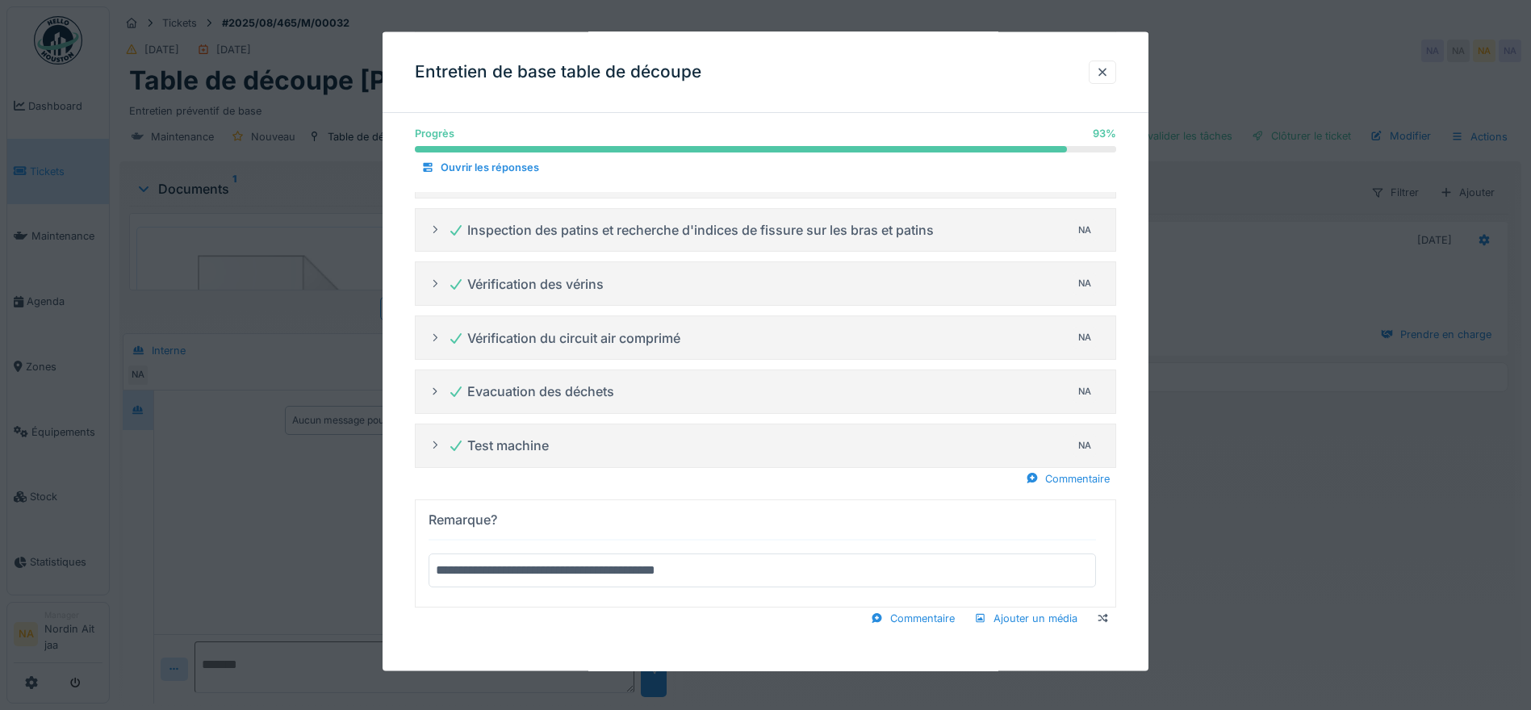
click at [584, 619] on div "Commentaire Ajouter un média" at bounding box center [765, 618] width 701 height 22
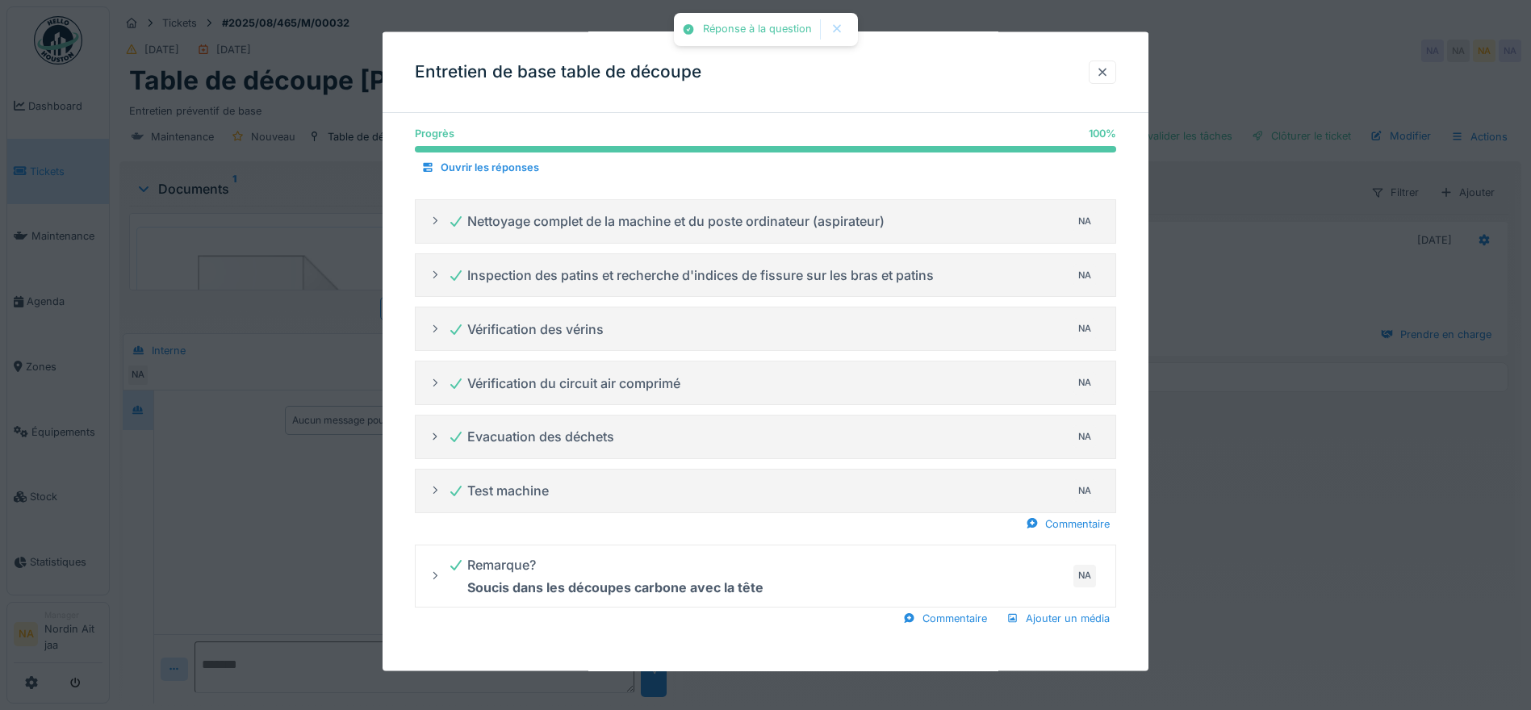
click at [1109, 73] on div at bounding box center [1102, 72] width 13 height 15
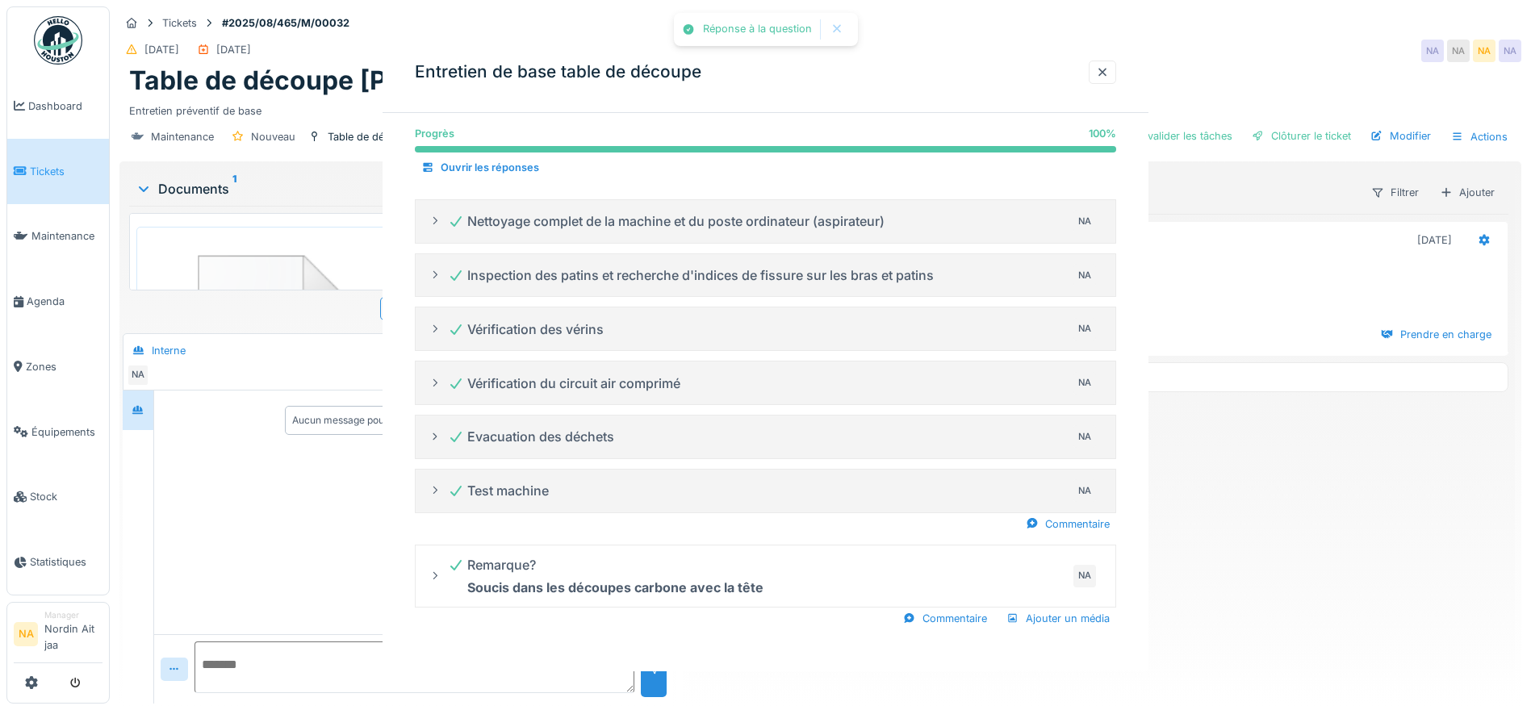
scroll to position [0, 0]
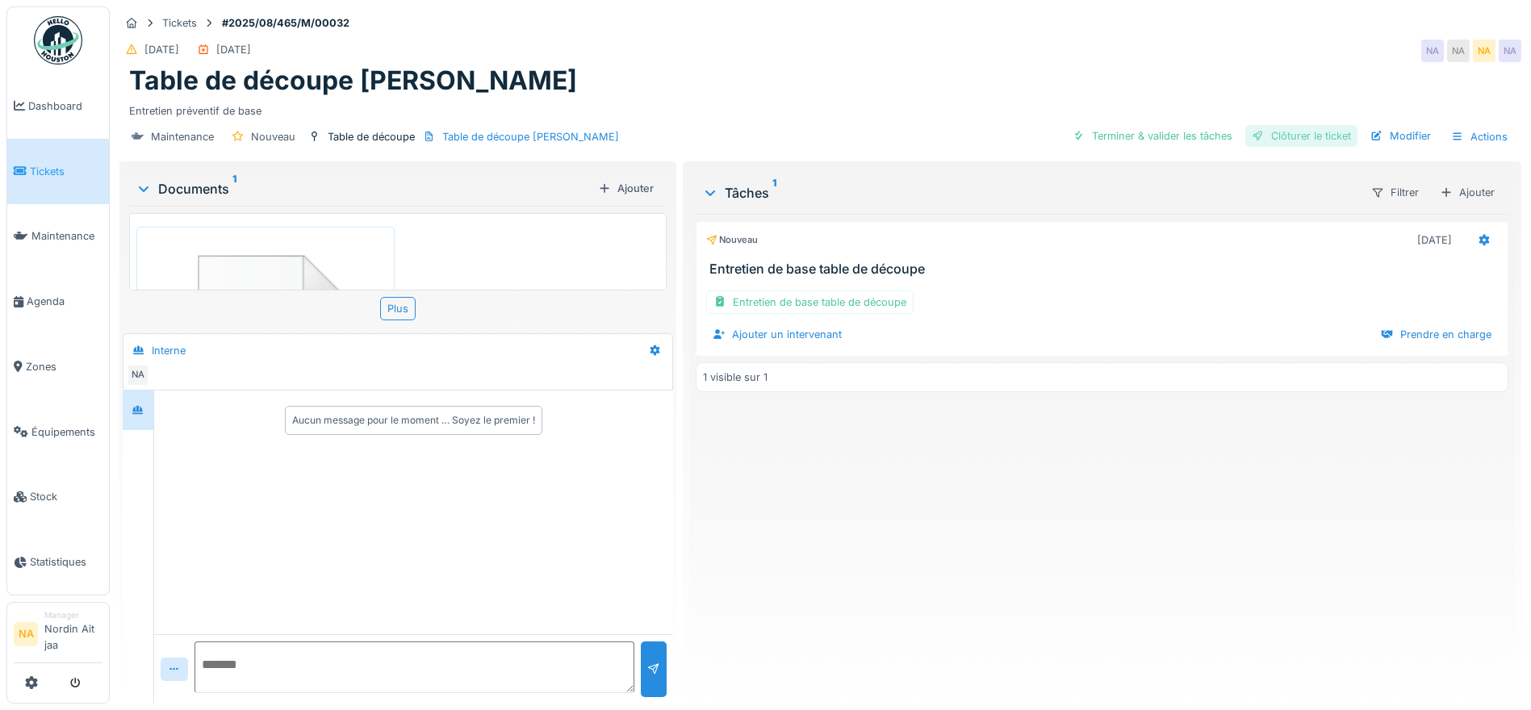
click at [1296, 136] on div "Clôturer le ticket" at bounding box center [1301, 136] width 112 height 22
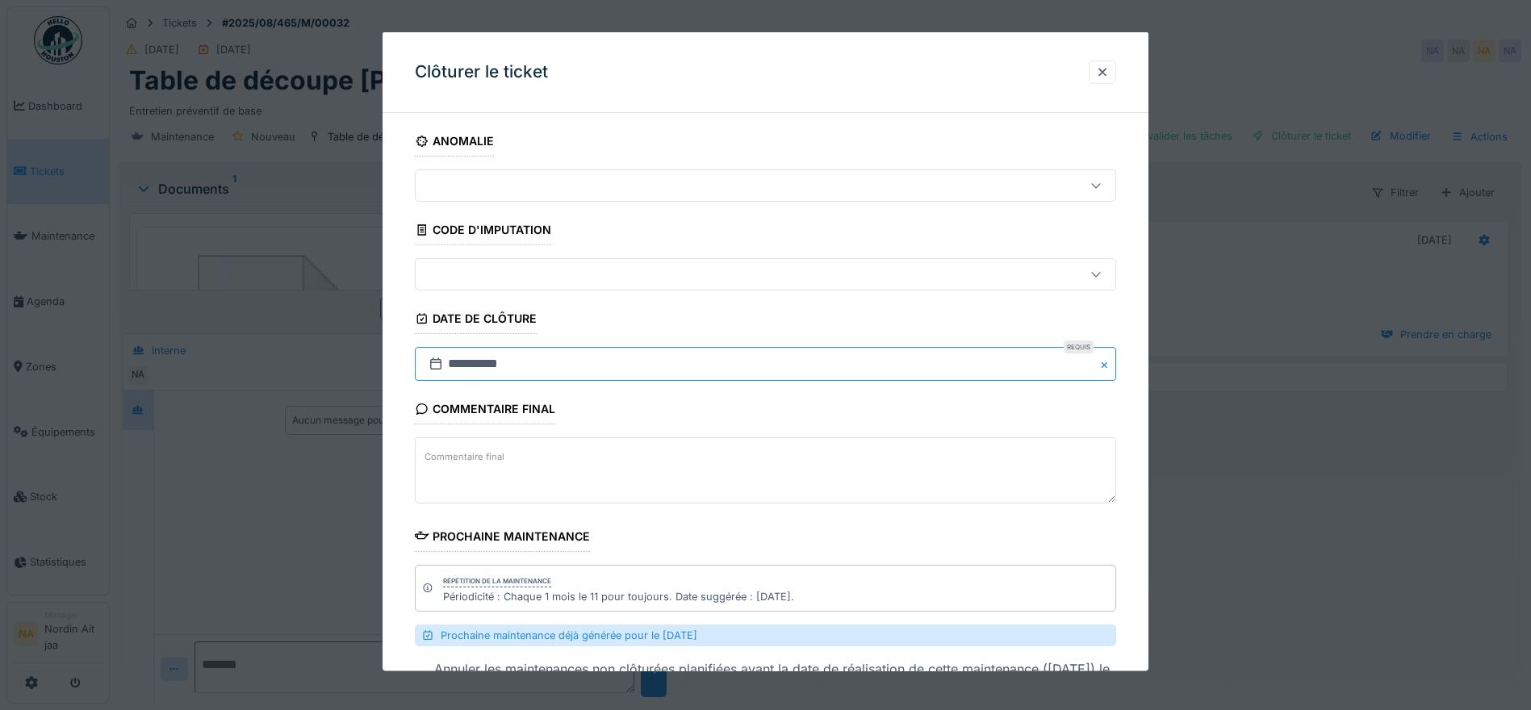
click at [524, 356] on input "**********" at bounding box center [765, 364] width 701 height 34
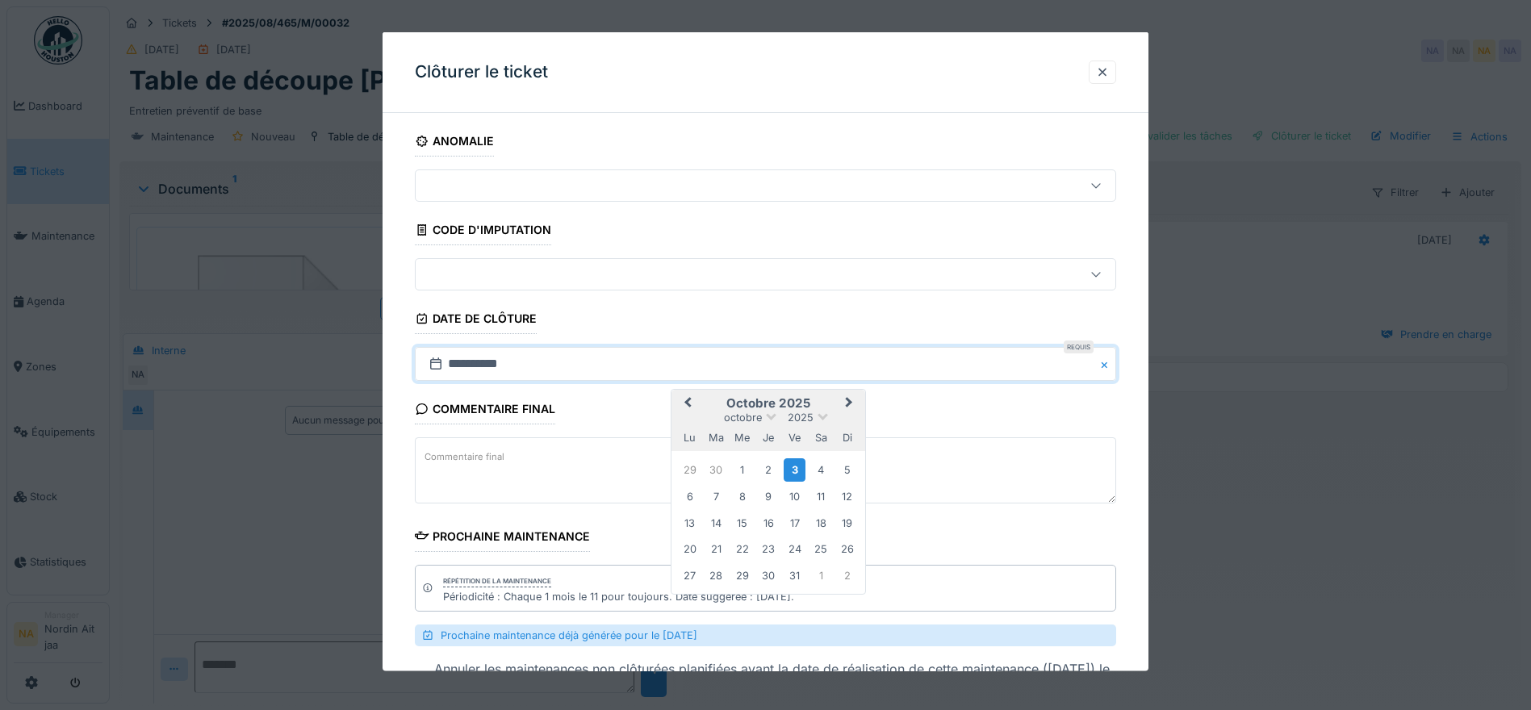
click at [698, 400] on button "Previous Month" at bounding box center [686, 404] width 26 height 26
click at [692, 396] on button "Previous Month" at bounding box center [686, 404] width 26 height 26
click at [694, 530] on div "11" at bounding box center [690, 522] width 22 height 22
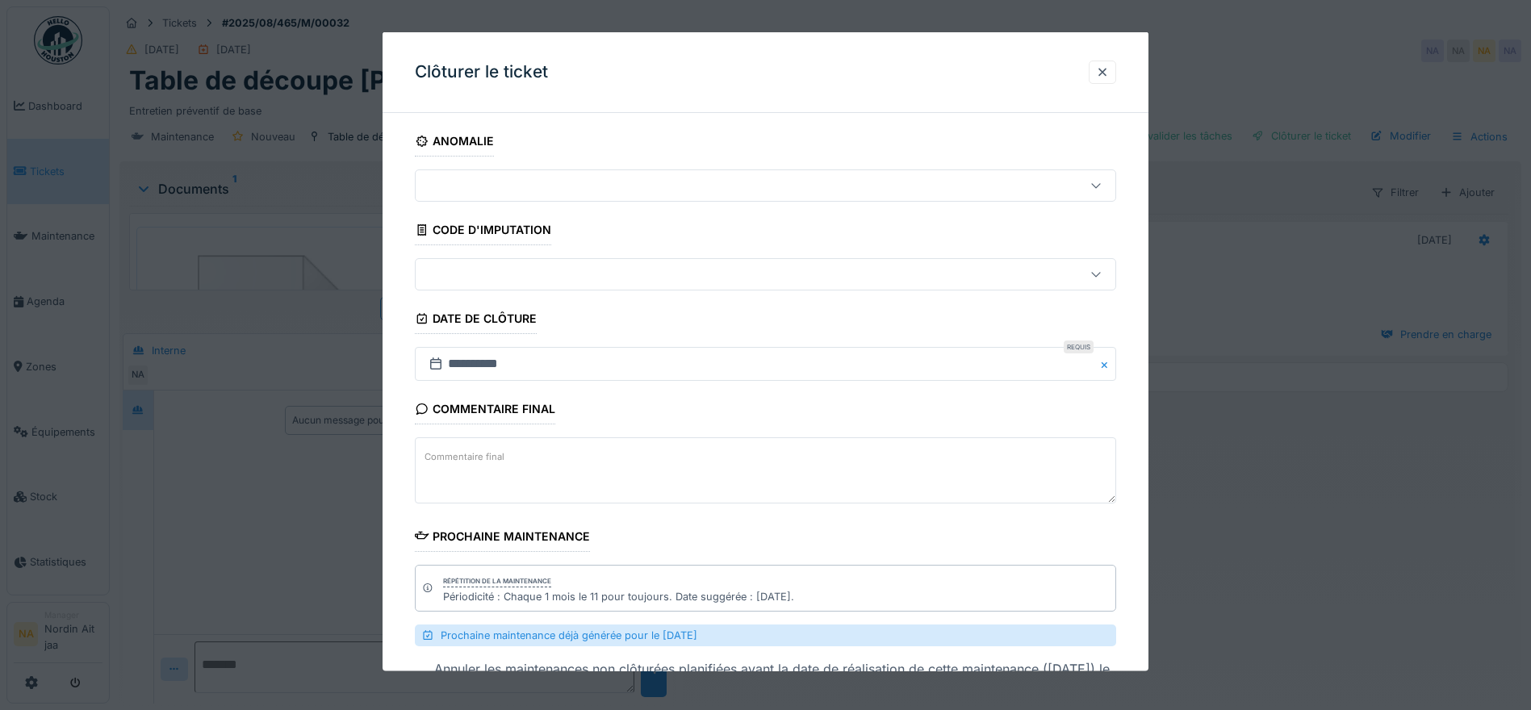
scroll to position [125, 0]
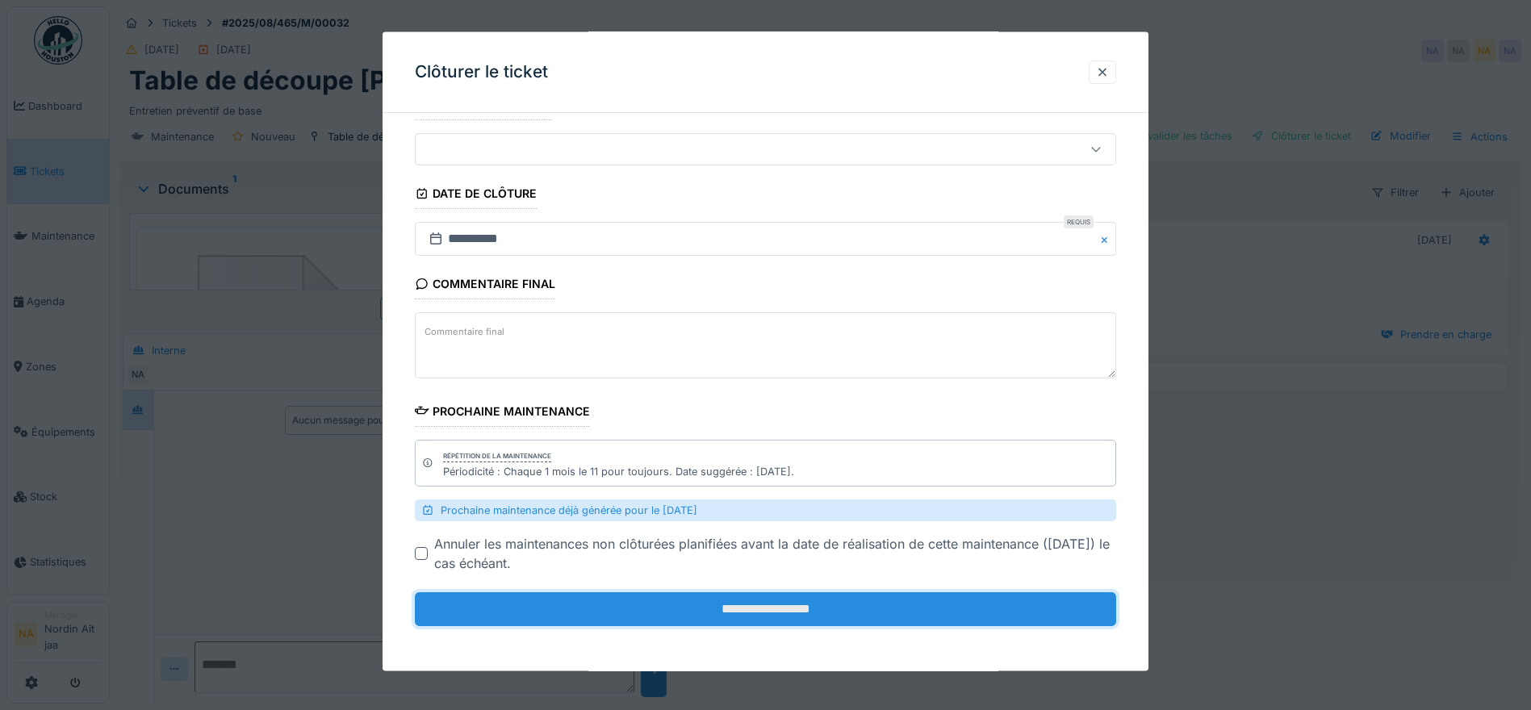
click at [700, 605] on input "**********" at bounding box center [765, 609] width 701 height 34
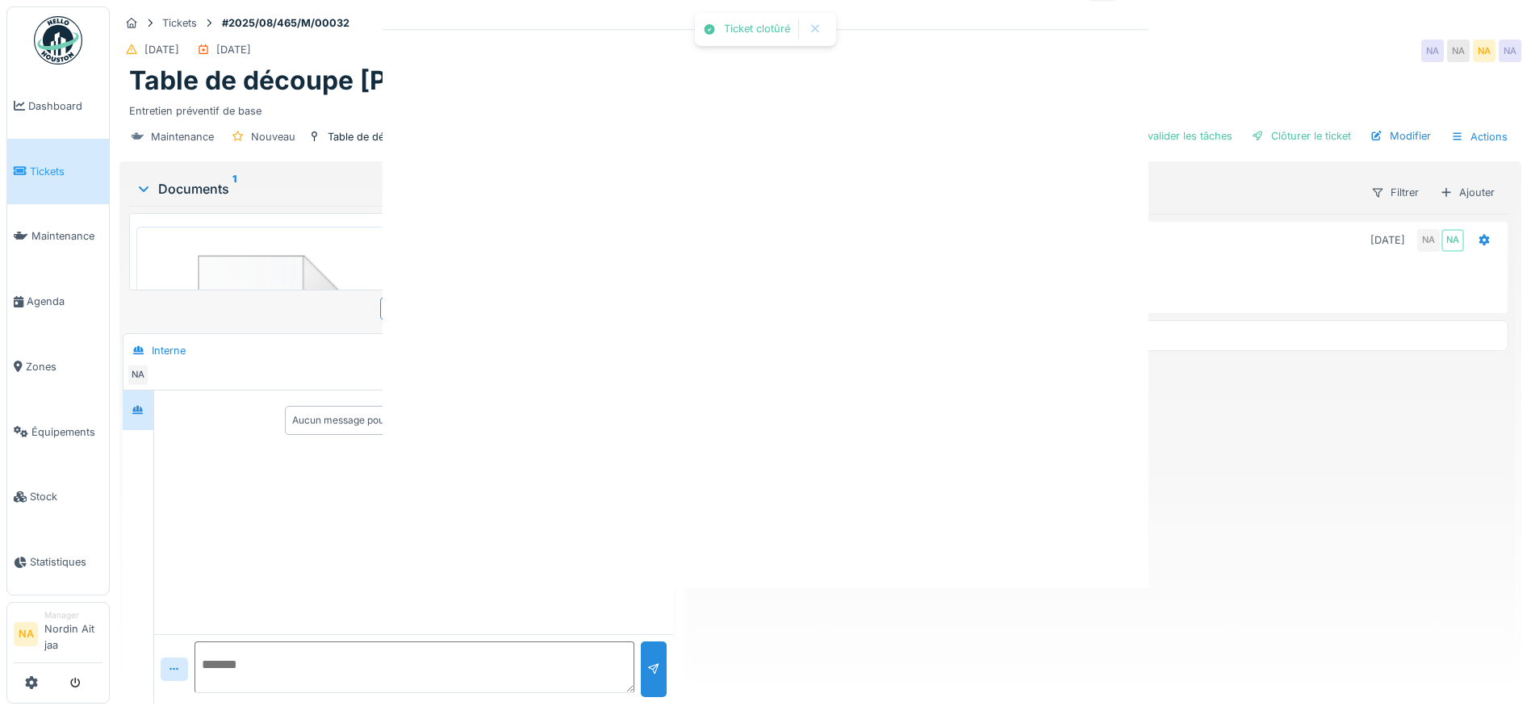
scroll to position [0, 0]
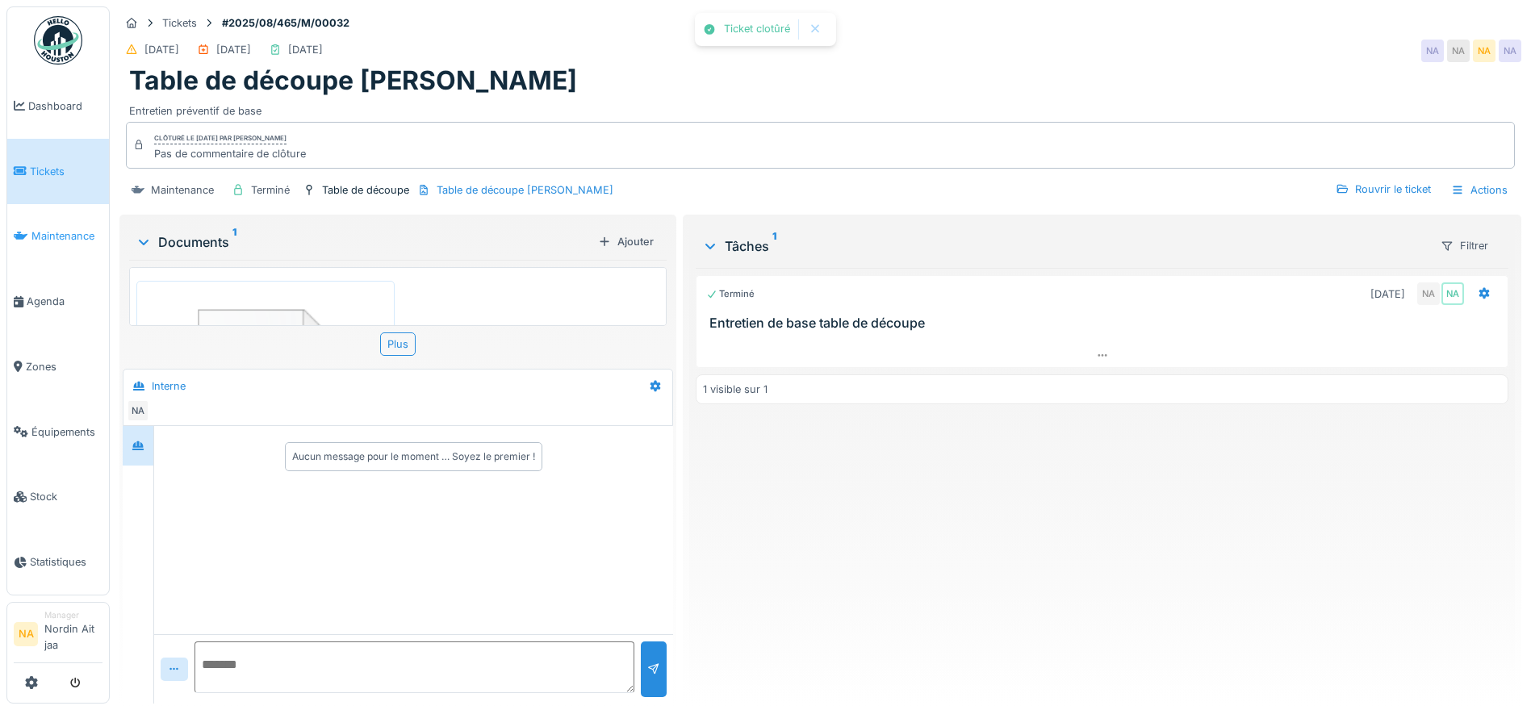
click at [44, 233] on span "Maintenance" at bounding box center [66, 235] width 71 height 15
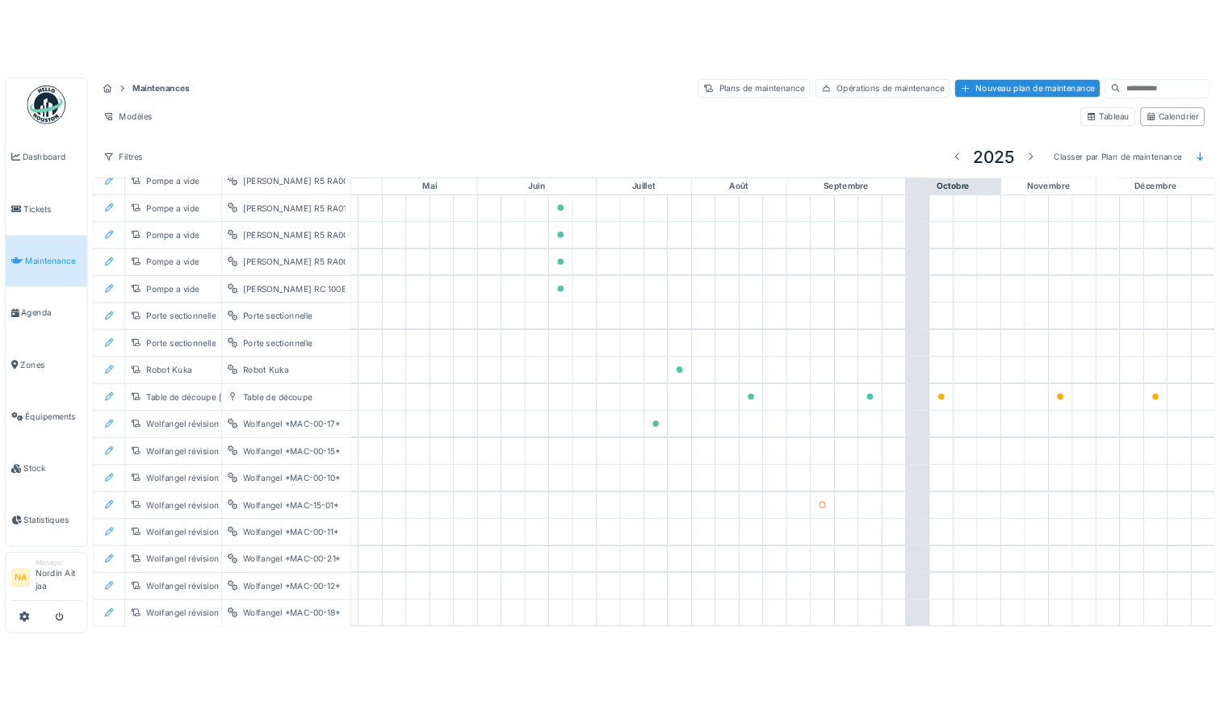
scroll to position [1379, 535]
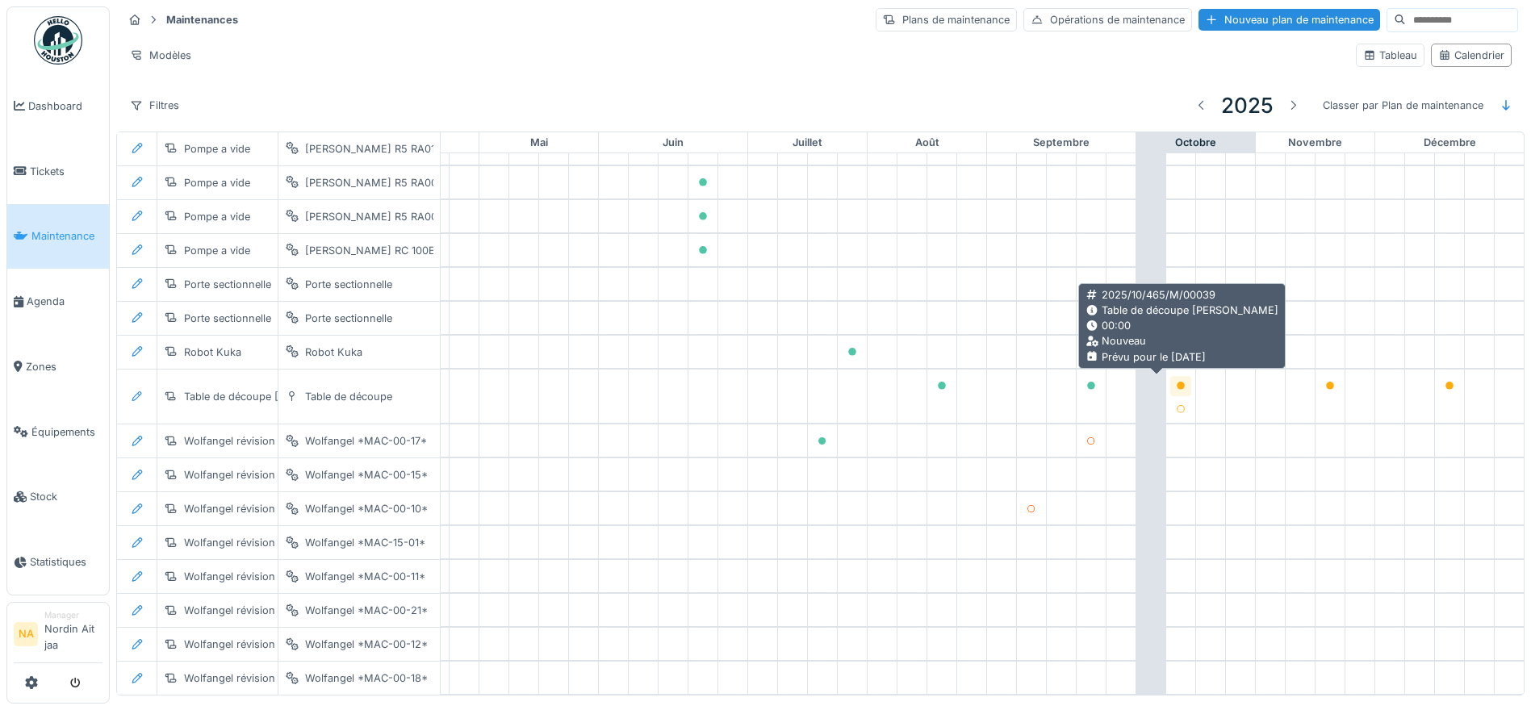
click at [1177, 386] on icon at bounding box center [1181, 386] width 8 height 8
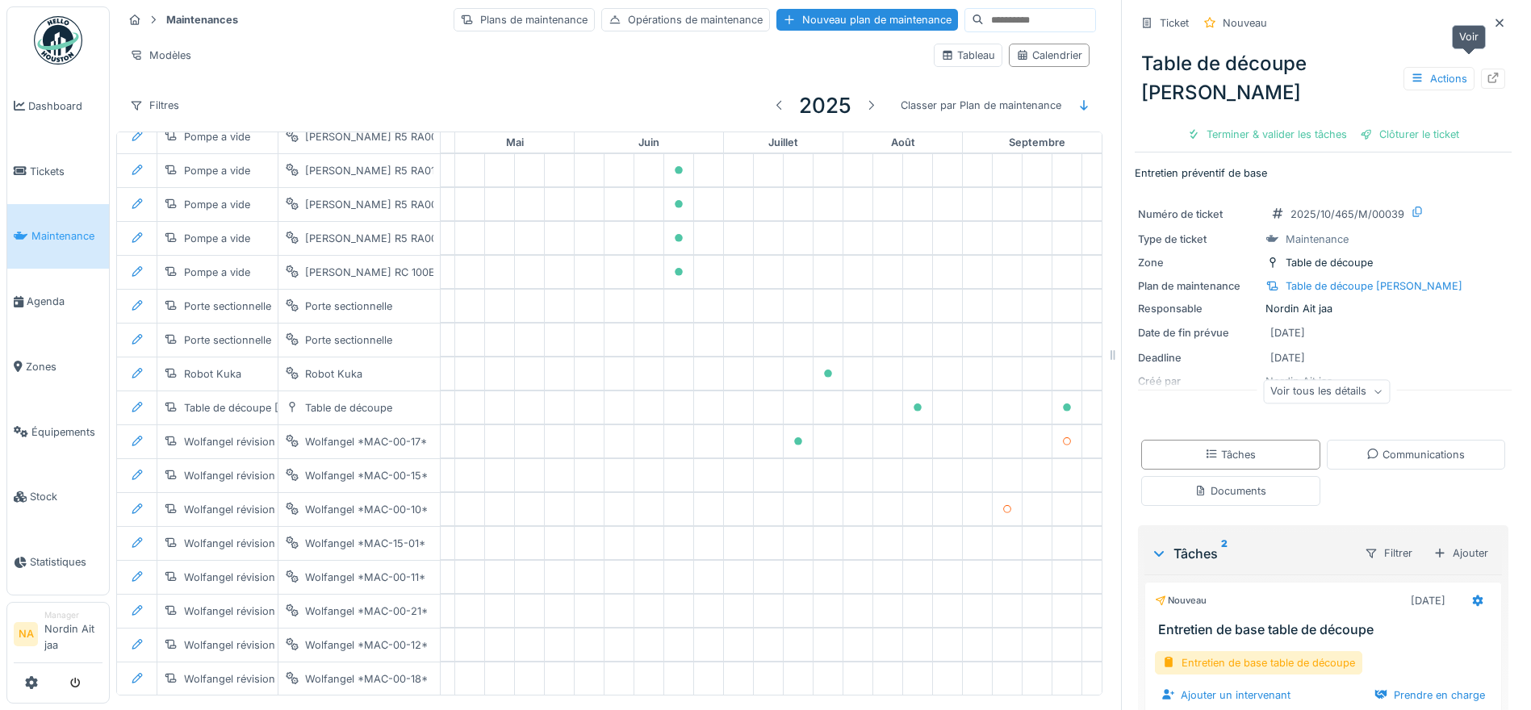
click at [1488, 73] on icon at bounding box center [1493, 78] width 10 height 10
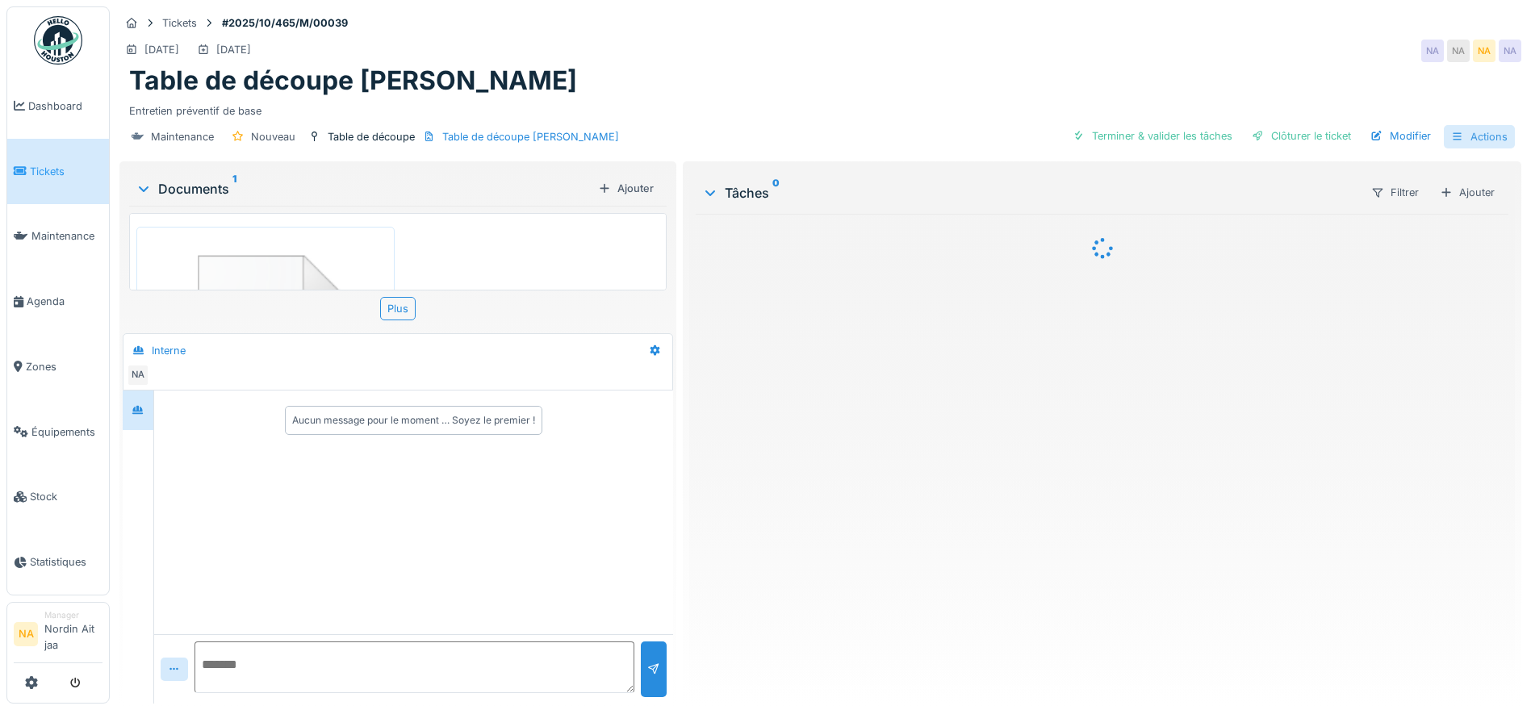
click at [1444, 127] on div "Actions" at bounding box center [1479, 136] width 71 height 23
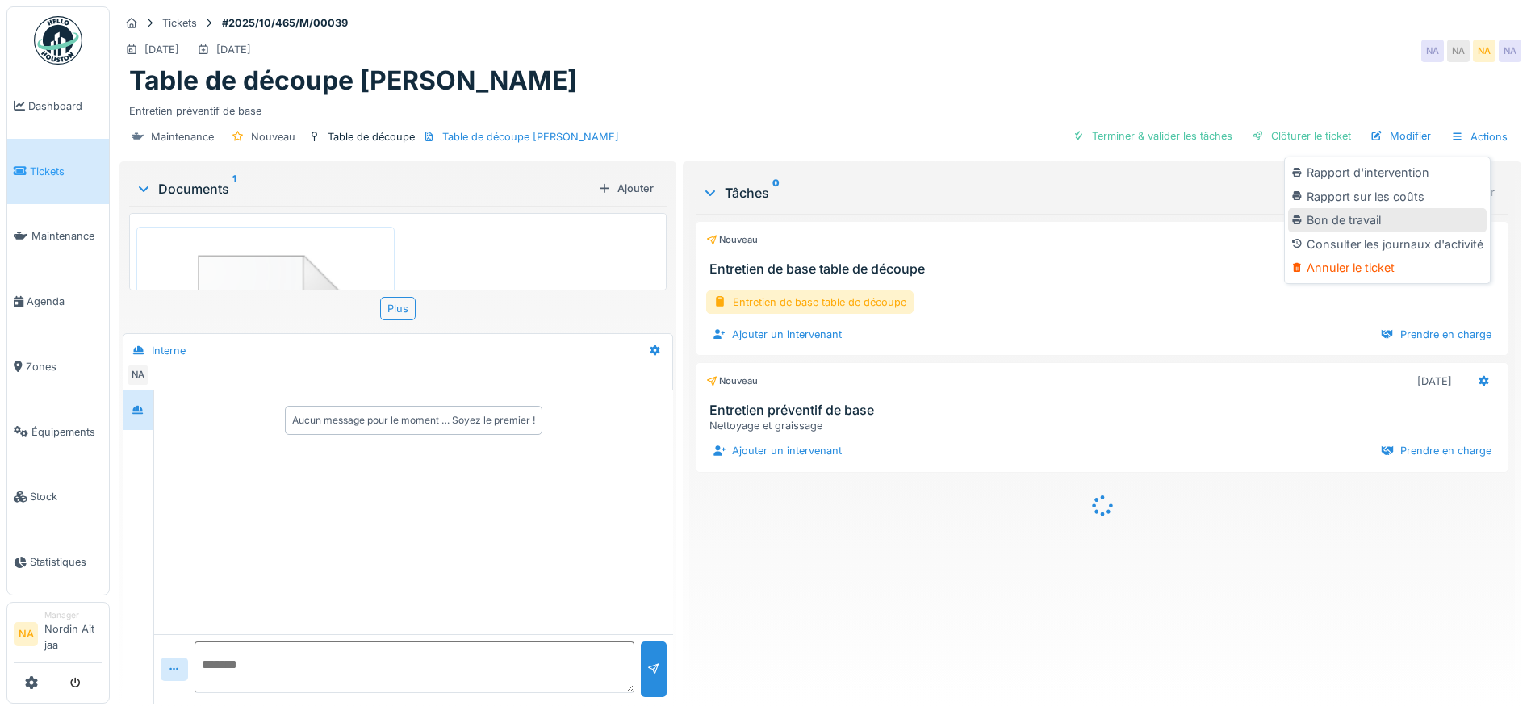
click at [1412, 214] on div "Bon de travail" at bounding box center [1387, 220] width 199 height 24
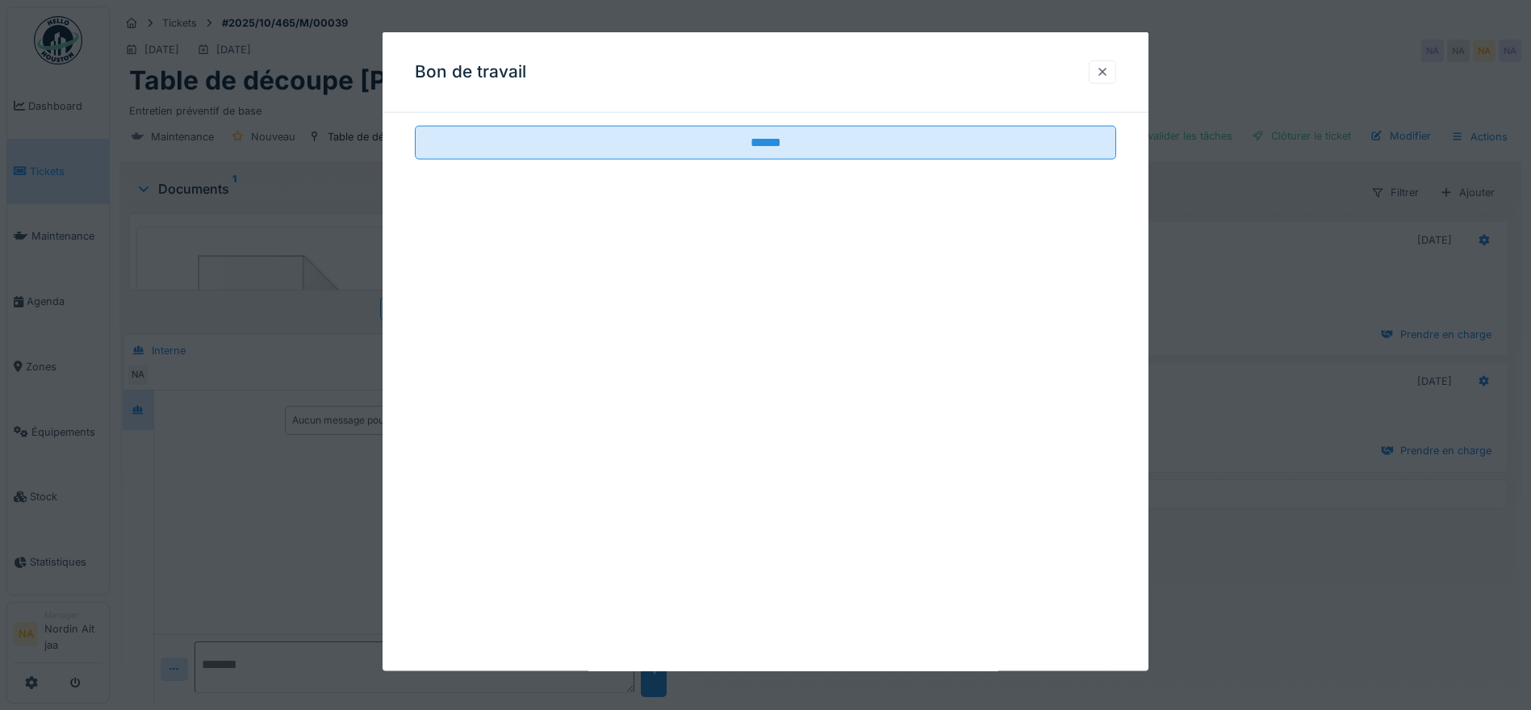
click at [1106, 66] on div at bounding box center [1102, 72] width 13 height 15
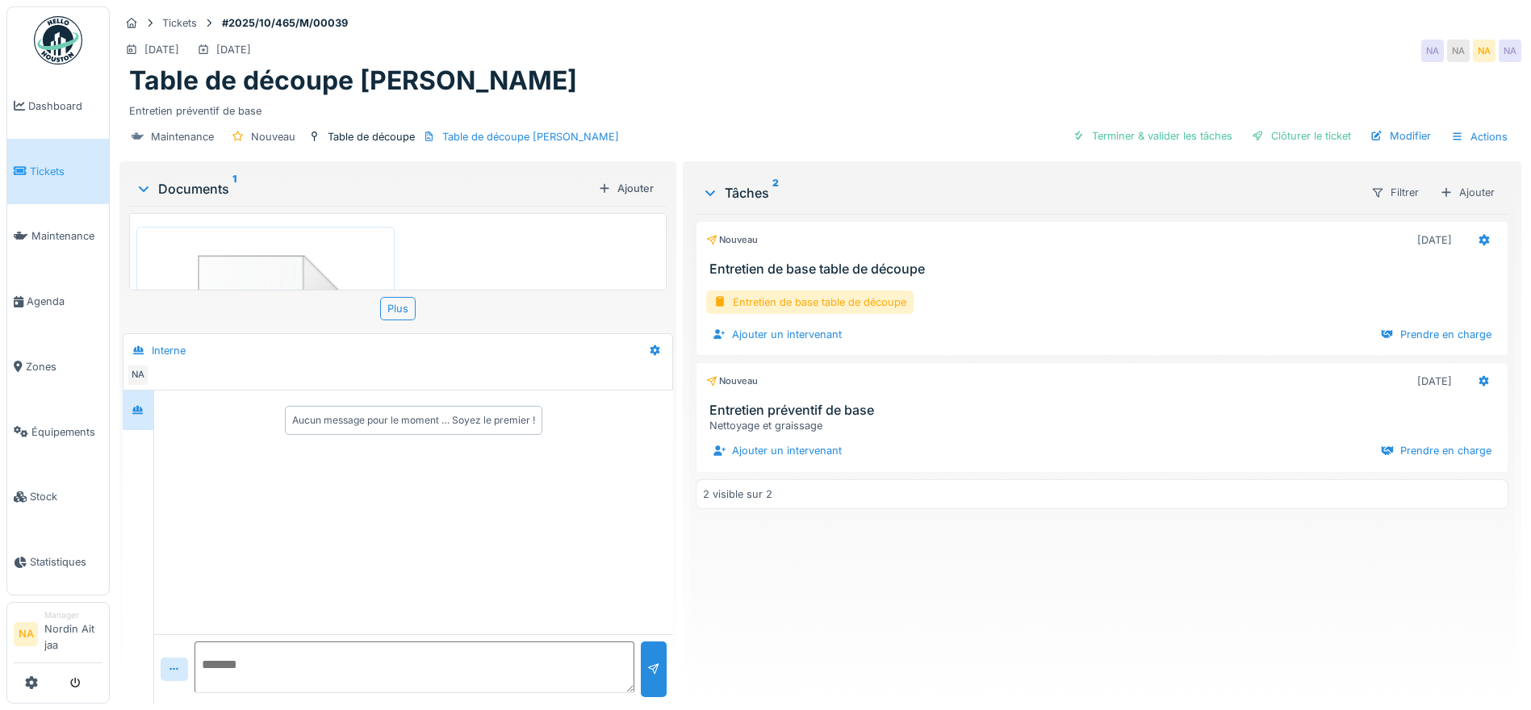
click at [1451, 132] on icon at bounding box center [1457, 137] width 13 height 10
click at [1419, 209] on div "Bon de travail" at bounding box center [1387, 220] width 199 height 24
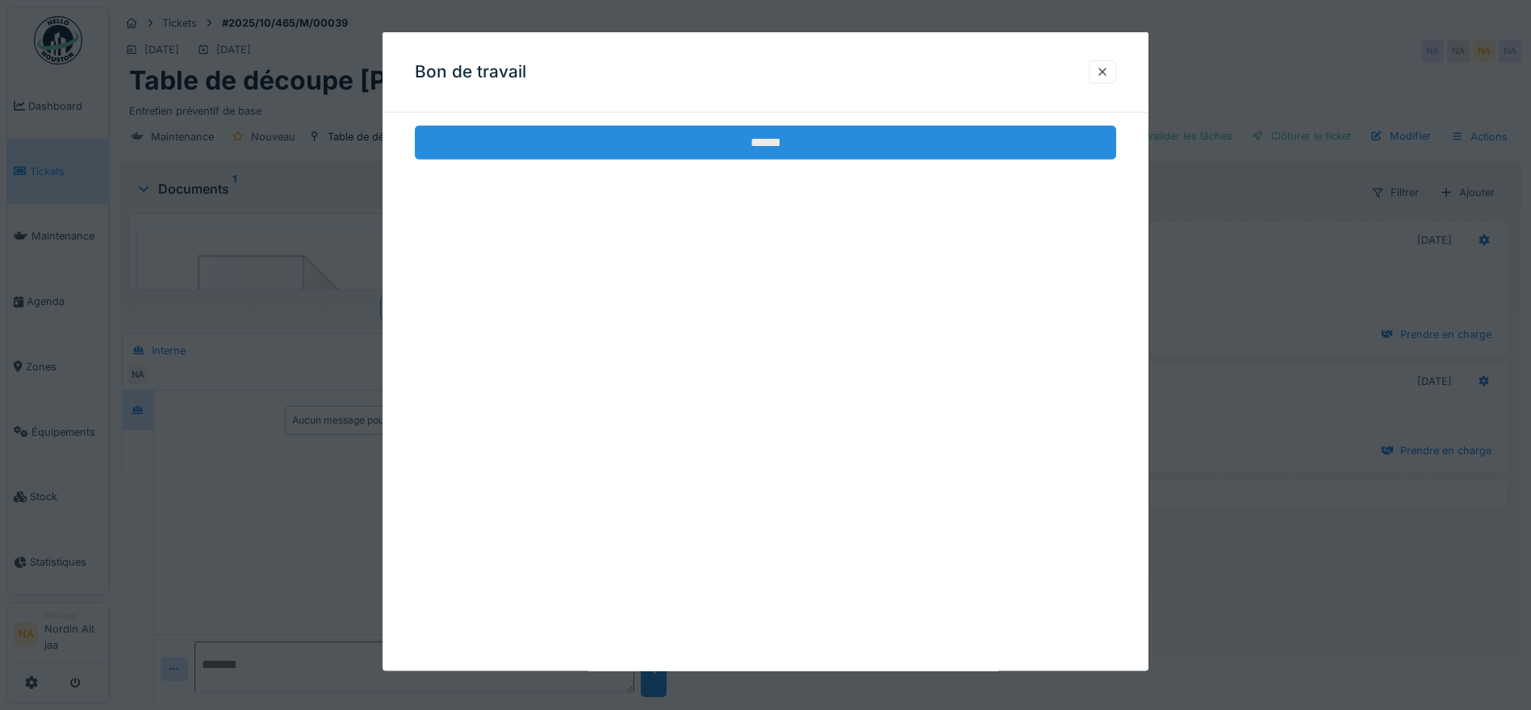
click at [942, 154] on input "******" at bounding box center [765, 143] width 701 height 34
click at [764, 140] on input "******" at bounding box center [765, 143] width 701 height 34
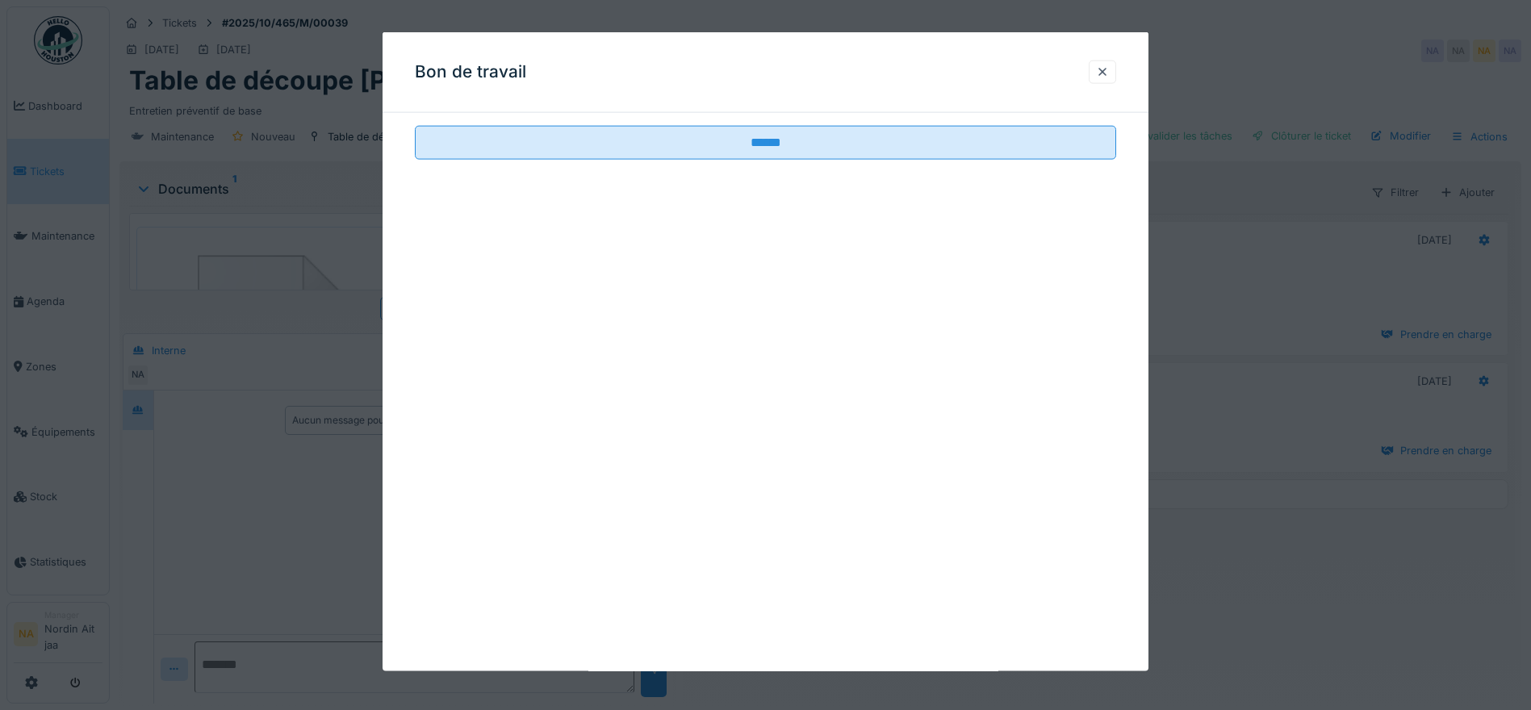
click at [847, 443] on div "Bon de travail ******" at bounding box center [766, 351] width 766 height 639
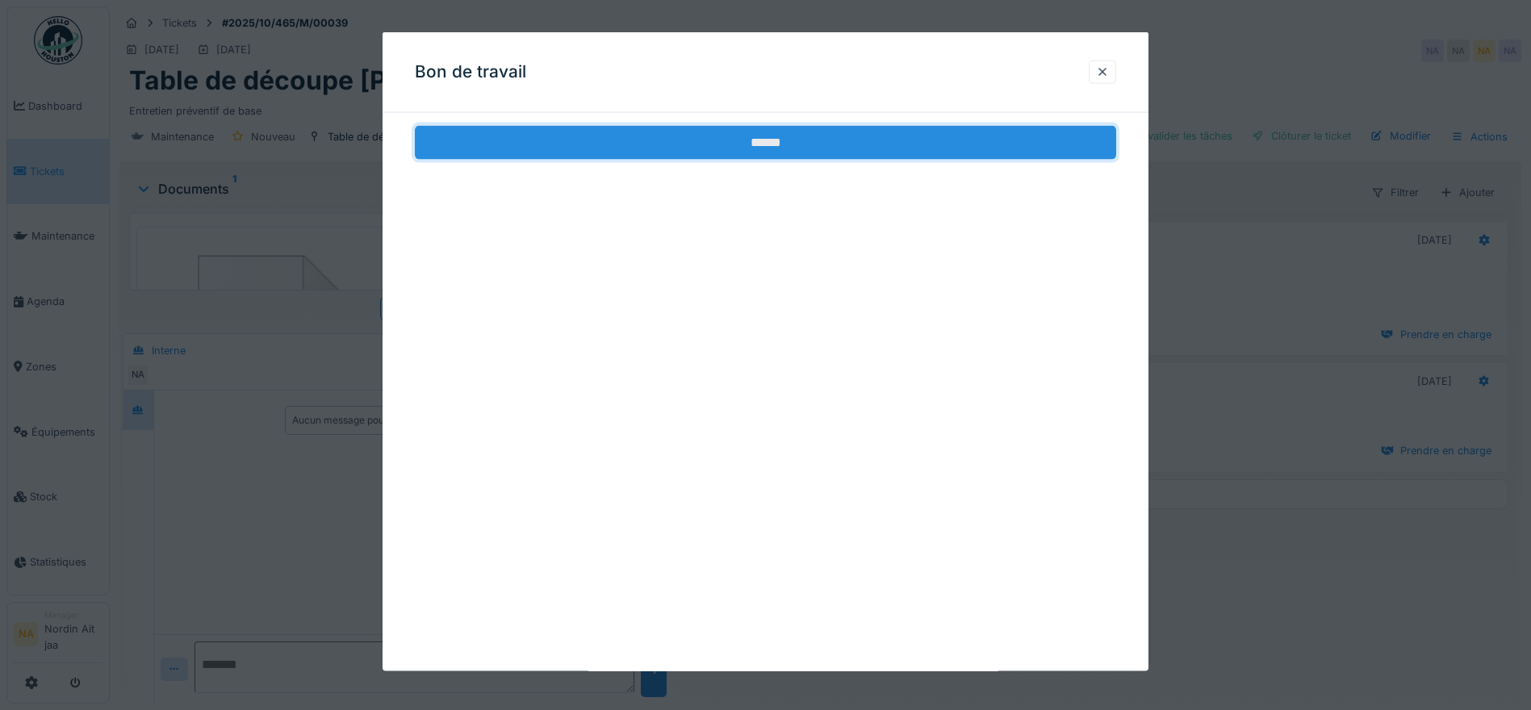
click at [788, 147] on input "******" at bounding box center [765, 143] width 701 height 34
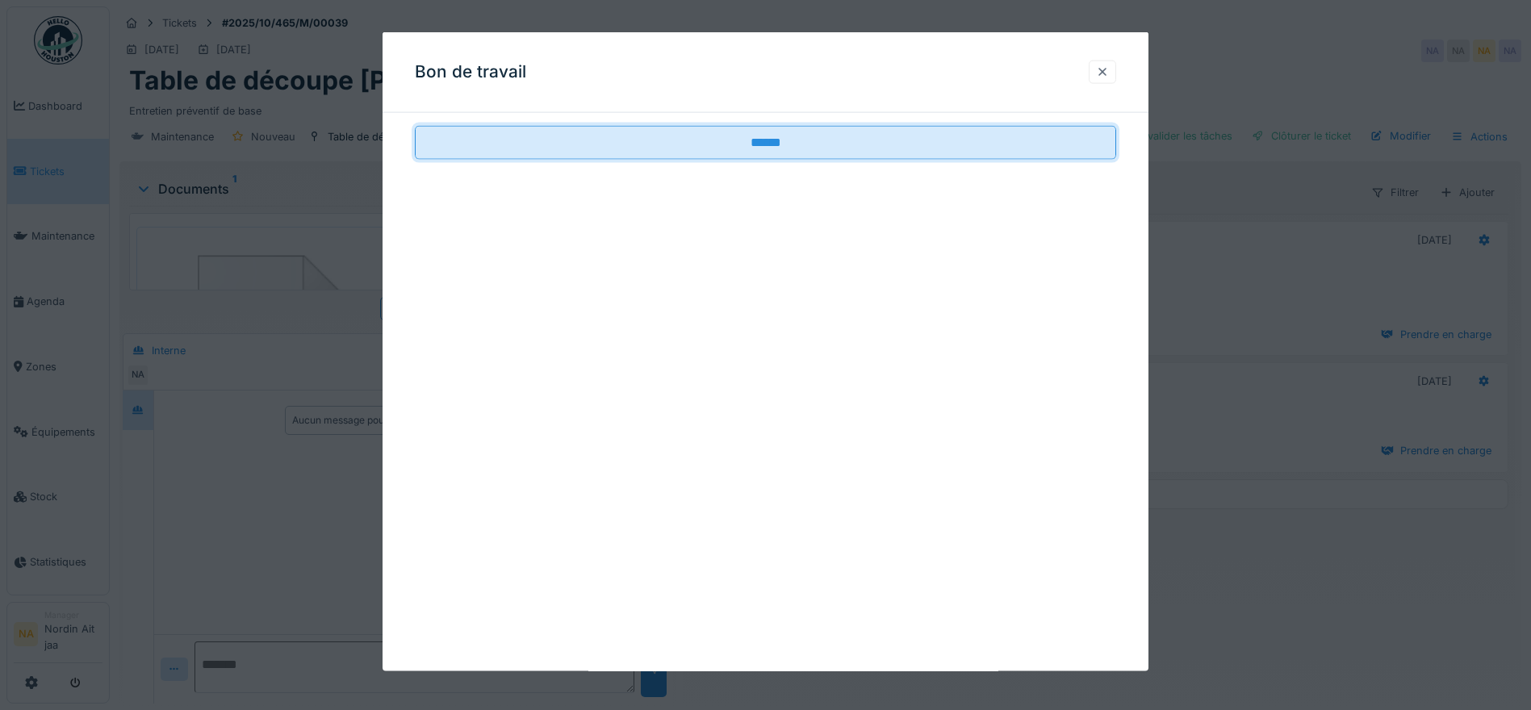
click at [1109, 72] on div at bounding box center [1102, 72] width 13 height 15
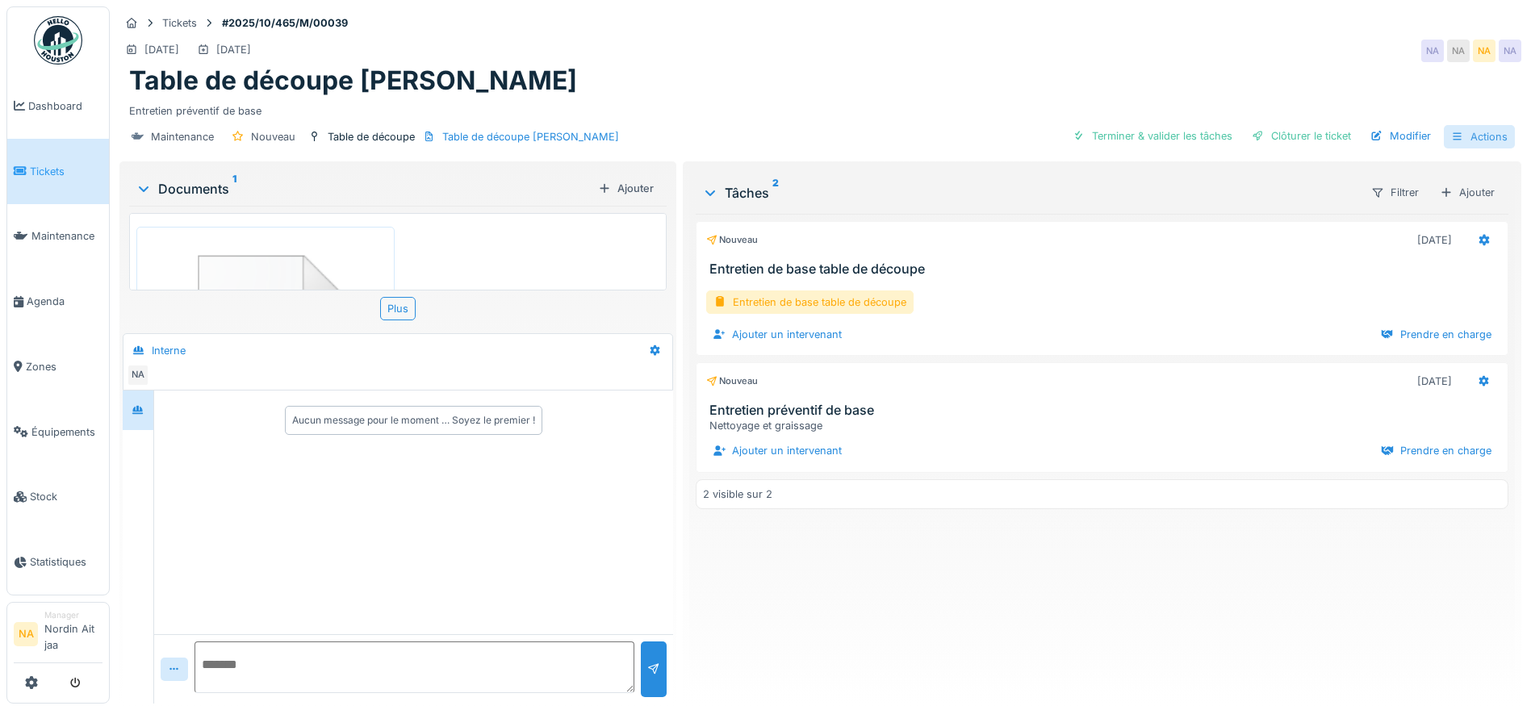
click at [1474, 136] on div "Actions" at bounding box center [1479, 136] width 71 height 23
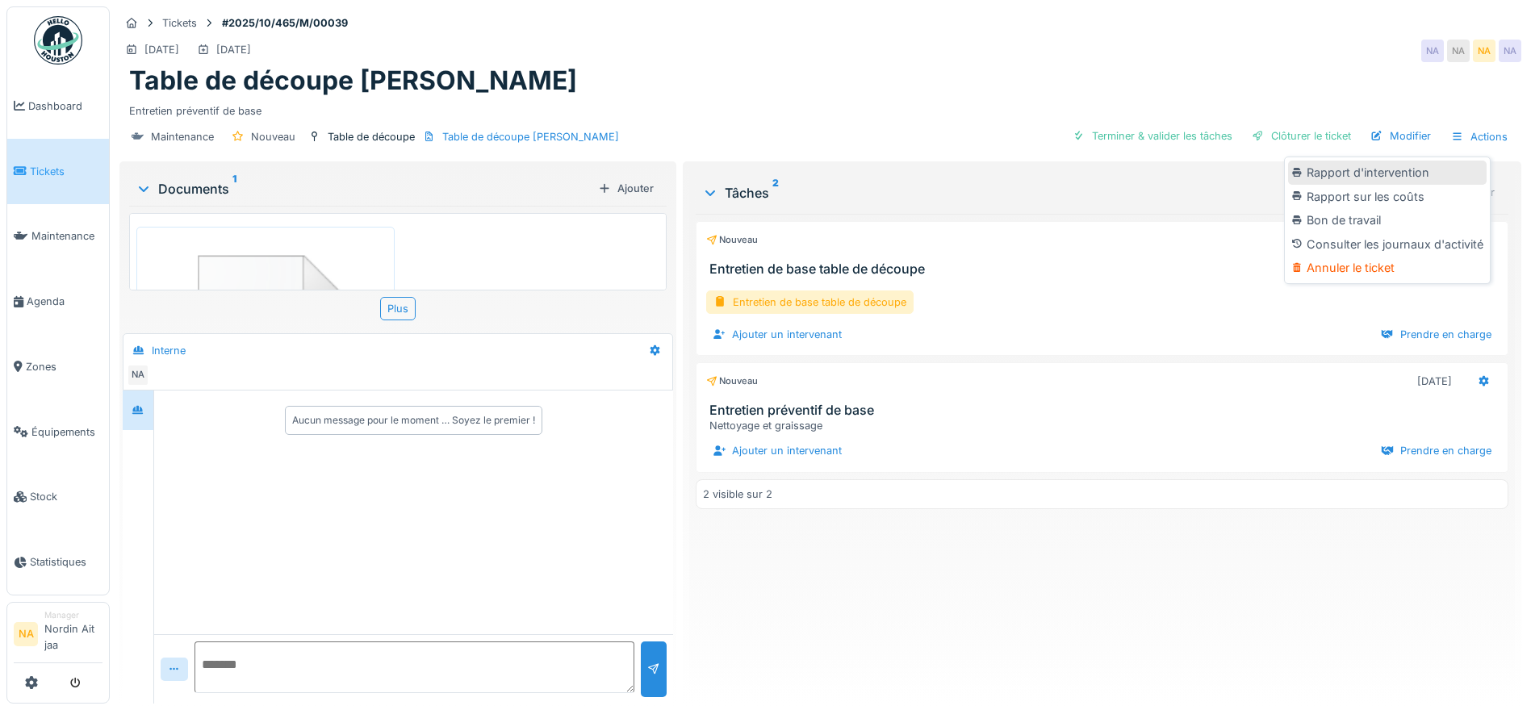
click at [1416, 175] on div "Rapport d'intervention" at bounding box center [1387, 173] width 199 height 24
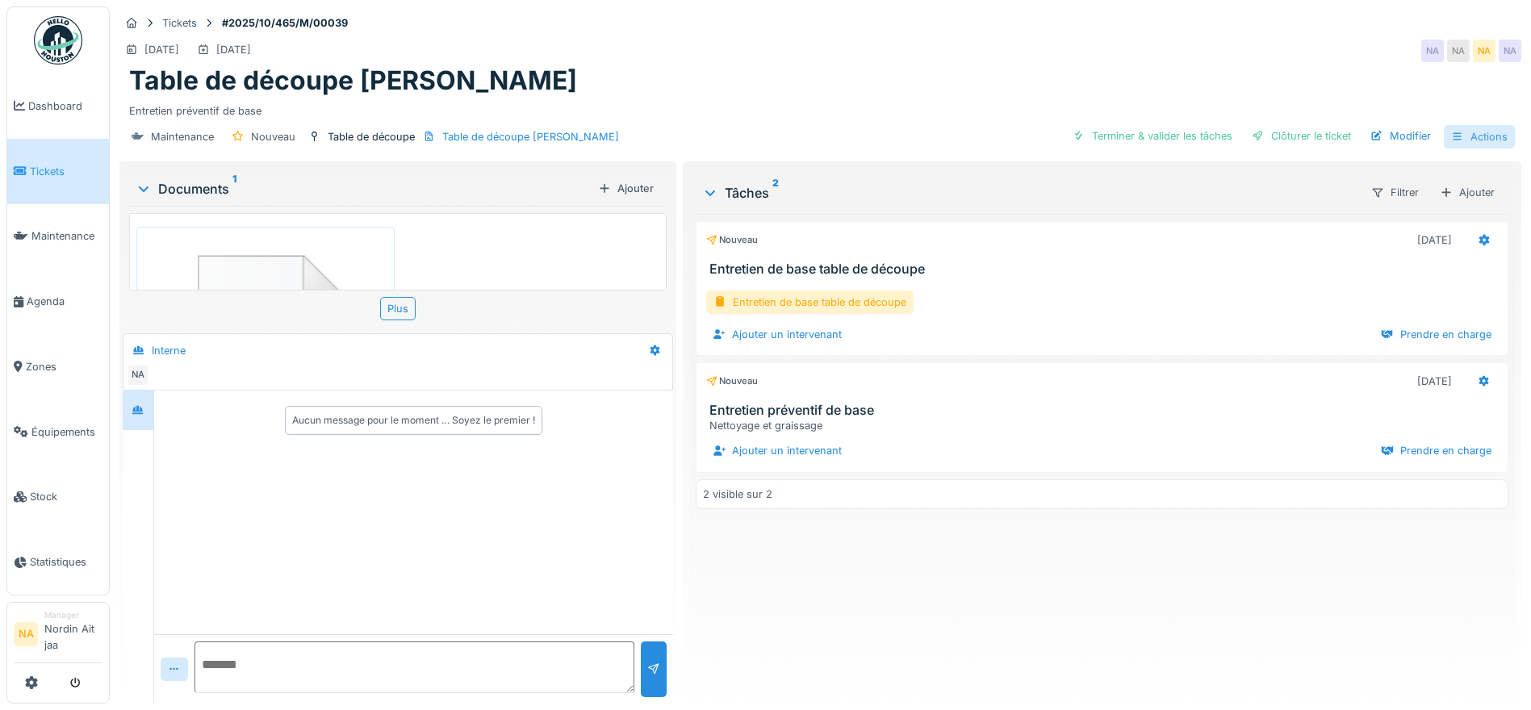
click at [1452, 136] on icon at bounding box center [1457, 137] width 13 height 10
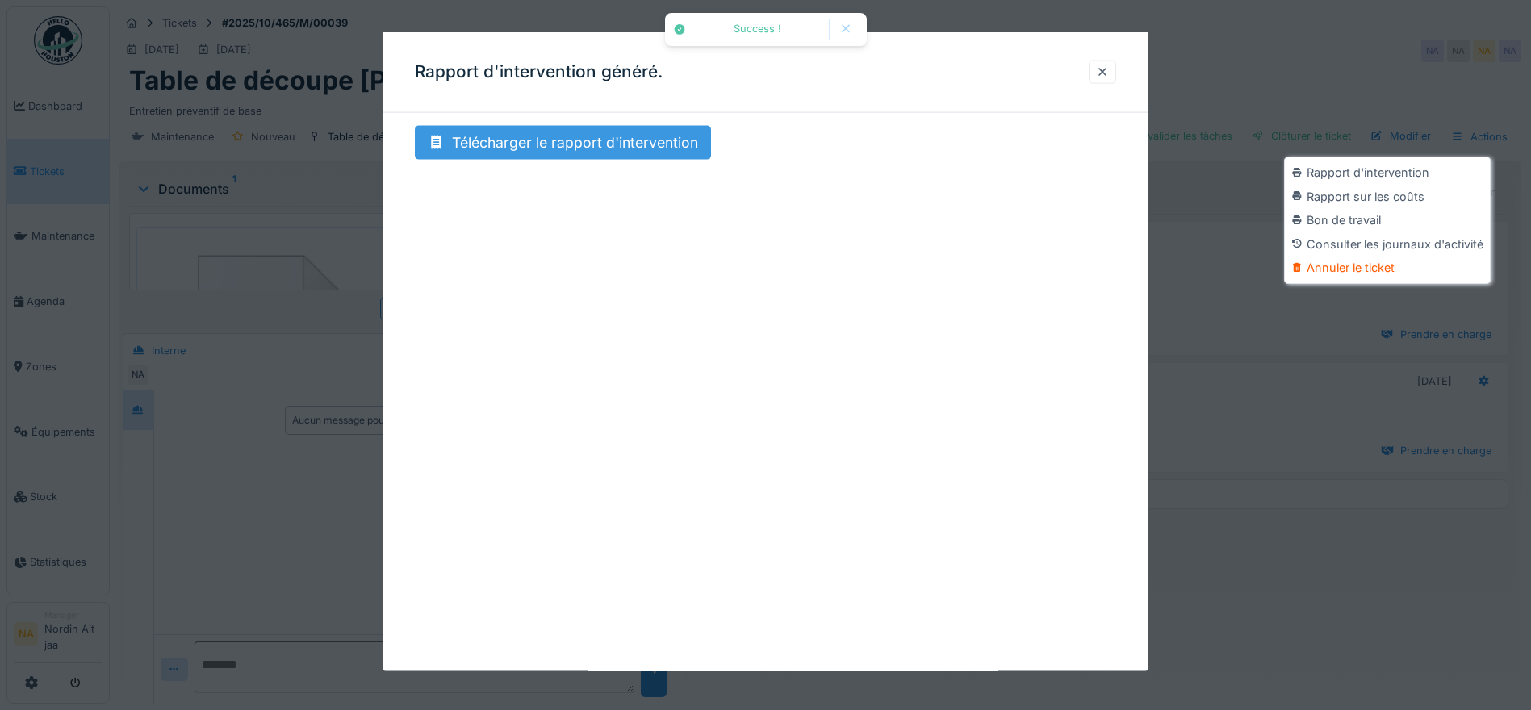
click at [630, 150] on div "Télécharger le rapport d'intervention" at bounding box center [563, 143] width 296 height 34
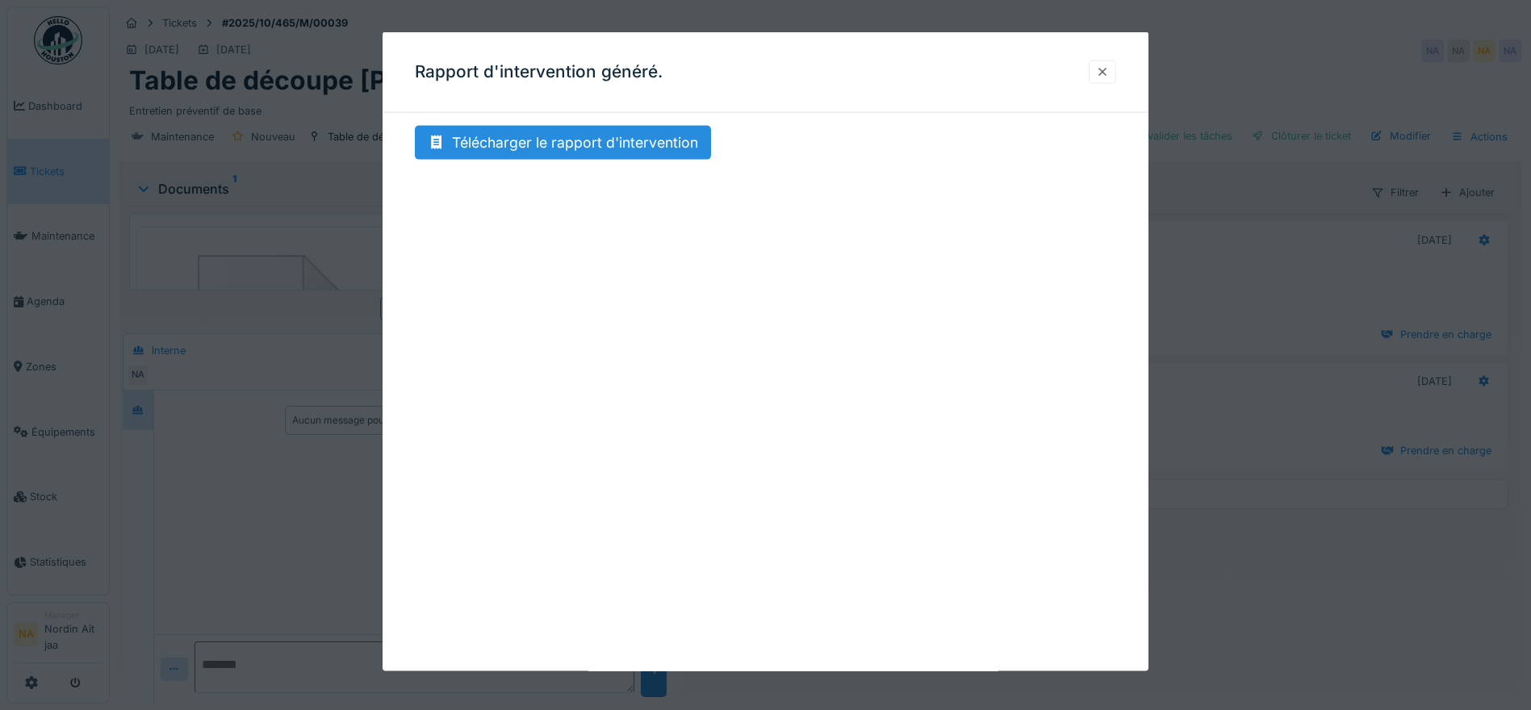
click at [1096, 73] on div at bounding box center [1102, 72] width 27 height 23
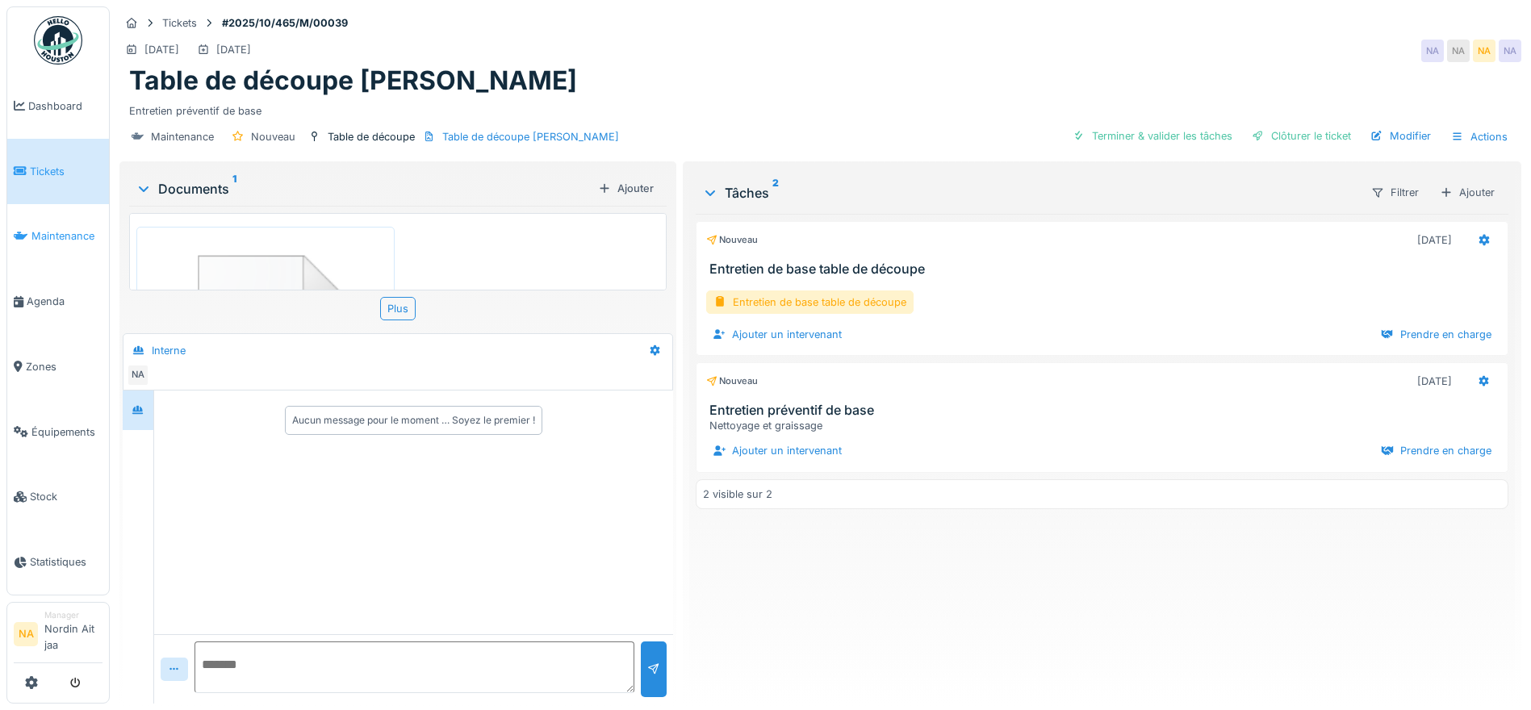
click at [50, 249] on link "Maintenance" at bounding box center [58, 236] width 102 height 65
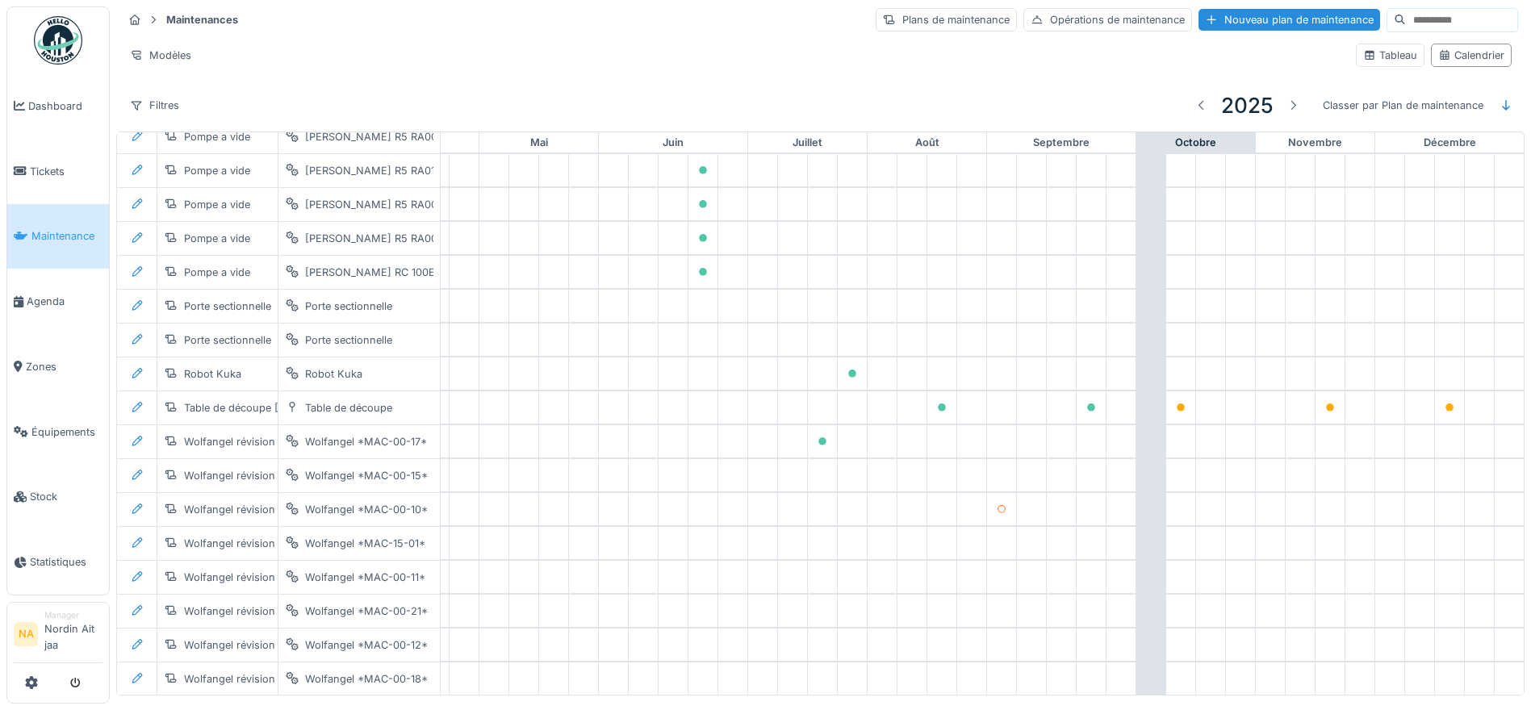
scroll to position [4, 0]
click at [50, 188] on link "Tickets" at bounding box center [58, 171] width 102 height 65
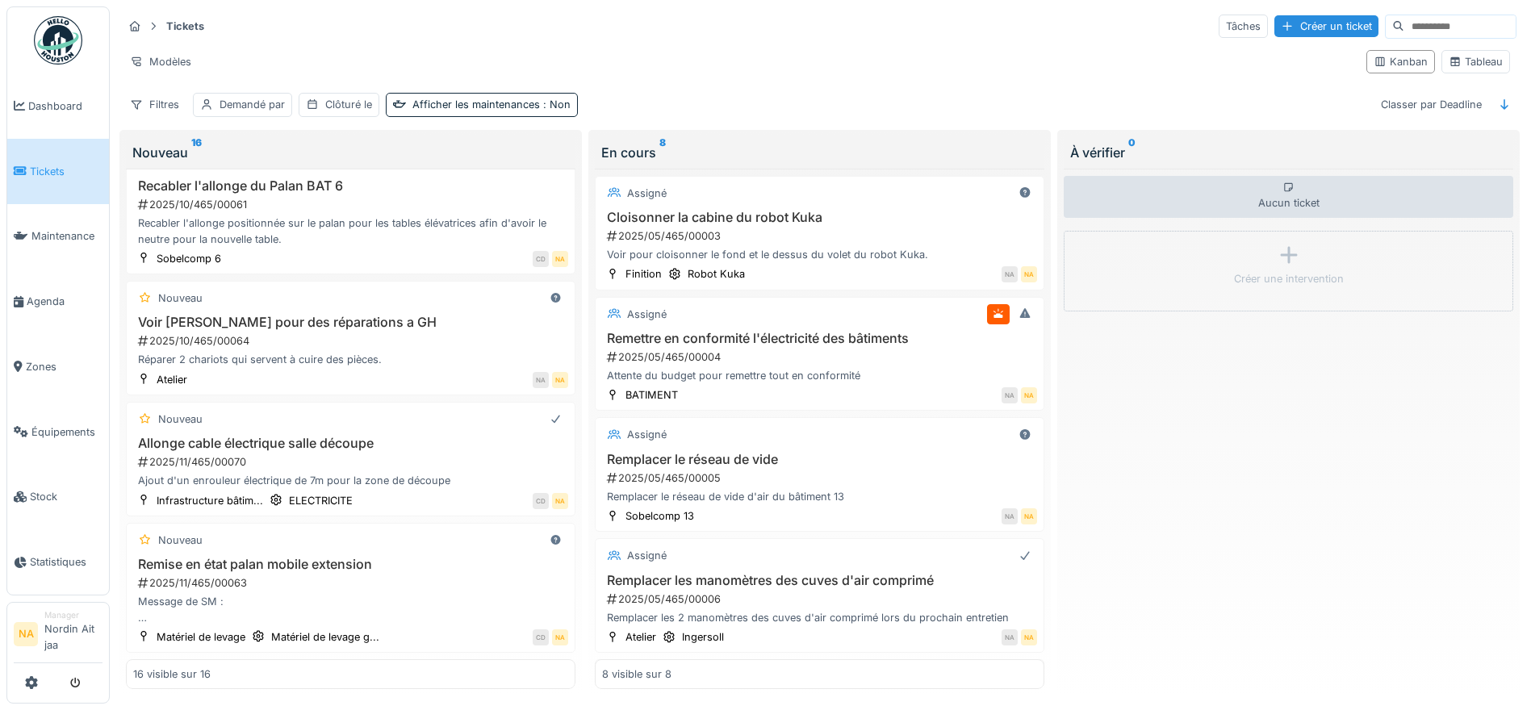
scroll to position [10, 0]
